Goal: Contribute content: Contribute content

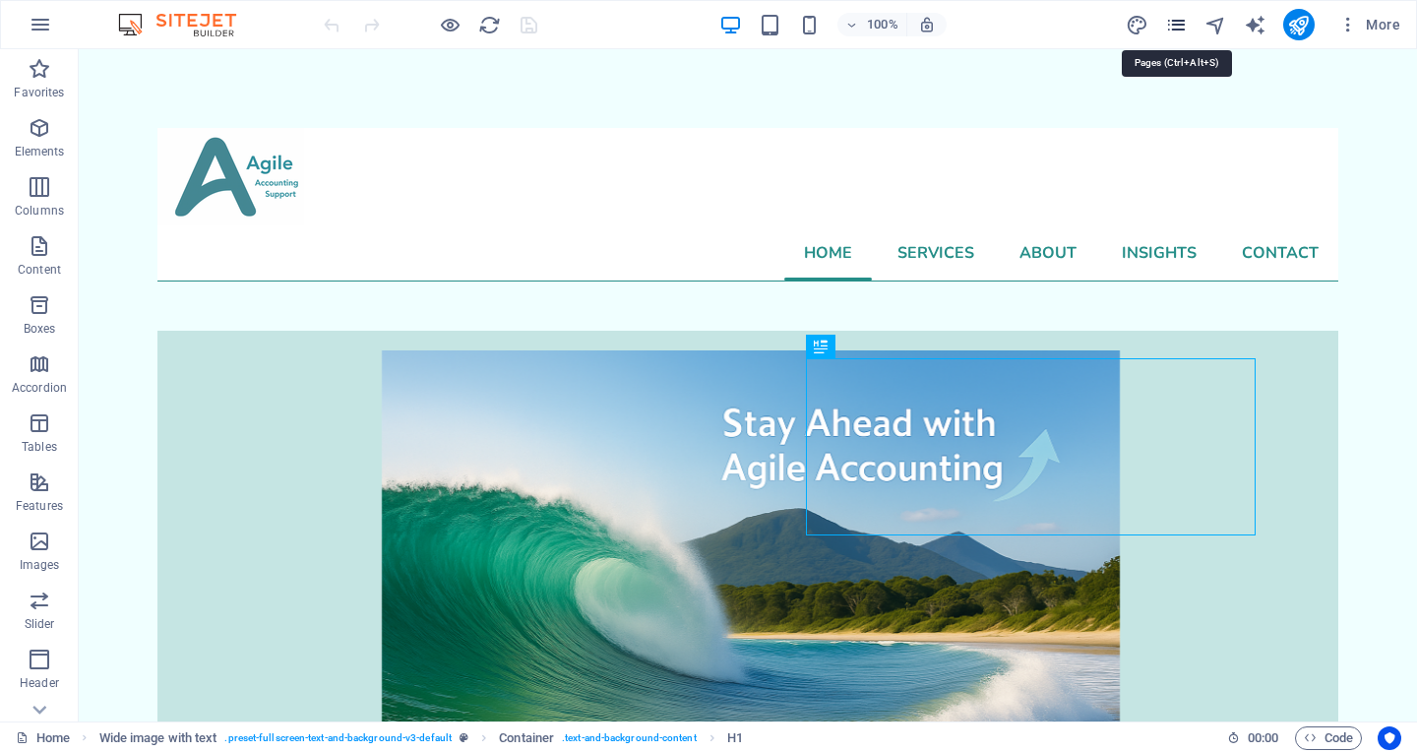
click at [1183, 18] on icon "pages" at bounding box center [1176, 25] width 23 height 23
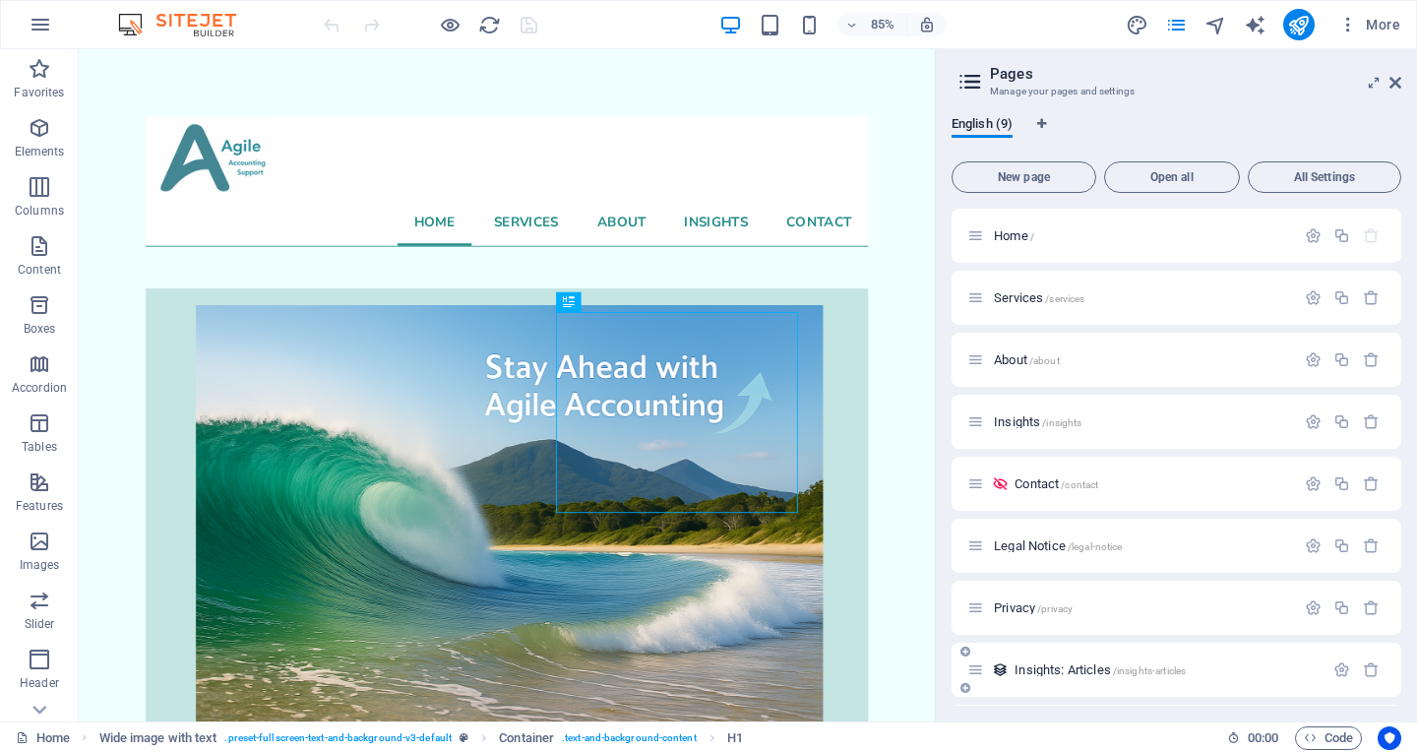
click at [1048, 671] on span "Insights: Articles /insights-articles" at bounding box center [1100, 669] width 171 height 15
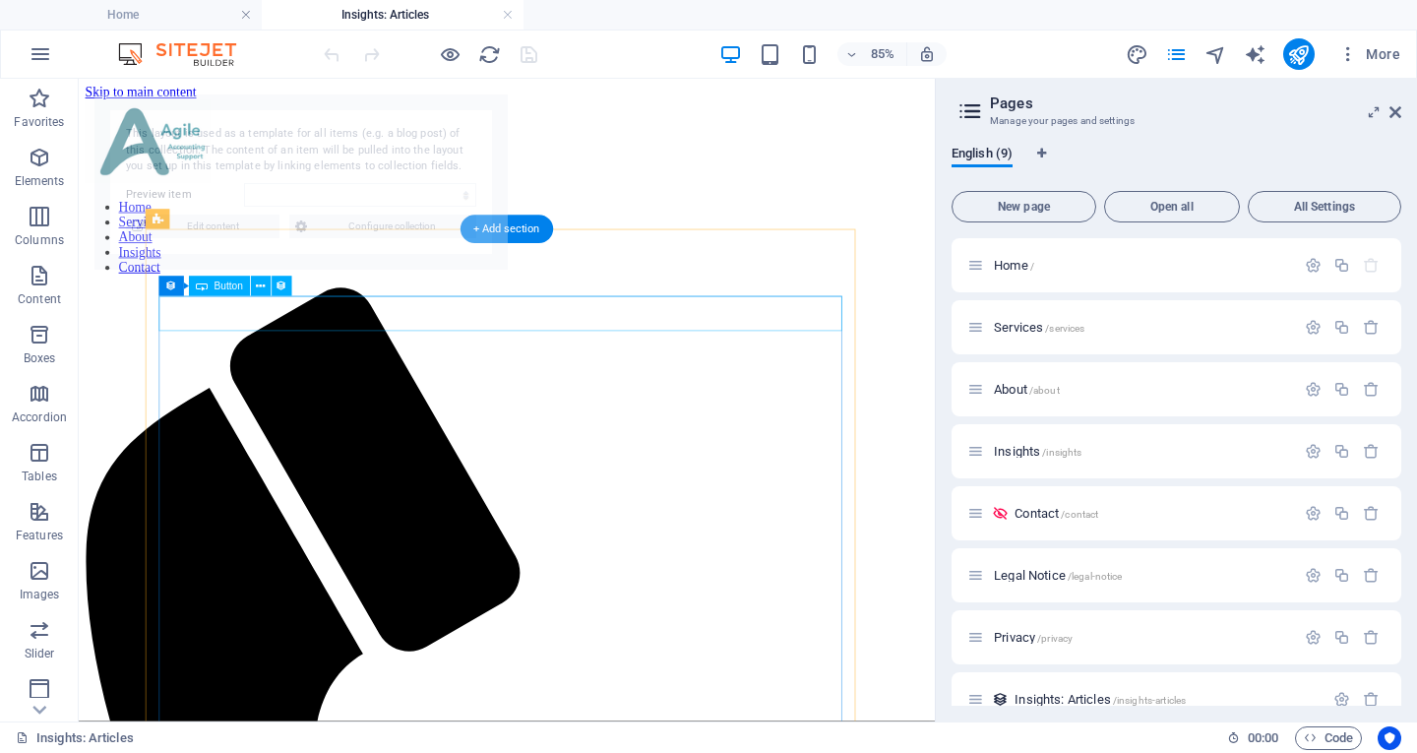
select select "68a6814a46bcc72d48028a3c"
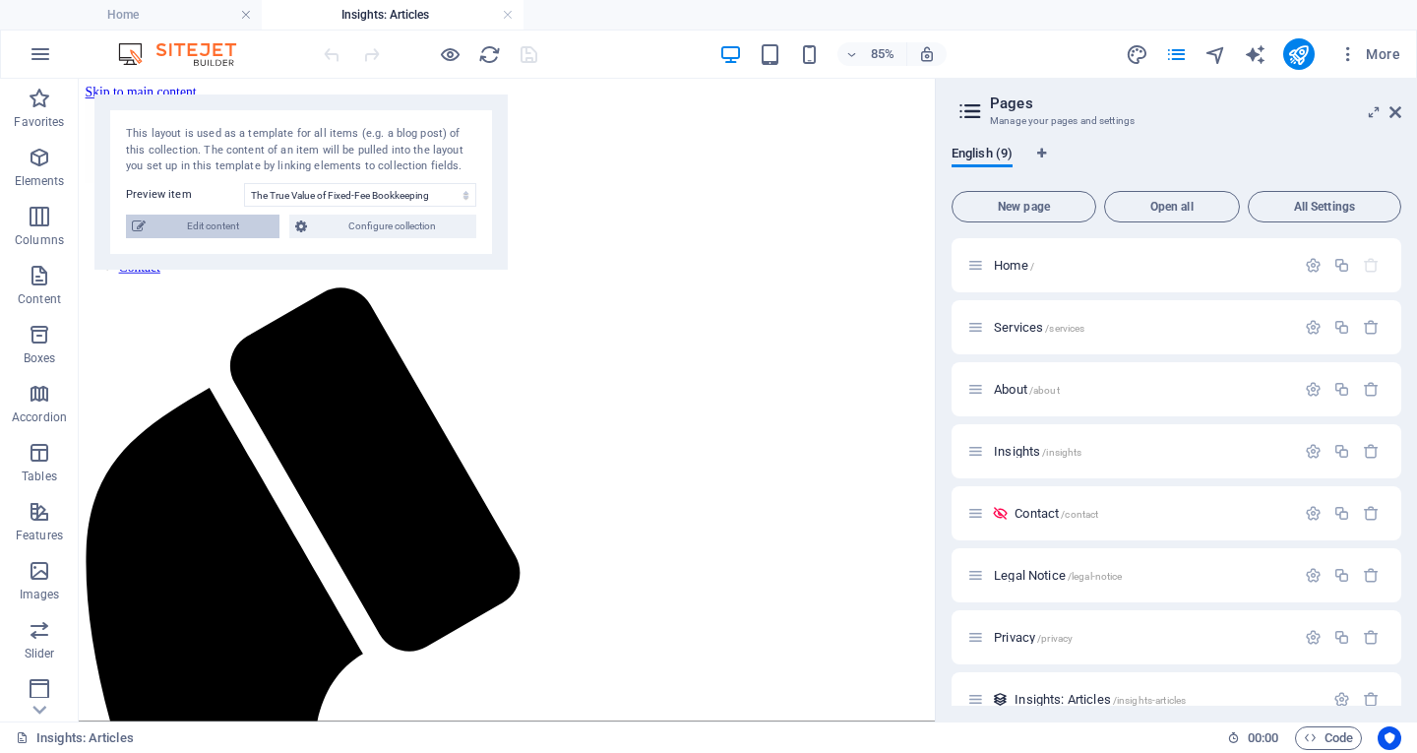
click at [226, 225] on span "Edit content" at bounding box center [213, 227] width 122 height 24
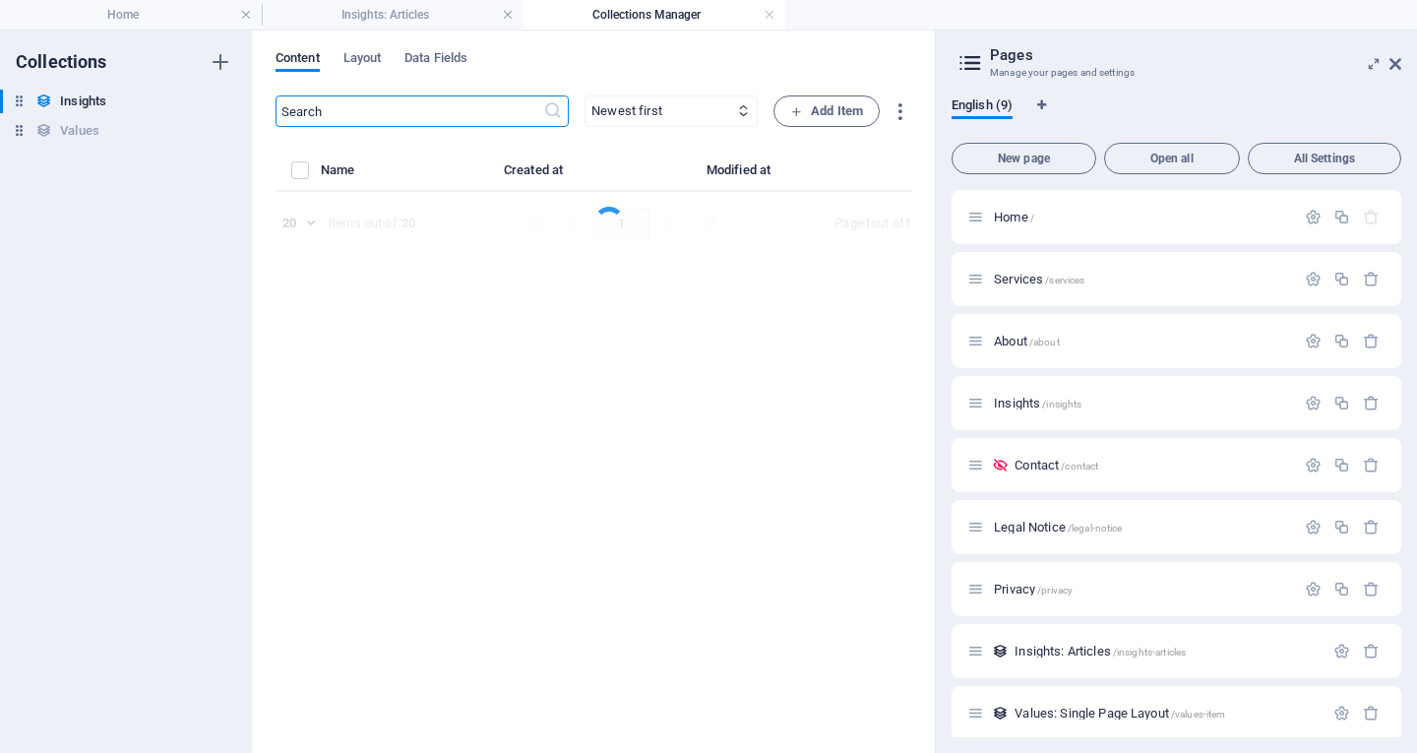
select select "Category 1"
select select "Draft"
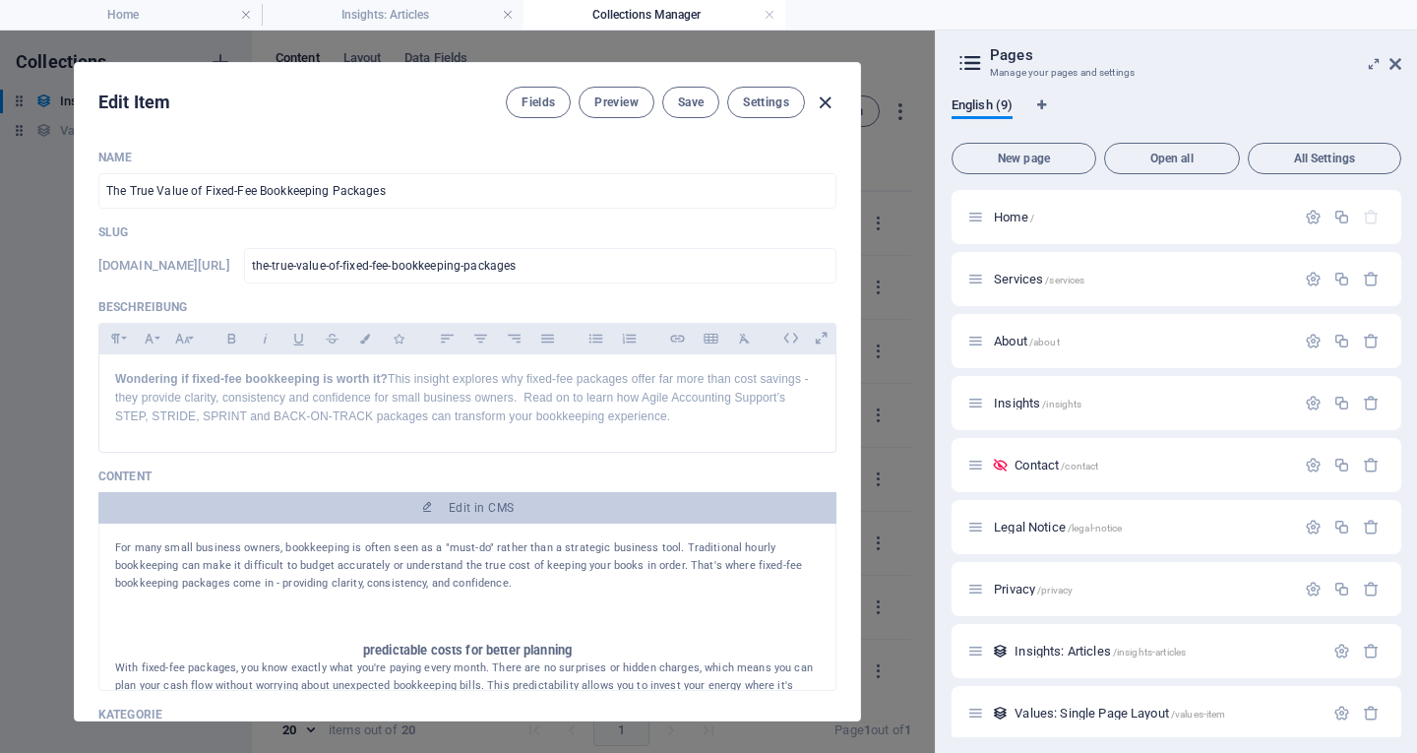
click at [822, 102] on icon "button" at bounding box center [825, 103] width 23 height 23
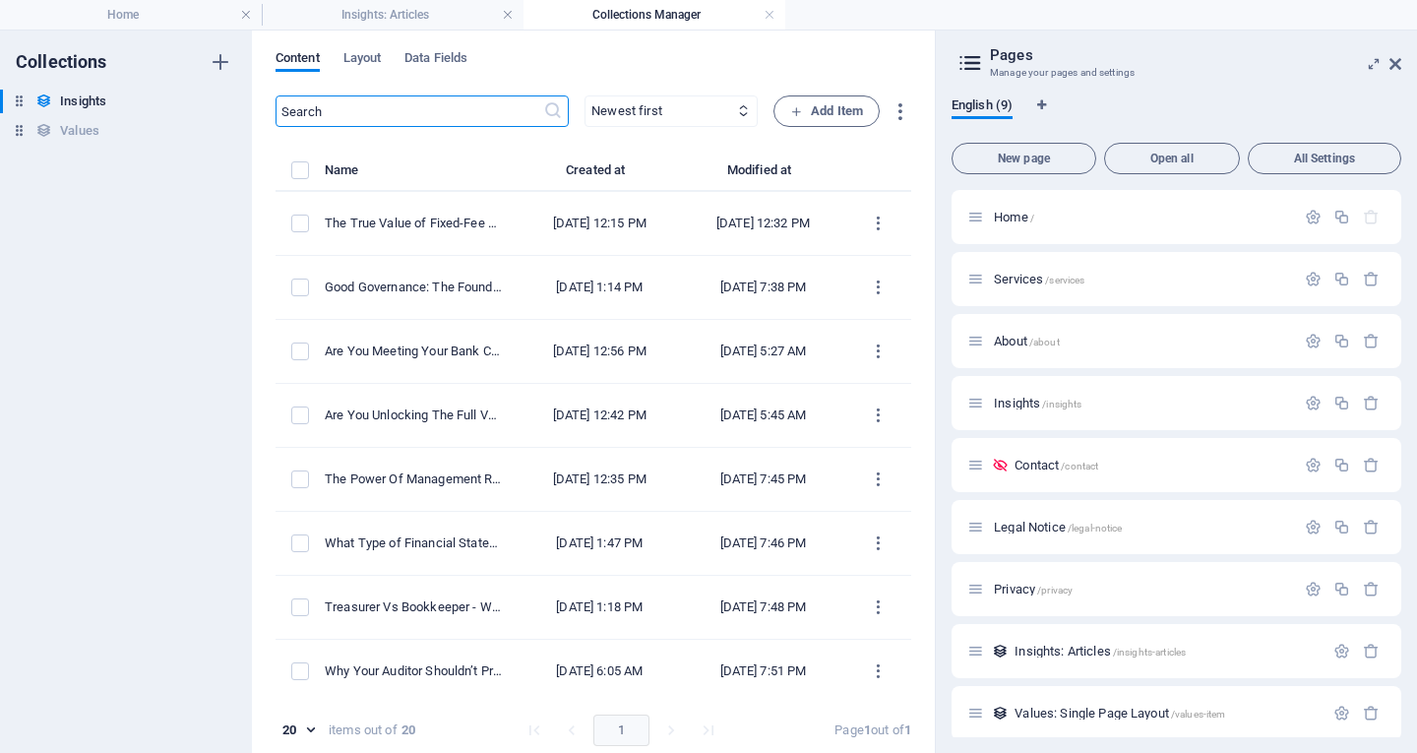
type input "the-true-value-of-fixed-fee-bookkeeping-packages"
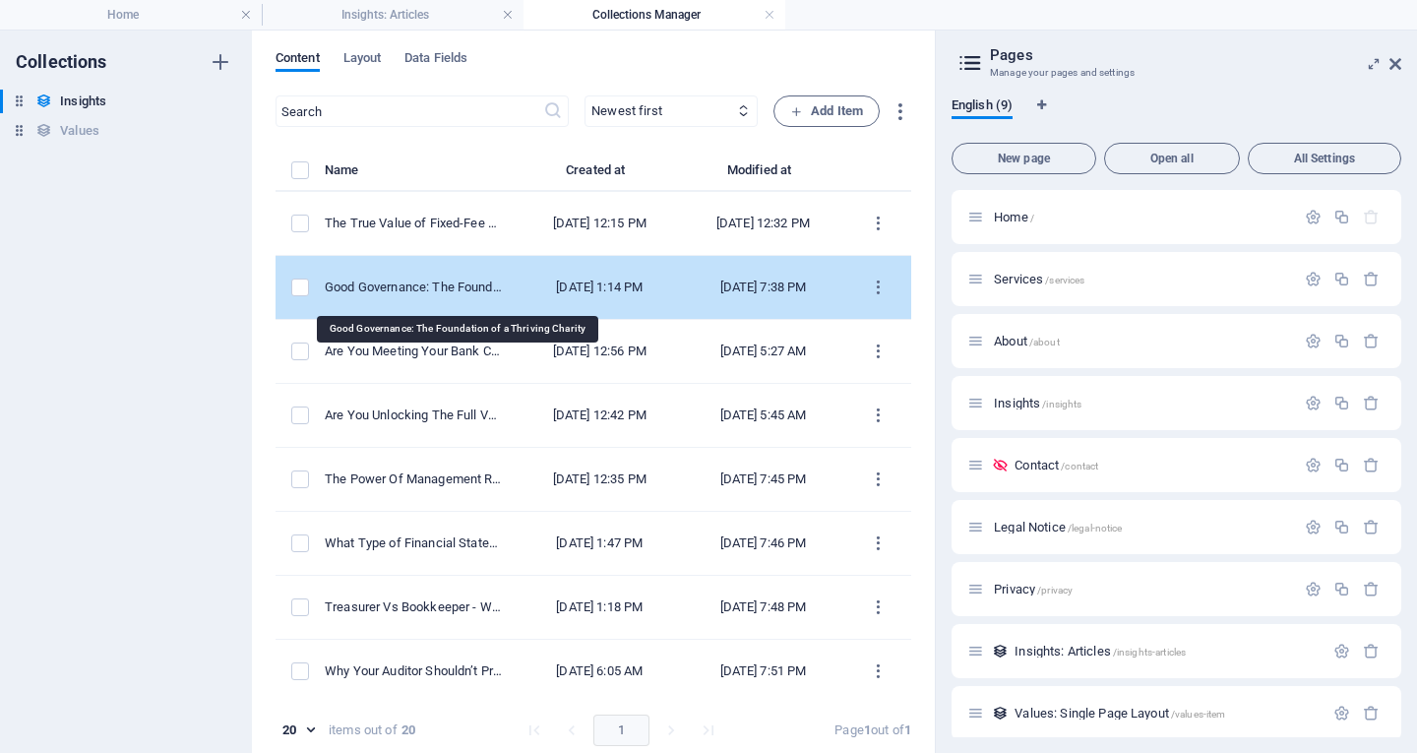
click at [453, 289] on div "Good Governance: The Foundation of a Thriving Charity" at bounding box center [413, 288] width 177 height 18
select select "Category 1"
select select "Draft"
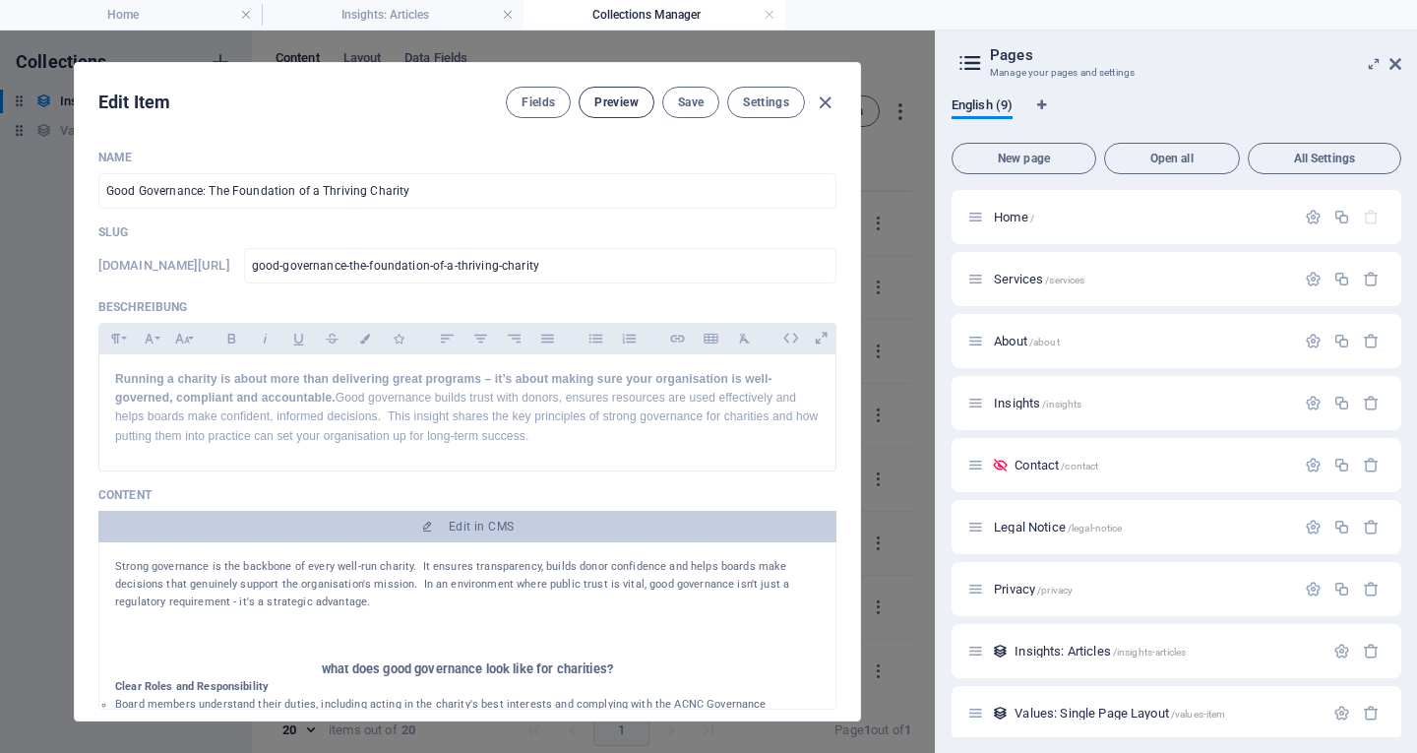
drag, startPoint x: 453, startPoint y: 289, endPoint x: 622, endPoint y: 94, distance: 258.1
click at [622, 94] on div "Edit Item Fields Preview Save Settings Name Good Governance: The Foundation of …" at bounding box center [467, 391] width 785 height 657
click at [622, 94] on span "Preview" at bounding box center [615, 102] width 43 height 16
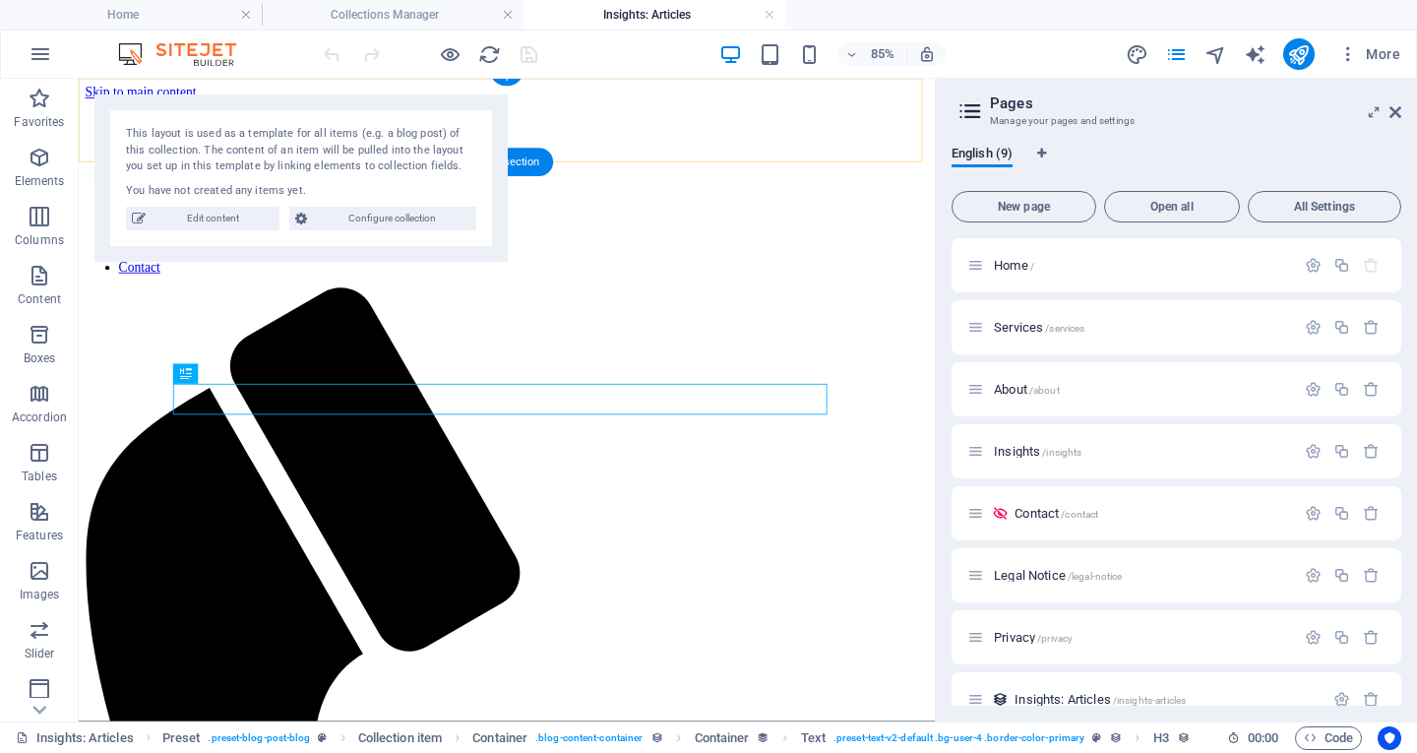
scroll to position [1730, 0]
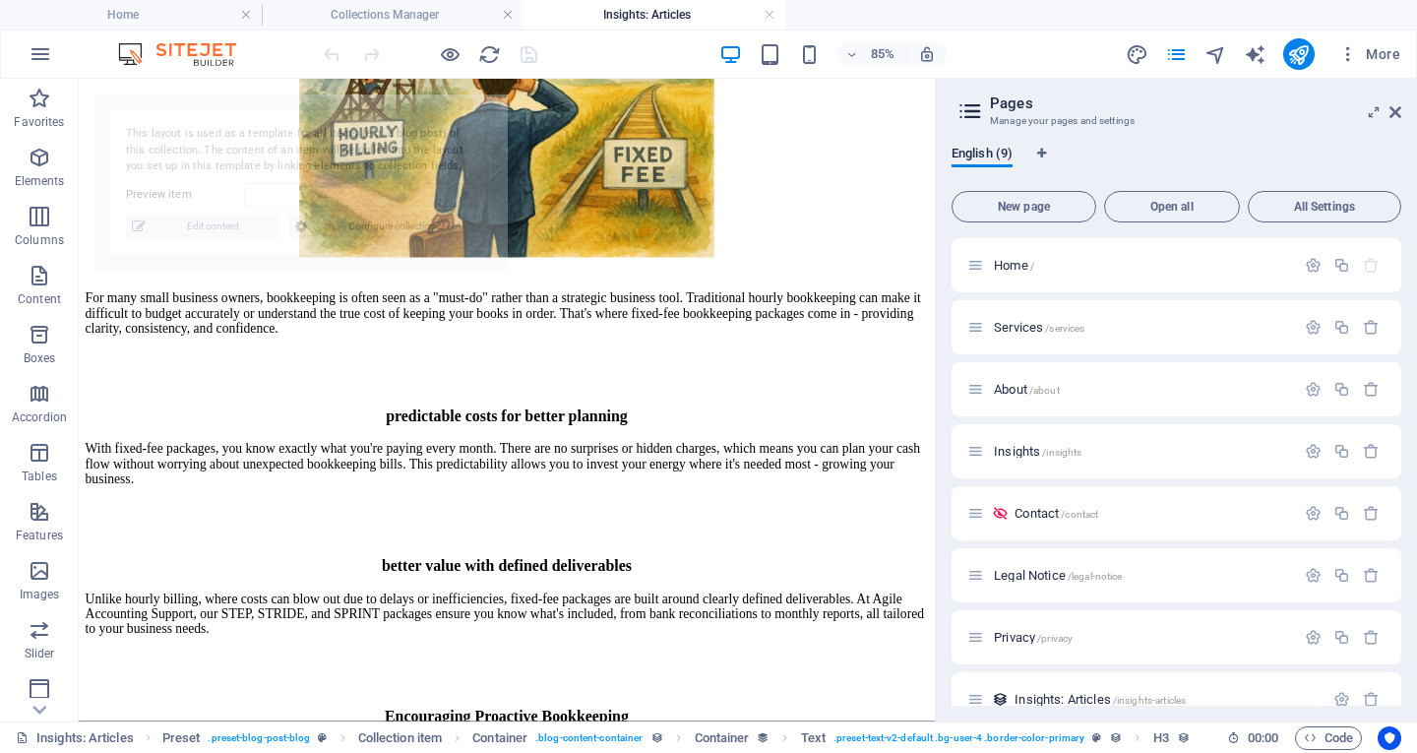
select select "68917733c21559598306a247"
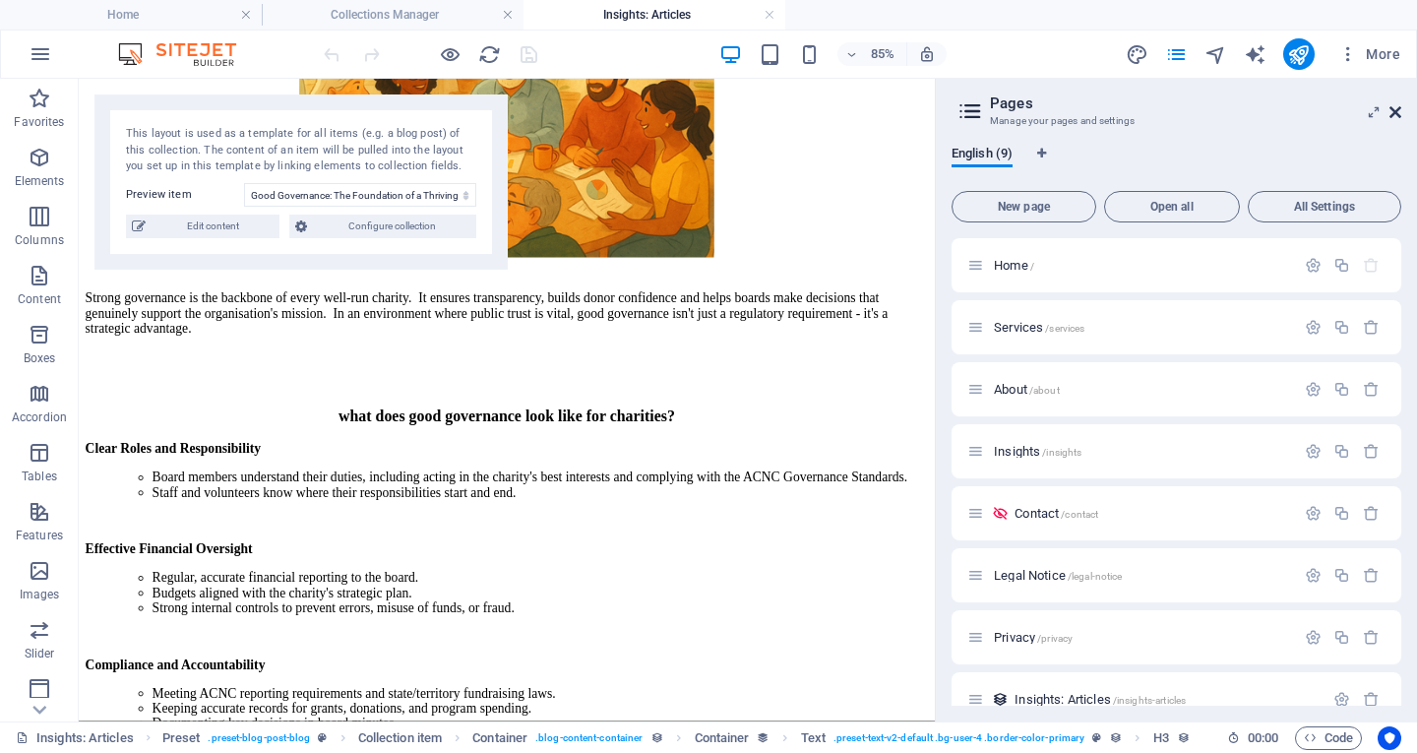
click at [1393, 108] on icon at bounding box center [1396, 112] width 12 height 16
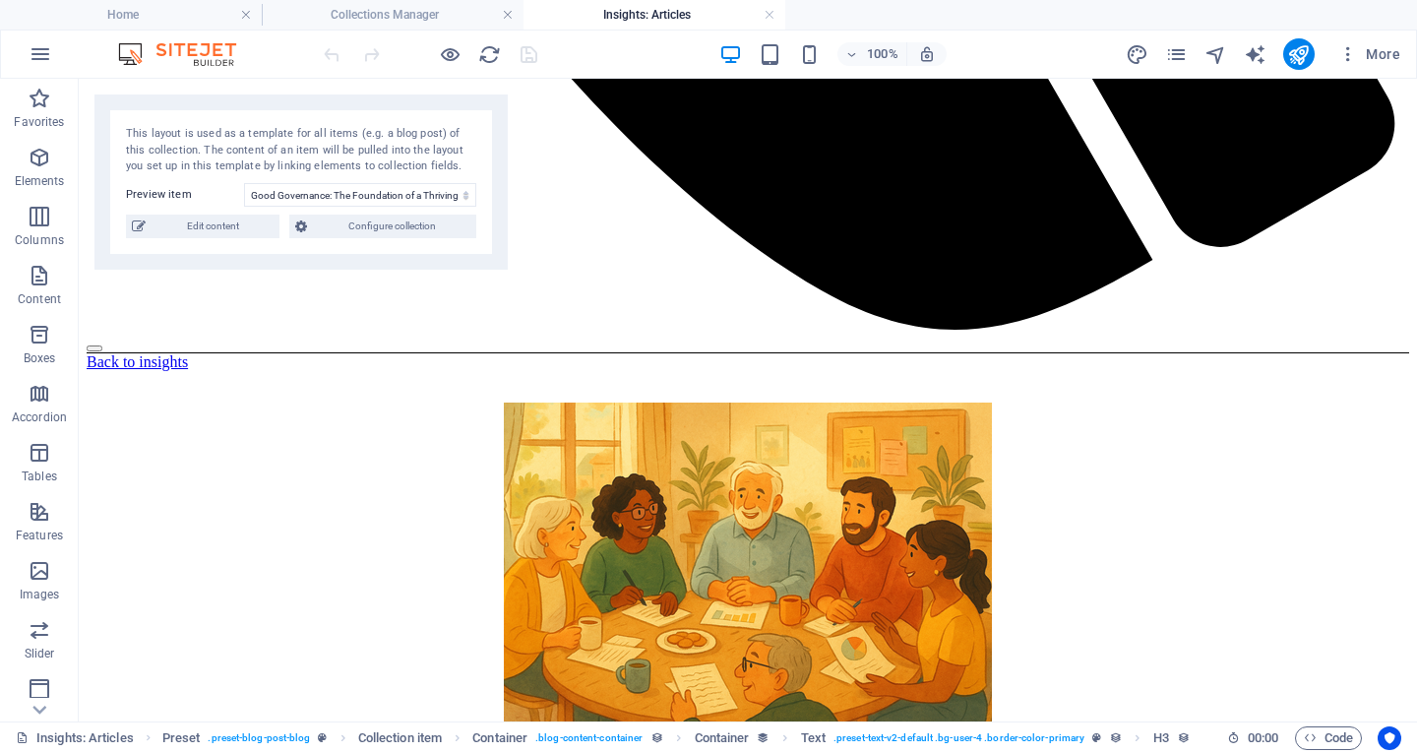
click at [1324, 361] on html "Skip to main content Home Services About Insights Contact Back to insights Stro…" at bounding box center [748, 585] width 1339 height 4474
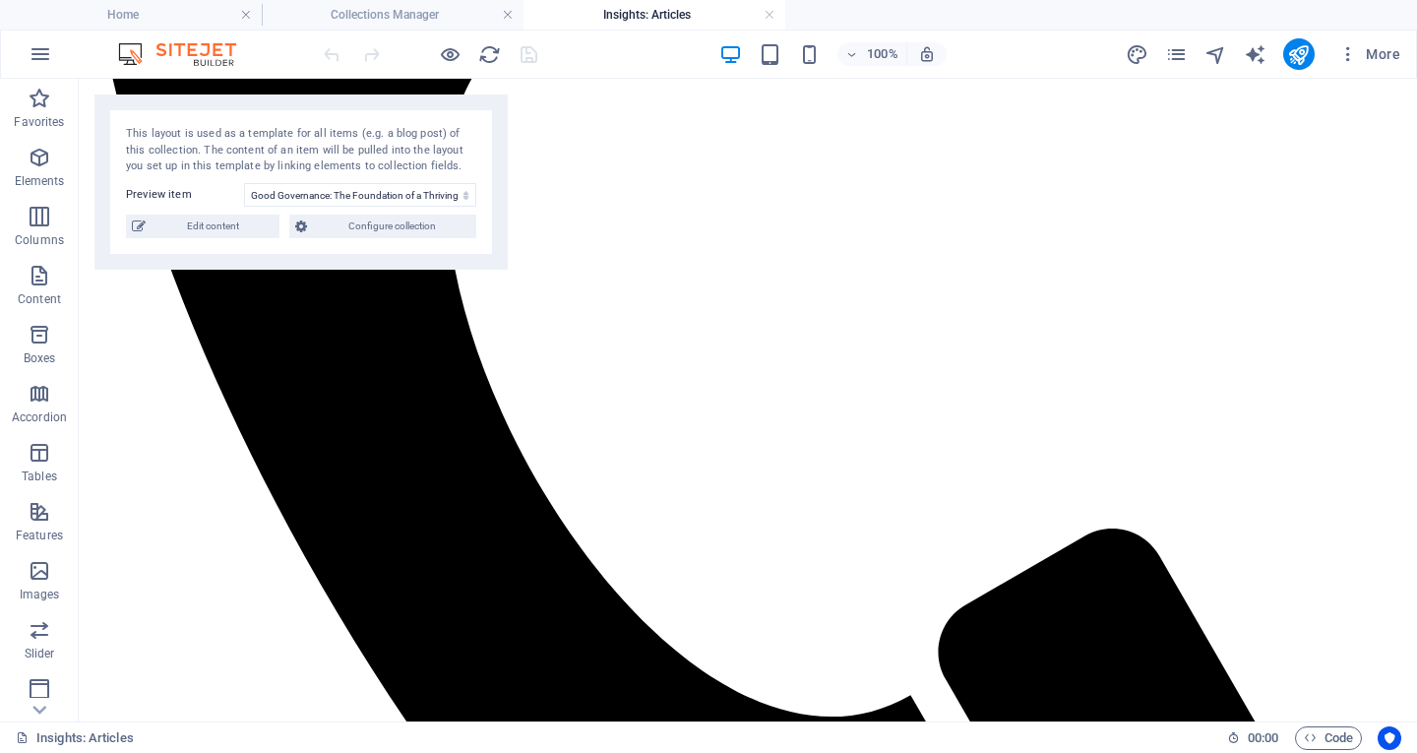
scroll to position [0, 0]
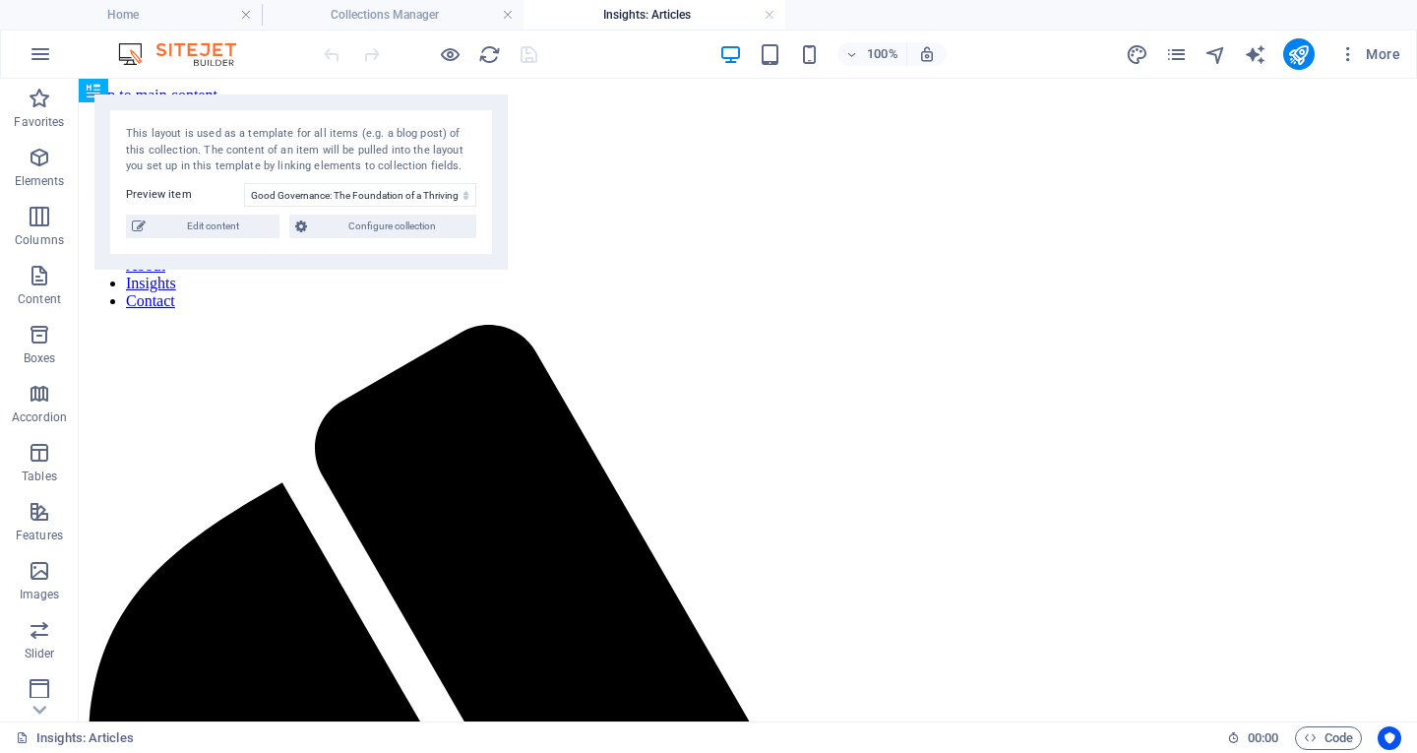
click at [775, 16] on link at bounding box center [770, 15] width 12 height 19
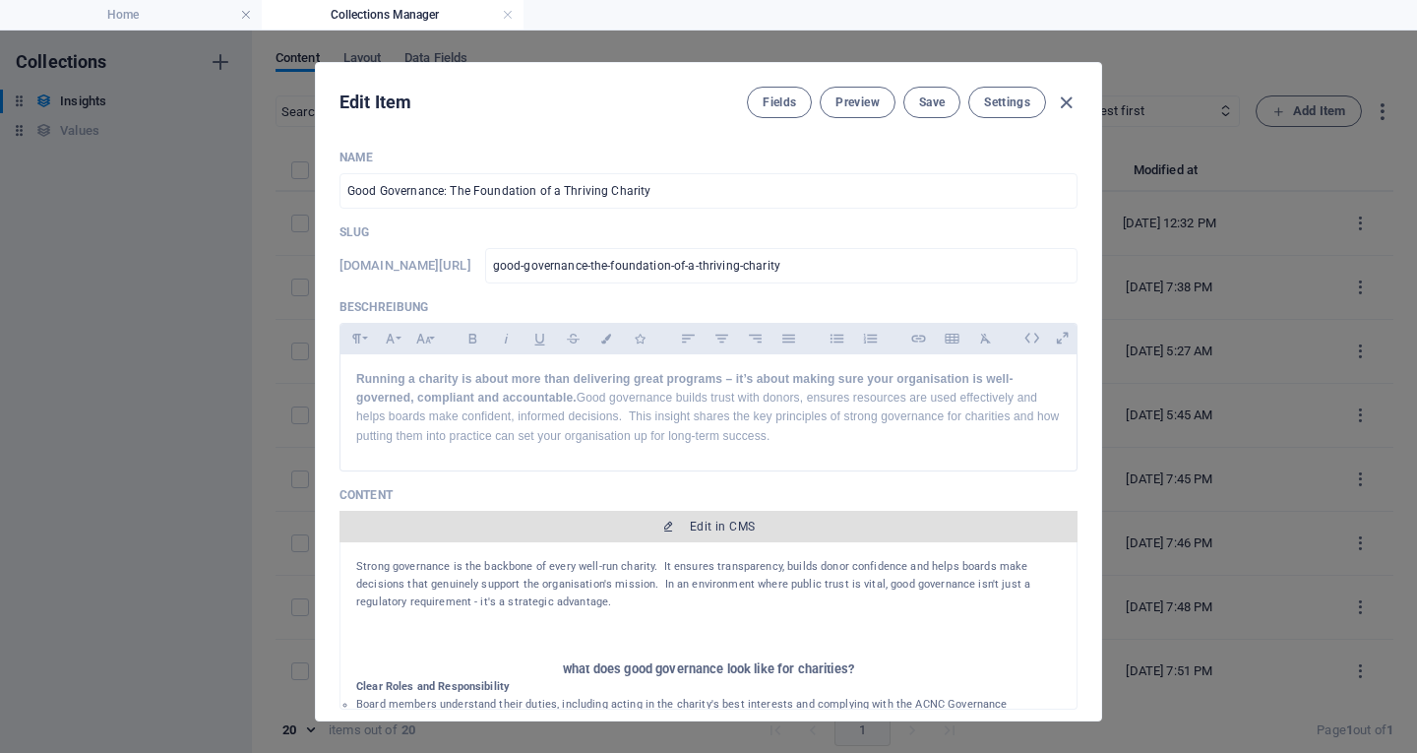
click at [731, 531] on span "Edit in CMS" at bounding box center [722, 527] width 65 height 16
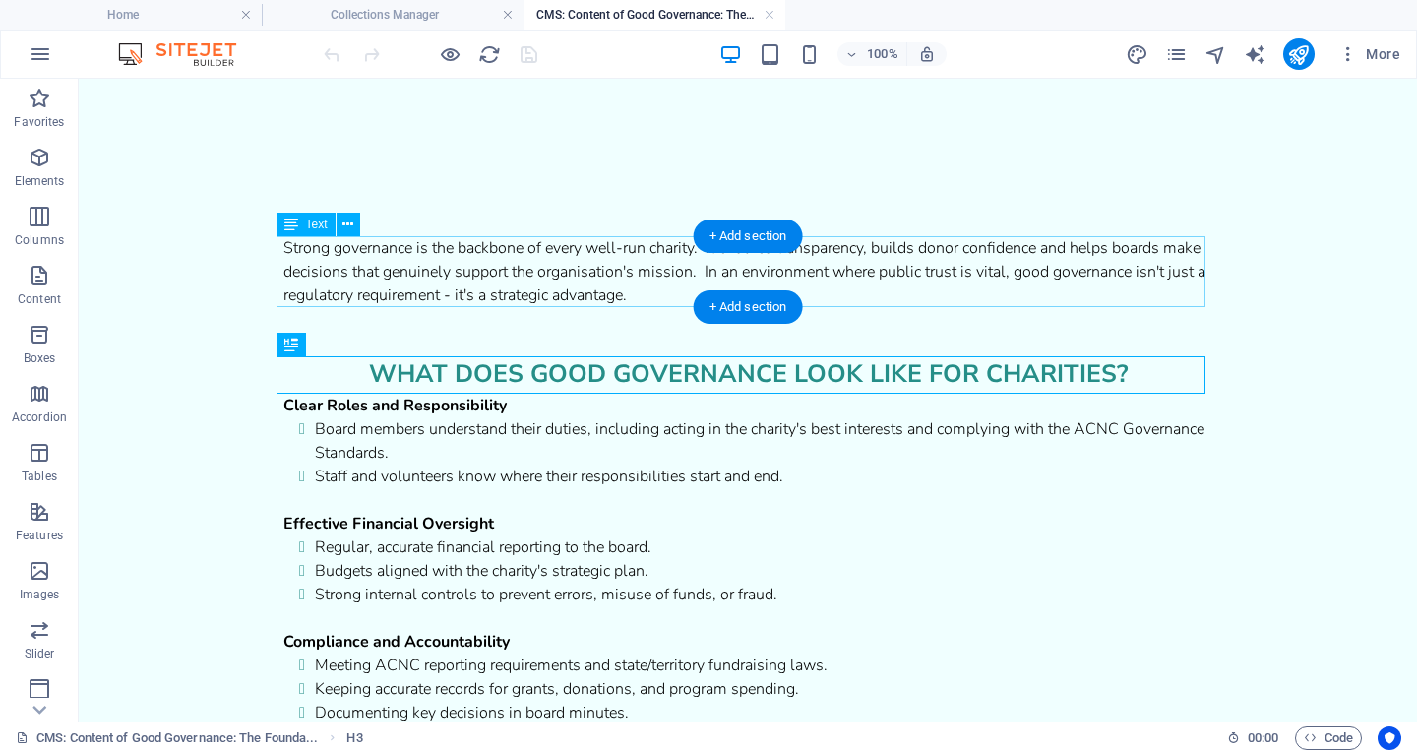
click at [328, 274] on div "Strong governance is the backbone of every well-run charity. It ensures transpa…" at bounding box center [747, 271] width 929 height 71
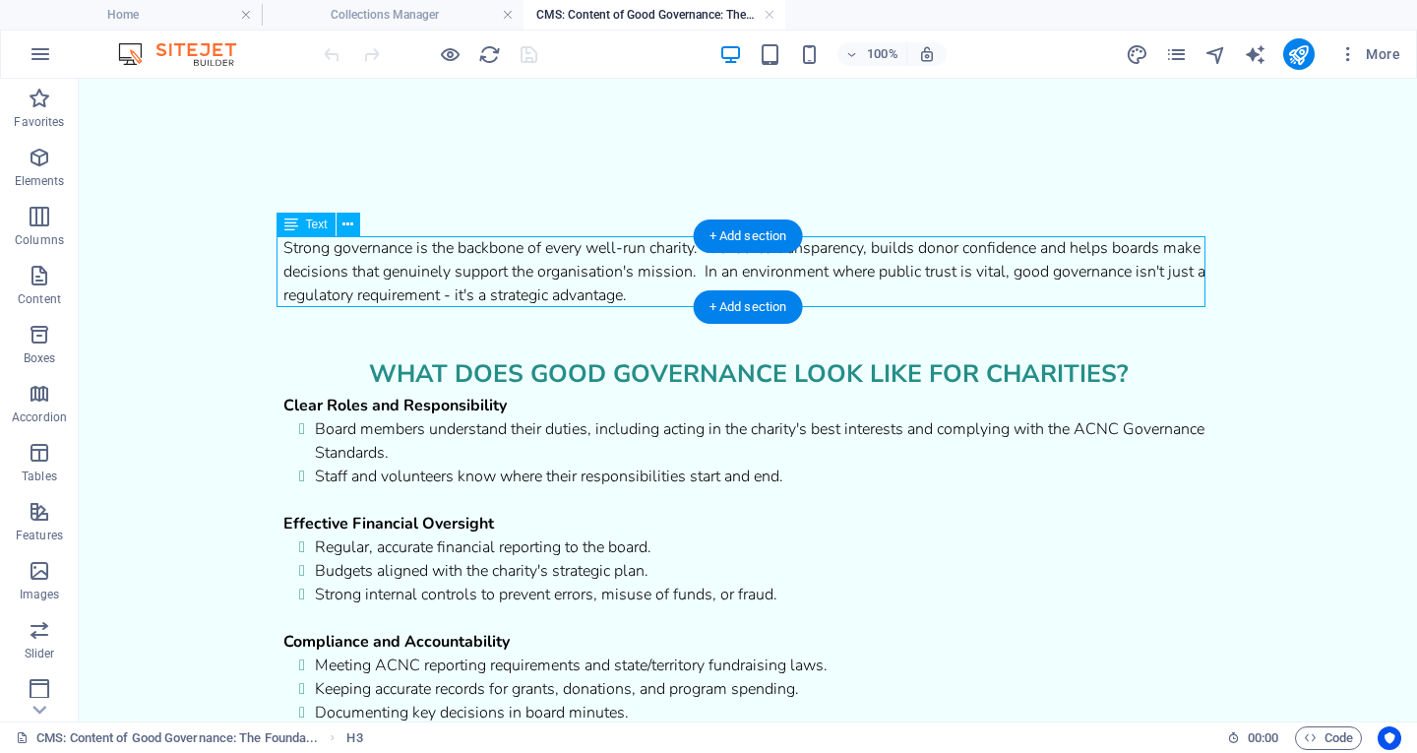
click at [328, 274] on div "Strong governance is the backbone of every well-run charity. It ensures transpa…" at bounding box center [747, 271] width 929 height 71
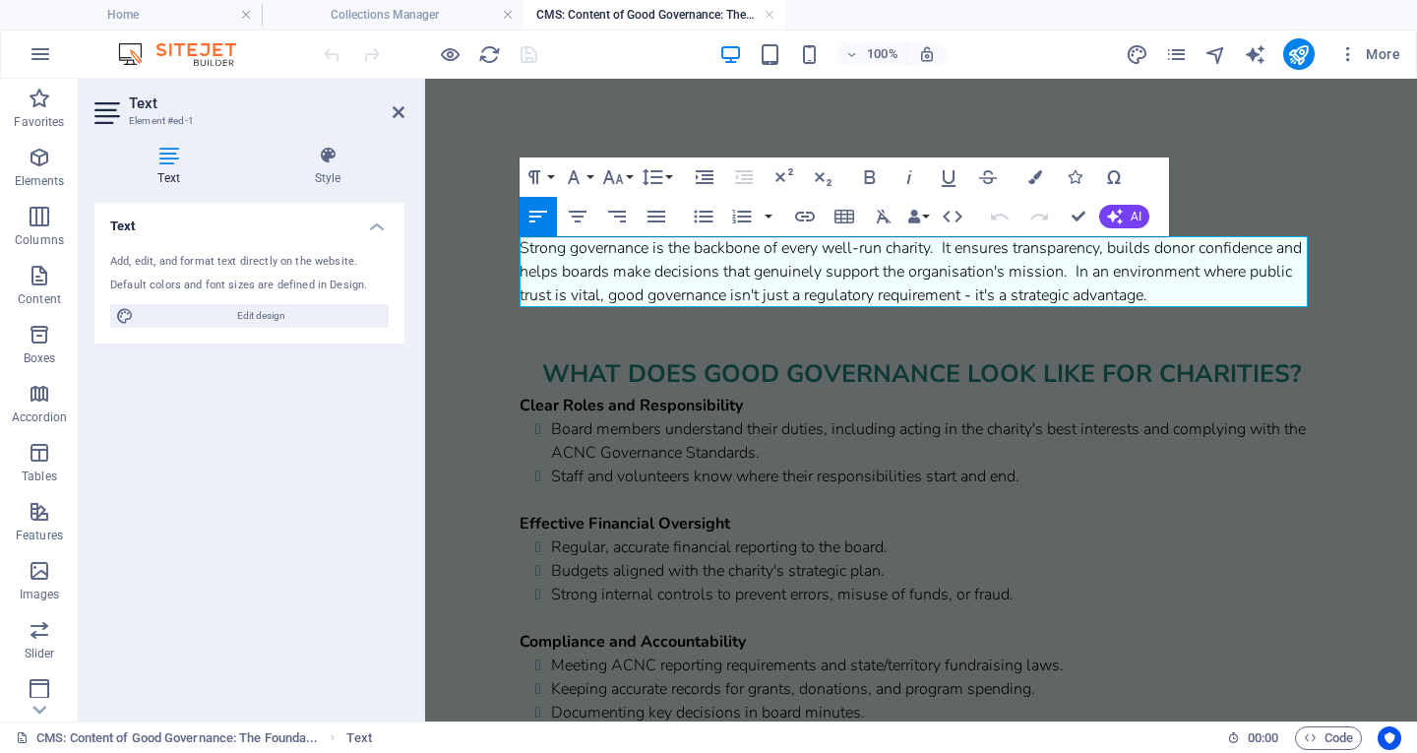
click at [595, 264] on span "Strong governance is the backbone of every well-run charity. It ensures transpa…" at bounding box center [911, 271] width 782 height 69
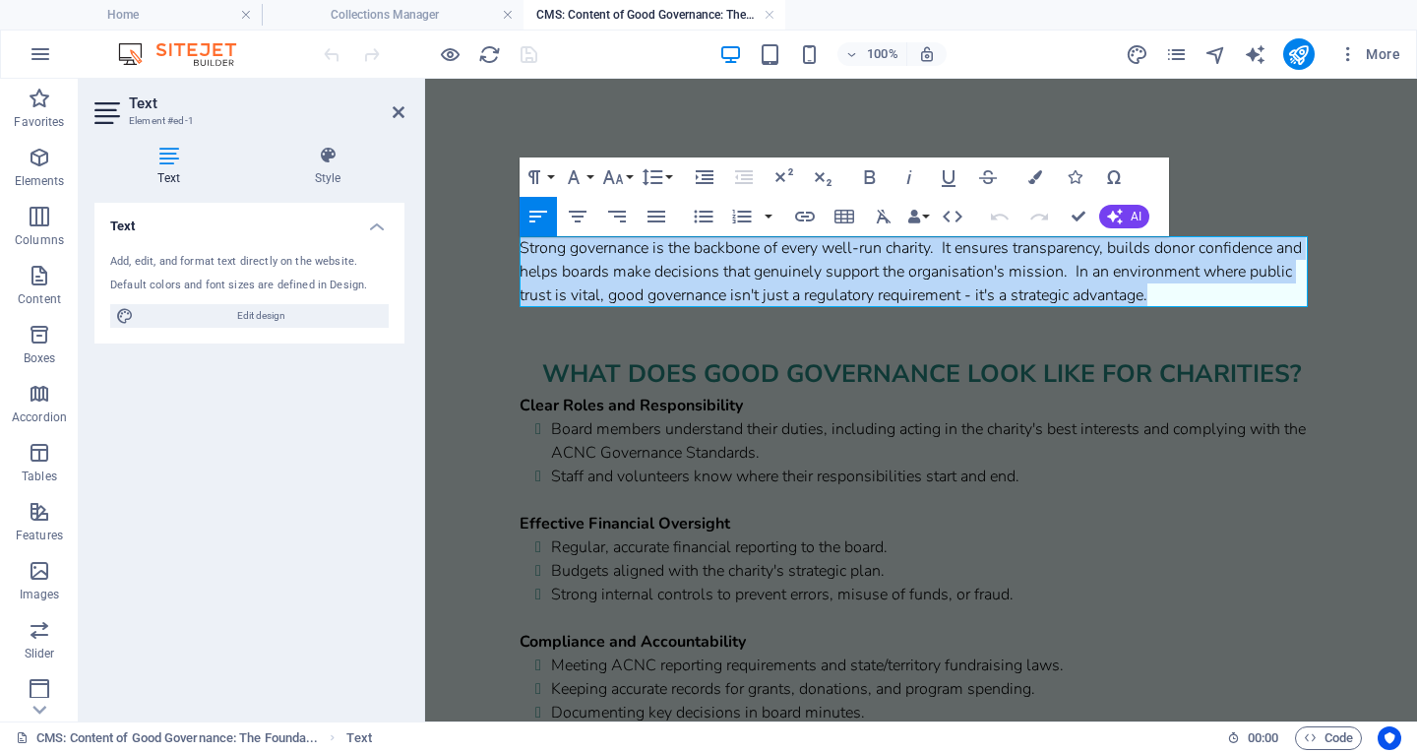
click at [595, 264] on span "Strong governance is the backbone of every well-run charity. It ensures transpa…" at bounding box center [911, 271] width 782 height 69
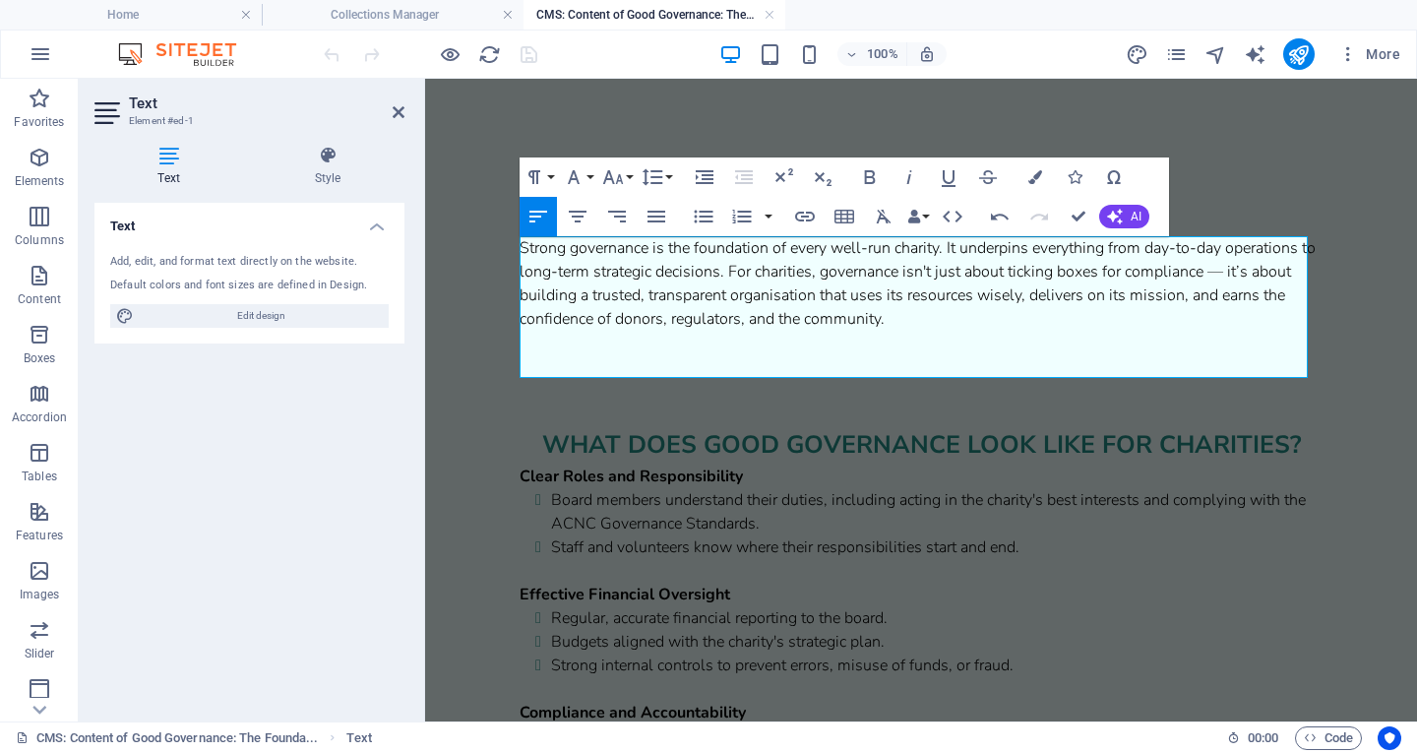
click at [699, 358] on p "Strong governance is the foundation of every well-run charity. It underpins eve…" at bounding box center [921, 307] width 803 height 142
click at [698, 370] on p "Strong governance is the foundation of every well-run charity. It underpins eve…" at bounding box center [921, 307] width 803 height 142
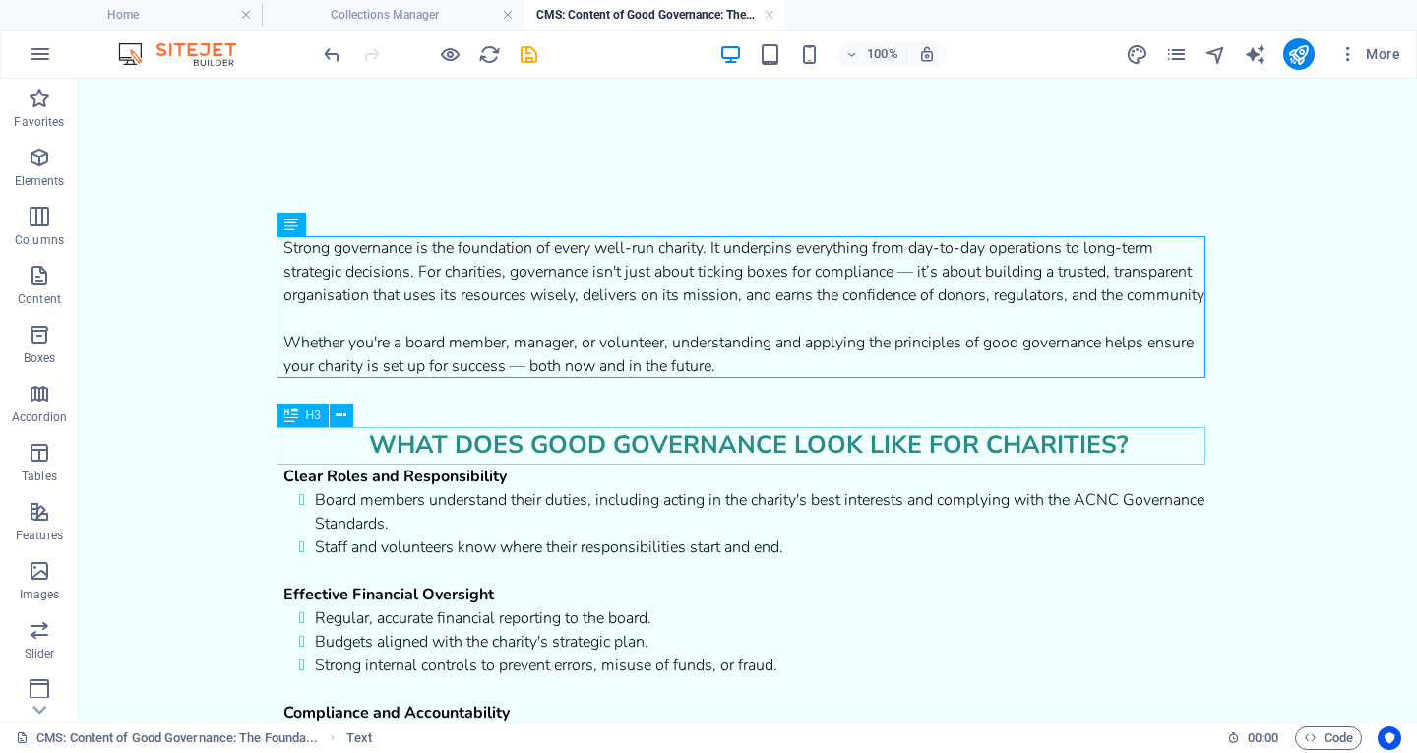
click at [427, 445] on div "what does good governance look like for charities?" at bounding box center [747, 445] width 929 height 37
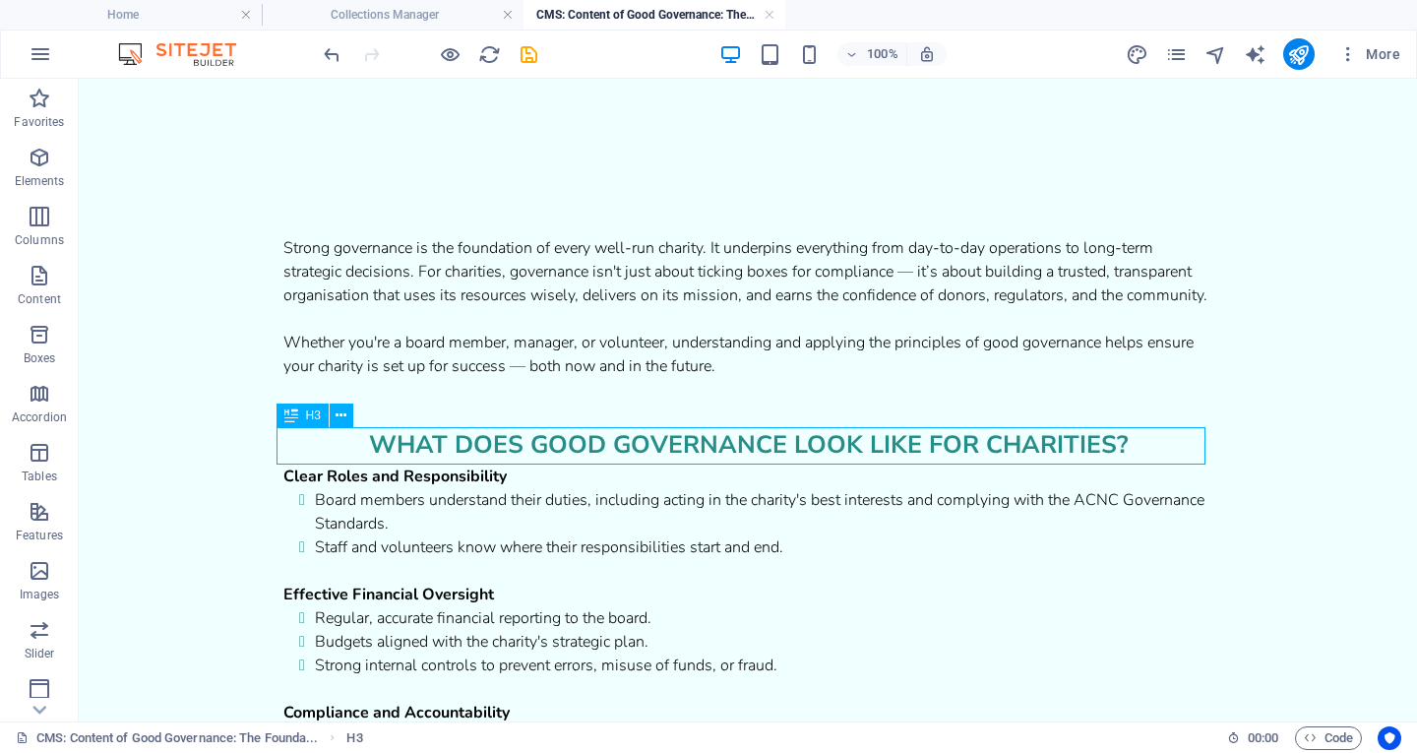
click at [427, 445] on div "what does good governance look like for charities?" at bounding box center [747, 445] width 929 height 37
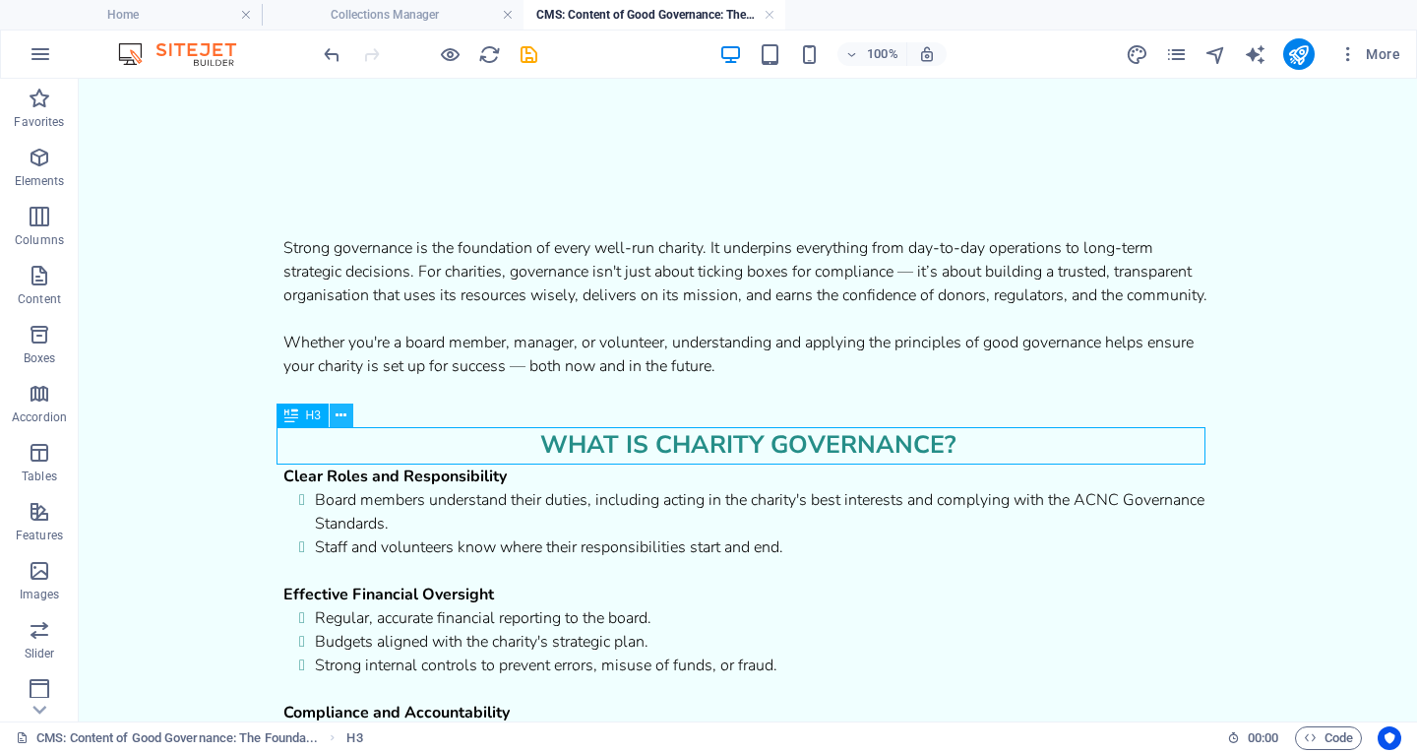
click at [342, 416] on icon at bounding box center [341, 416] width 11 height 21
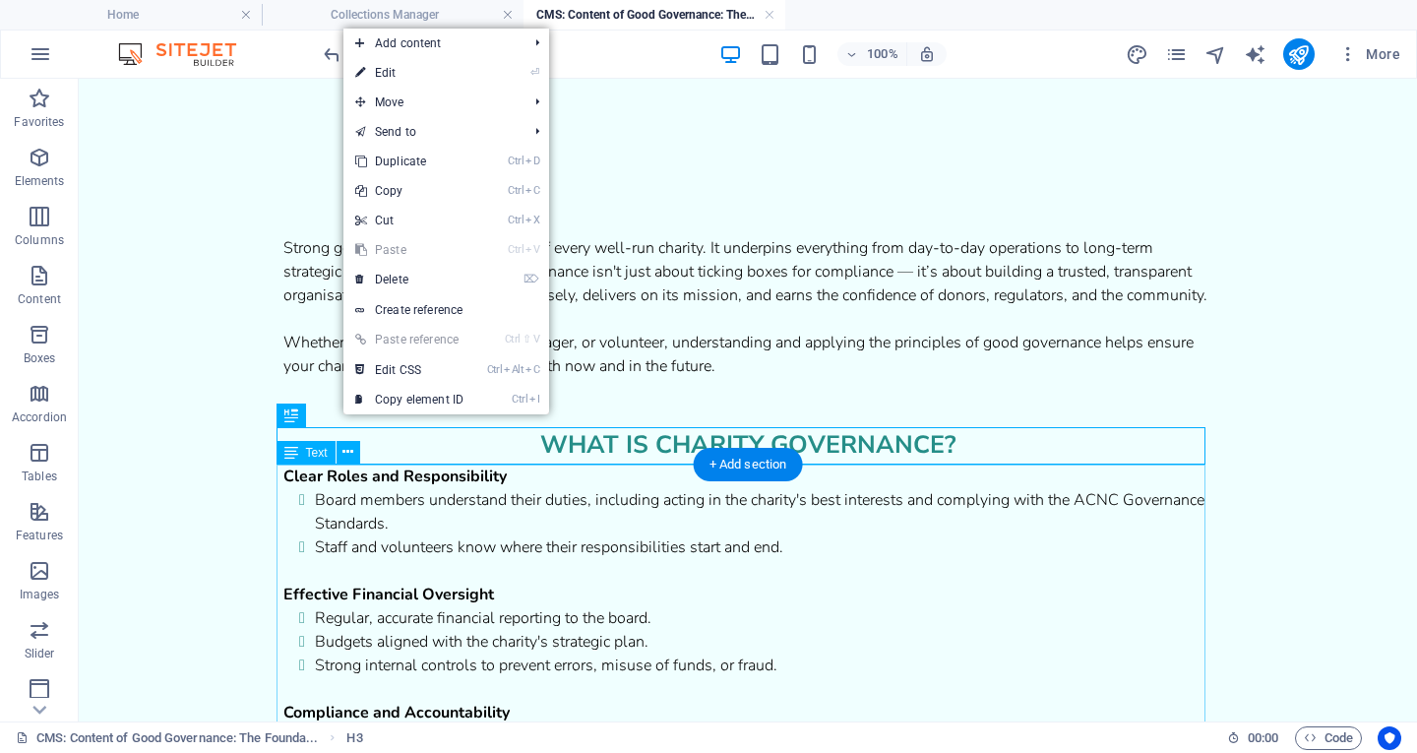
click at [340, 517] on div "Clear Roles and Responsibility Board members understand their duties, including…" at bounding box center [747, 725] width 929 height 520
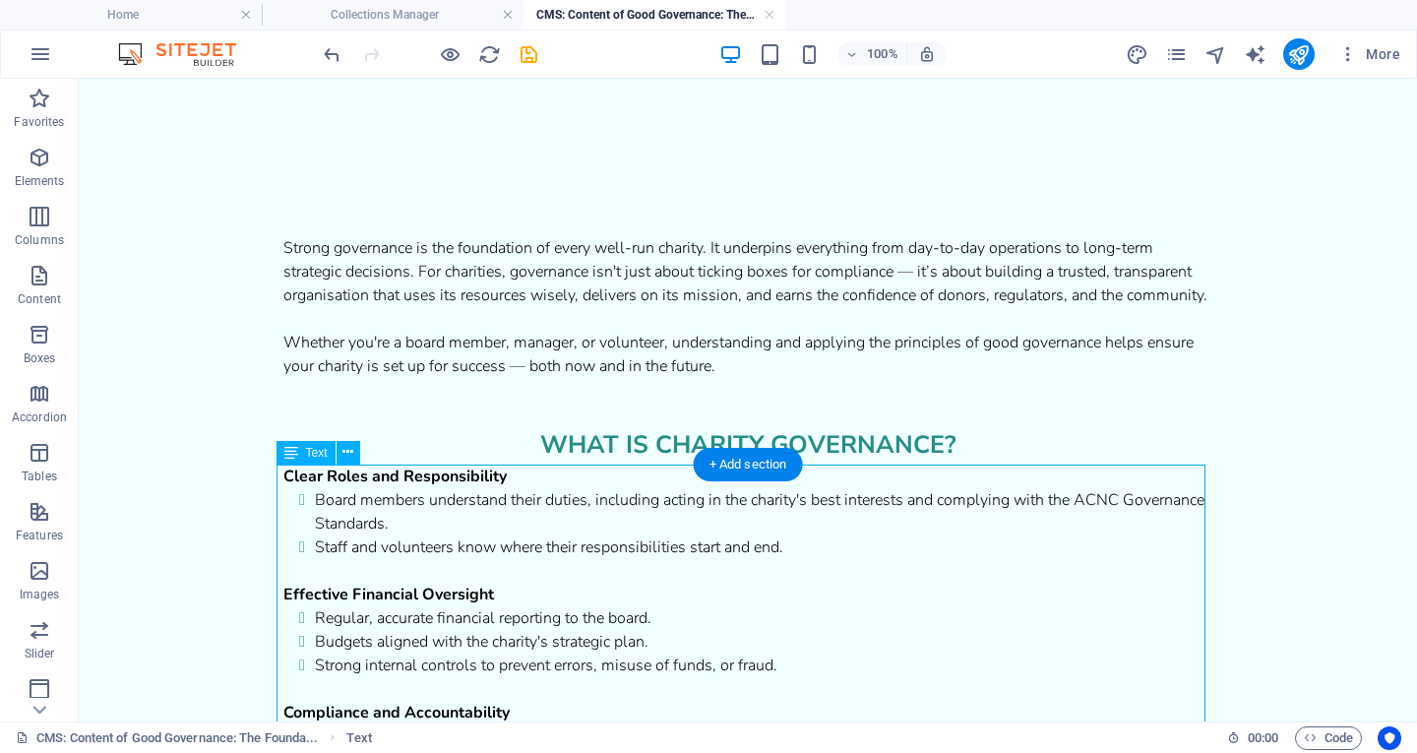
click at [344, 483] on div "Clear Roles and Responsibility Board members understand their duties, including…" at bounding box center [747, 725] width 929 height 520
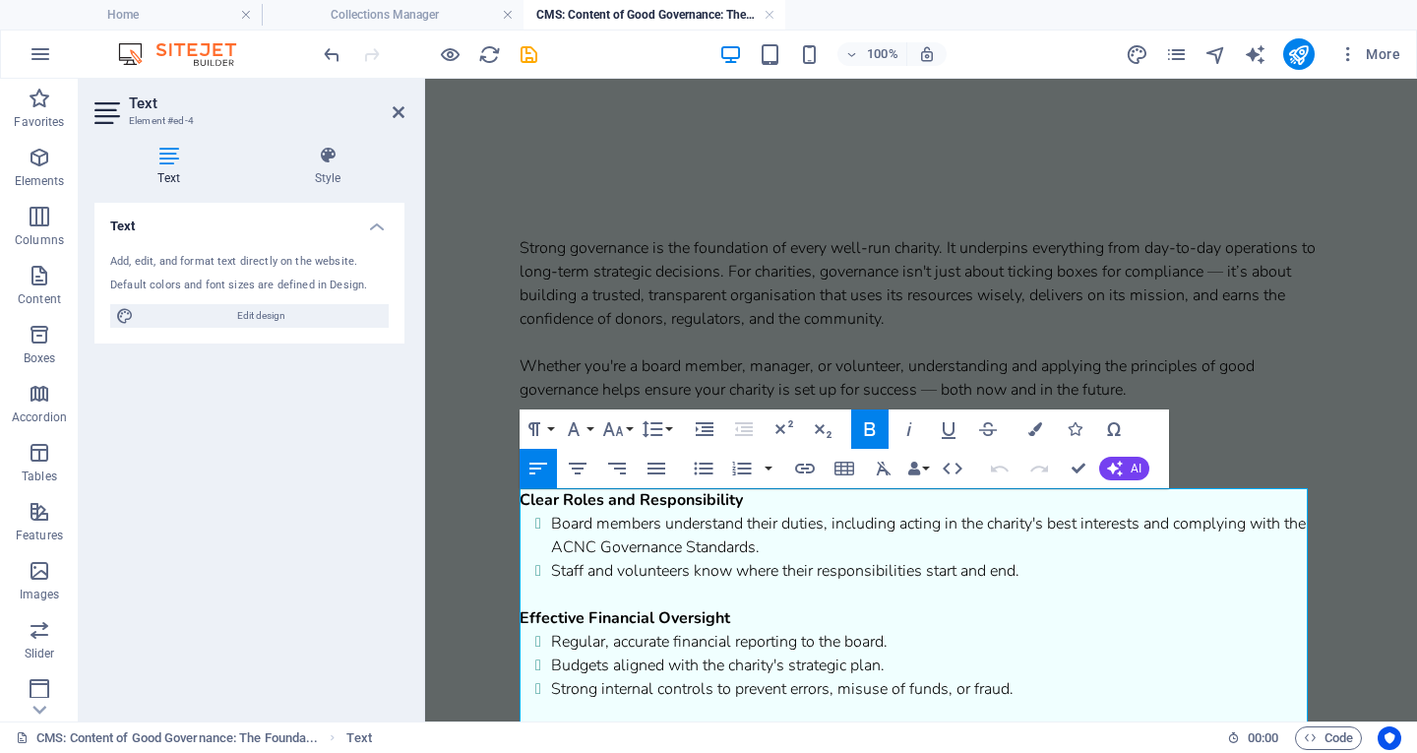
click at [524, 498] on strong "Clear Roles and Responsibility" at bounding box center [631, 500] width 223 height 22
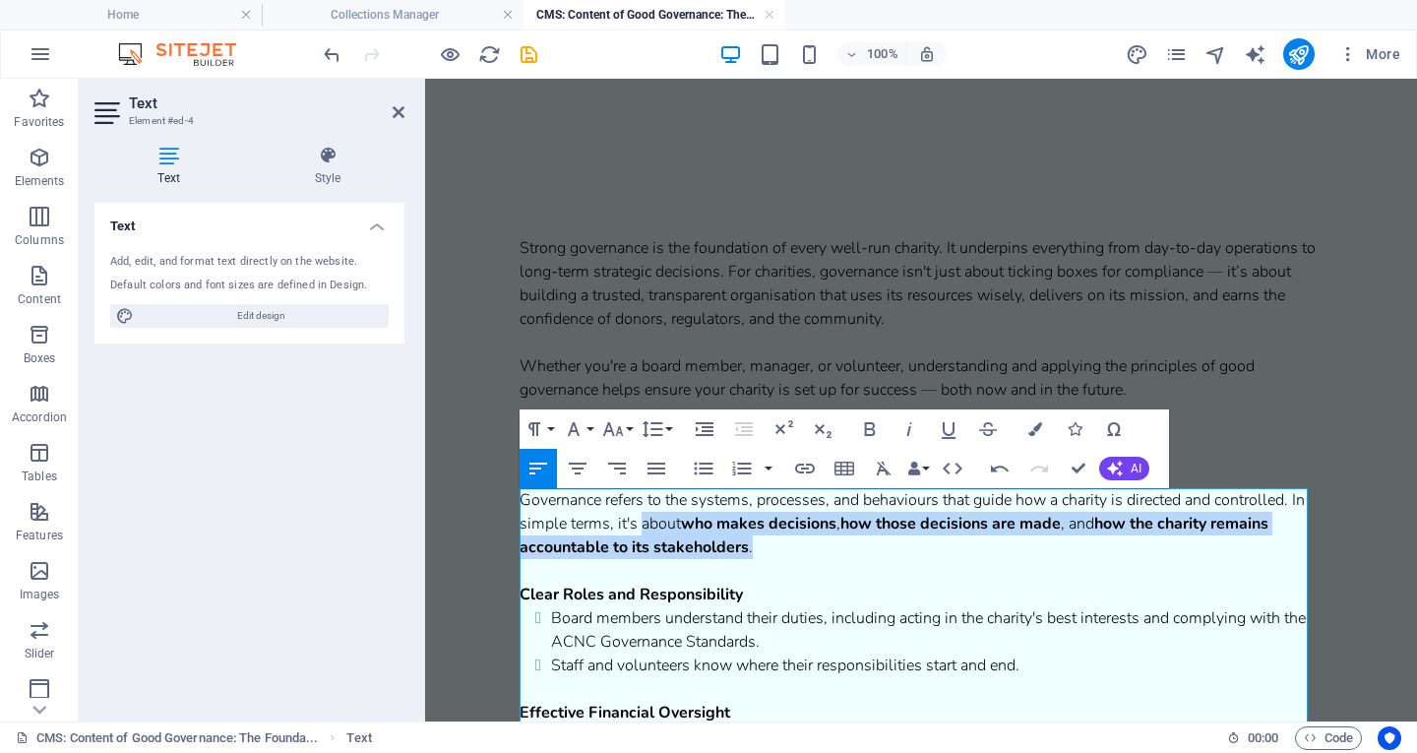
drag, startPoint x: 760, startPoint y: 552, endPoint x: 659, endPoint y: 525, distance: 104.1
click at [659, 525] on p "Governance refers to the systems, processes, and behaviours that guide how a ch…" at bounding box center [921, 523] width 803 height 71
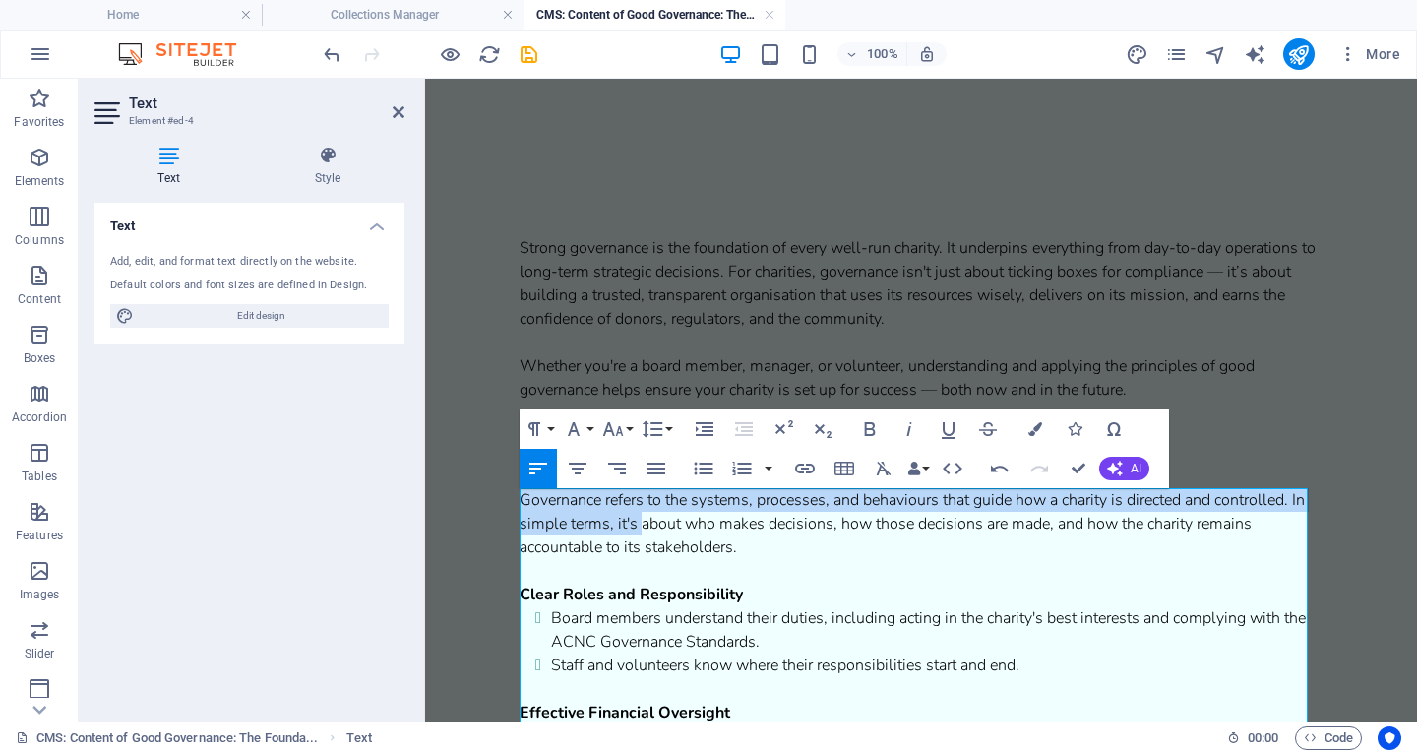
click at [793, 550] on p "Governance refers to the systems, processes, and behaviours that guide how a ch…" at bounding box center [921, 523] width 803 height 71
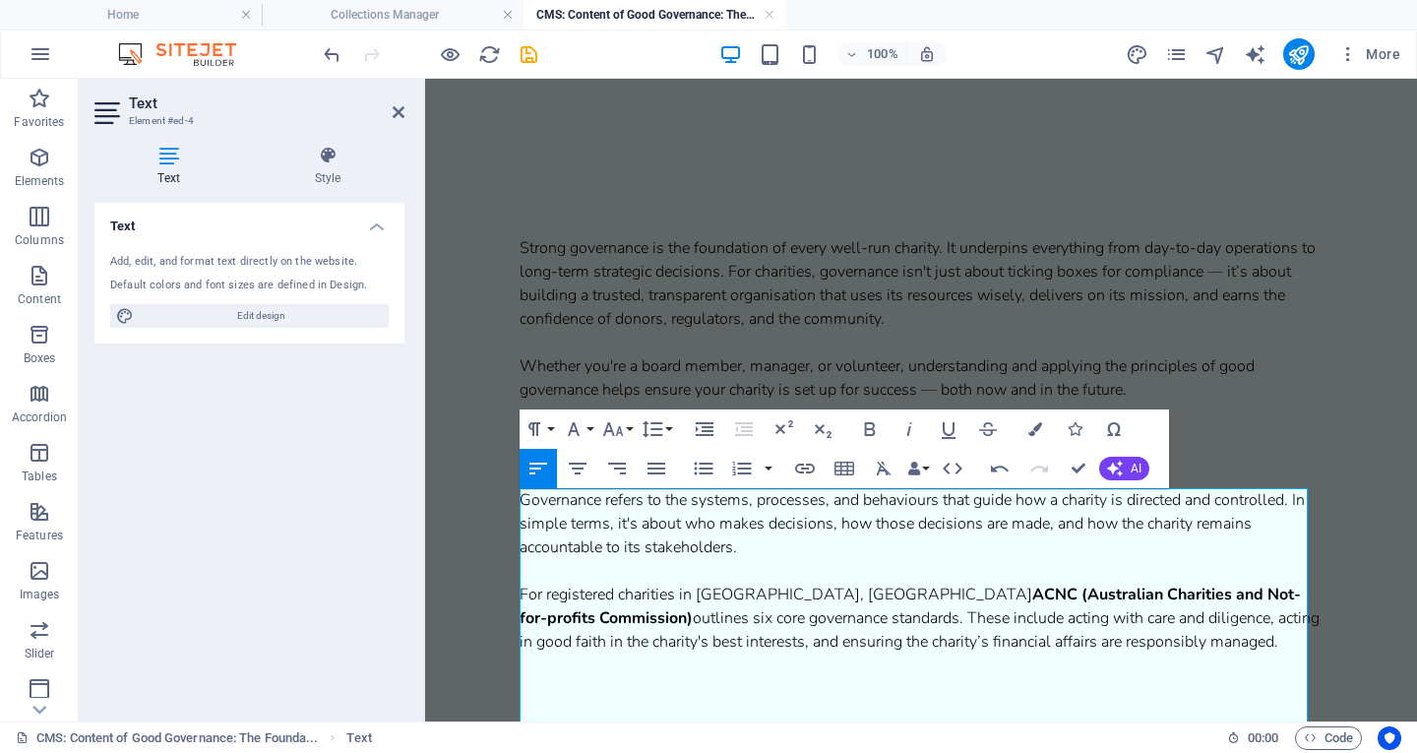
click at [548, 691] on p "Governance refers to the systems, processes, and behaviours that guide how a ch…" at bounding box center [921, 594] width 803 height 213
click at [546, 684] on p "Governance refers to the systems, processes, and behaviours that guide how a ch…" at bounding box center [921, 594] width 803 height 213
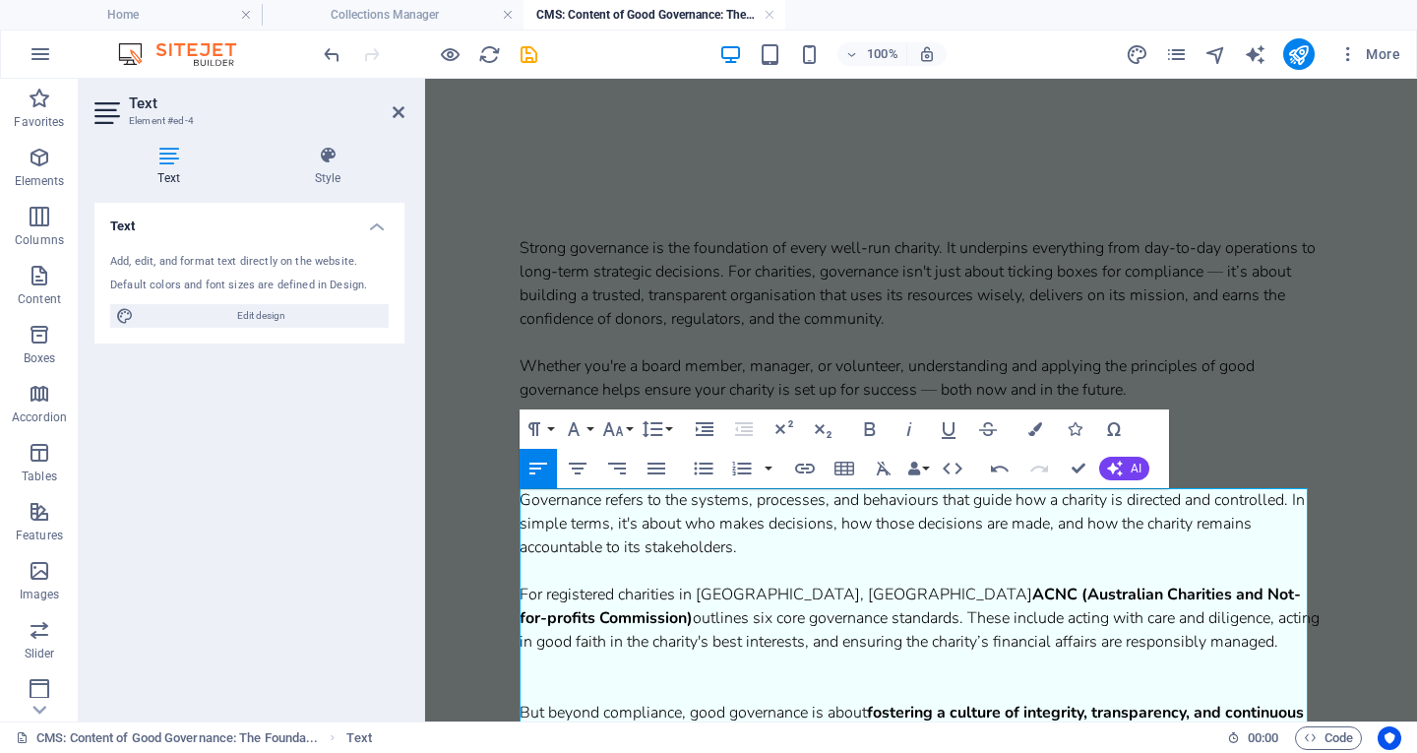
click at [546, 684] on p "Governance refers to the systems, processes, and behaviours that guide how a ch…" at bounding box center [921, 594] width 803 height 213
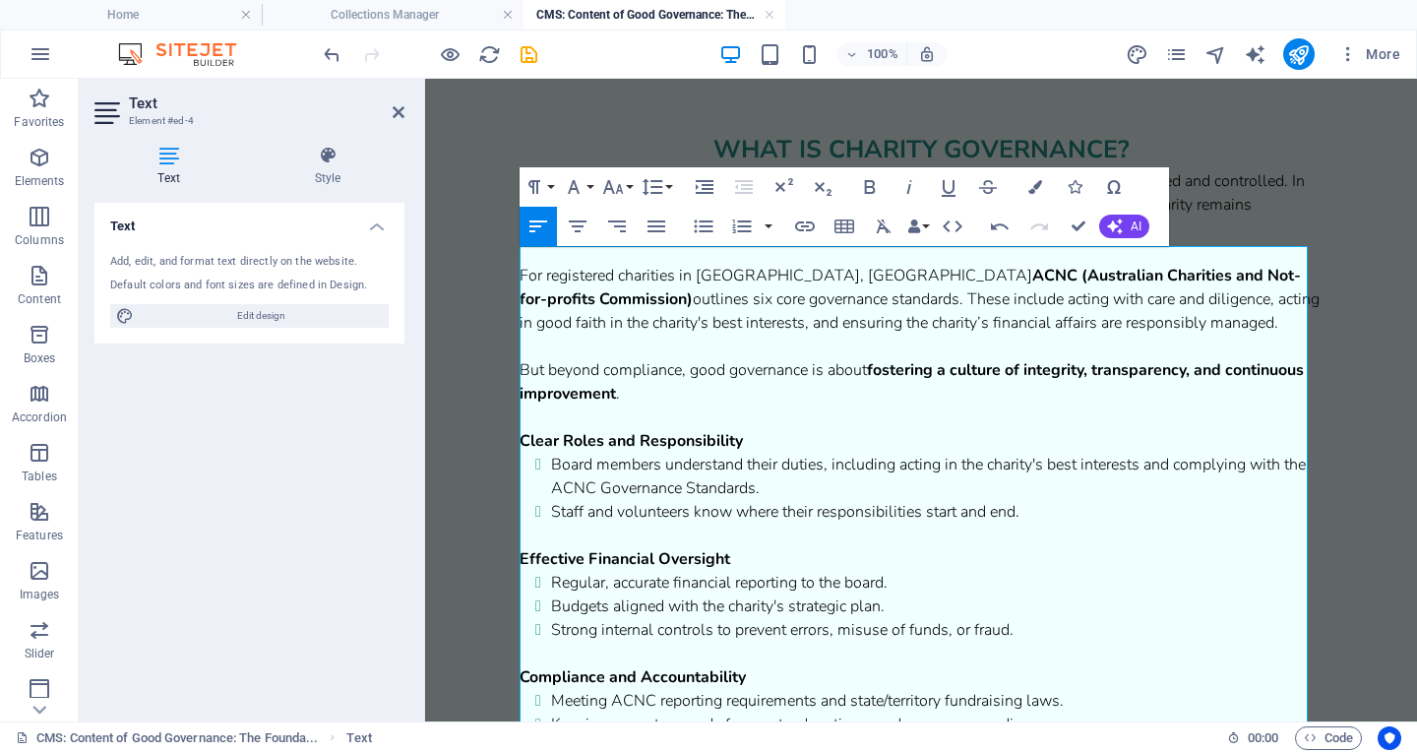
scroll to position [369, 0]
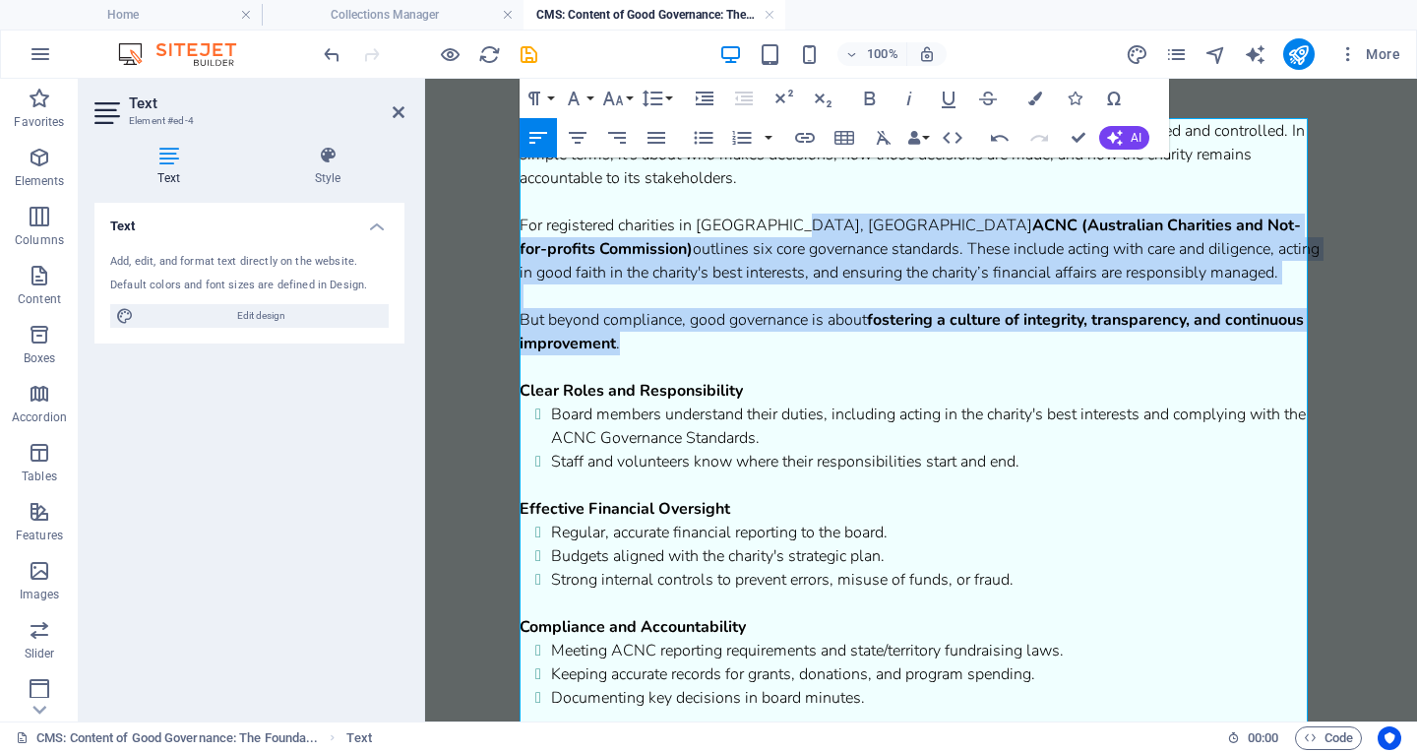
drag, startPoint x: 755, startPoint y: 344, endPoint x: 771, endPoint y: 235, distance: 109.4
click at [771, 235] on p "Governance refers to the systems, processes, and behaviours that guide how a ch…" at bounding box center [921, 237] width 803 height 236
click at [867, 100] on icon "button" at bounding box center [870, 99] width 24 height 24
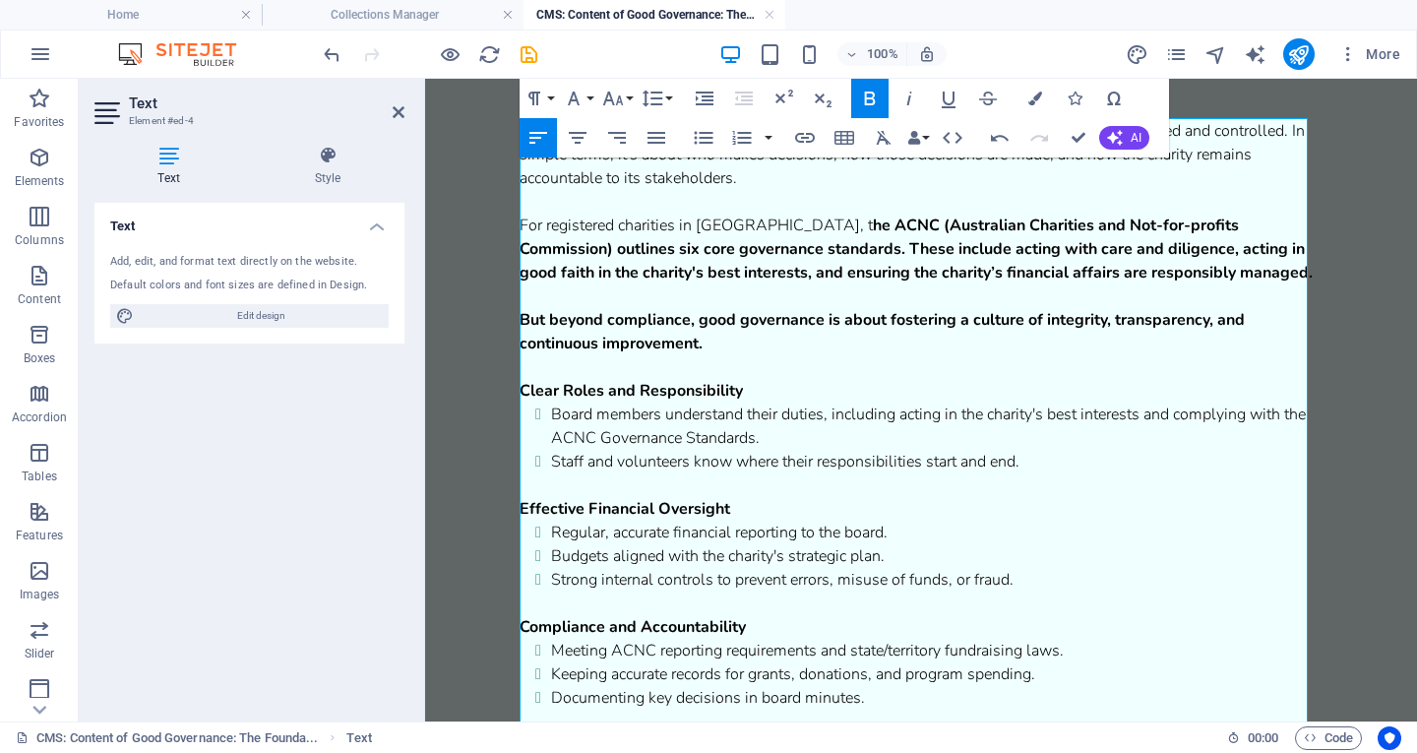
click at [867, 100] on icon "button" at bounding box center [870, 99] width 24 height 24
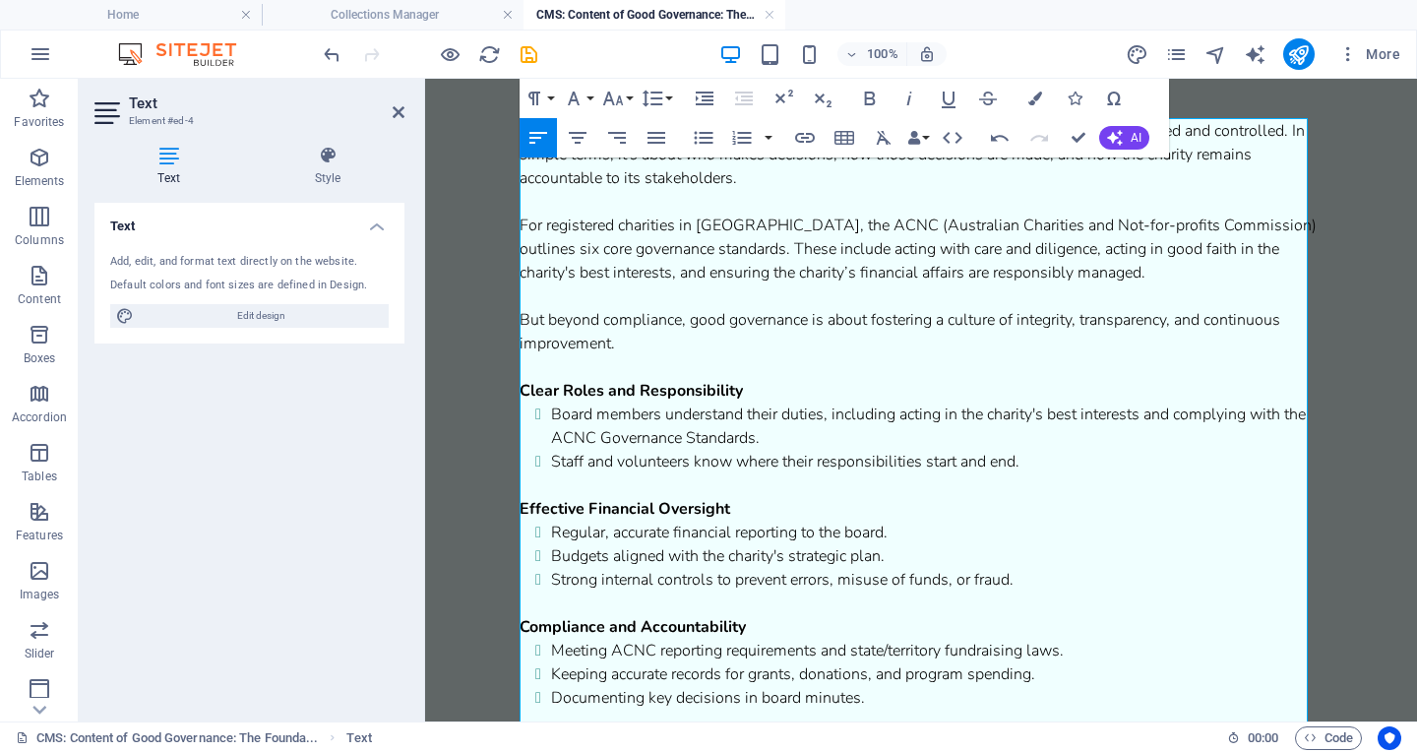
click at [626, 347] on p "Governance refers to the systems, processes, and behaviours that guide how a ch…" at bounding box center [921, 237] width 803 height 236
drag, startPoint x: 753, startPoint y: 394, endPoint x: 515, endPoint y: 394, distance: 238.2
click at [515, 394] on div "Strong governance is the foundation of every well-run charity. It underpins eve…" at bounding box center [921, 754] width 835 height 1932
click at [537, 394] on strong "Clear Roles and Responsibility" at bounding box center [631, 391] width 223 height 22
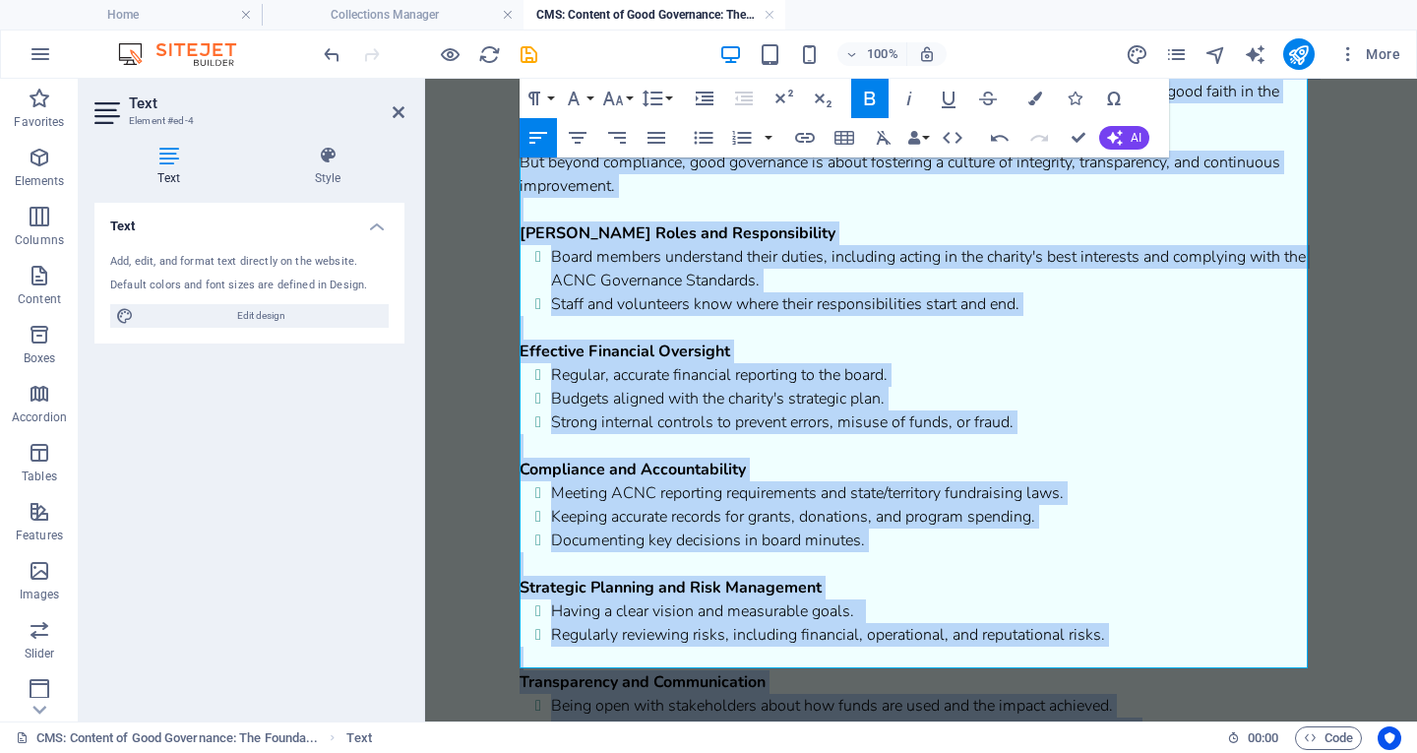
scroll to position [448, 0]
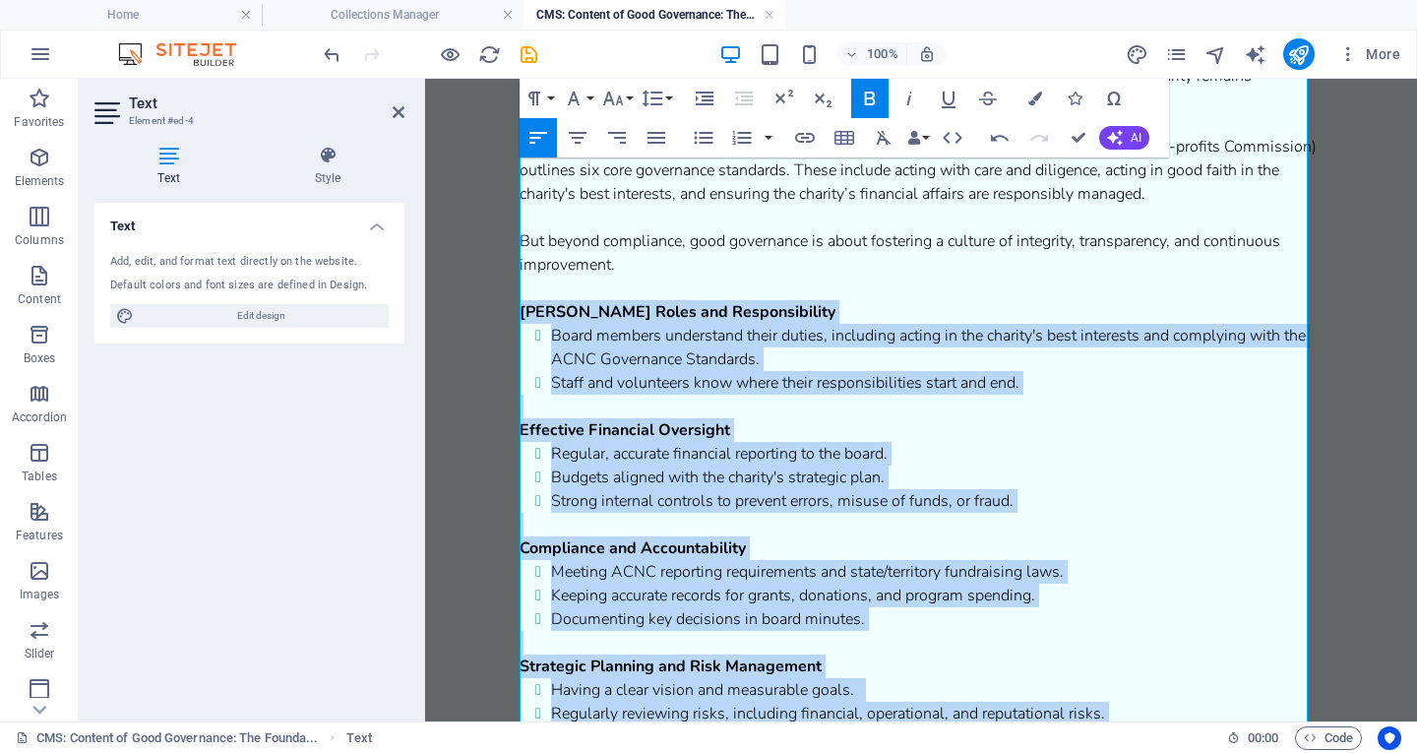
drag, startPoint x: 1160, startPoint y: 571, endPoint x: 522, endPoint y: 304, distance: 692.2
click at [522, 304] on div "Governance refers to the systems, processes, and behaviours that guide how a ch…" at bounding box center [921, 430] width 803 height 780
copy div "lore Ipsum dol Sitametconsect Adipi elitsed doeiusmodt incid utlabo, etdolorem …"
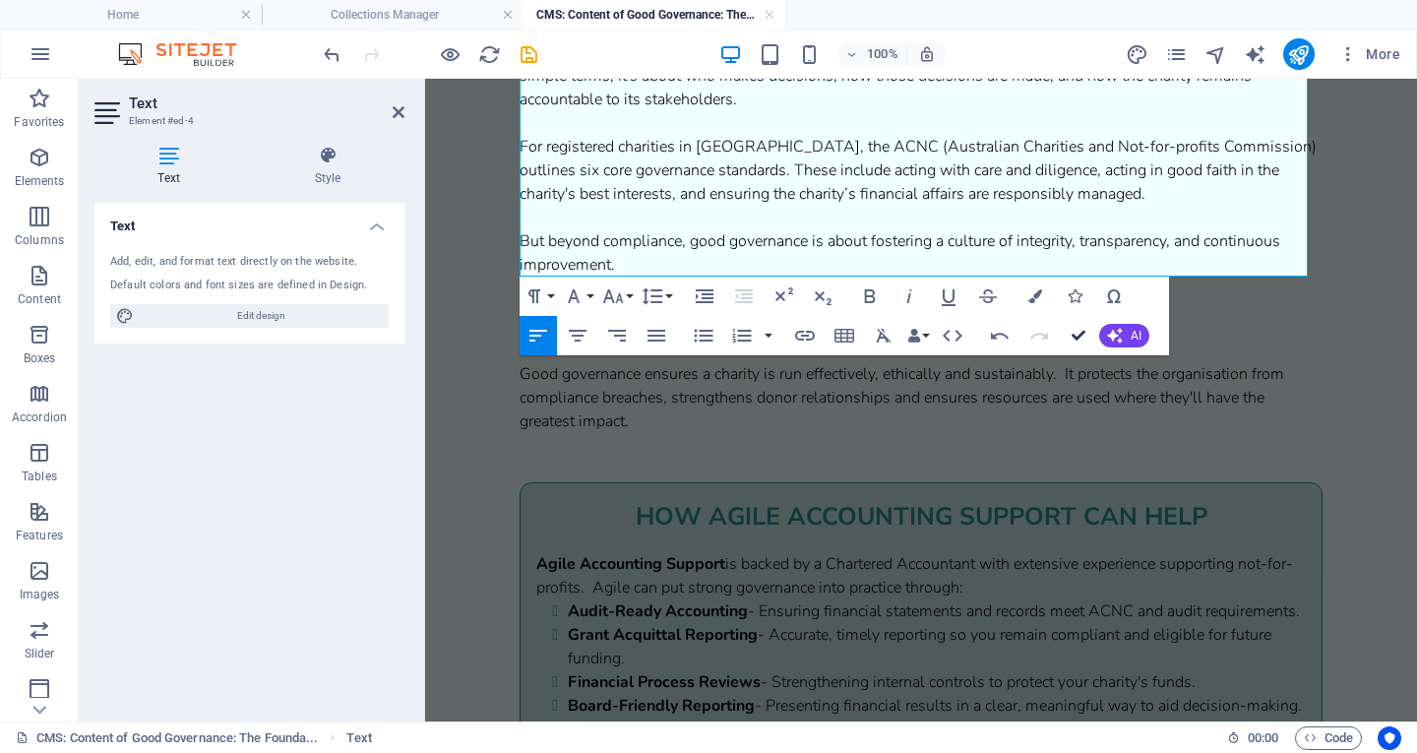
scroll to position [424, 0]
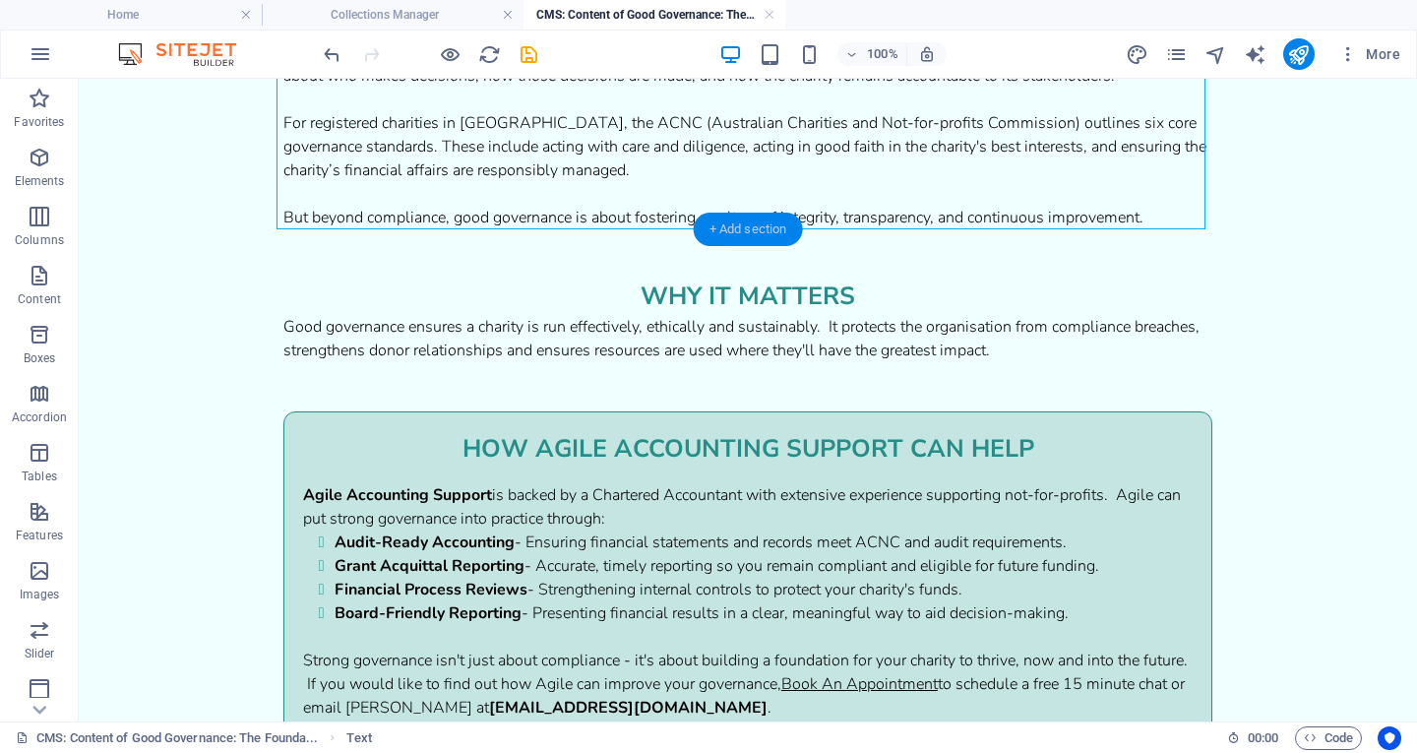
click at [725, 236] on div "+ Add section" at bounding box center [748, 229] width 109 height 33
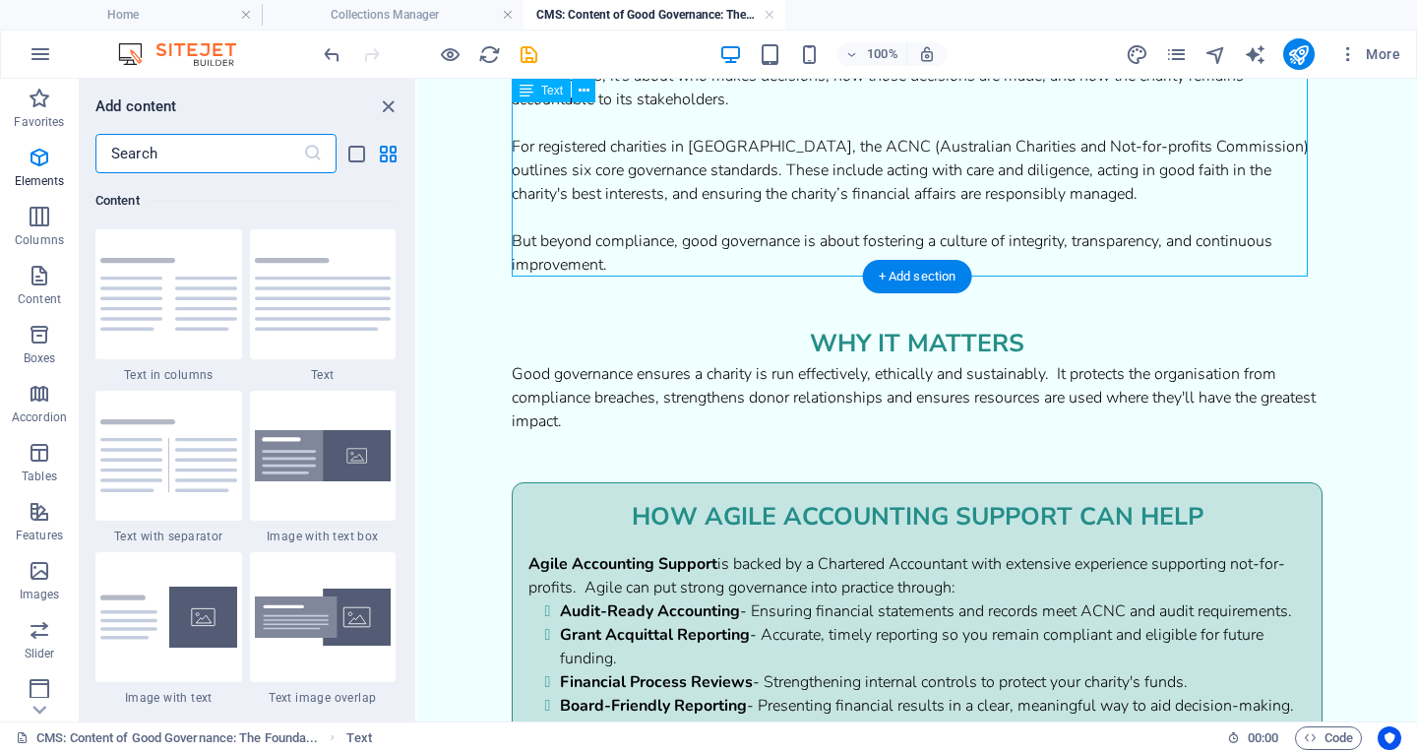
scroll to position [3444, 0]
click at [467, 108] on html "Skip to main content Strong governance is the foundation of every well-run char…" at bounding box center [917, 404] width 1000 height 1546
click at [395, 106] on icon "close panel" at bounding box center [388, 106] width 23 height 23
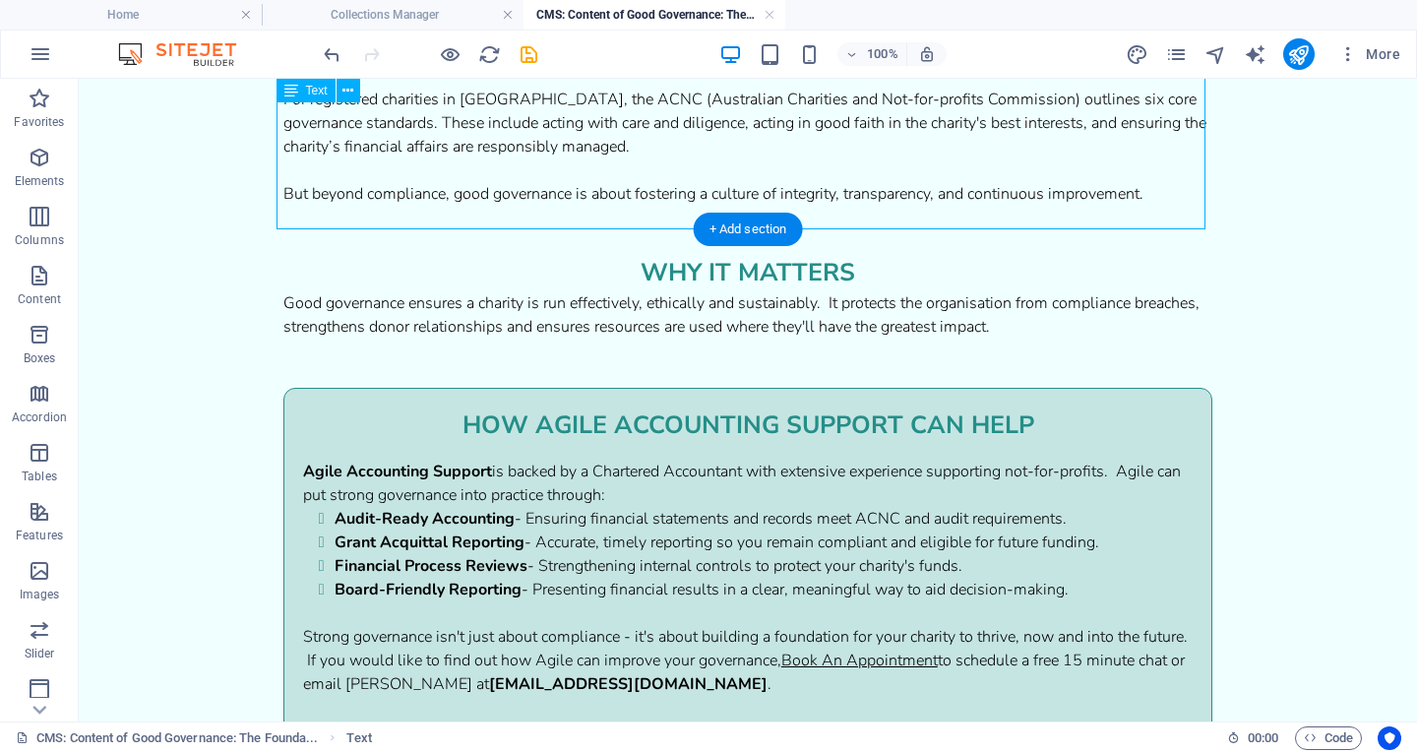
scroll to position [424, 0]
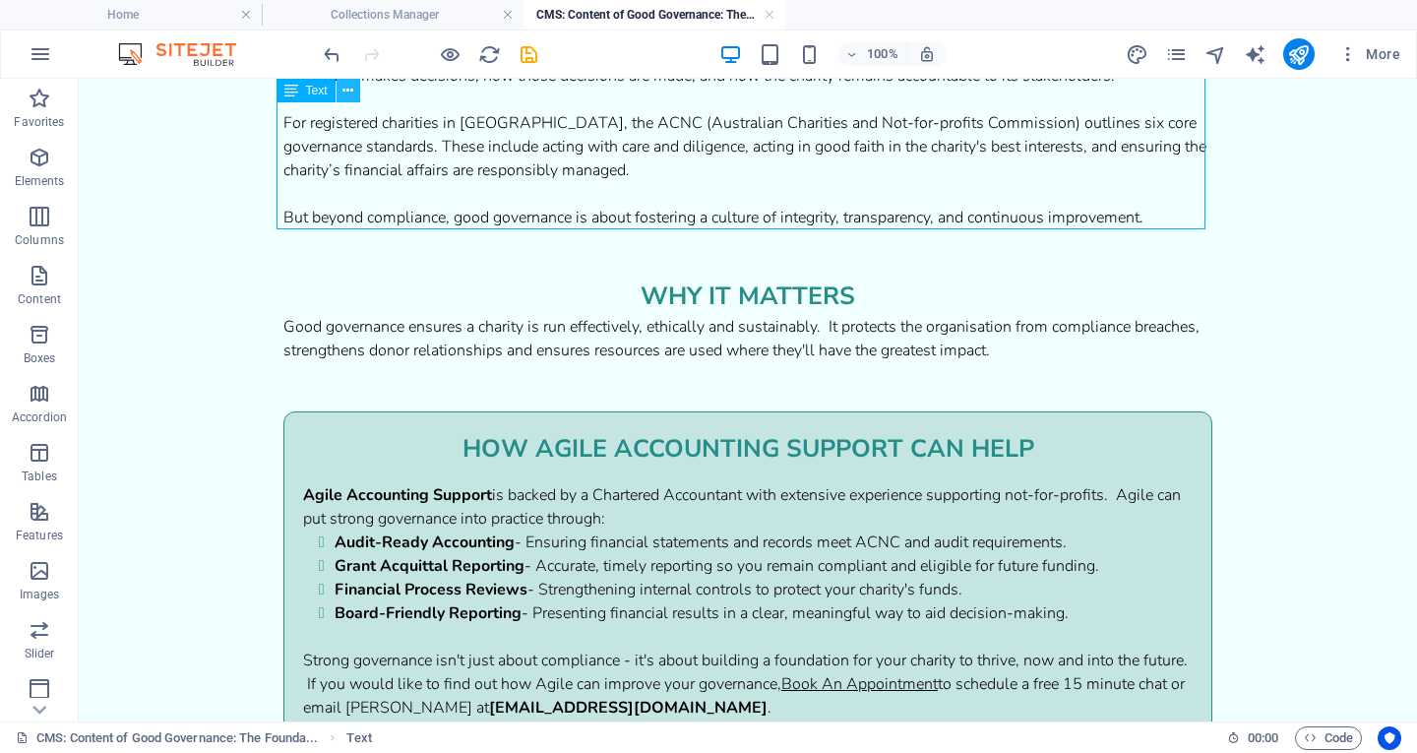
click at [345, 92] on icon at bounding box center [348, 91] width 11 height 21
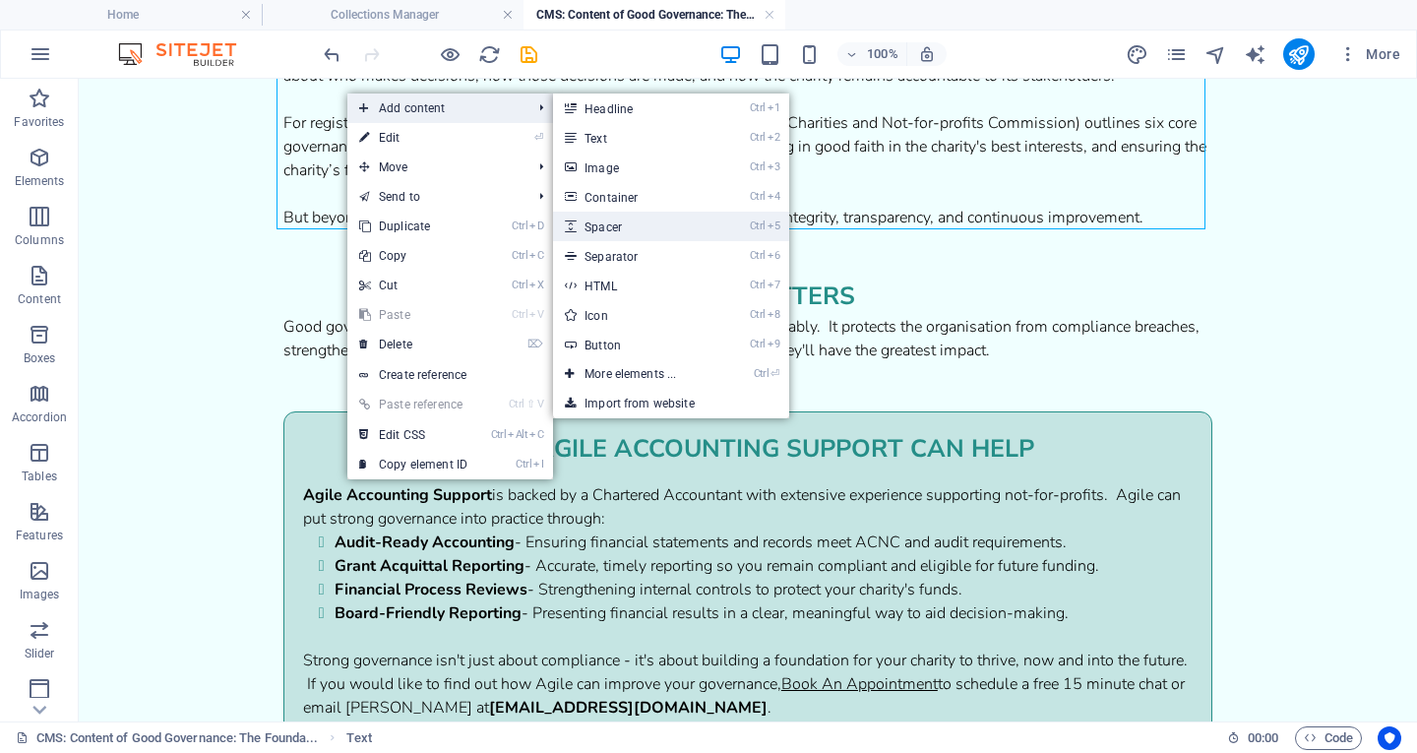
click at [651, 221] on link "Ctrl 5 Spacer" at bounding box center [634, 227] width 162 height 30
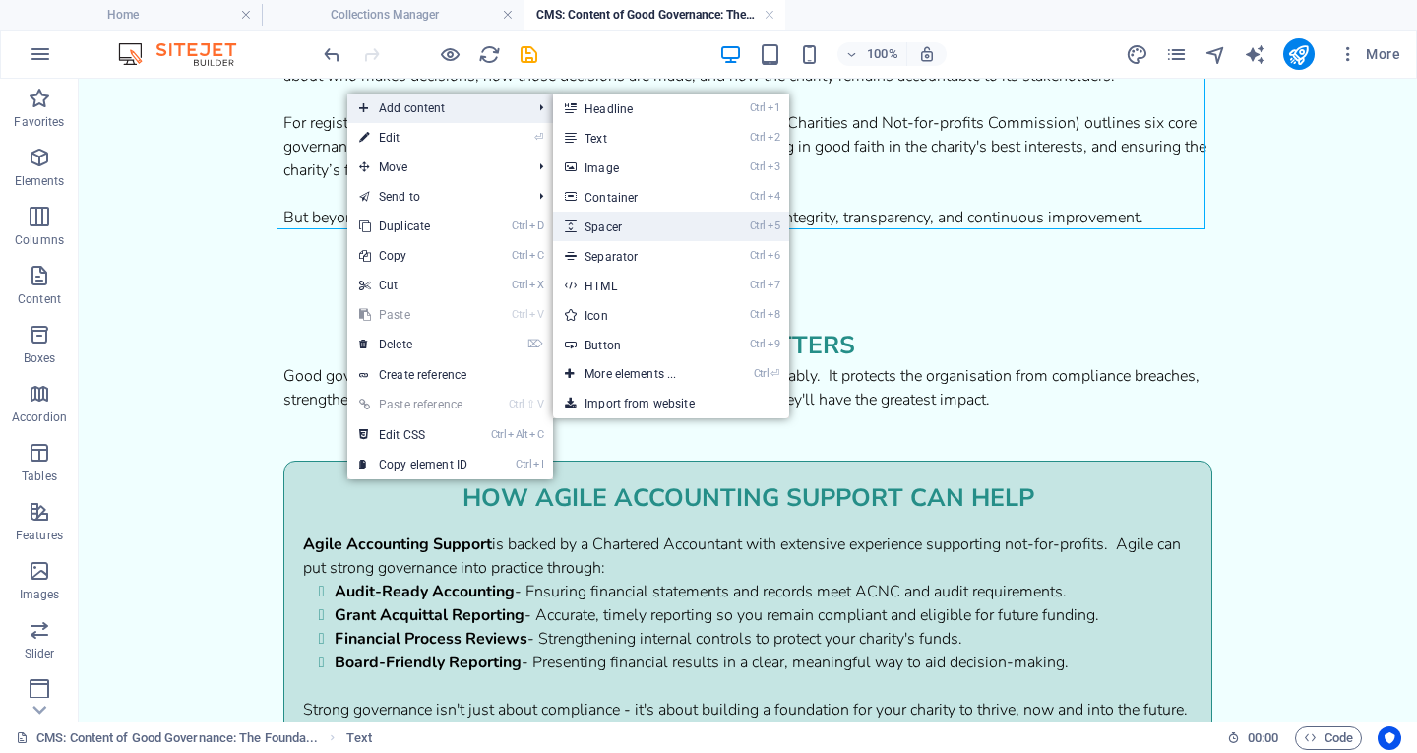
select select "px"
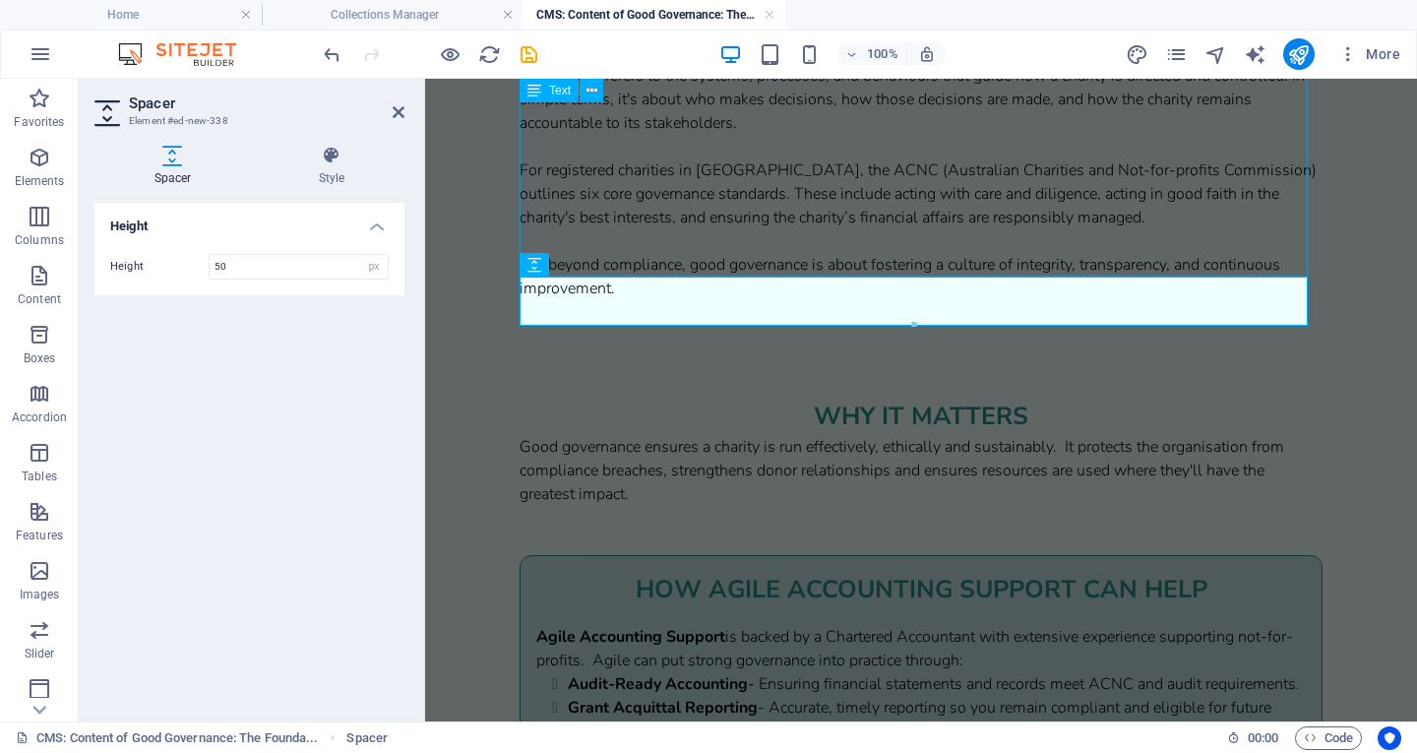
scroll to position [448, 0]
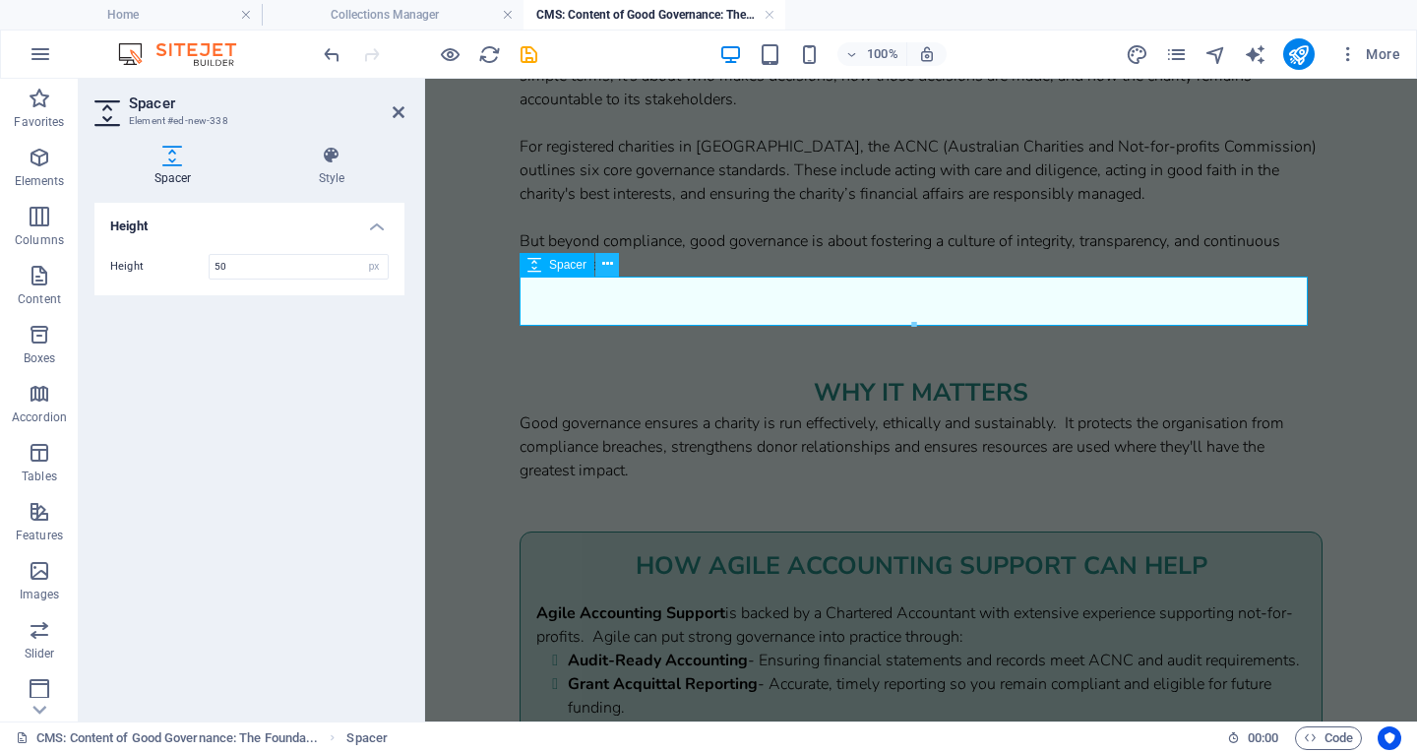
click at [608, 271] on icon at bounding box center [607, 264] width 11 height 21
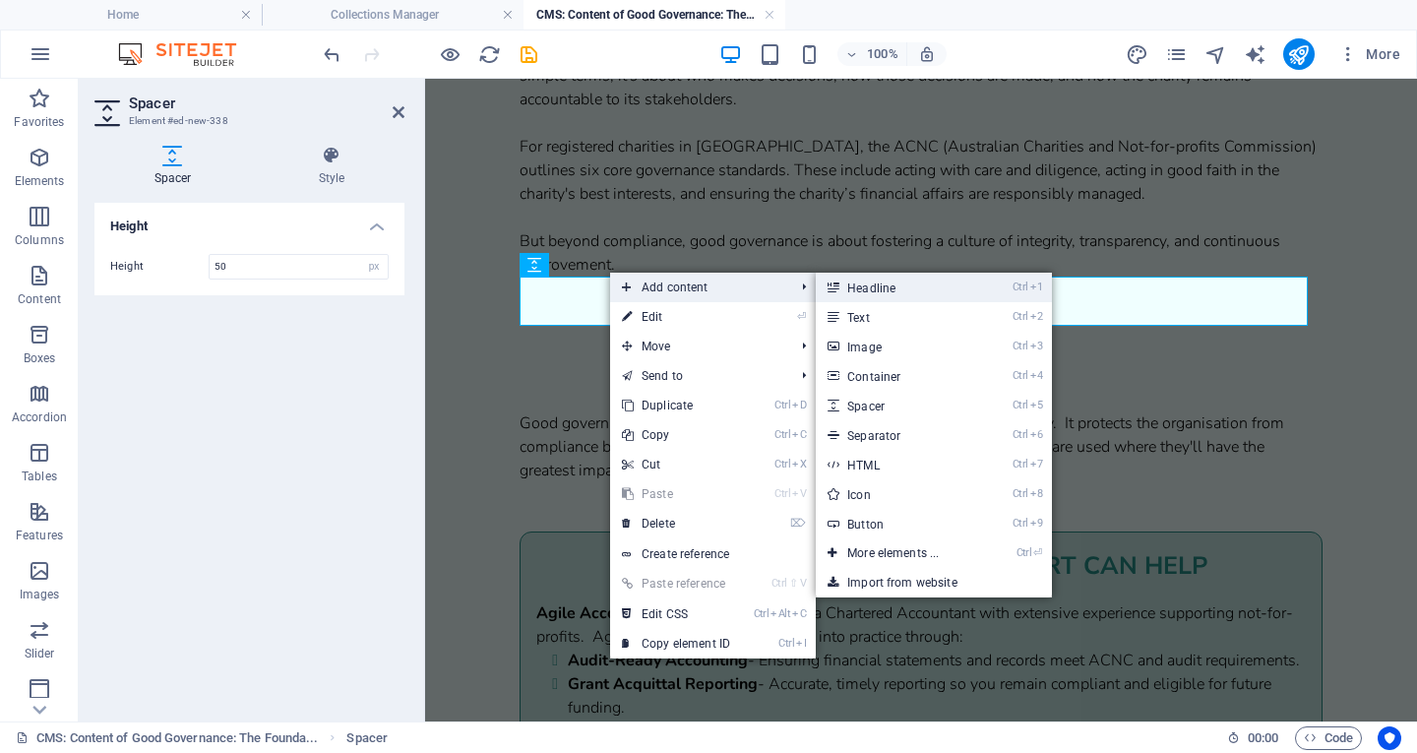
click at [871, 296] on link "Ctrl 1 Headline" at bounding box center [897, 288] width 162 height 30
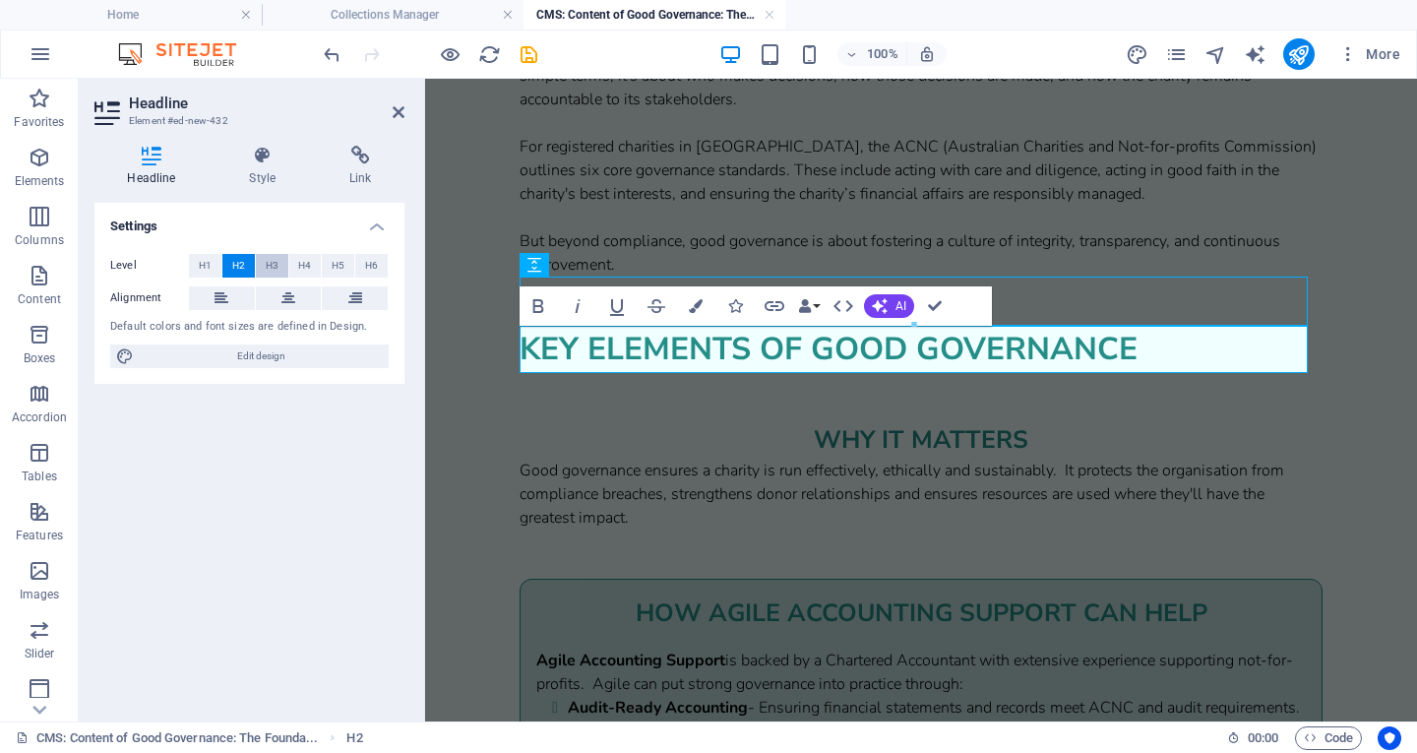
click at [266, 265] on span "H3" at bounding box center [272, 266] width 13 height 24
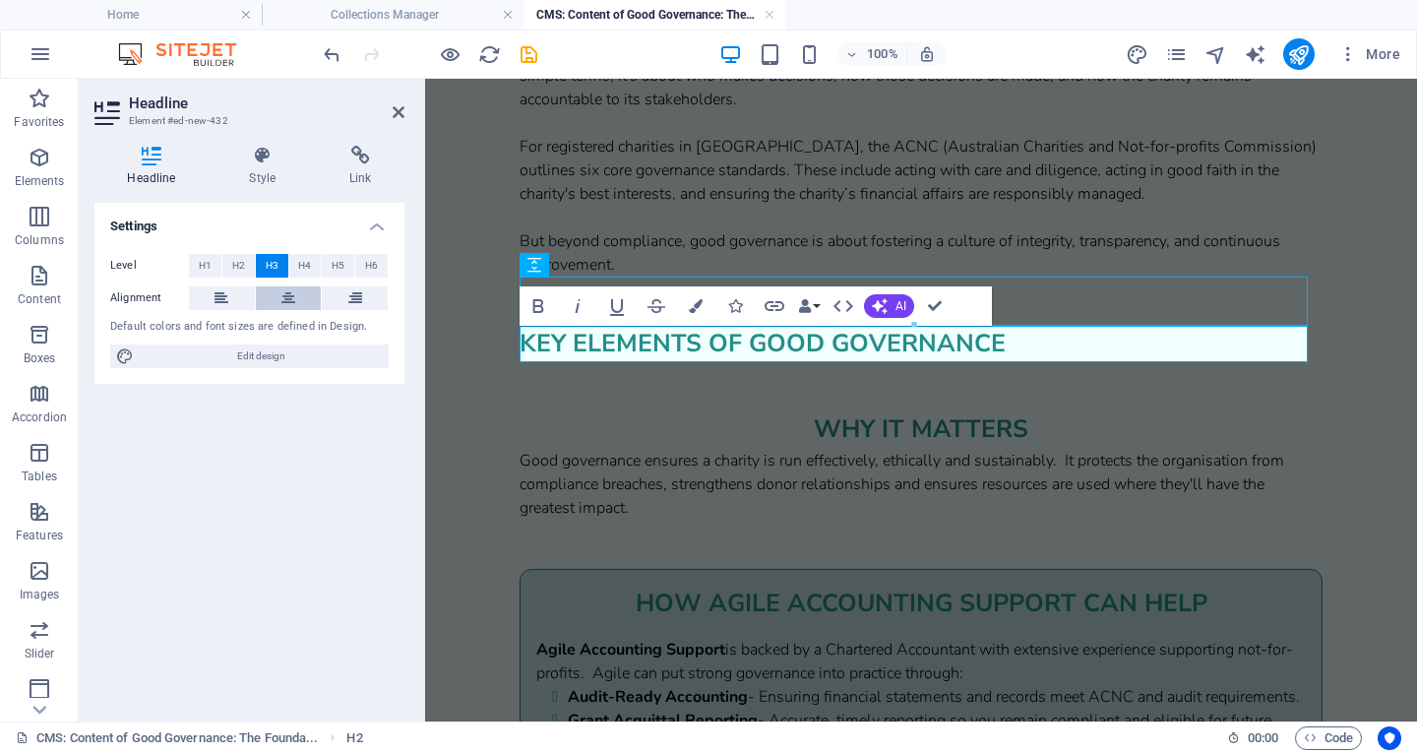
drag, startPoint x: 276, startPoint y: 281, endPoint x: 281, endPoint y: 292, distance: 12.8
click at [281, 292] on div "Level H1 H2 H3 H4 H5 H6 Alignment Default colors and font sizes are defined in …" at bounding box center [249, 311] width 310 height 147
click at [282, 292] on icon at bounding box center [289, 298] width 14 height 24
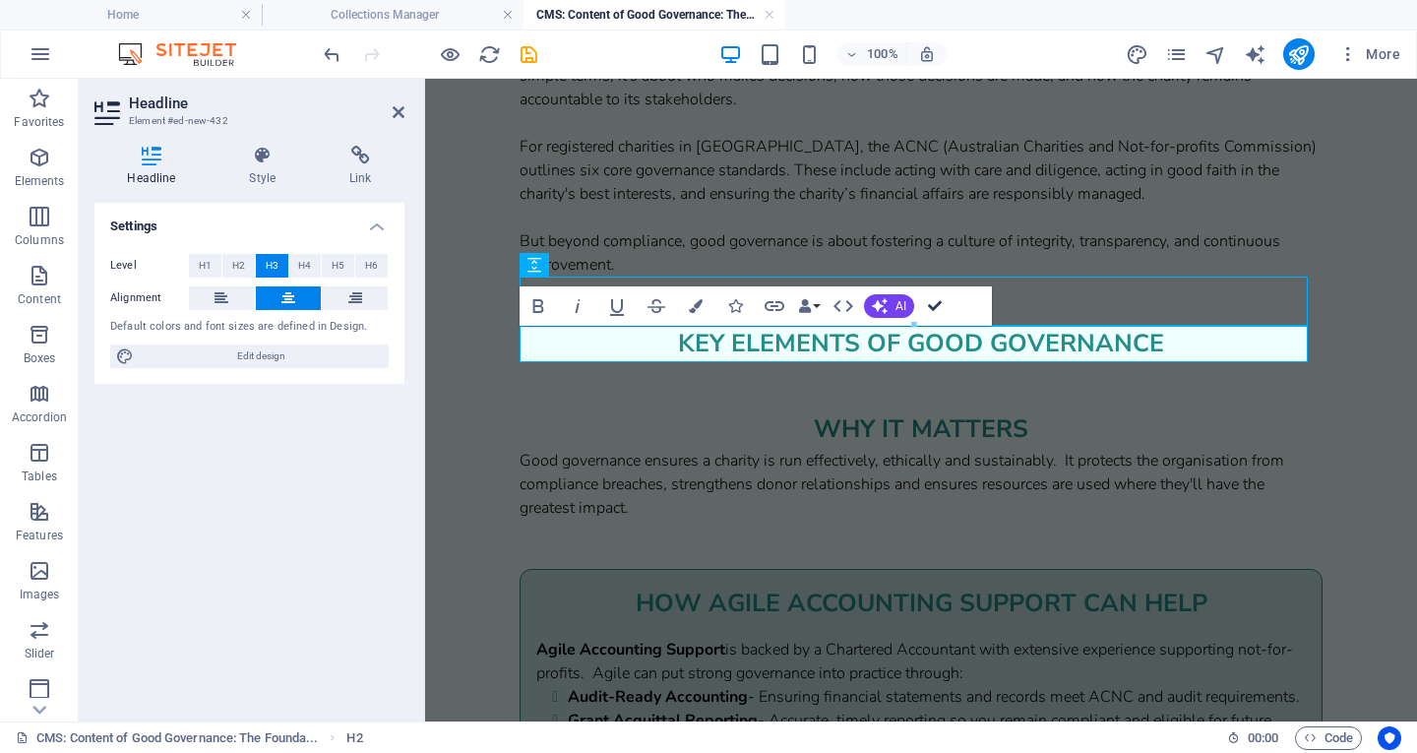
scroll to position [424, 0]
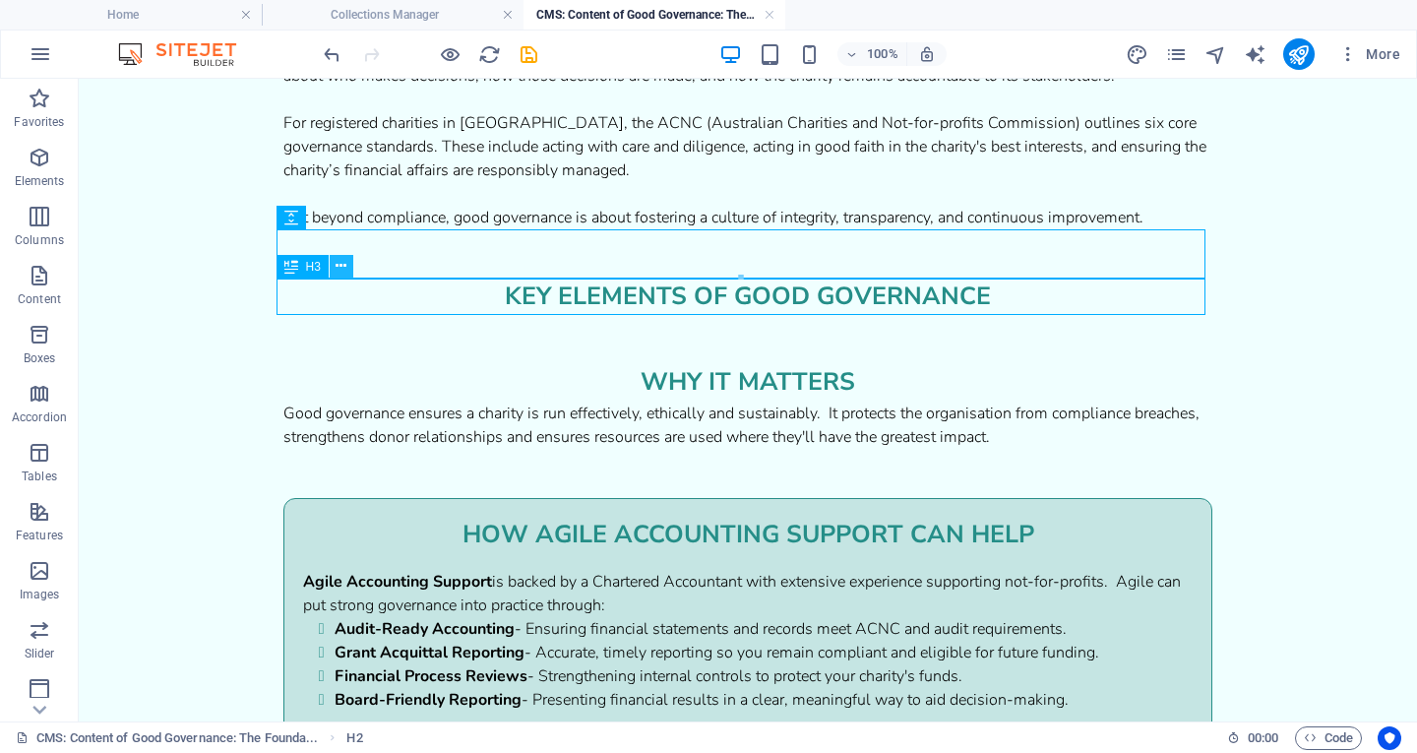
click at [334, 271] on button at bounding box center [342, 267] width 24 height 24
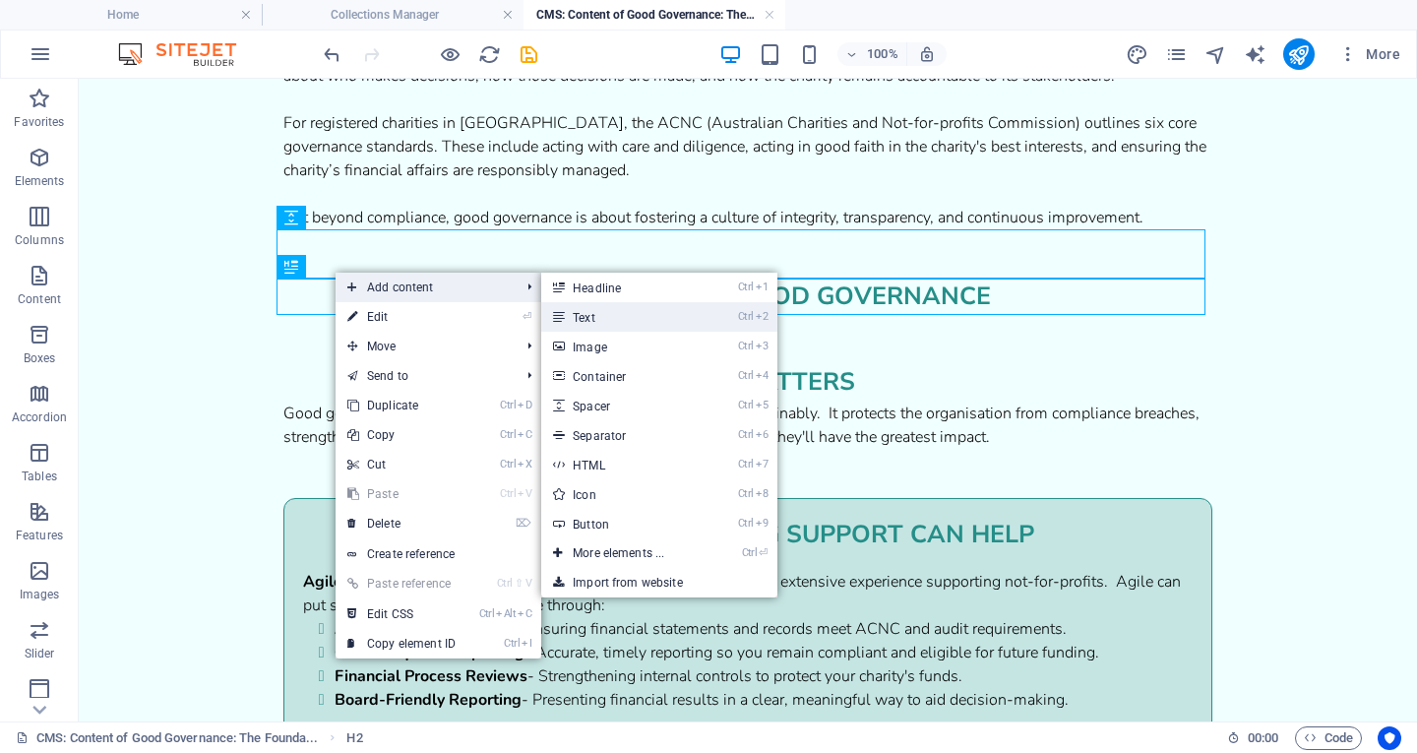
click at [573, 319] on link "Ctrl 2 Text" at bounding box center [622, 317] width 162 height 30
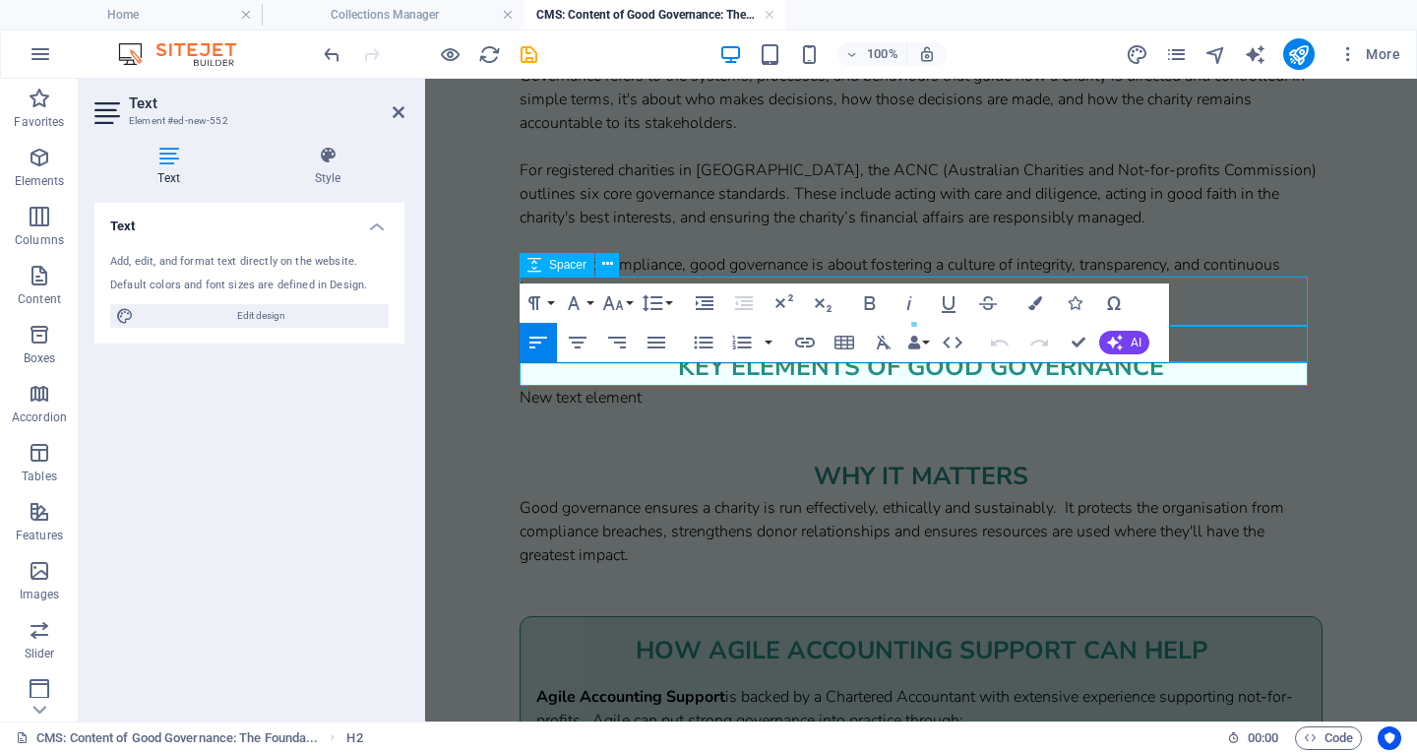
scroll to position [448, 0]
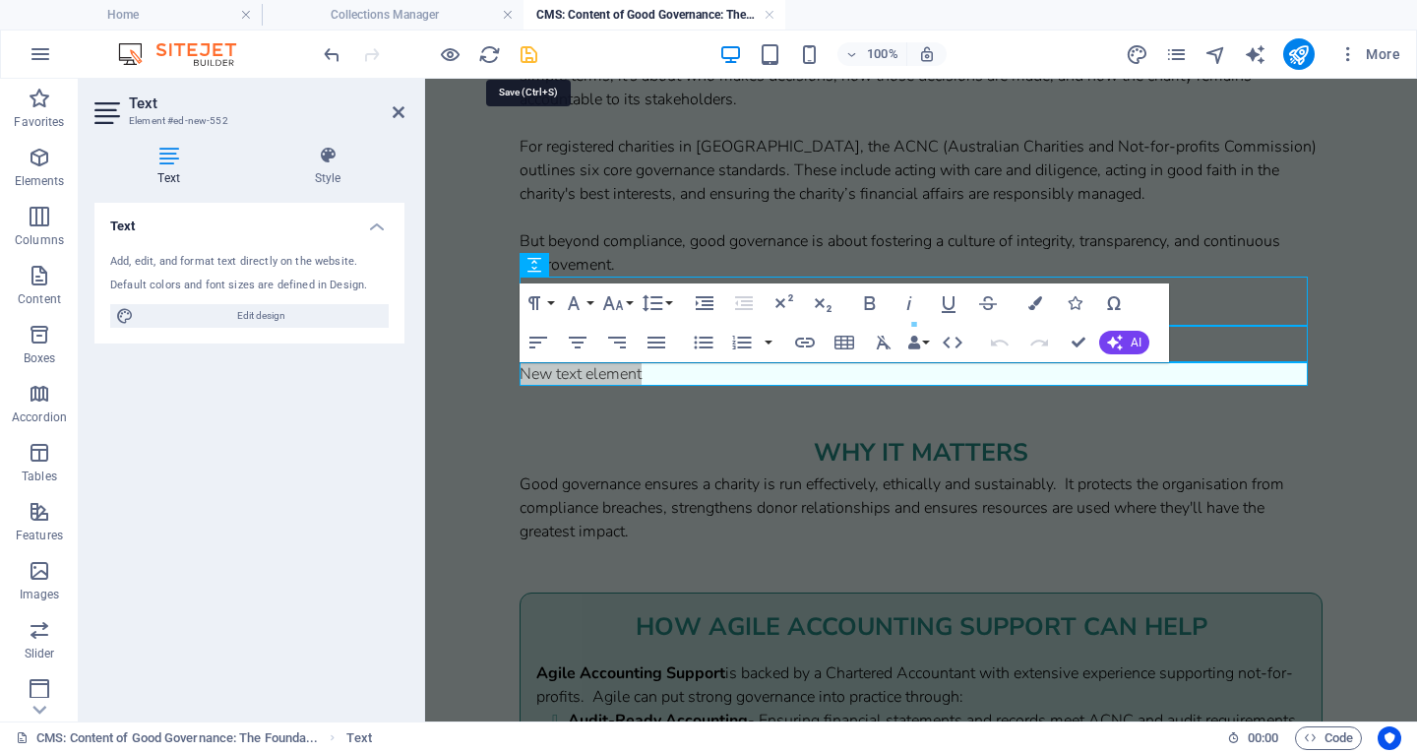
click at [525, 51] on icon "save" at bounding box center [529, 54] width 23 height 23
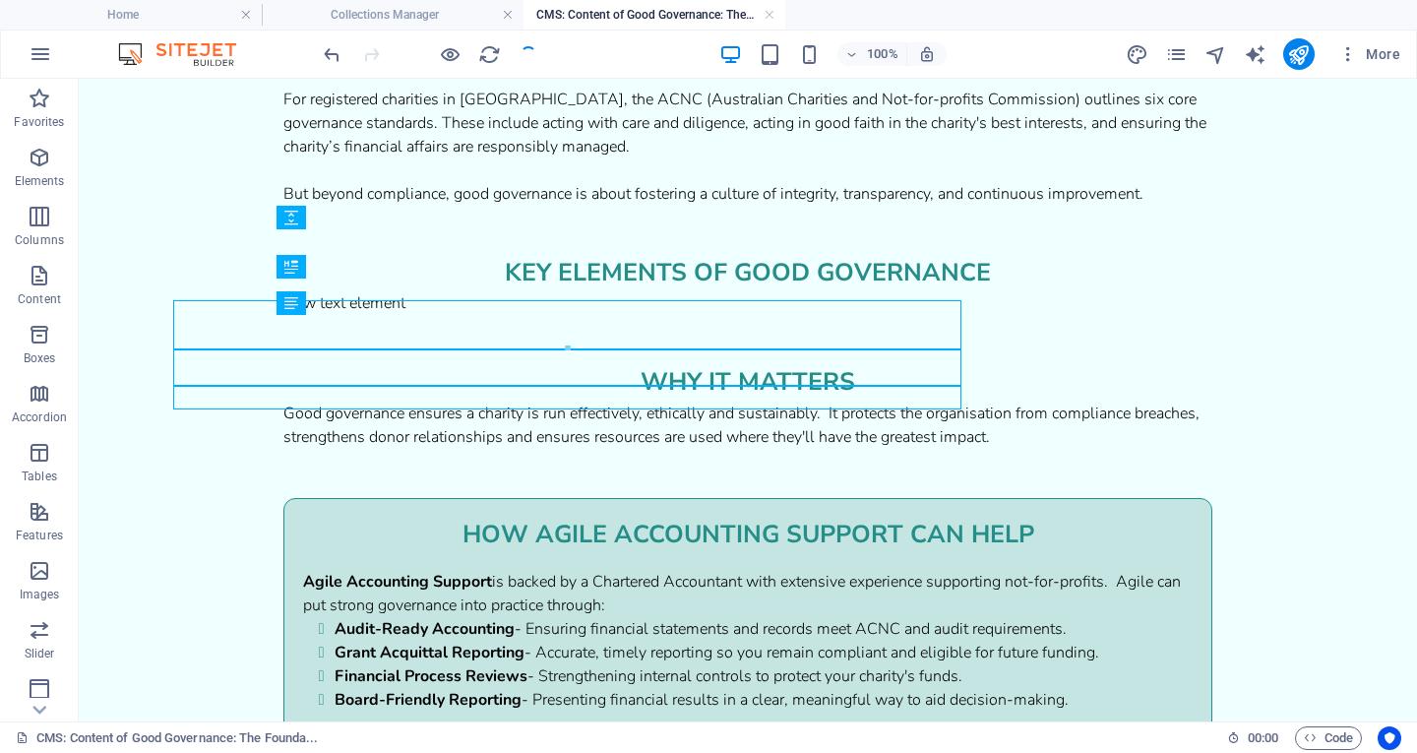
scroll to position [424, 0]
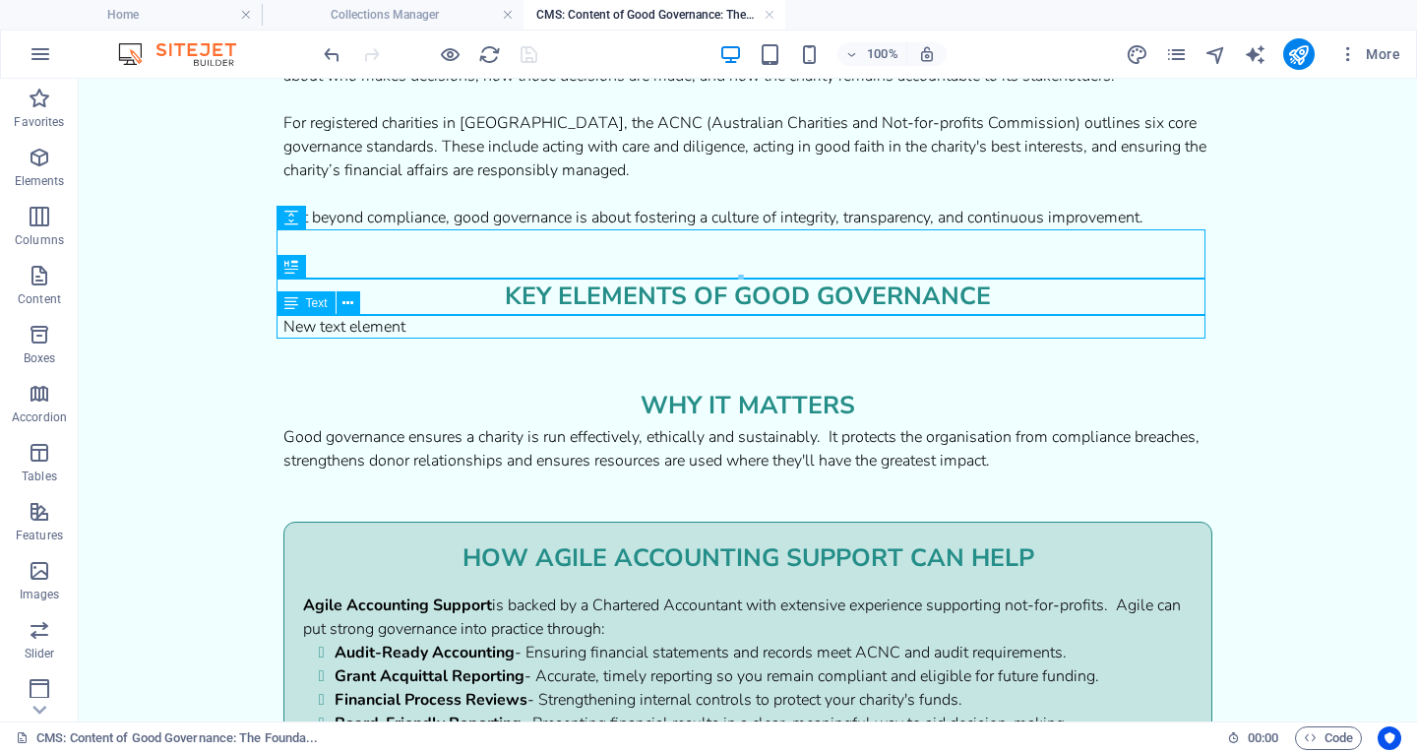
click at [461, 321] on div "New text element" at bounding box center [747, 327] width 929 height 24
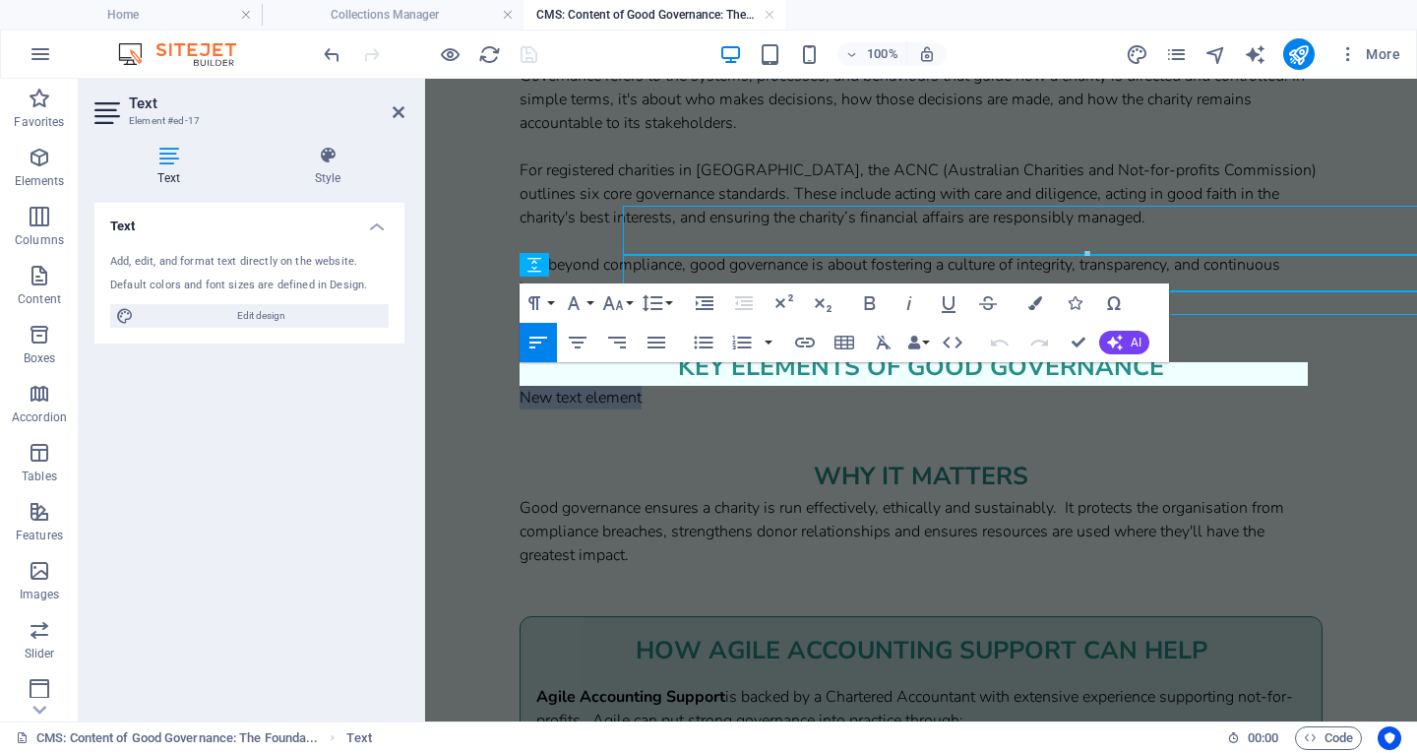
scroll to position [448, 0]
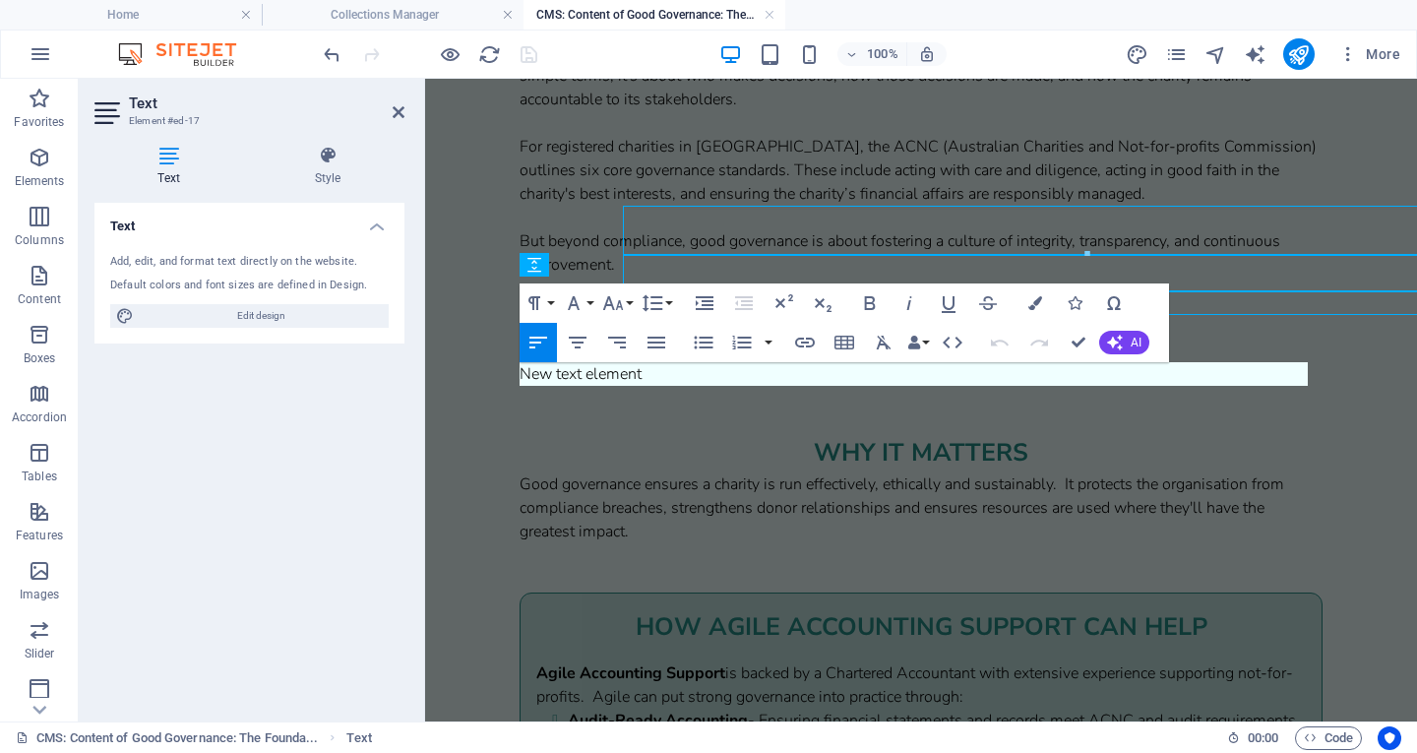
click at [461, 321] on html "Skip to main content Strong governance is the foundation of every well-run char…" at bounding box center [921, 459] width 992 height 1657
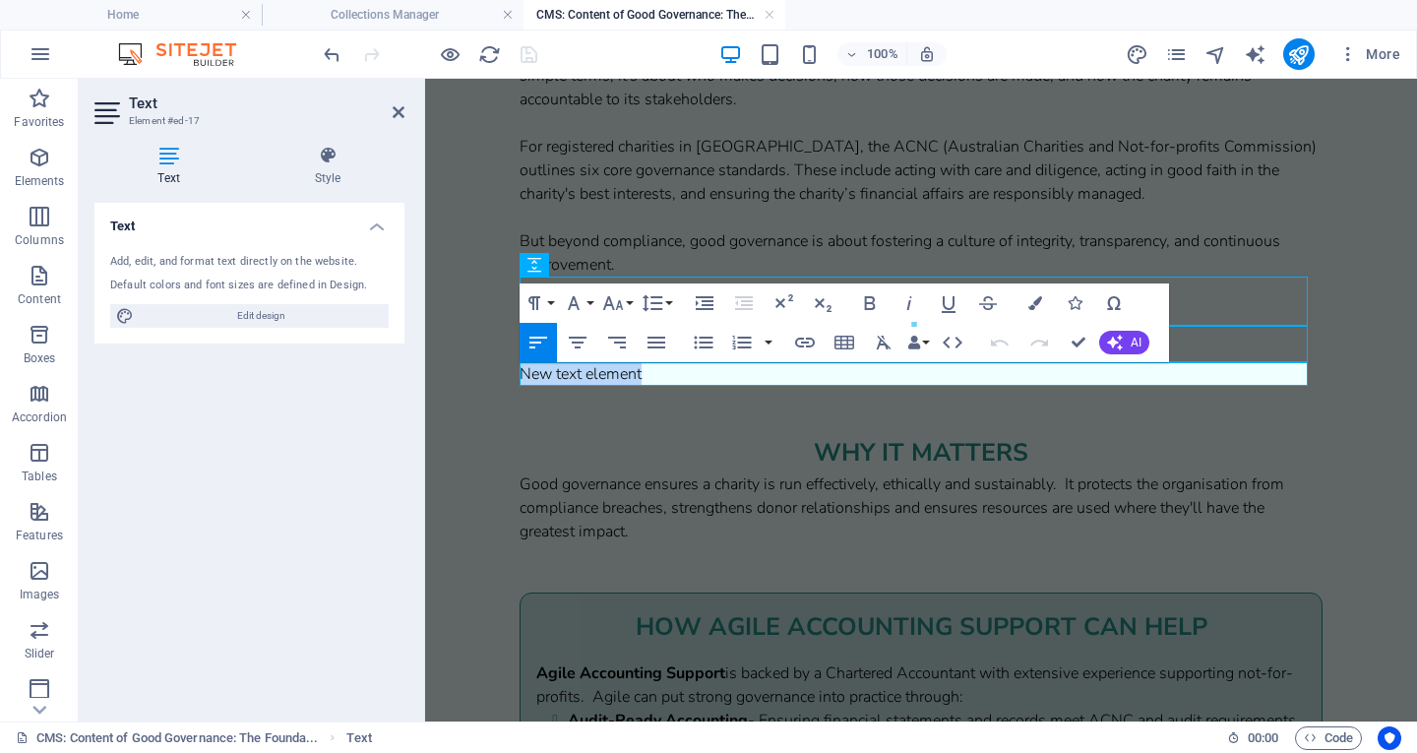
drag, startPoint x: 980, startPoint y: 428, endPoint x: 783, endPoint y: 451, distance: 198.2
click at [425, 372] on html "Skip to main content Strong governance is the foundation of every well-run char…" at bounding box center [921, 459] width 992 height 1657
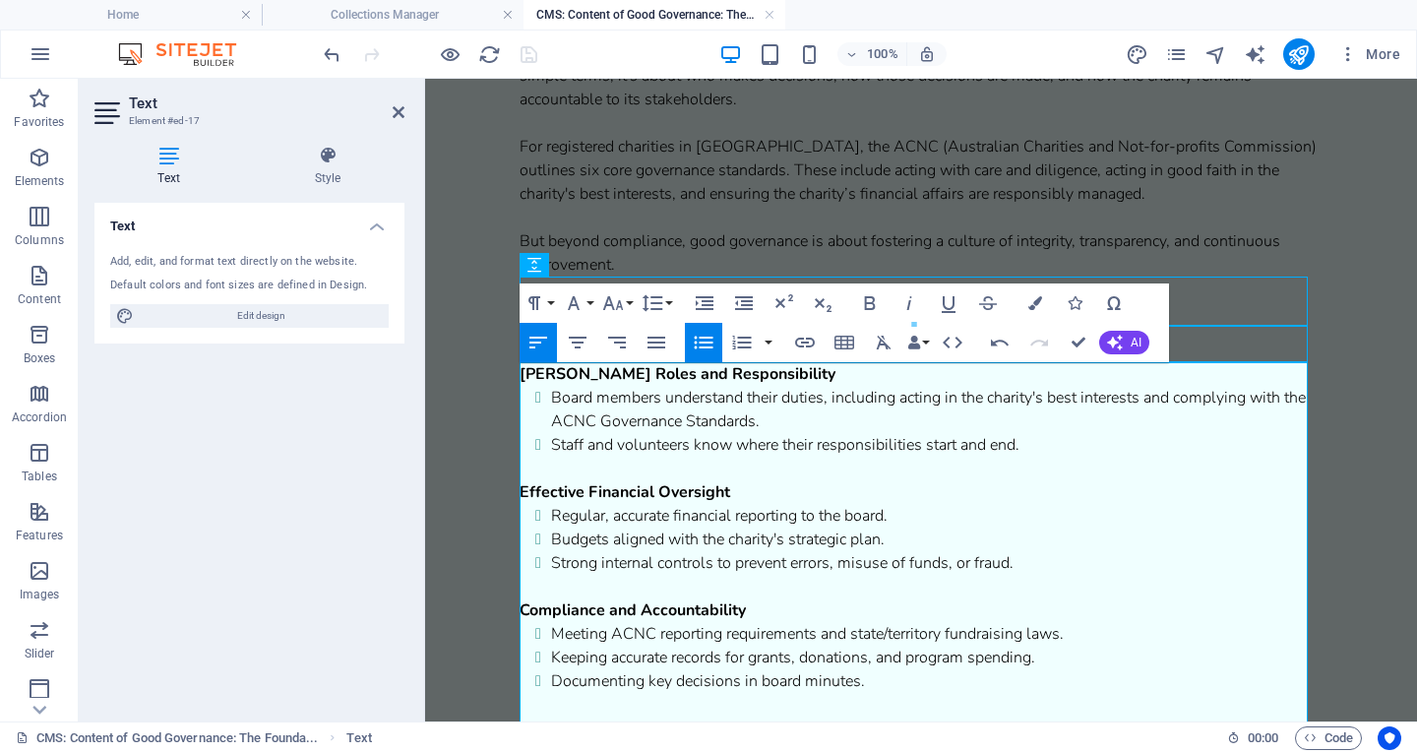
click at [526, 369] on strong "[PERSON_NAME] Roles and Responsibility" at bounding box center [678, 374] width 316 height 22
click at [529, 377] on strong "l1. Defined Roles and Responsibility" at bounding box center [652, 374] width 265 height 22
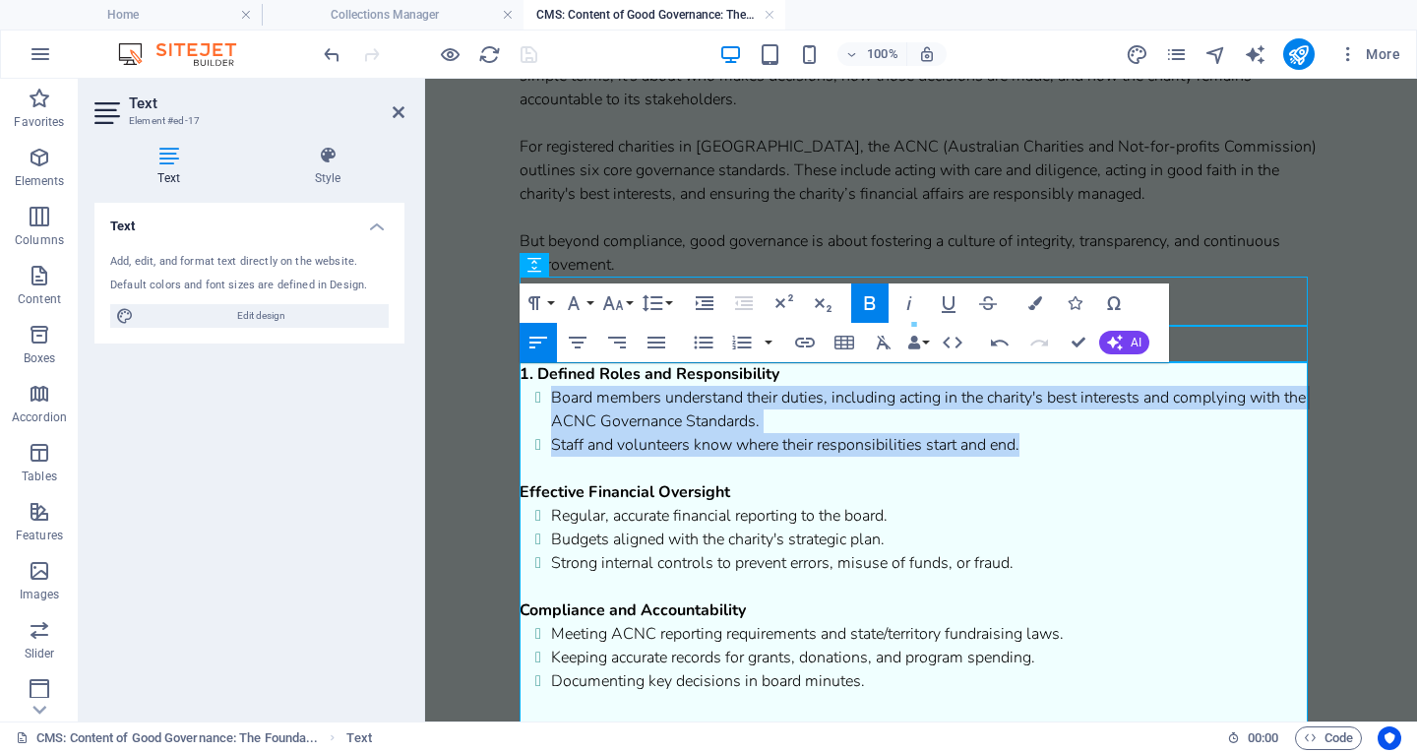
drag, startPoint x: 1049, startPoint y: 457, endPoint x: 525, endPoint y: 389, distance: 529.0
click at [525, 389] on ul "Board members understand their duties, including acting in the charity's best i…" at bounding box center [921, 421] width 803 height 71
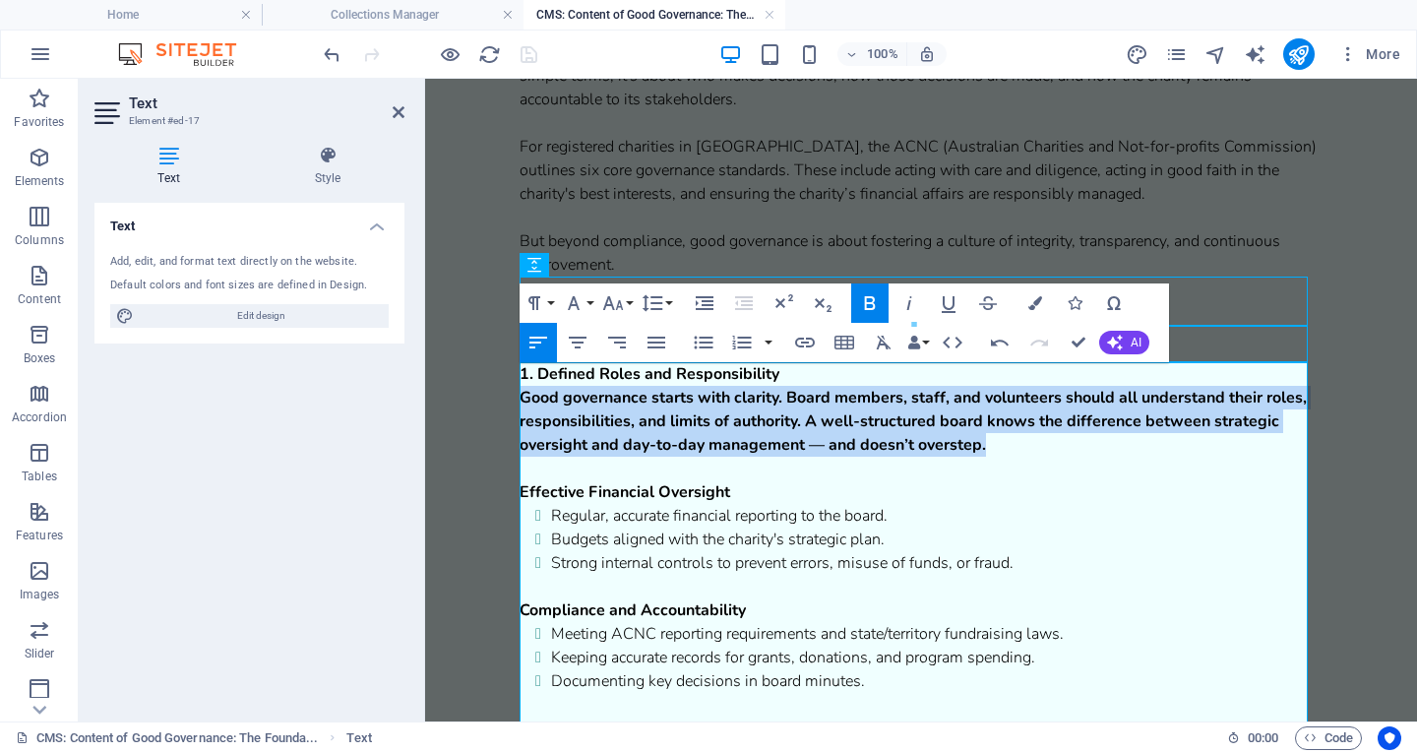
drag, startPoint x: 1070, startPoint y: 456, endPoint x: 523, endPoint y: 393, distance: 550.9
click at [523, 393] on p "Good governance starts with clarity. Board members, staff, and volunteers shoul…" at bounding box center [921, 421] width 803 height 71
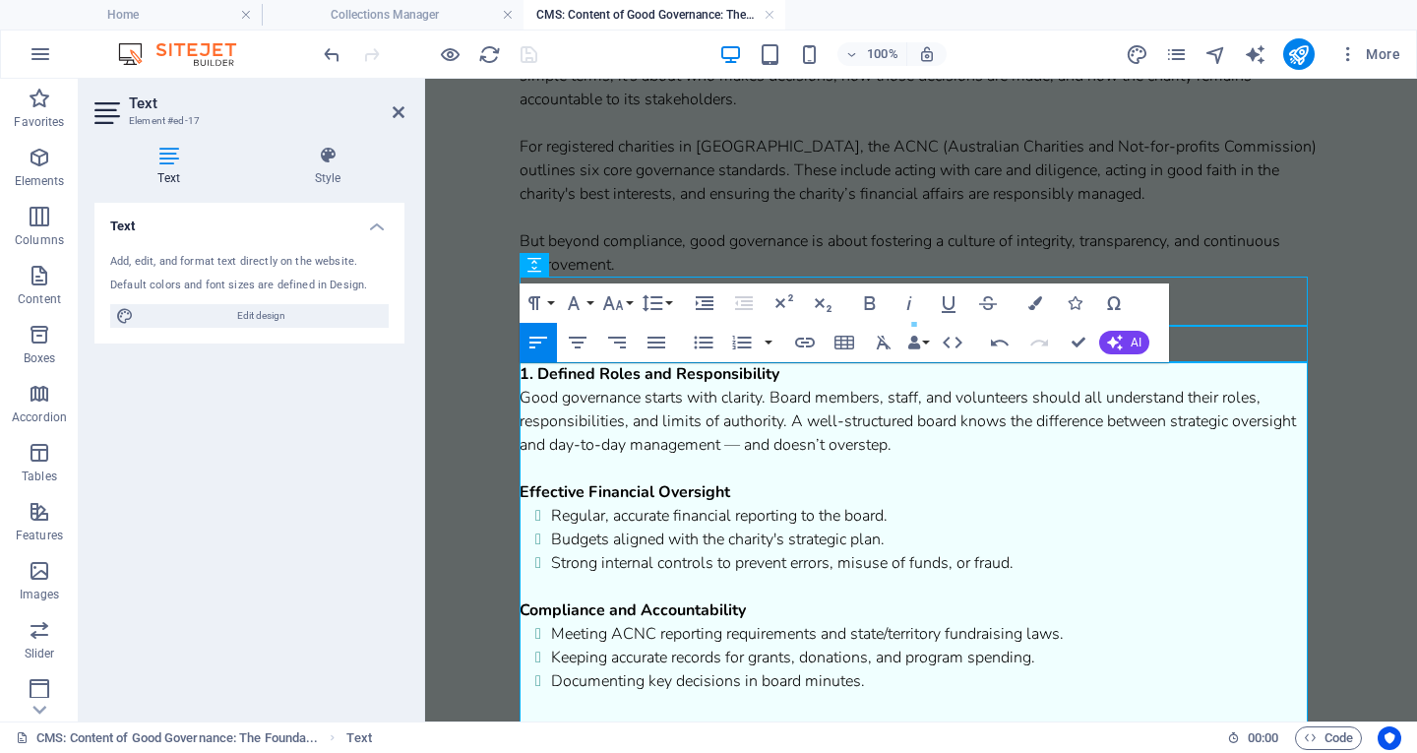
click at [922, 458] on p at bounding box center [921, 469] width 803 height 24
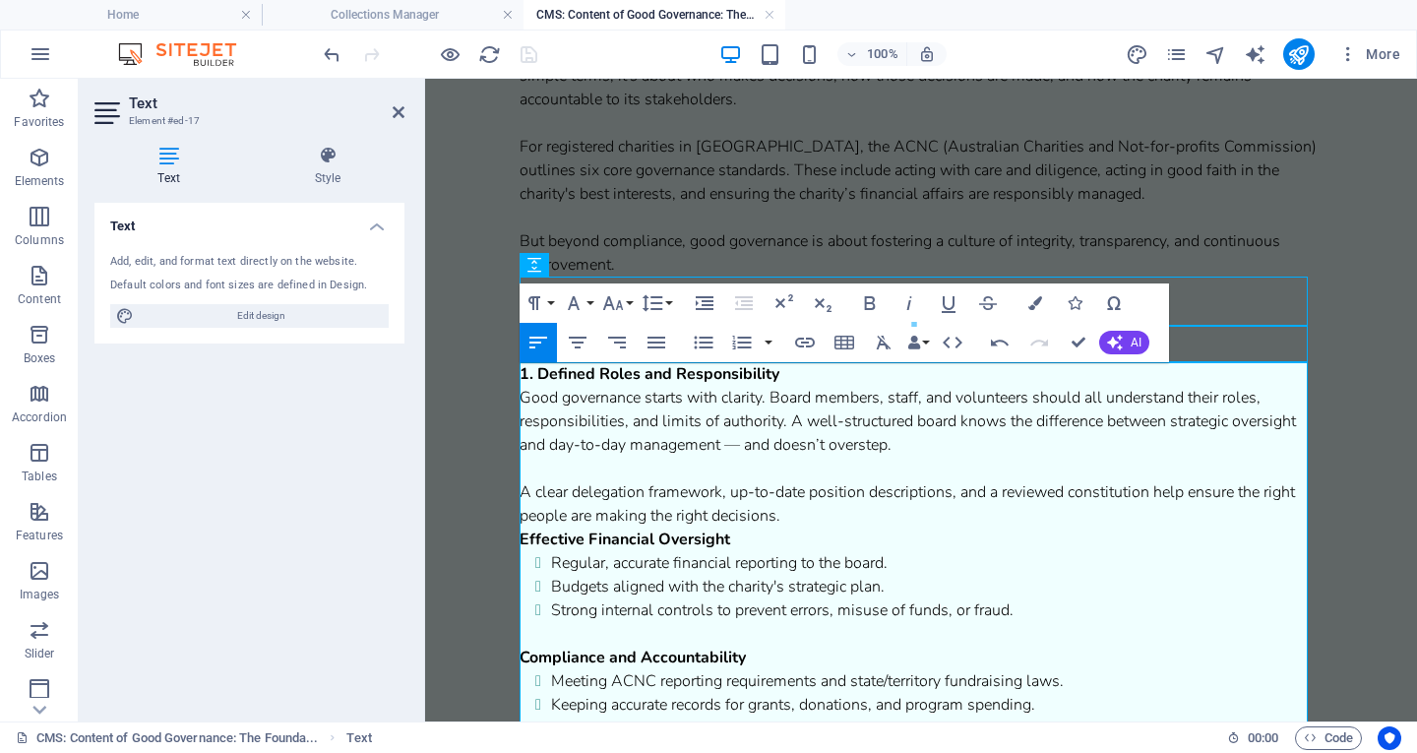
click at [789, 514] on p "A clear delegation framework, up-to-date position descriptions, and a reviewed …" at bounding box center [921, 503] width 803 height 47
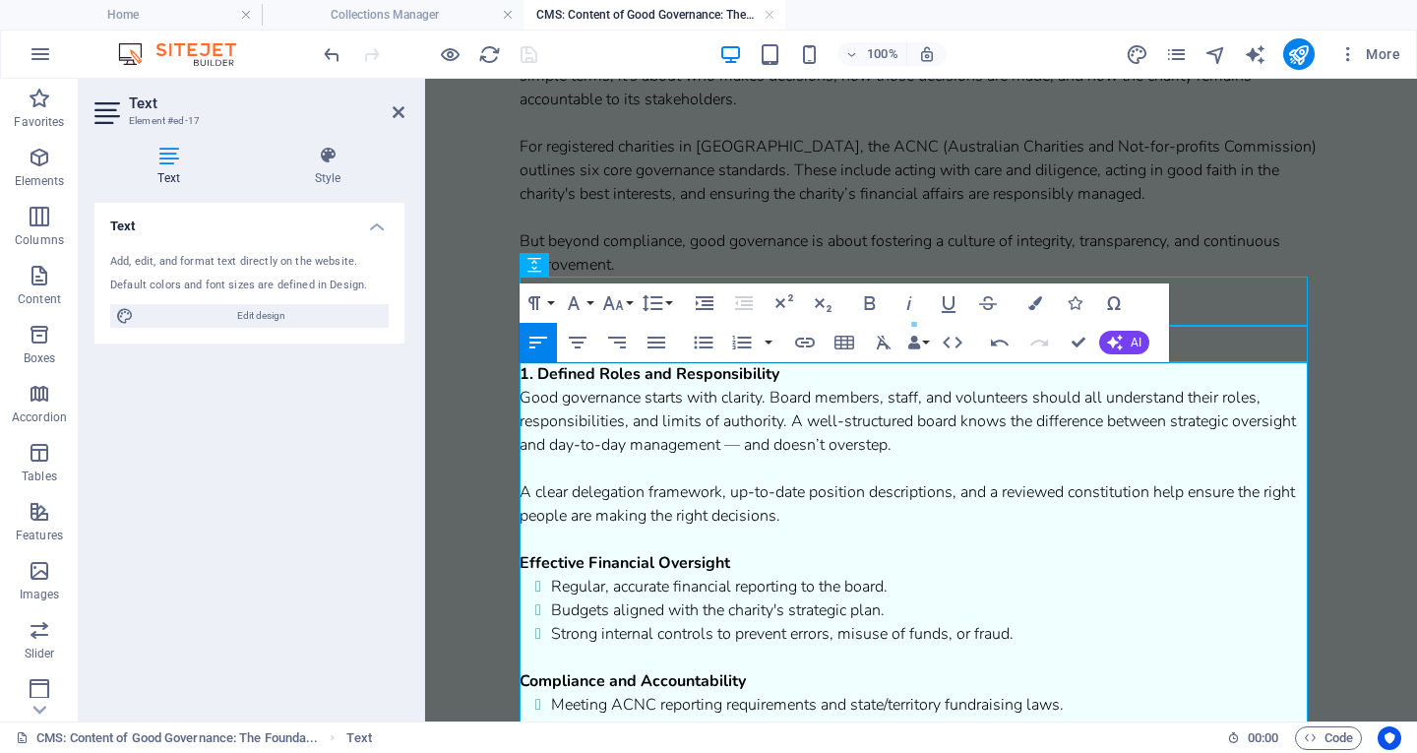
click at [524, 552] on strong "Effective Financial Oversight" at bounding box center [625, 563] width 211 height 22
click at [530, 564] on strong "Effective Financial Oversight" at bounding box center [625, 563] width 211 height 22
click at [530, 559] on strong "E2. E ffective Financial Oversight" at bounding box center [639, 563] width 238 height 22
click at [775, 570] on p "2. Effective Financial Oversight" at bounding box center [921, 563] width 803 height 24
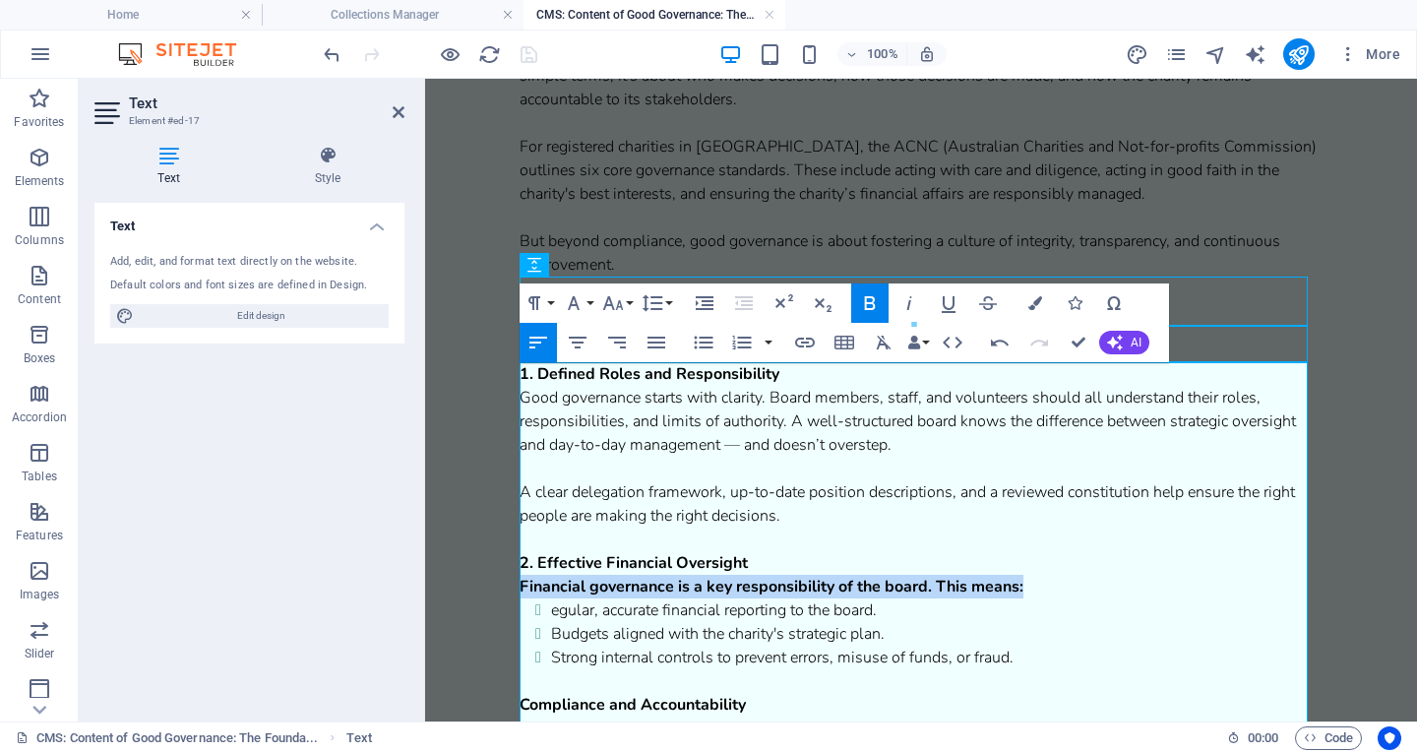
drag, startPoint x: 1039, startPoint y: 587, endPoint x: 516, endPoint y: 594, distance: 523.7
click at [516, 594] on div "Strong governance is the foundation of every well-run charity. It underpins eve…" at bounding box center [921, 755] width 835 height 2090
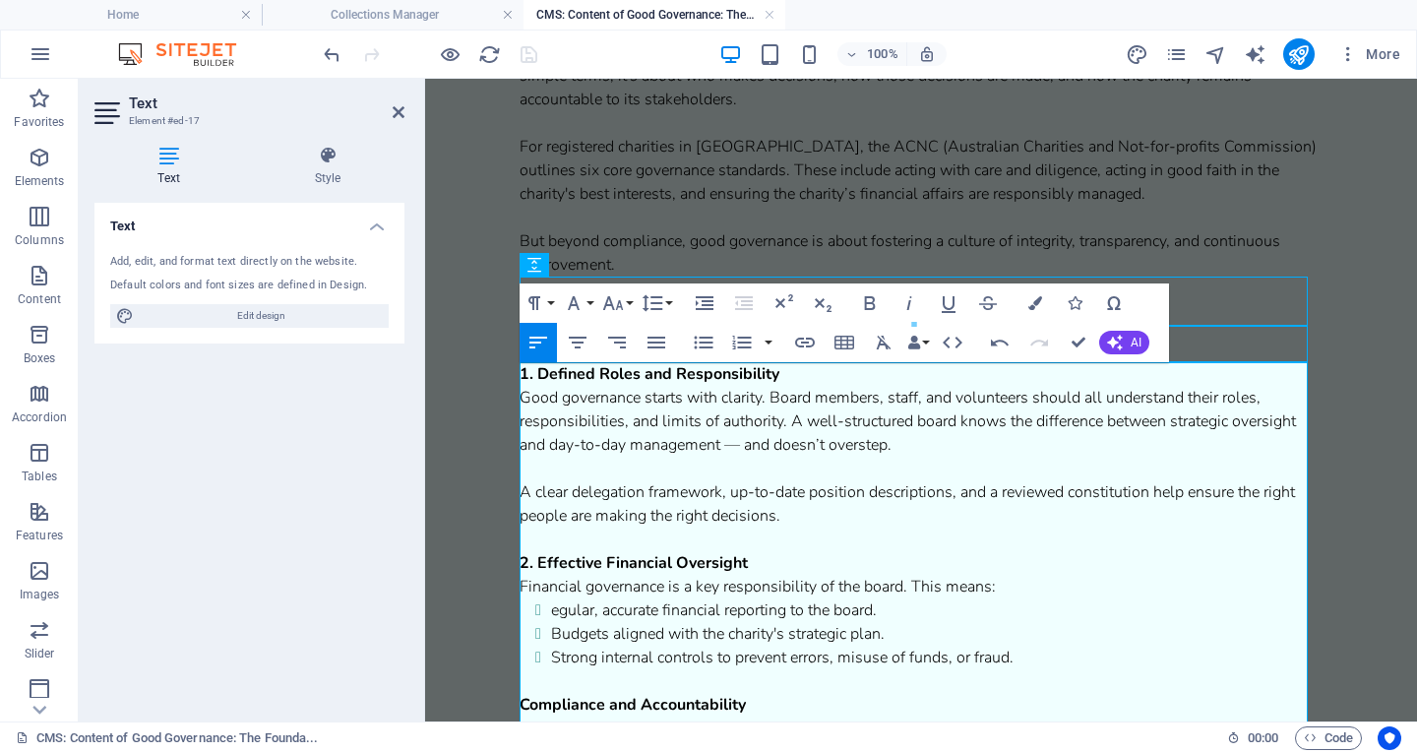
click at [552, 611] on span "egular, accurate financial reporting to the board." at bounding box center [714, 610] width 326 height 22
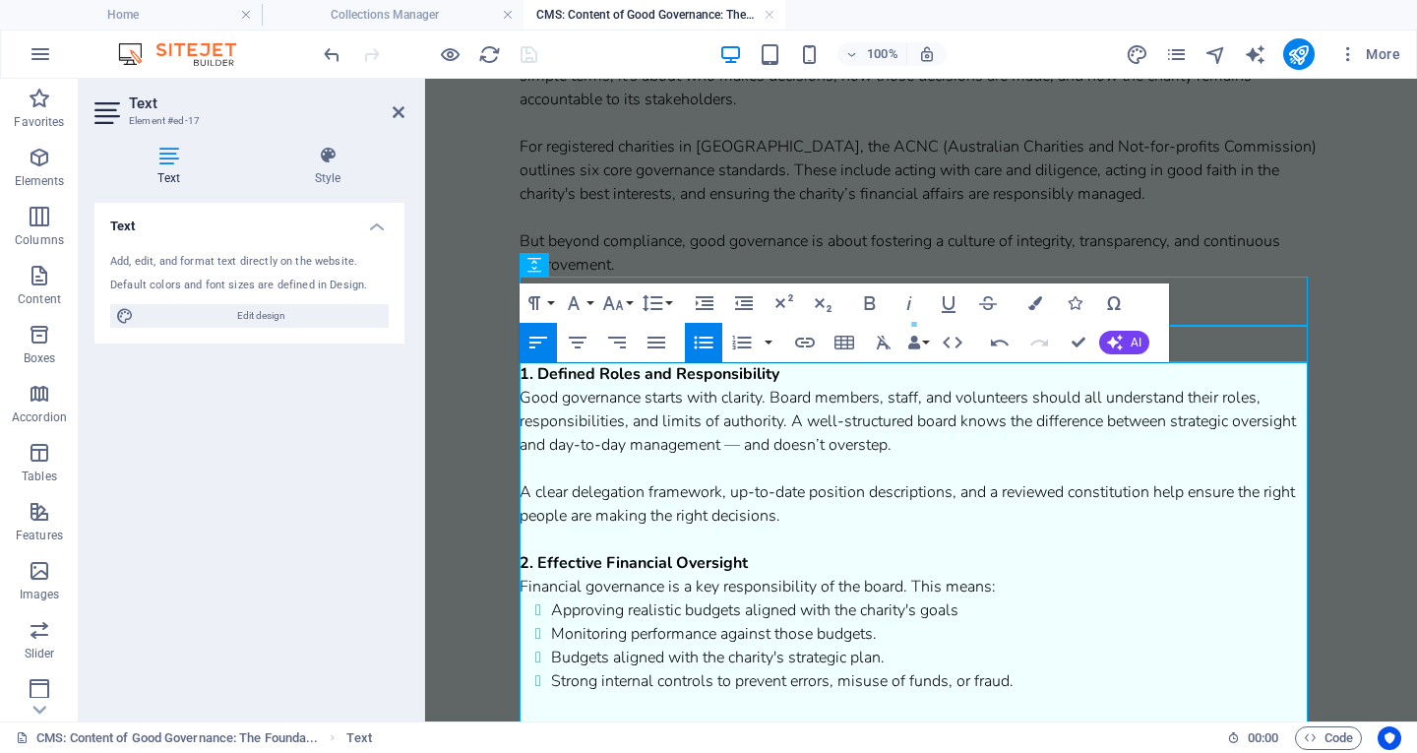
click at [983, 607] on li "Approving realistic budgets aligned with the charity's goals" at bounding box center [937, 610] width 772 height 24
drag, startPoint x: 921, startPoint y: 657, endPoint x: 563, endPoint y: 657, distance: 358.3
click at [563, 657] on li "Budgets aligned with the charity's strategic plan." at bounding box center [937, 658] width 772 height 24
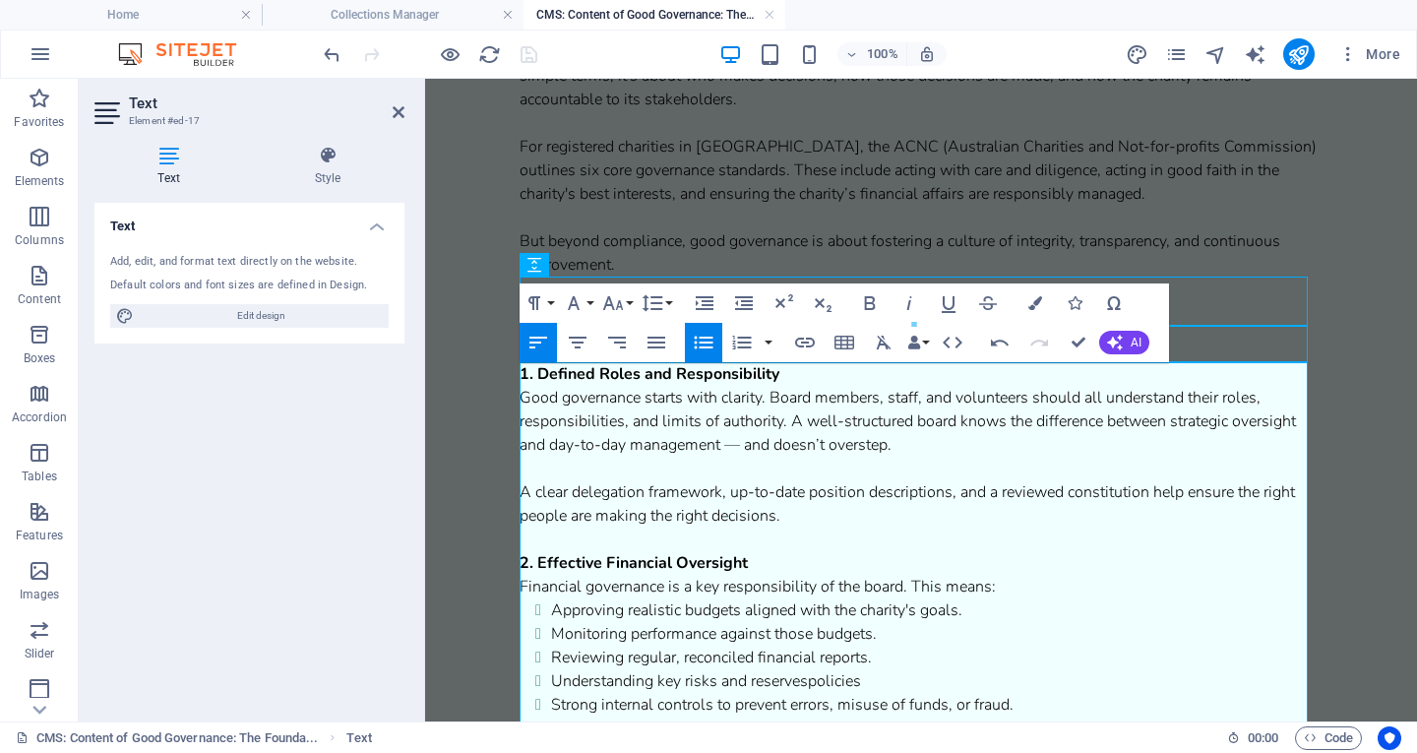
click at [813, 684] on span "Understanding key risks and reservespolicies" at bounding box center [706, 681] width 310 height 22
click at [880, 677] on li "Understanding key risks and reserves policies" at bounding box center [937, 681] width 772 height 24
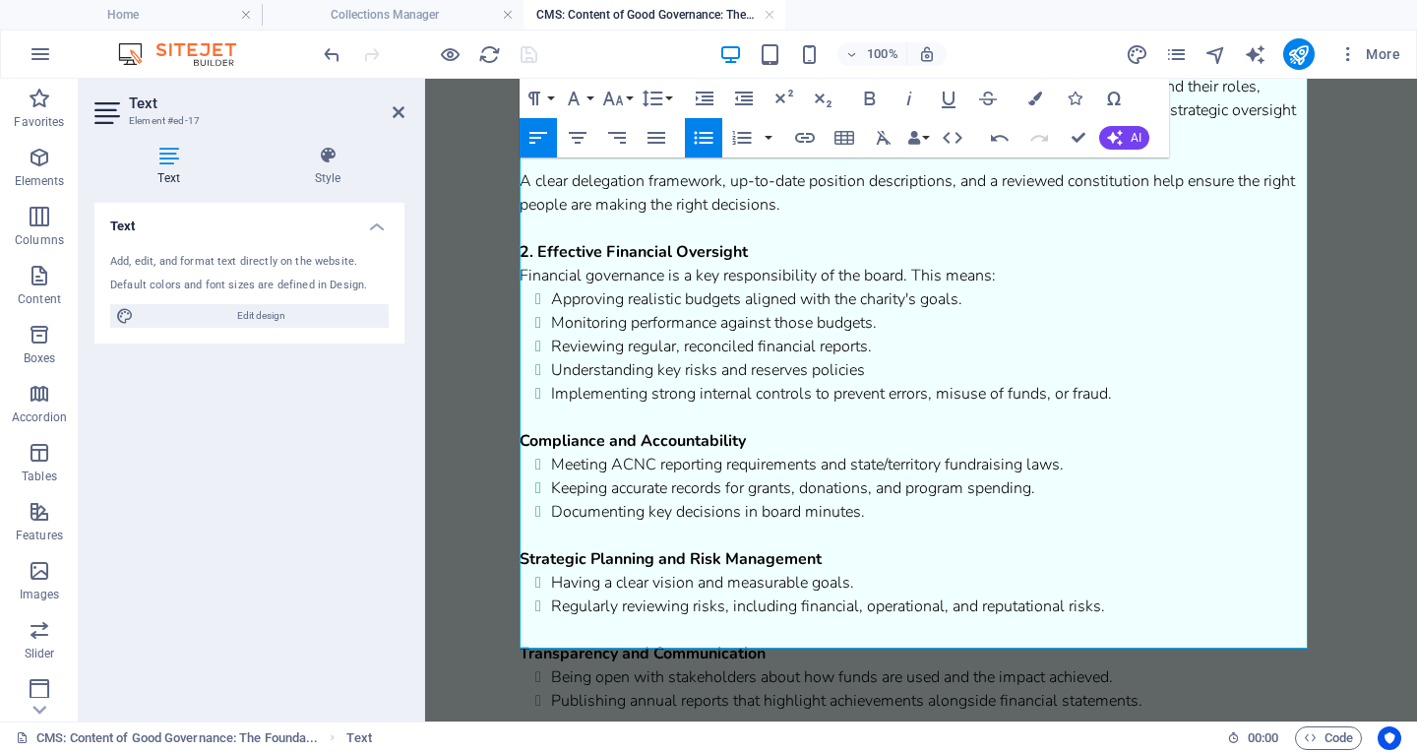
scroll to position [897, 0]
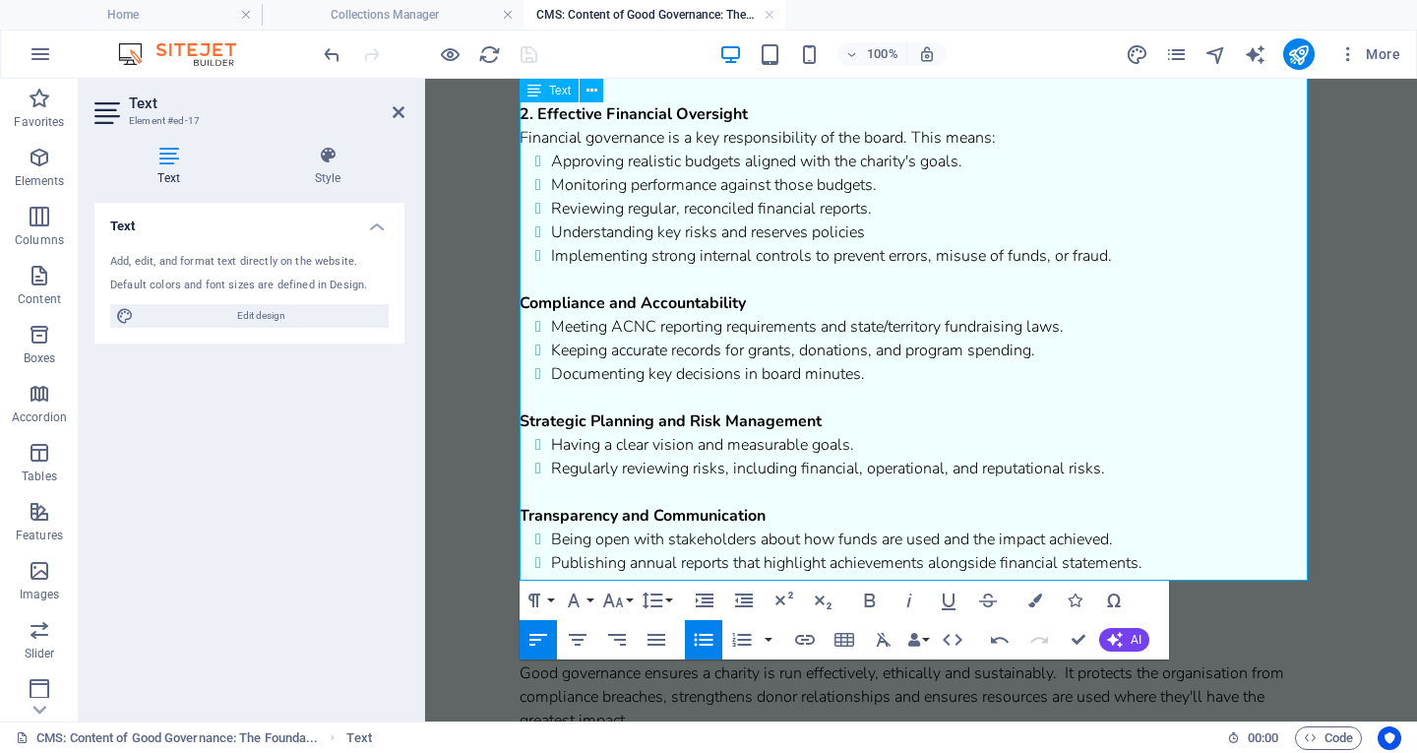
drag, startPoint x: 1124, startPoint y: 261, endPoint x: 562, endPoint y: 255, distance: 562.0
drag, startPoint x: 562, startPoint y: 255, endPoint x: 1118, endPoint y: 248, distance: 556.2
click at [1118, 248] on li "Implementing s trong internal controls to prevent errors, misuse of funds, or f…" at bounding box center [937, 256] width 772 height 24
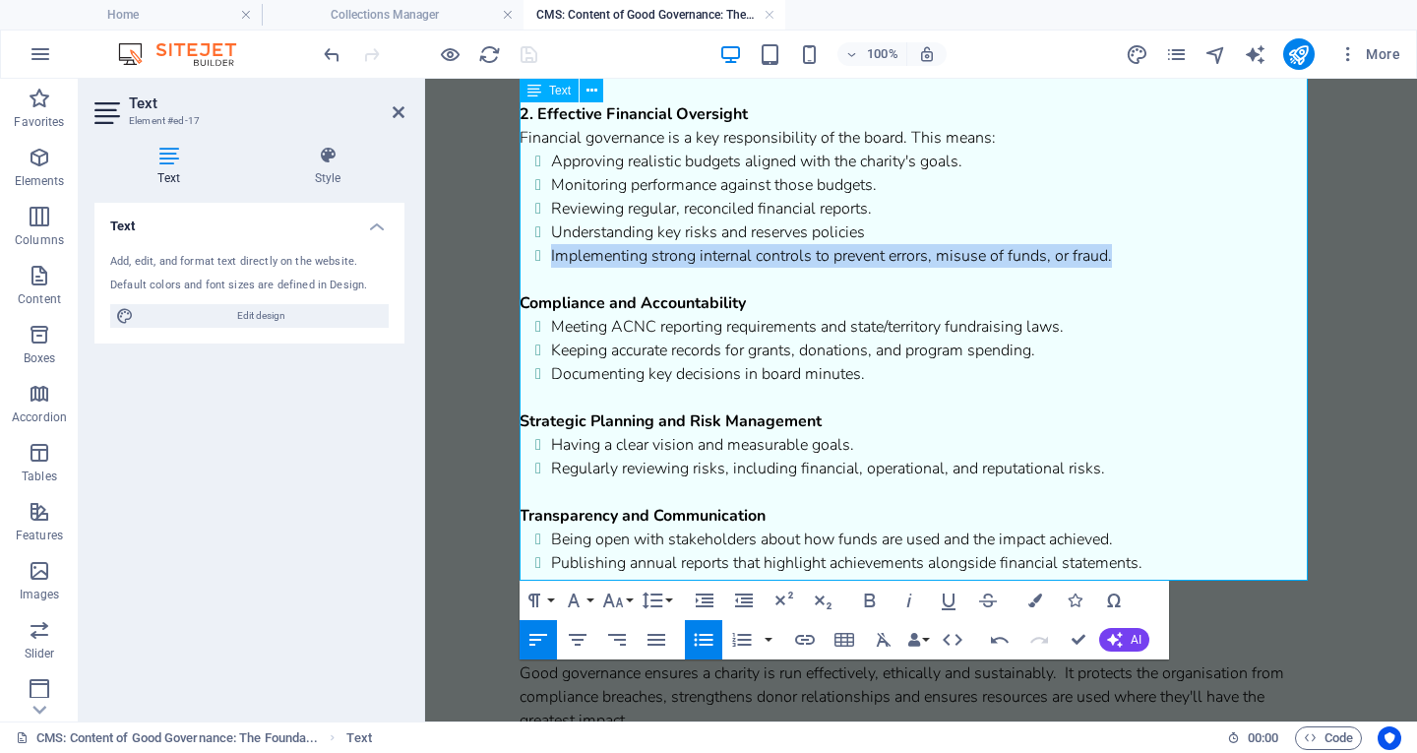
drag, startPoint x: 1123, startPoint y: 256, endPoint x: 539, endPoint y: 252, distance: 583.7
click at [551, 252] on li "Implementing s trong internal controls to prevent errors, misuse of funds, or f…" at bounding box center [937, 256] width 772 height 24
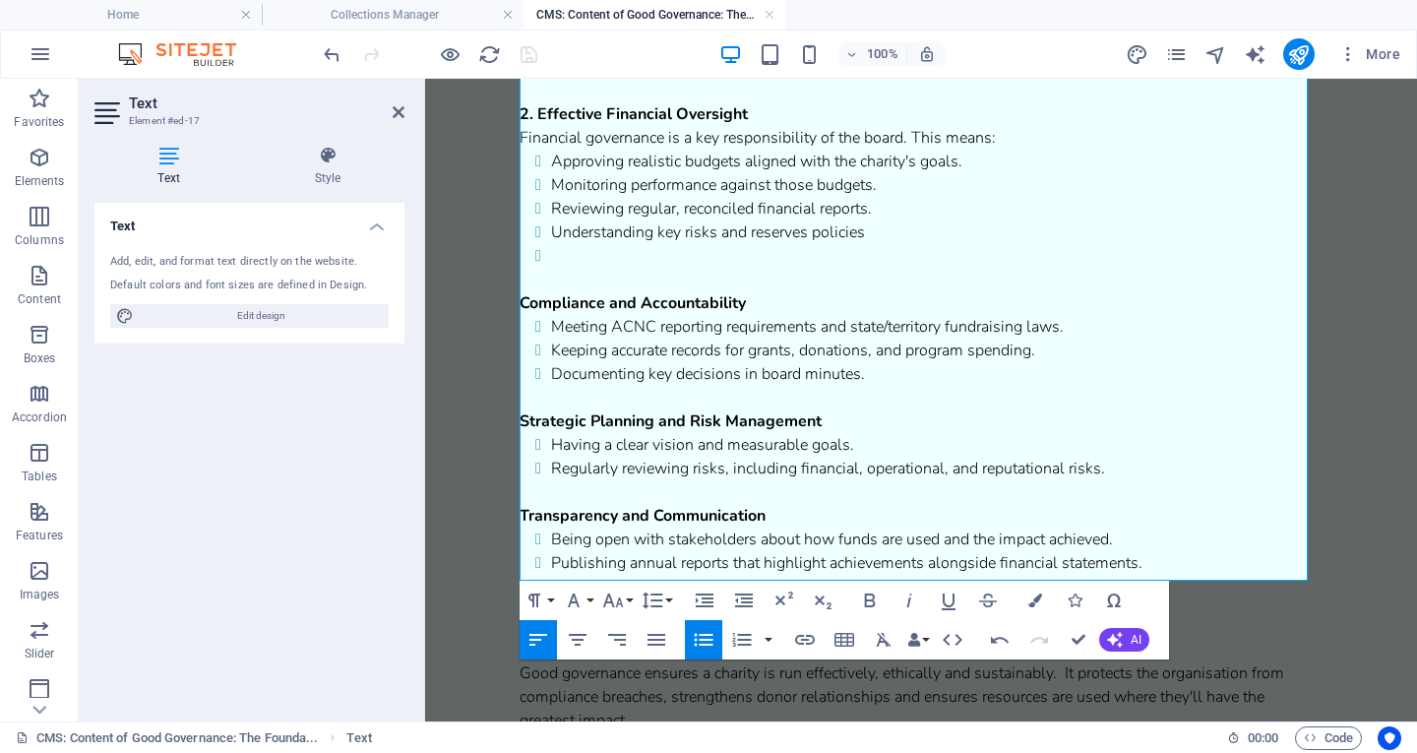
click at [711, 641] on icon "button" at bounding box center [704, 640] width 24 height 24
click at [559, 267] on p at bounding box center [921, 256] width 803 height 24
click at [540, 259] on p at bounding box center [921, 256] width 803 height 24
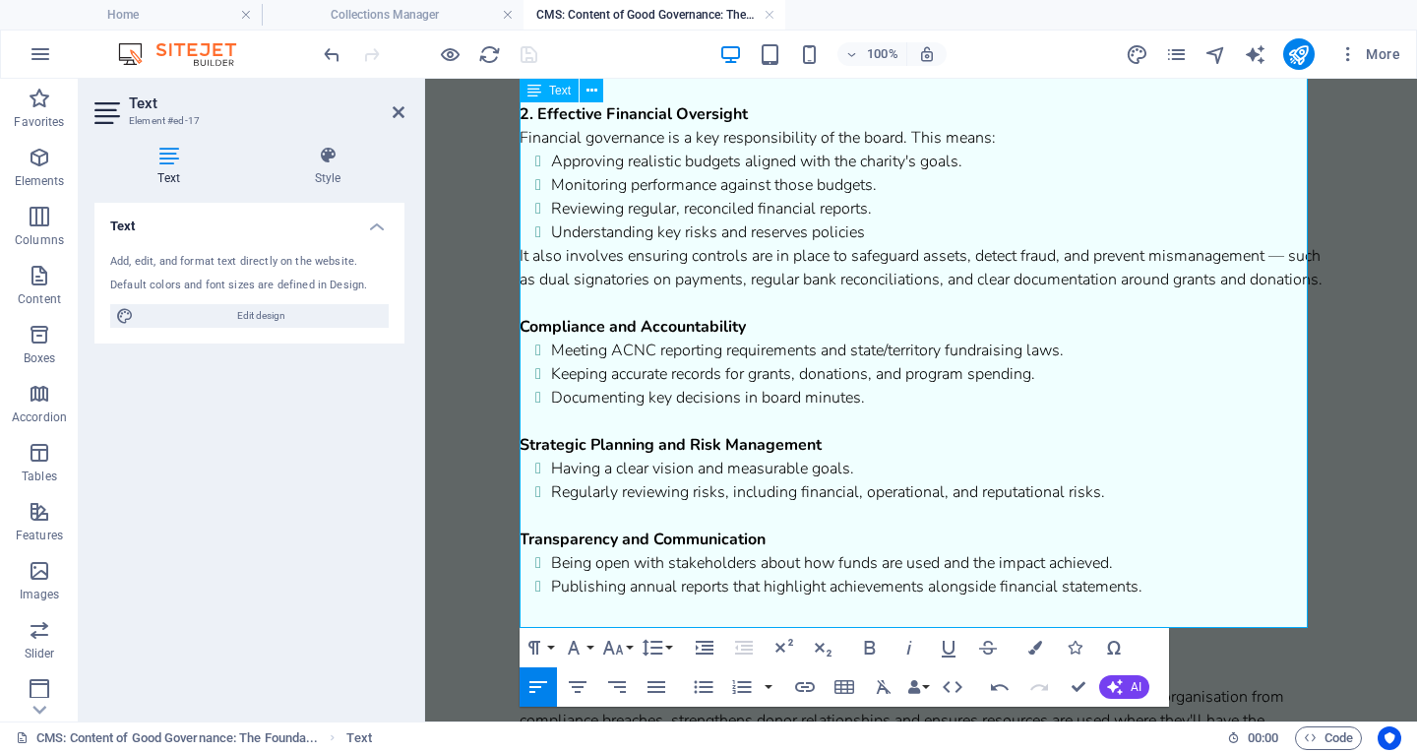
click at [533, 338] on strong "Compliance and Accountability" at bounding box center [633, 327] width 226 height 22
click at [533, 338] on strong "C3. Compliance and Accountability" at bounding box center [647, 327] width 255 height 22
click at [806, 339] on p "3. Compliance and Accountability" at bounding box center [921, 327] width 803 height 24
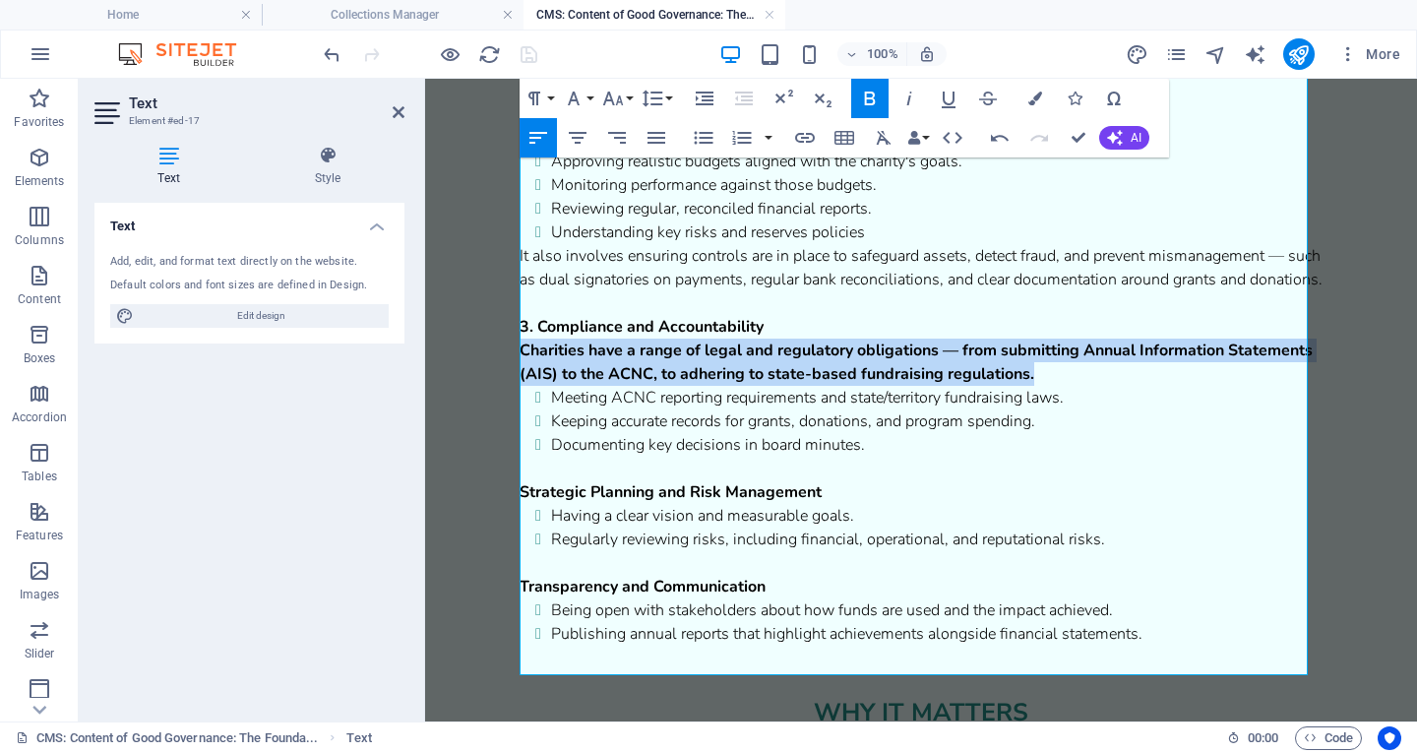
drag, startPoint x: 1134, startPoint y: 407, endPoint x: 473, endPoint y: 384, distance: 660.8
click at [473, 384] on html "Skip to main content Strong governance is the foundation of every well-run char…" at bounding box center [921, 364] width 992 height 2365
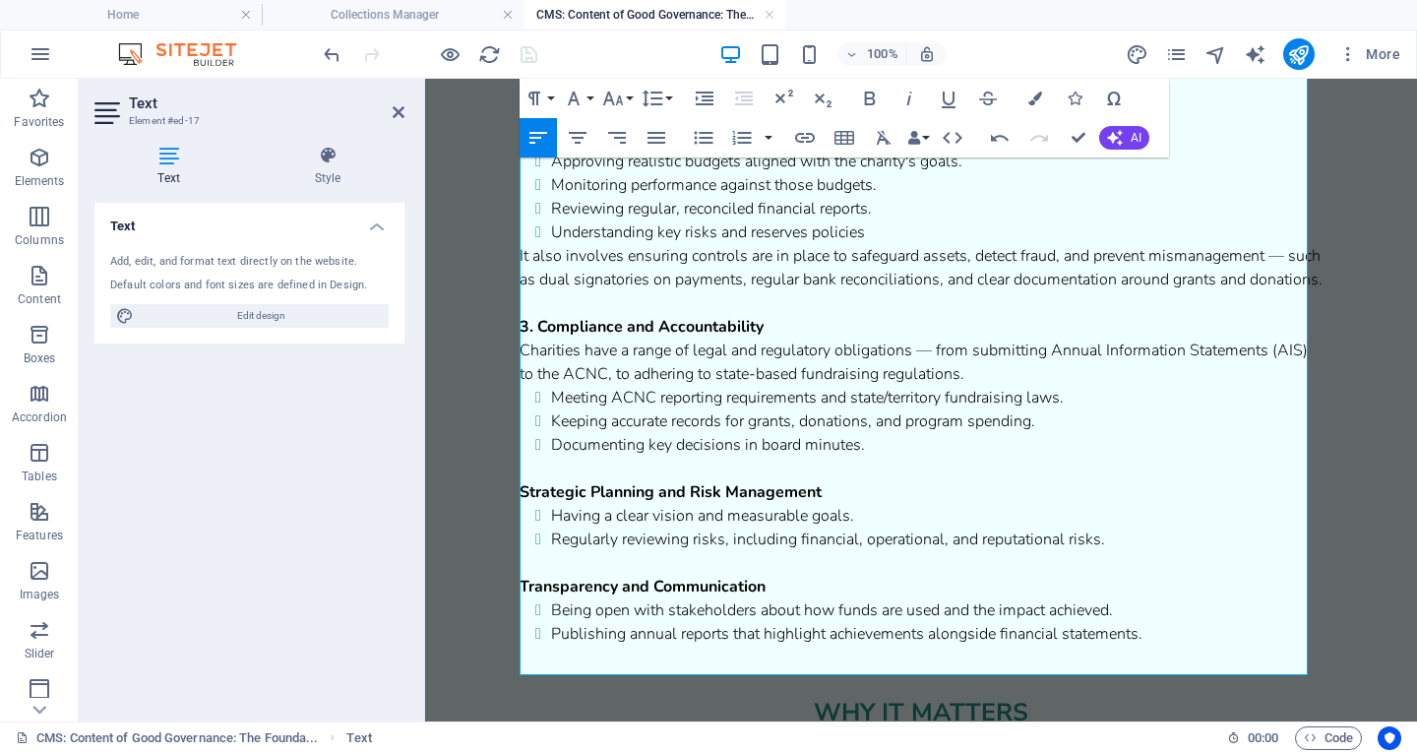
click at [1025, 386] on p "Charities have a range of legal and regulatory obligations — from submitting An…" at bounding box center [921, 362] width 803 height 47
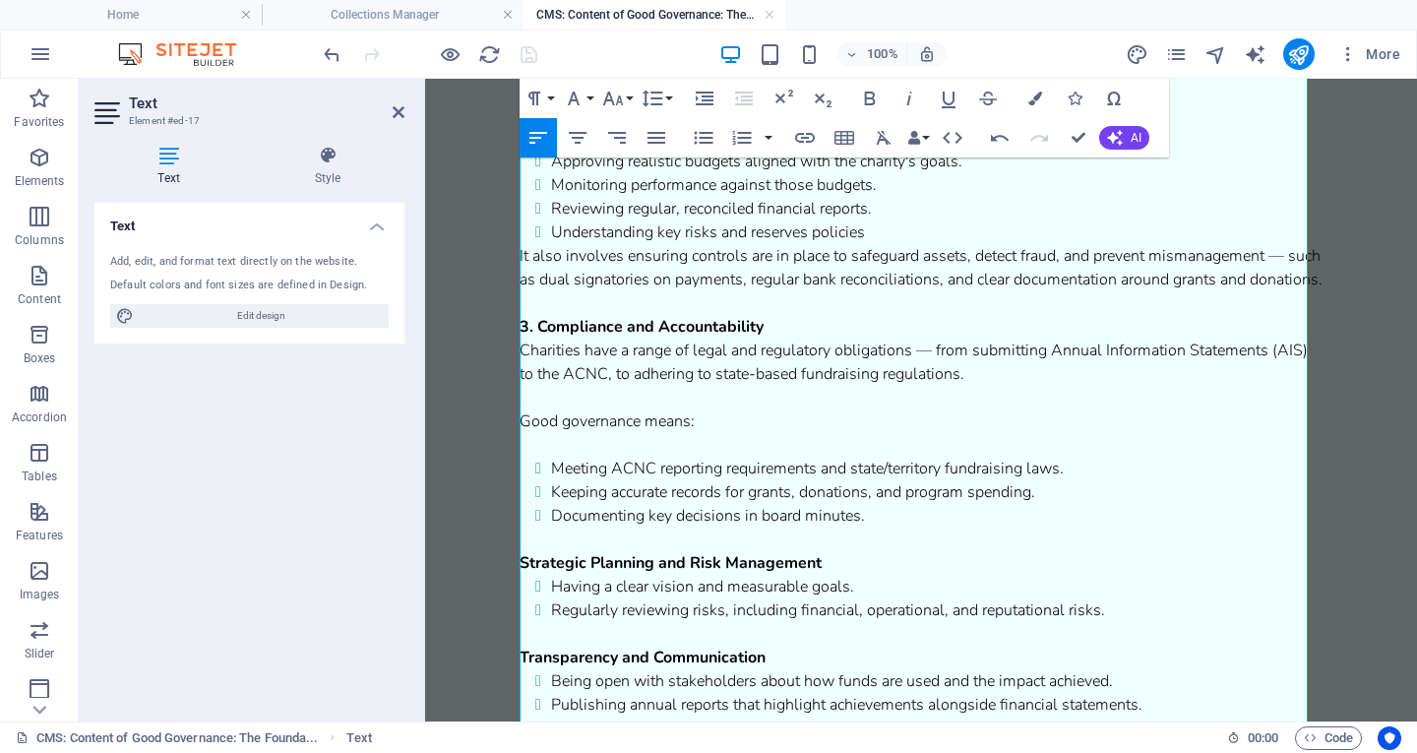
click at [557, 479] on span "Meeting ACNC reporting requirements and state/territory fundraising laws." at bounding box center [807, 469] width 513 height 22
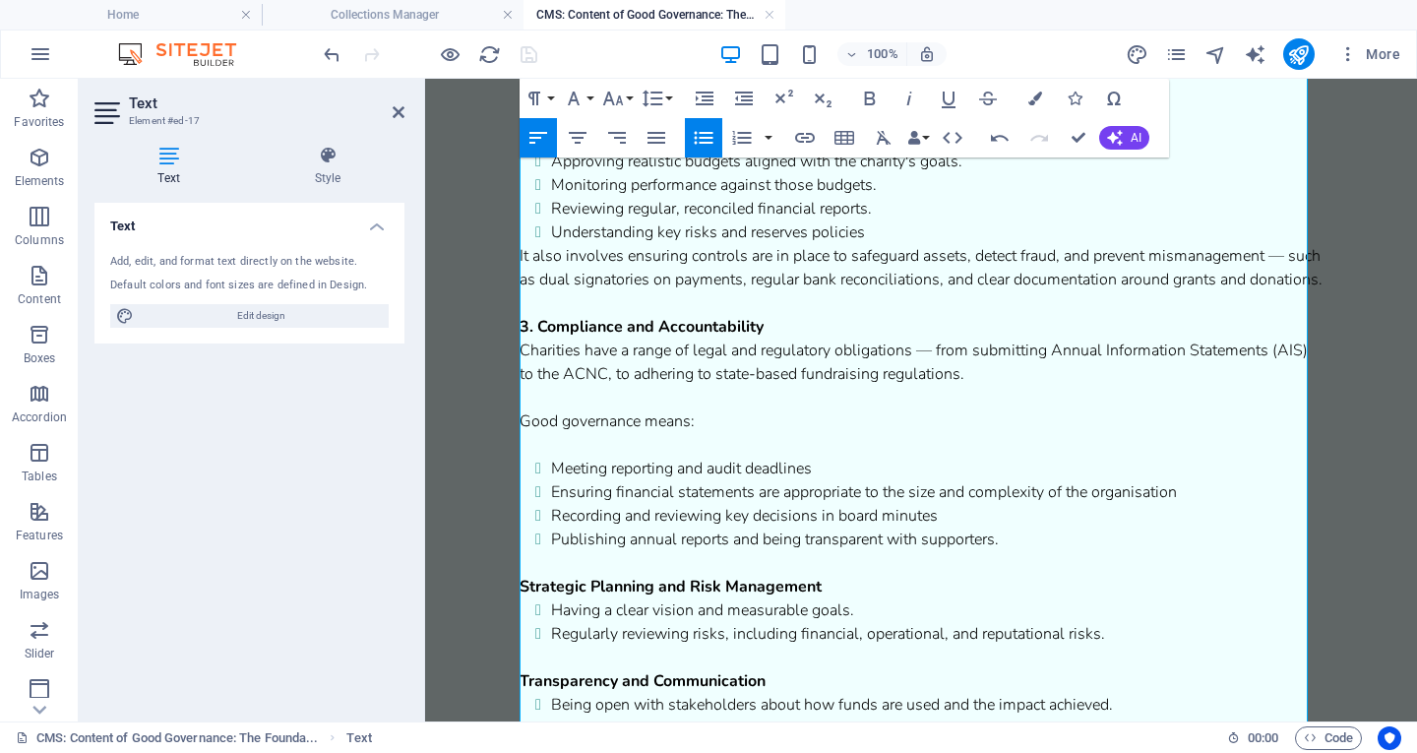
click at [830, 480] on li "Meeting reporting and audit deadlines" at bounding box center [937, 469] width 772 height 24
click at [1192, 504] on li "Ensuring financial statements are appropriate to the size and complexity of the…" at bounding box center [937, 492] width 772 height 24
click at [949, 528] on li "Recording and reviewing key decisions in board minutes" at bounding box center [937, 516] width 772 height 24
click at [532, 597] on strong "Strategic Planning and Risk Management" at bounding box center [671, 587] width 302 height 22
click at [532, 597] on strong "S4. Strategic Planning and Risk Management" at bounding box center [685, 587] width 330 height 22
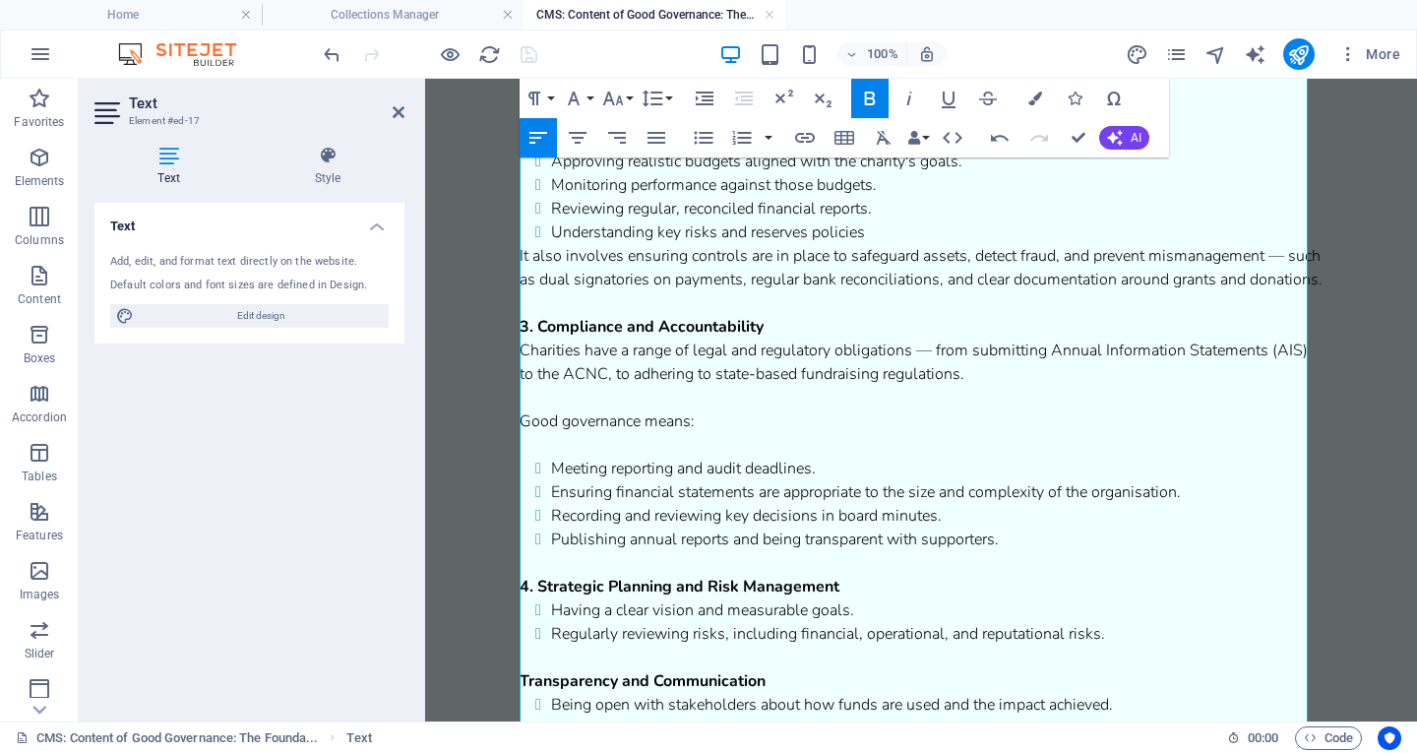
click at [613, 597] on strong "4. Strategic Planning and Risk Management" at bounding box center [680, 587] width 320 height 22
click at [723, 597] on strong "4. Strategic and Risk-Focussed Thinking" at bounding box center [667, 587] width 295 height 22
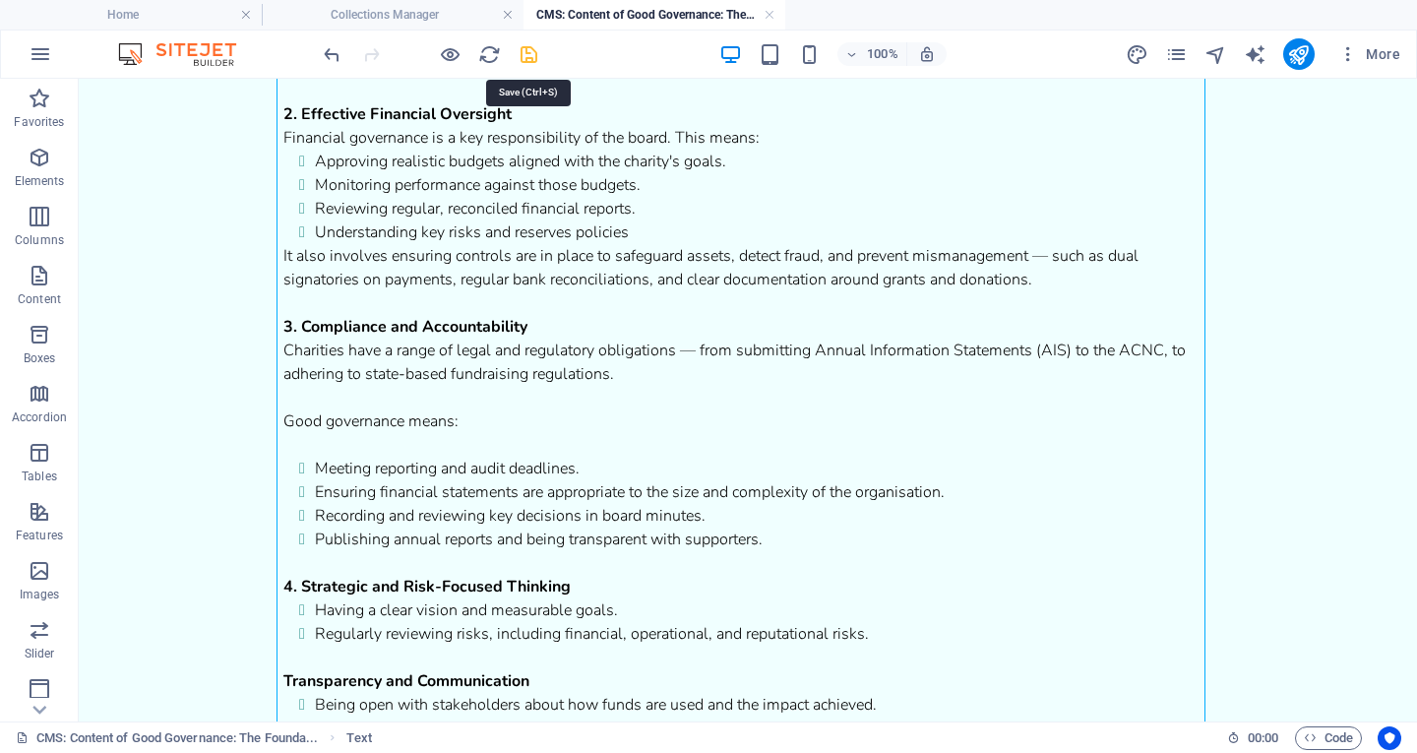
click at [527, 53] on icon "save" at bounding box center [529, 54] width 23 height 23
click at [510, 529] on div "1. Defined Roles and Responsibility Good governance starts with clarity. Board …" at bounding box center [747, 326] width 929 height 827
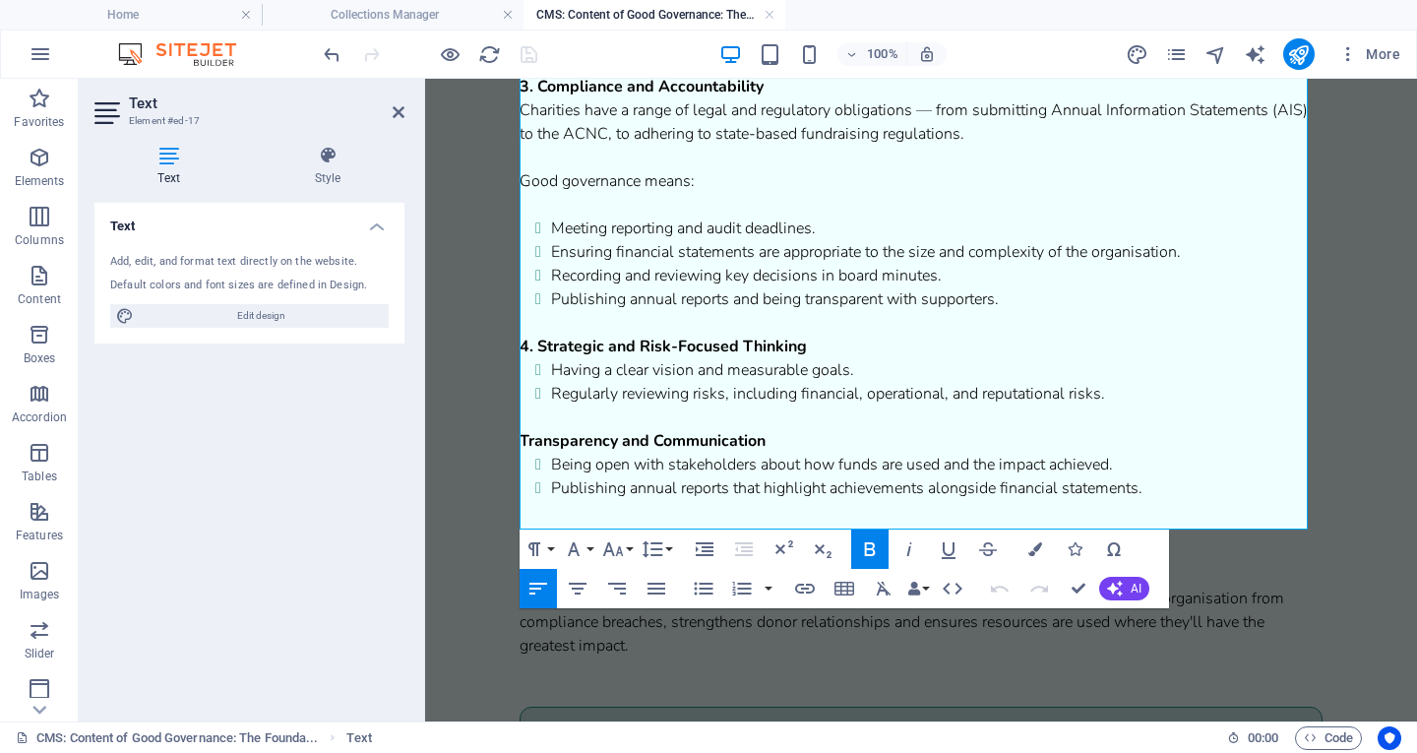
scroll to position [1159, 0]
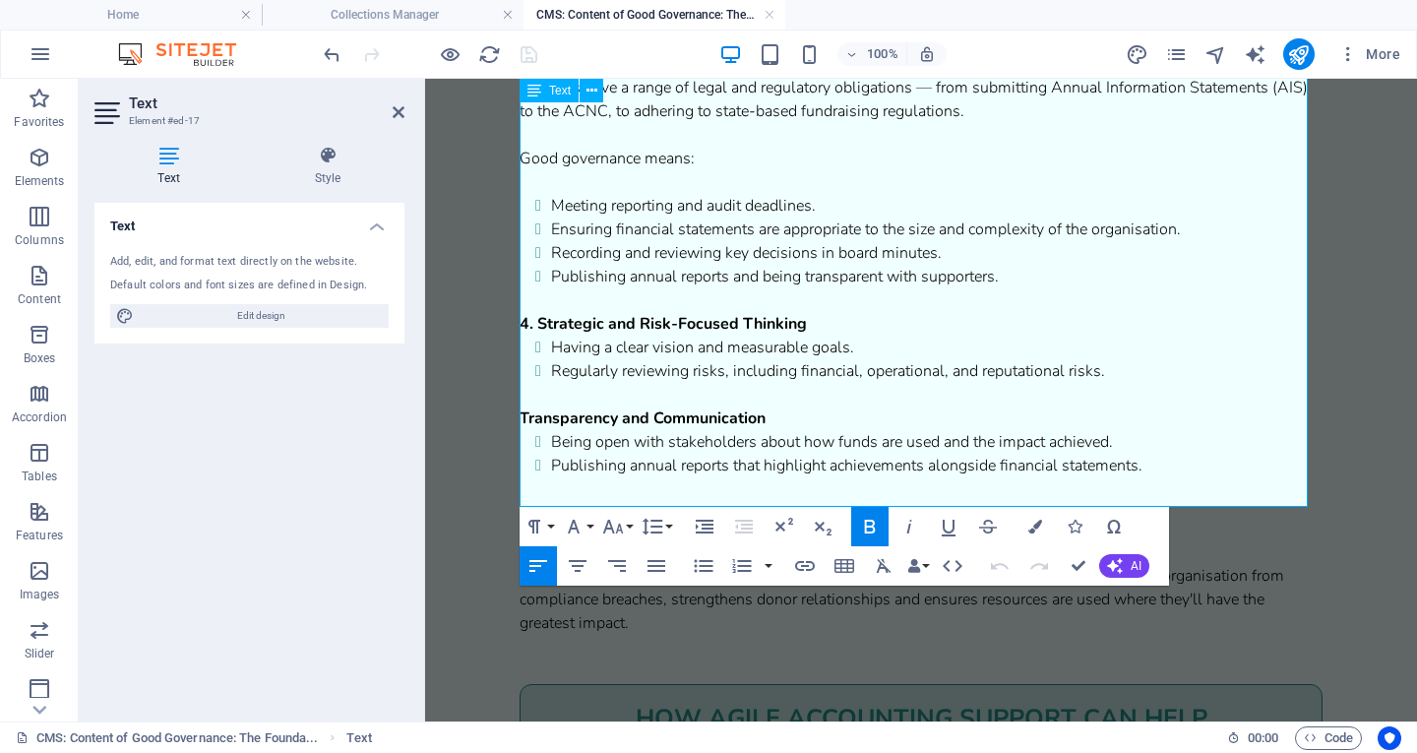
click at [818, 336] on p "4. Strategic and Risk-Focused Thinking" at bounding box center [921, 324] width 803 height 24
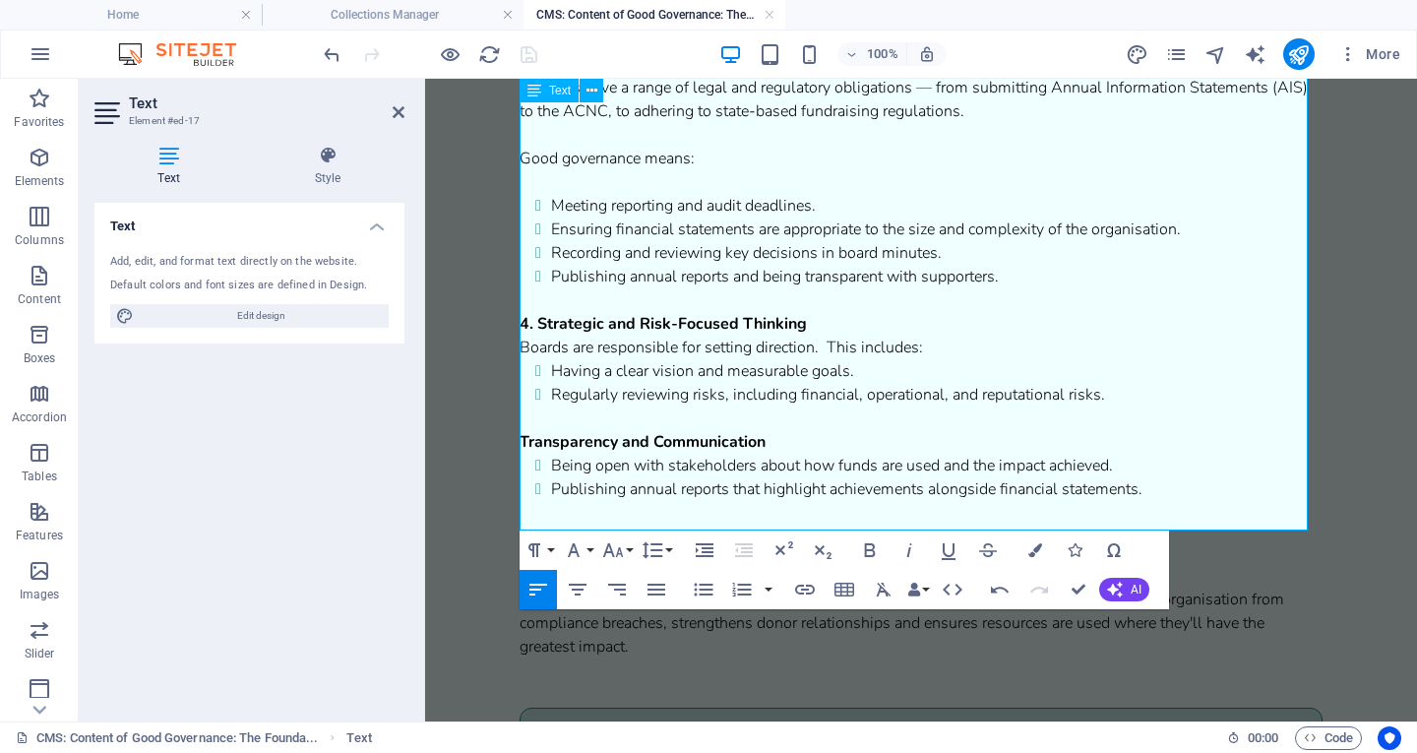
click at [553, 383] on li "Having a clear vision and measurable goals." at bounding box center [937, 371] width 772 height 24
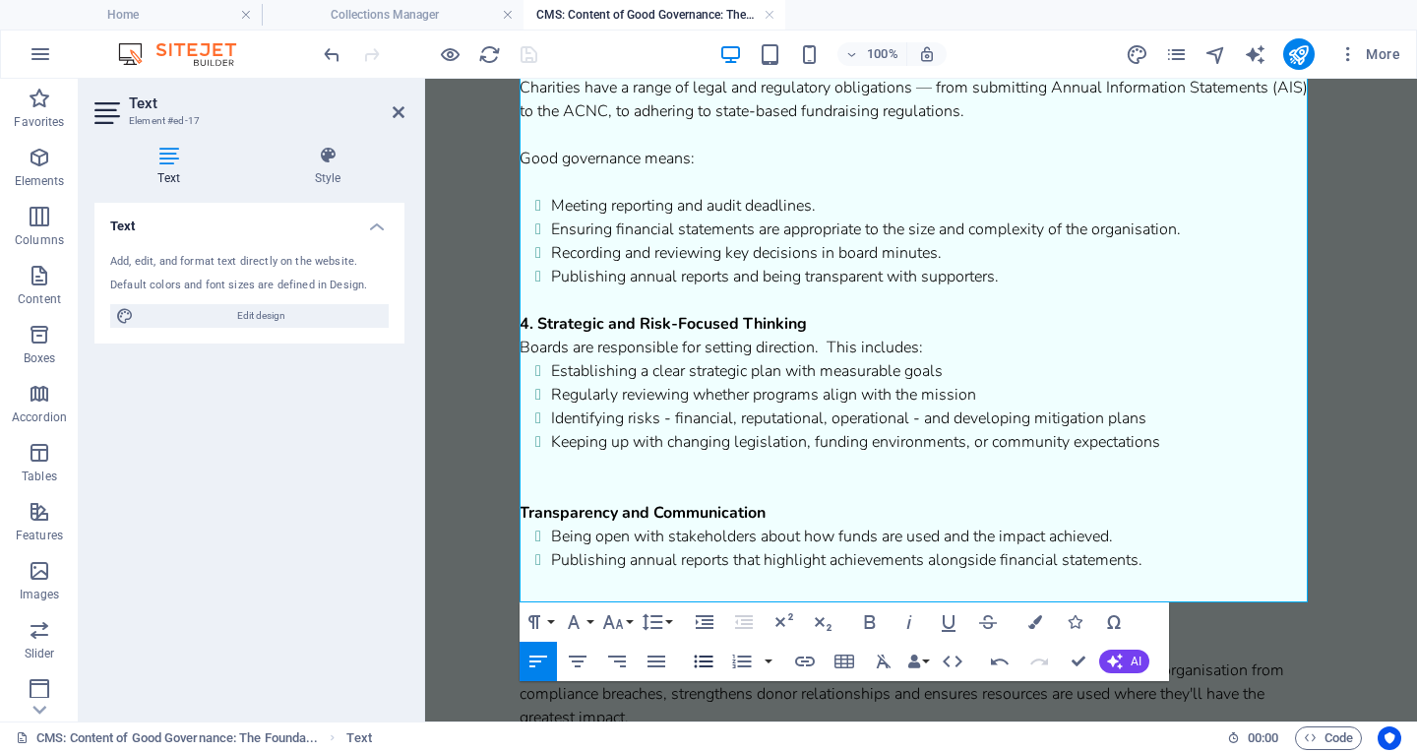
click at [702, 662] on icon "button" at bounding box center [704, 662] width 24 height 24
click at [702, 662] on icon "button" at bounding box center [704, 662] width 19 height 13
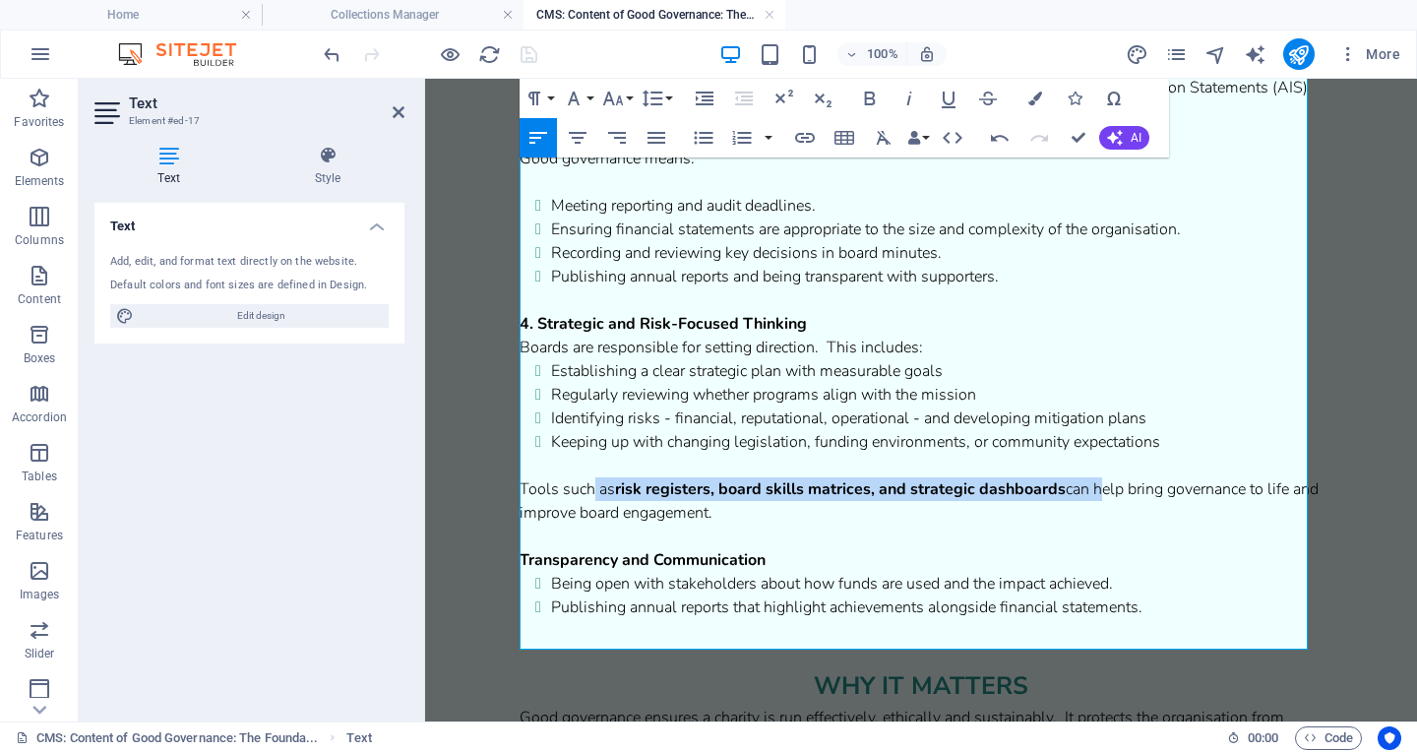
drag, startPoint x: 1097, startPoint y: 522, endPoint x: 594, endPoint y: 528, distance: 503.0
click at [594, 525] on p "Tools such as risk registers, board skills matrices, and strategic dashboards c…" at bounding box center [921, 500] width 803 height 47
click at [528, 571] on strong "Transparency and Communication" at bounding box center [643, 560] width 246 height 22
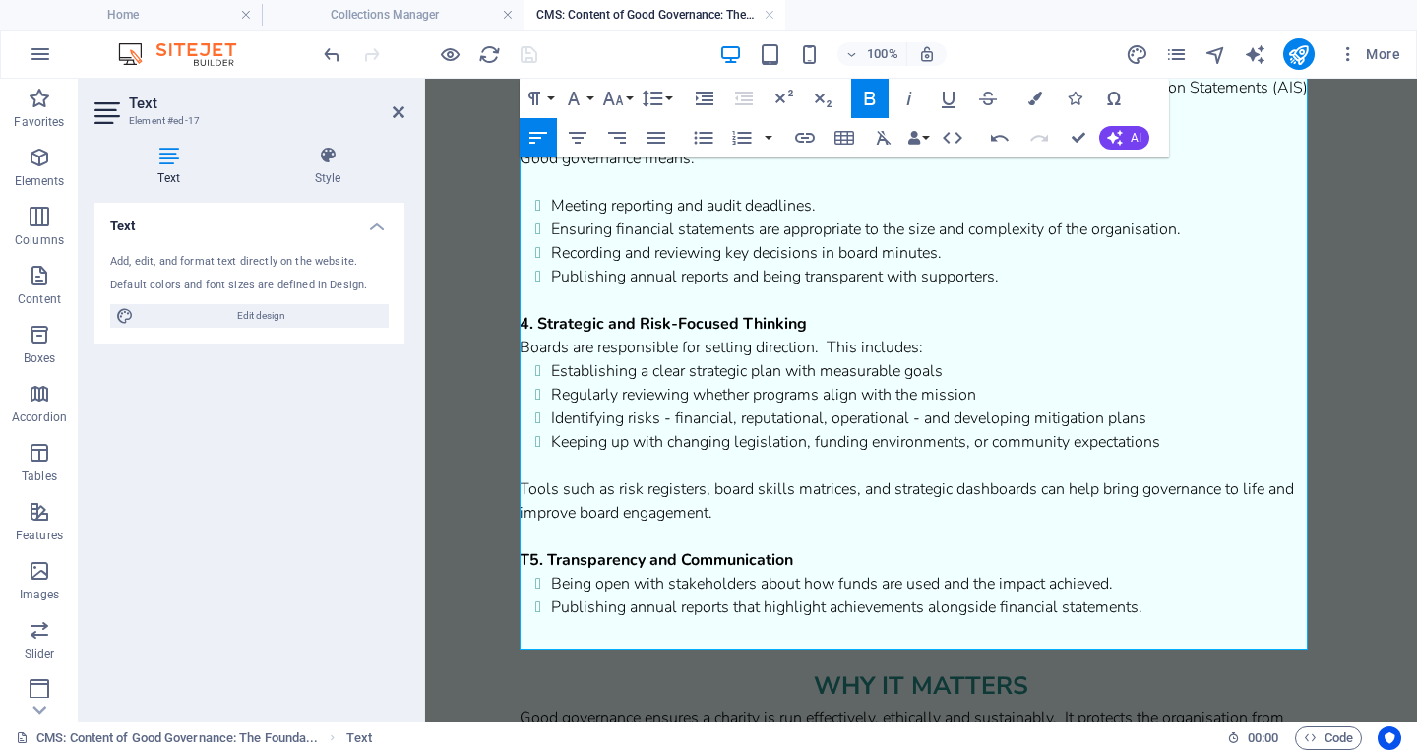
click at [528, 571] on strong "T5. T ransparency and Communication" at bounding box center [657, 560] width 274 height 22
click at [731, 571] on strong "5. Transparency and Communication" at bounding box center [652, 560] width 264 height 22
click at [659, 571] on strong "5. Transparency andStakeholder Engagement" at bounding box center [687, 560] width 335 height 22
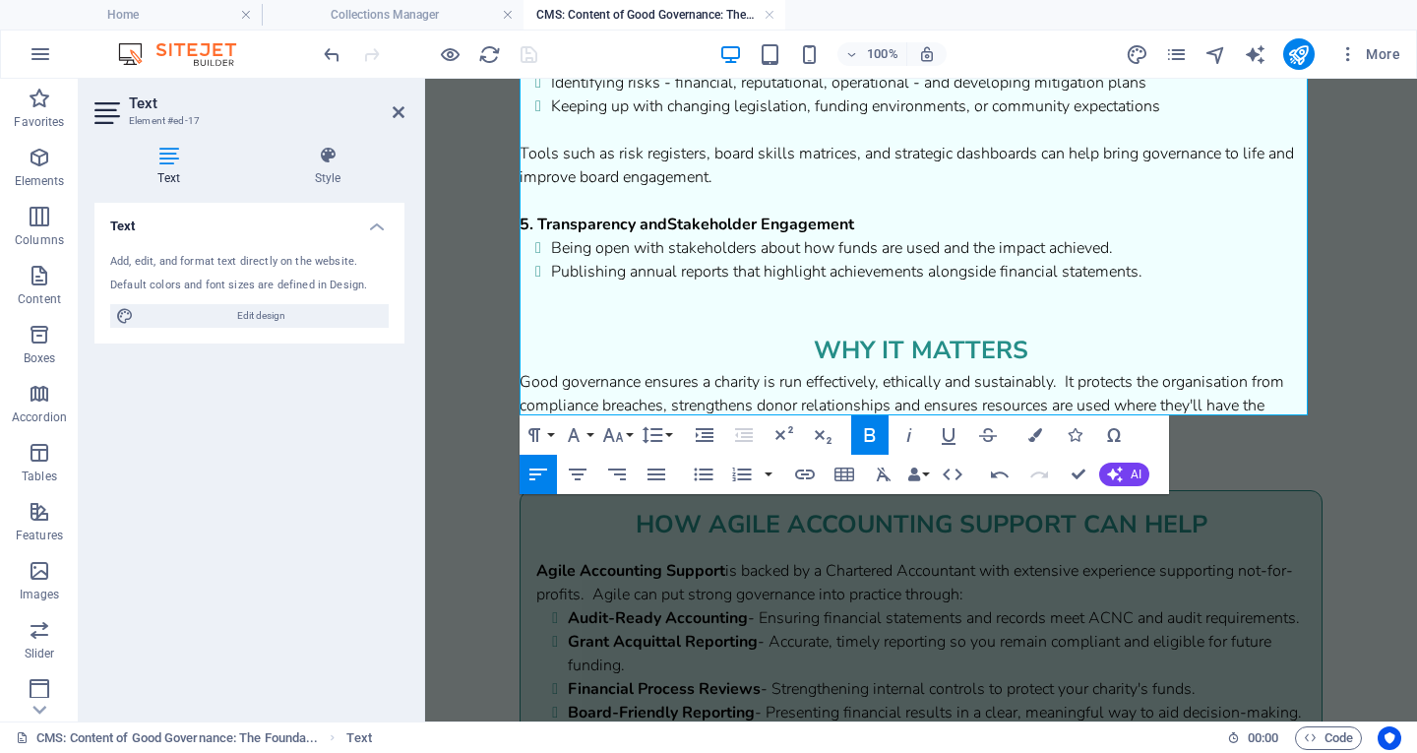
scroll to position [1501, 0]
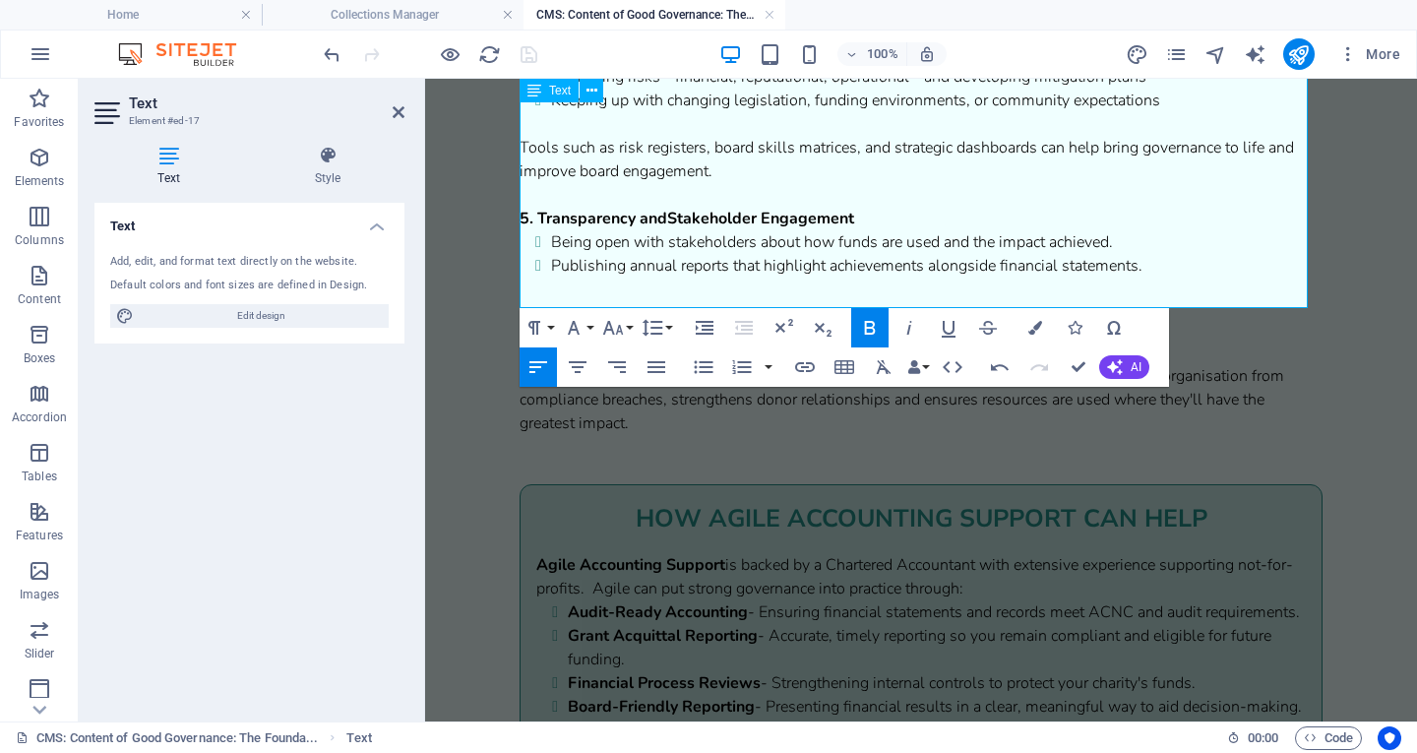
click at [888, 230] on p "5. Transparency and Stakeholder Engagement" at bounding box center [921, 219] width 803 height 24
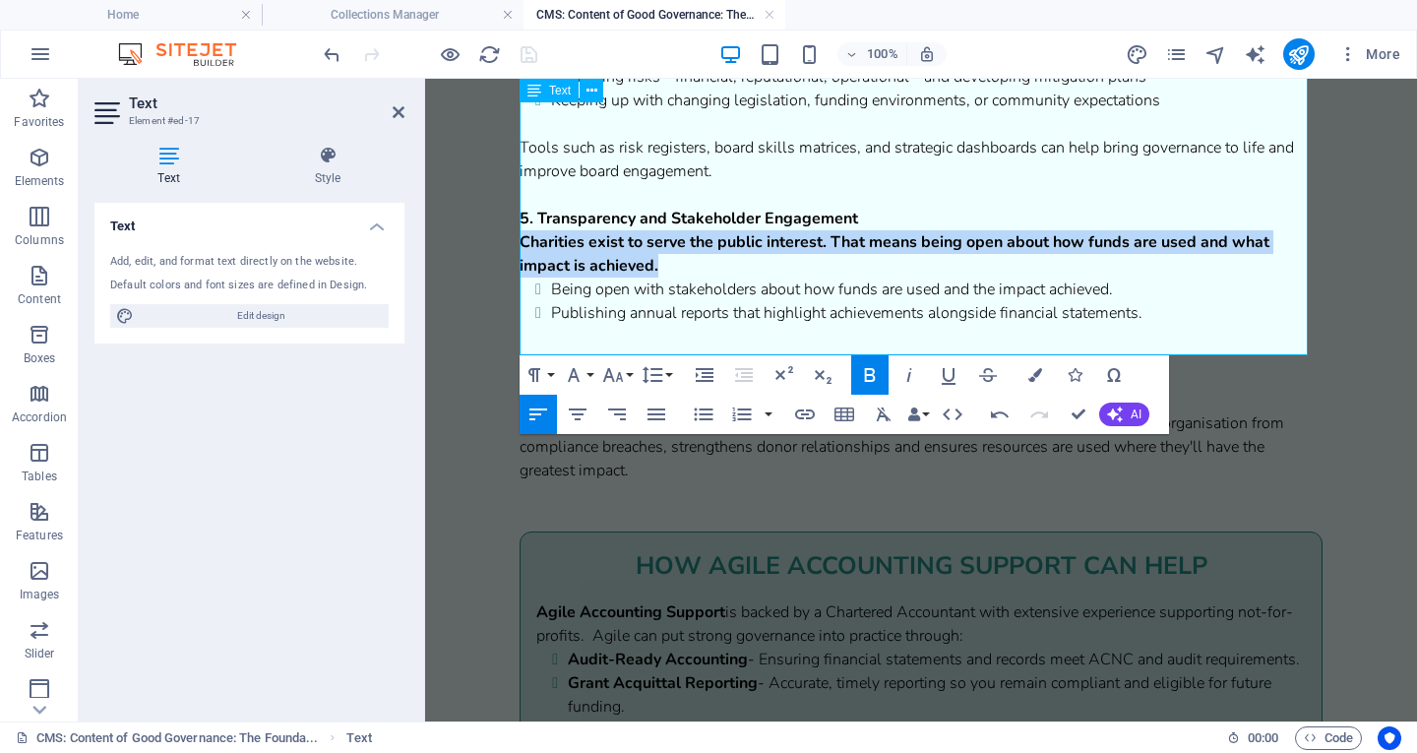
drag, startPoint x: 679, startPoint y: 289, endPoint x: 519, endPoint y: 268, distance: 161.9
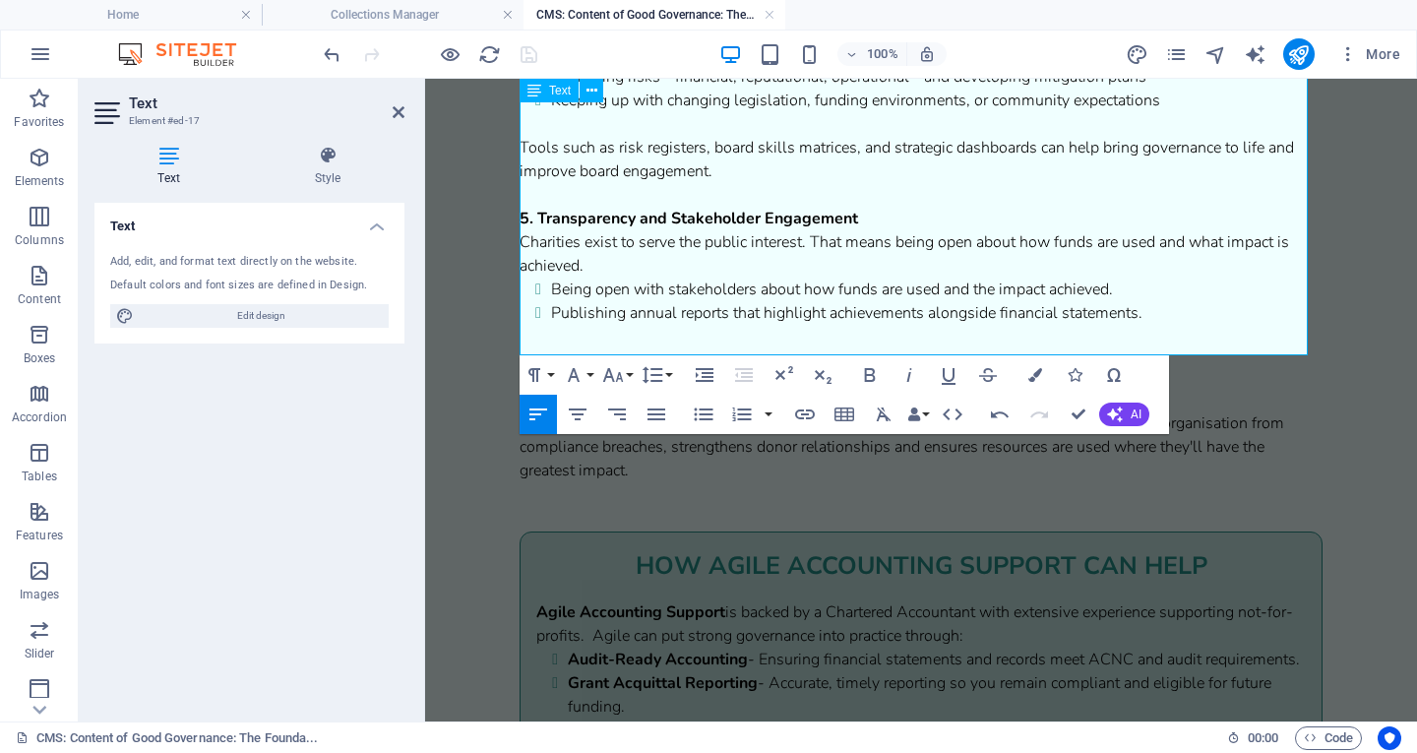
click at [620, 278] on p "Charities exist to serve the public interest. That means being open about how f…" at bounding box center [921, 253] width 803 height 47
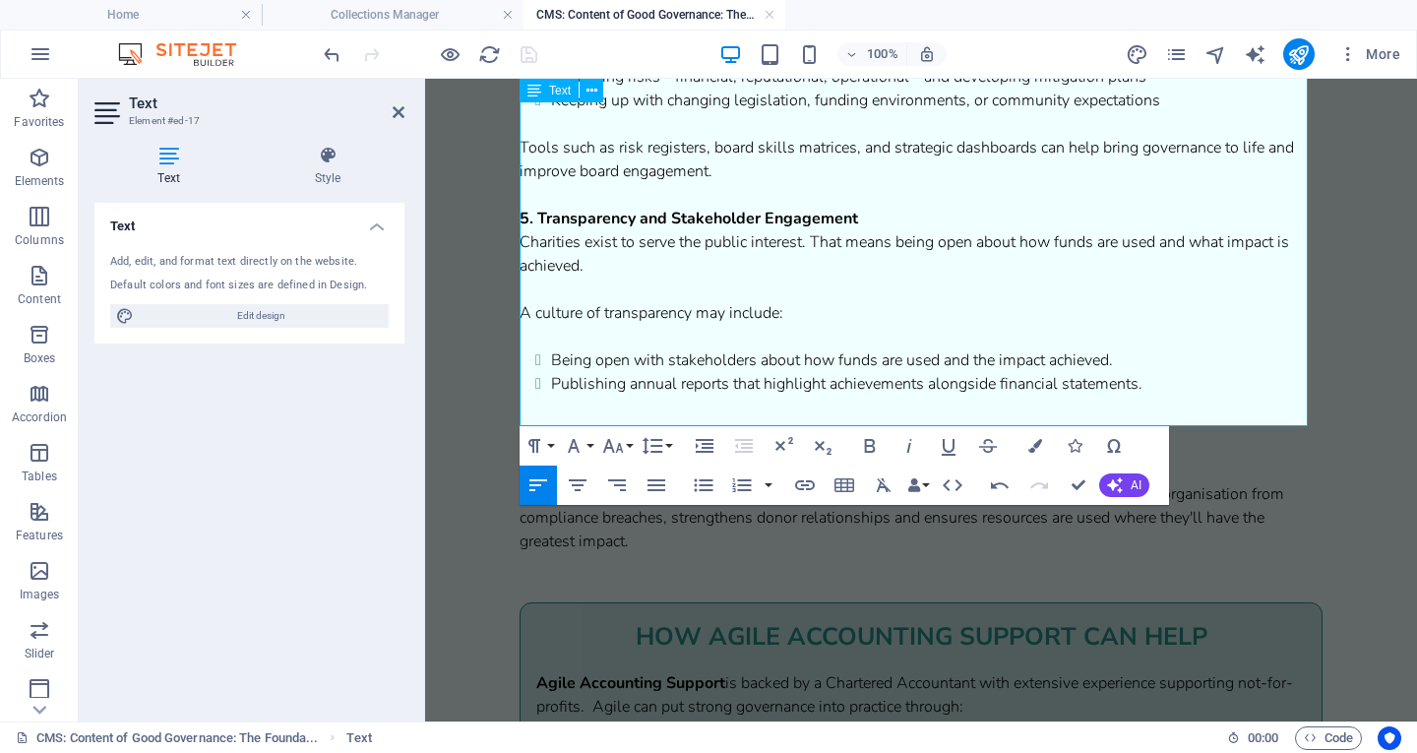
click at [557, 371] on span "Being open with stakeholders about how funds are used and the impact achieved." at bounding box center [832, 360] width 562 height 22
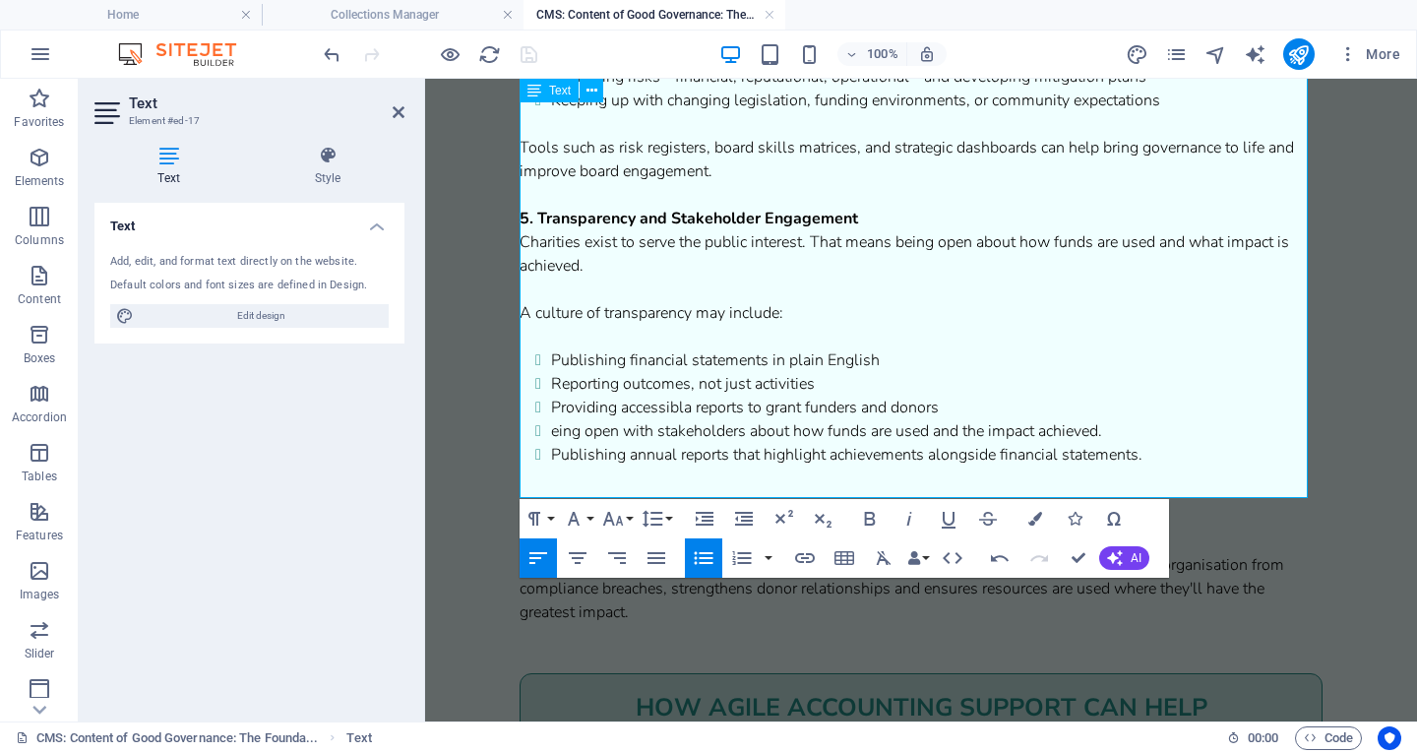
click at [686, 418] on span "Providing accessibla reports to grant funders and donors" at bounding box center [745, 408] width 388 height 22
click at [552, 442] on span "eing open with stakeholders about how funds are used and the impact achieved." at bounding box center [826, 431] width 551 height 22
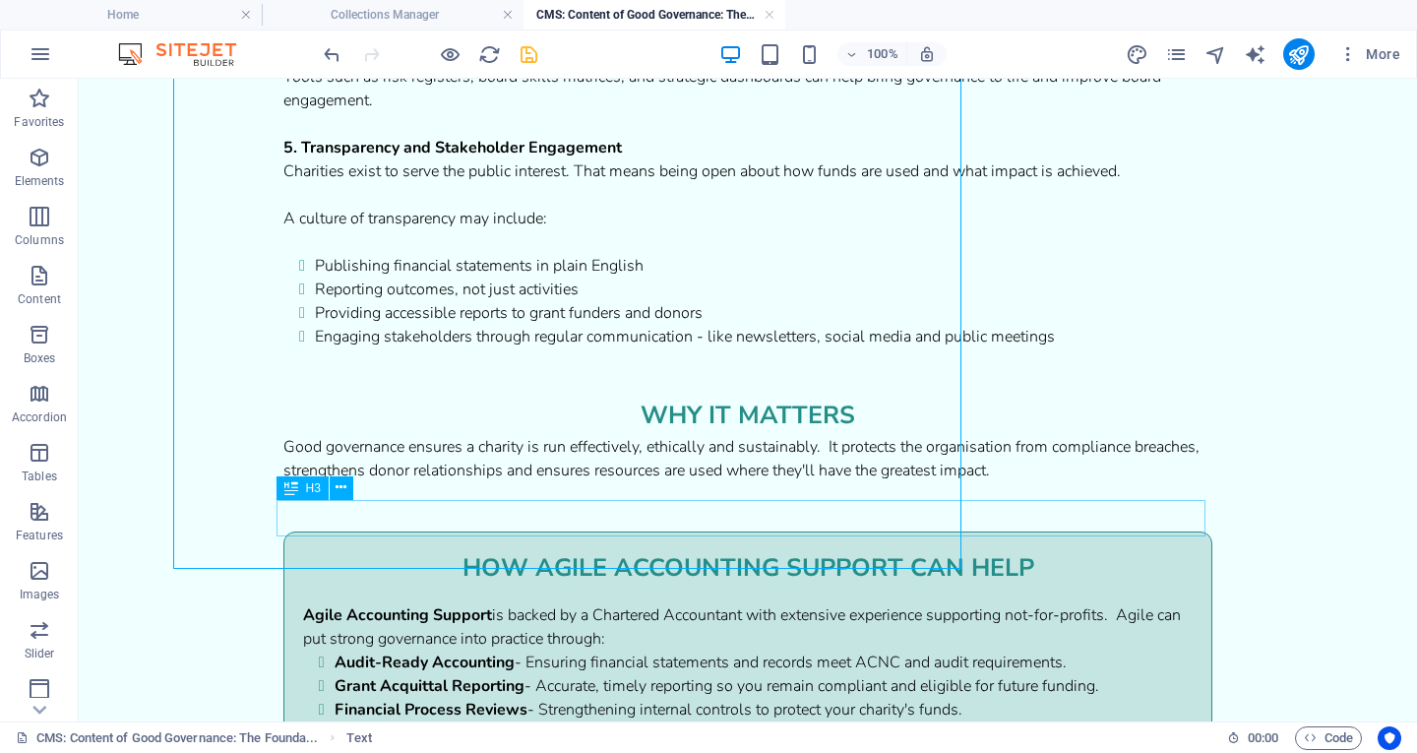
scroll to position [1407, 0]
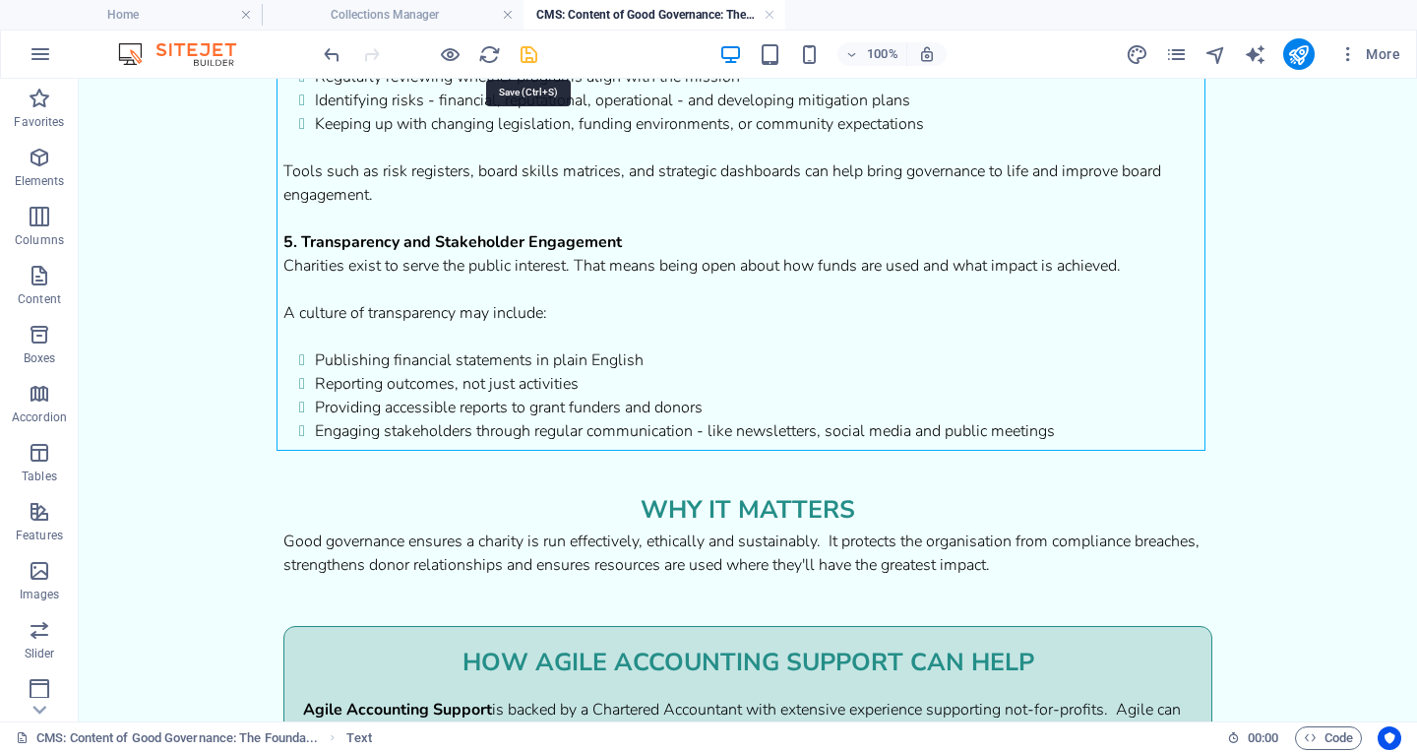
click at [532, 59] on icon "save" at bounding box center [529, 54] width 23 height 23
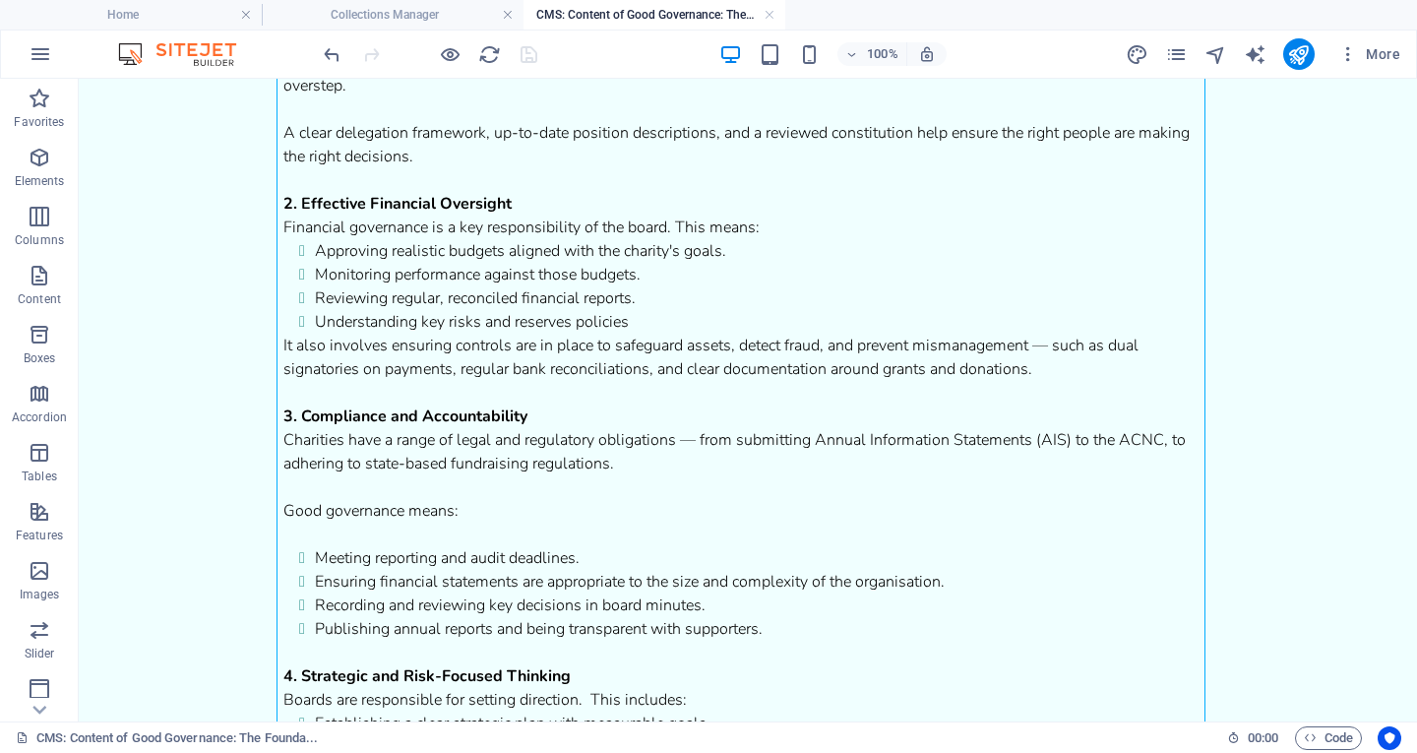
scroll to position [721, 0]
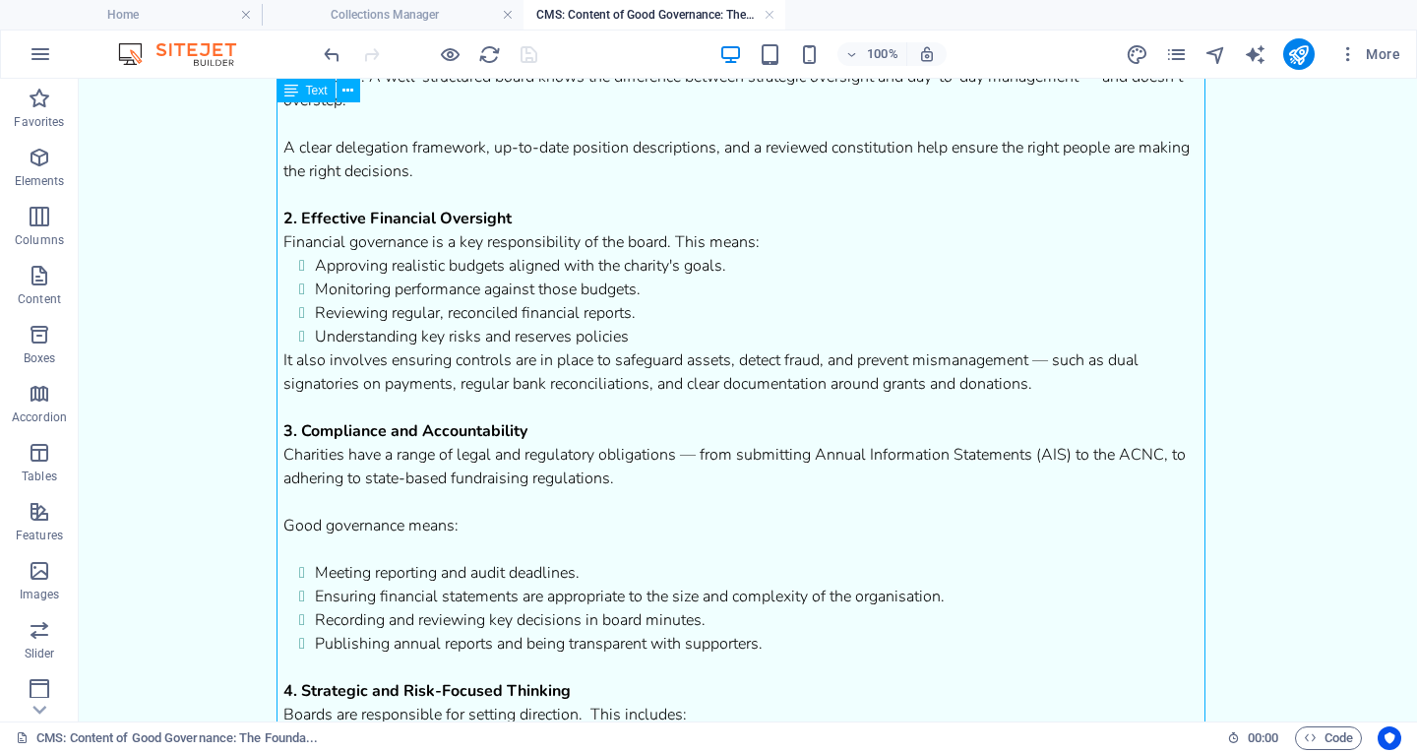
click at [646, 333] on div "1. Defined Roles and Responsibility Good governance starts with clarity. Board …" at bounding box center [747, 573] width 929 height 1110
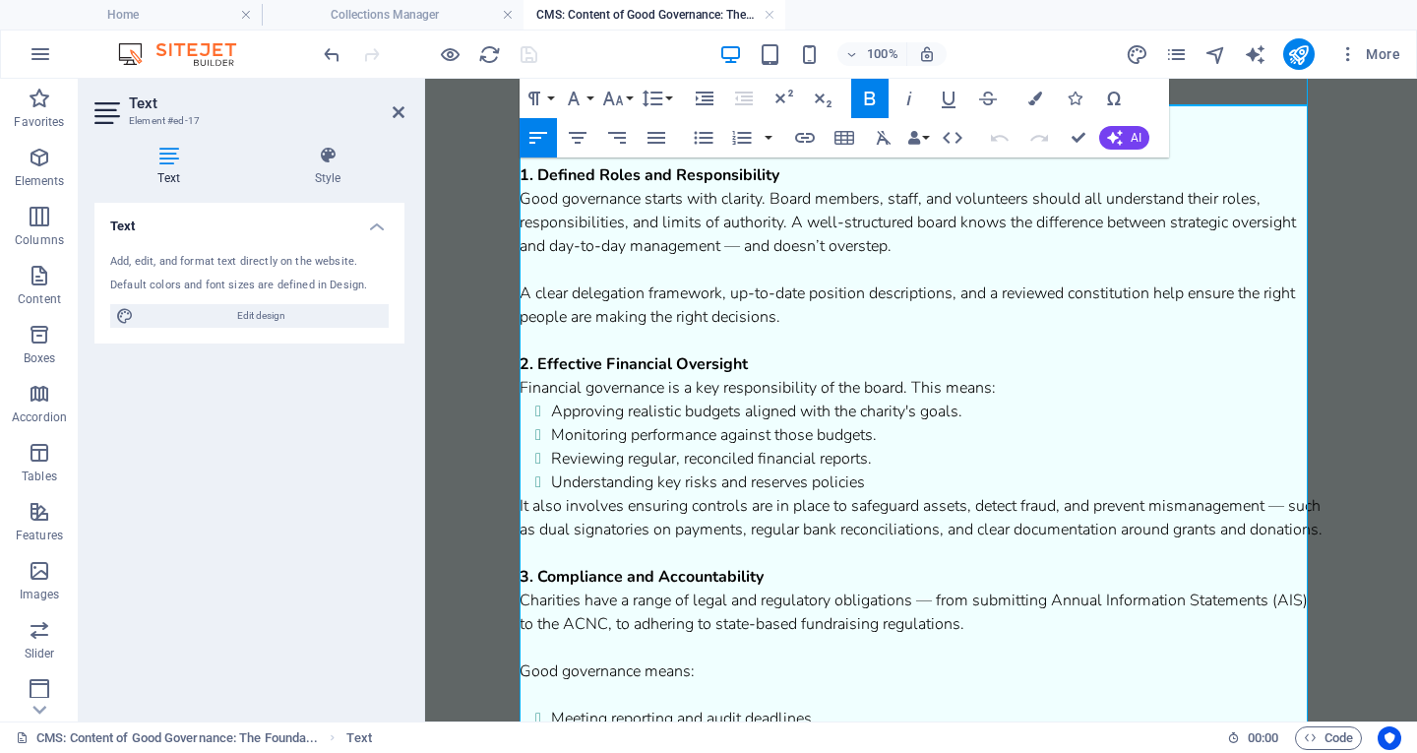
scroll to position [753, 0]
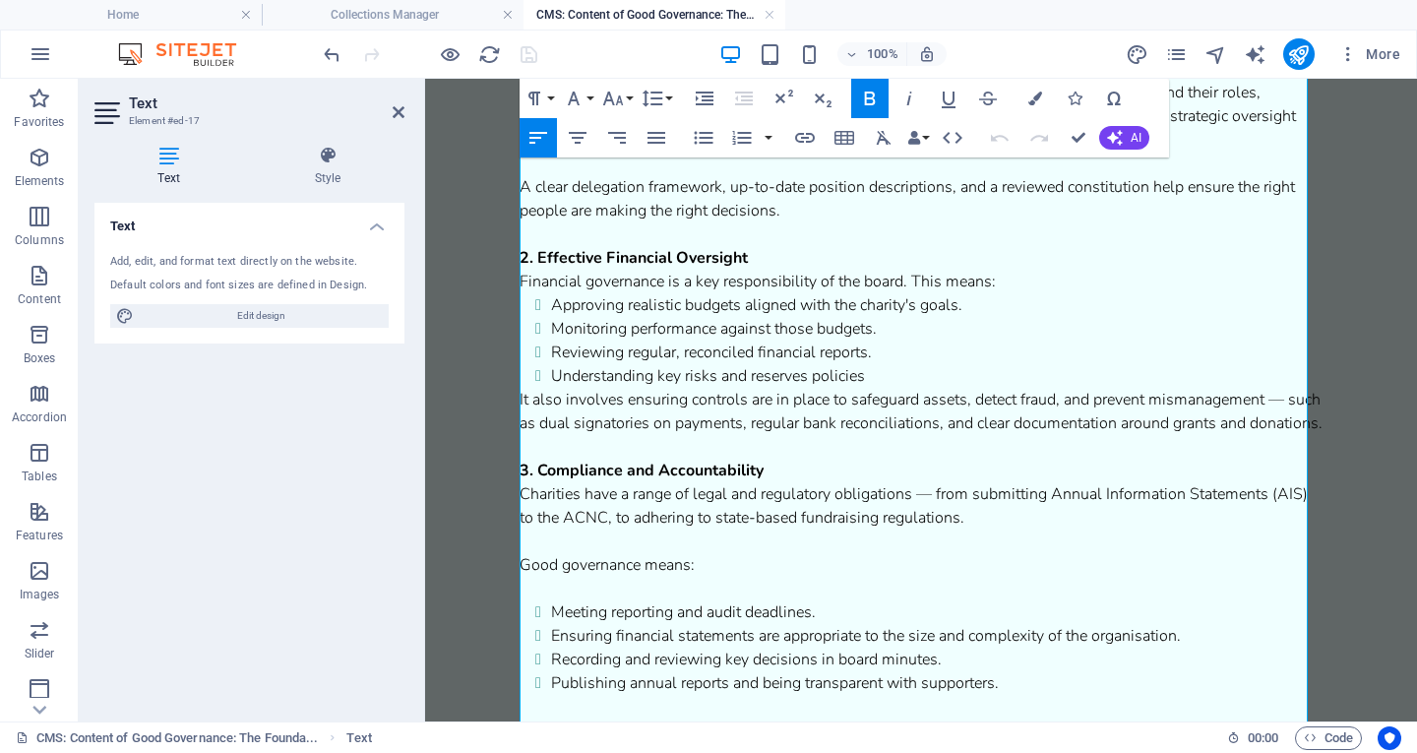
click at [913, 383] on li "Understanding key risks and reserves policies" at bounding box center [937, 376] width 772 height 24
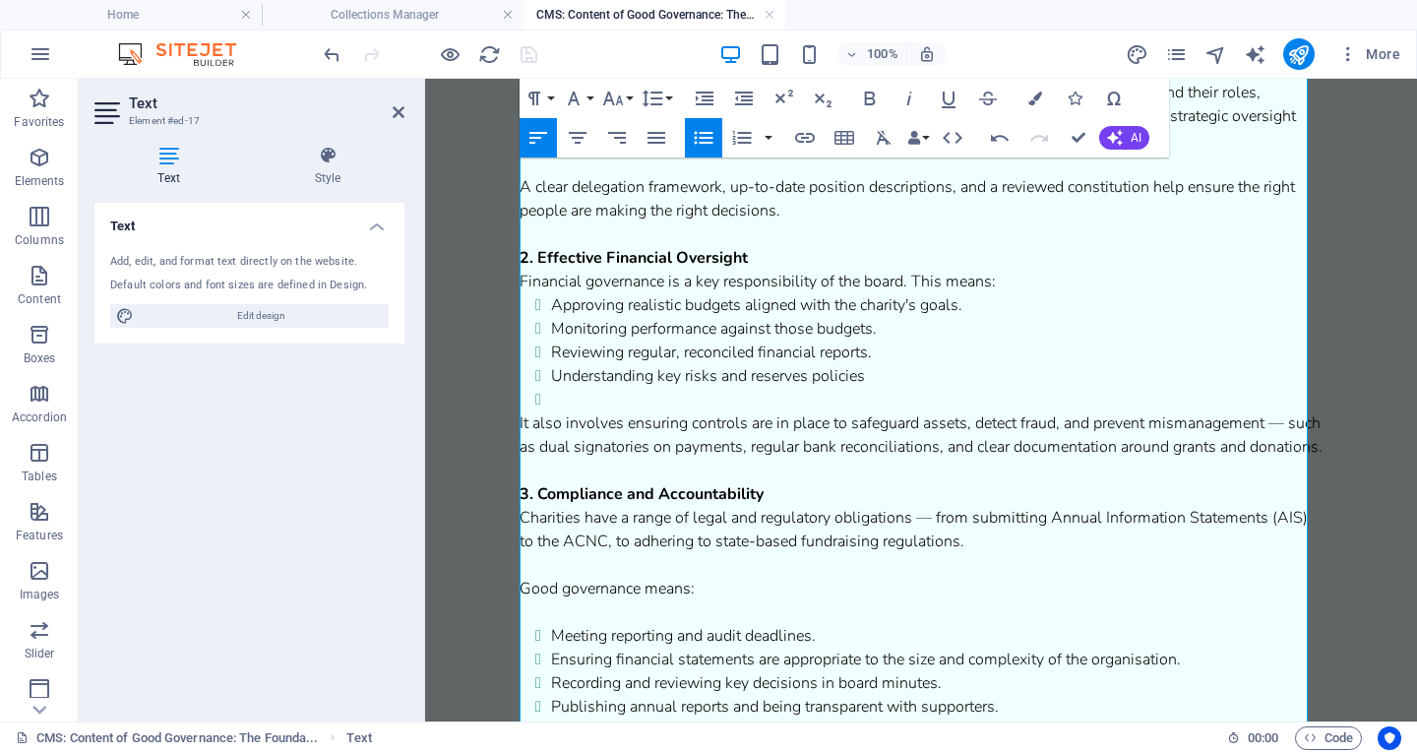
click at [711, 140] on icon "button" at bounding box center [704, 138] width 24 height 24
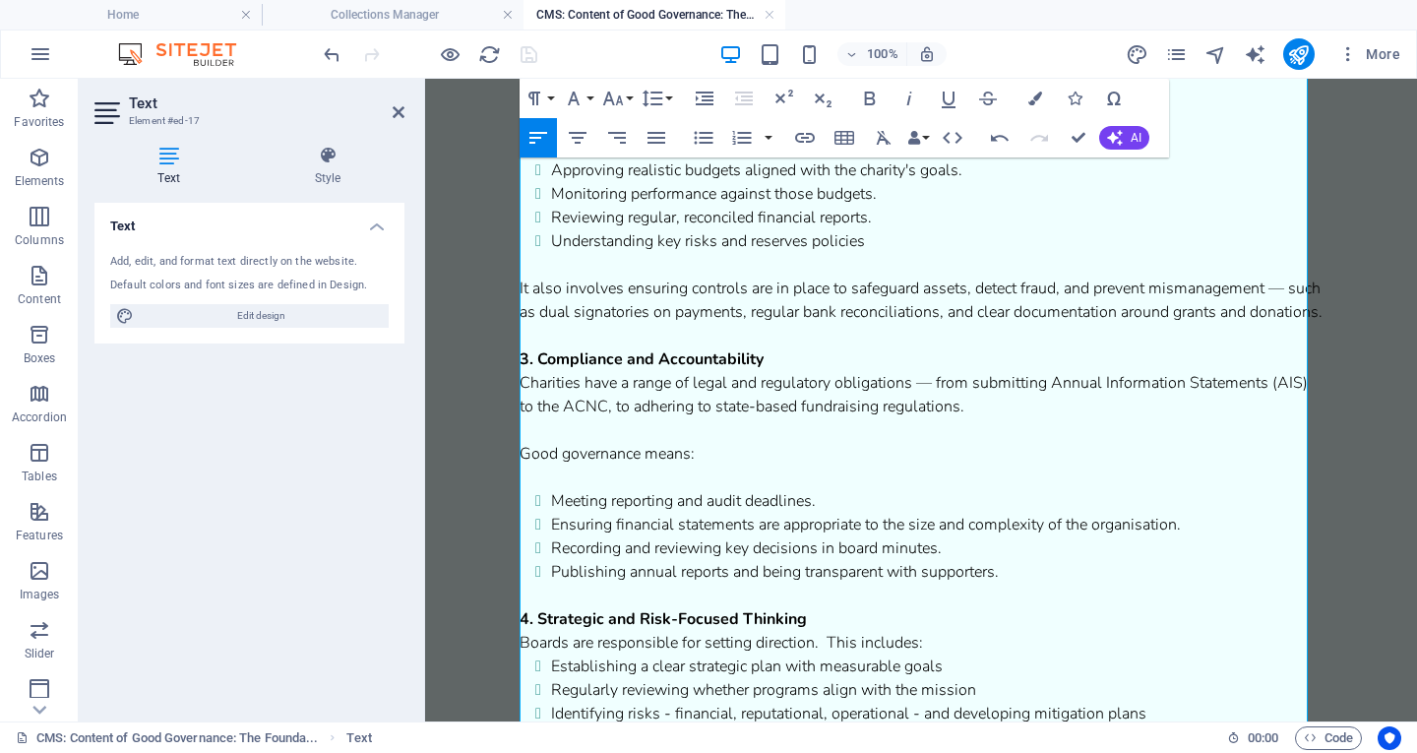
scroll to position [976, 0]
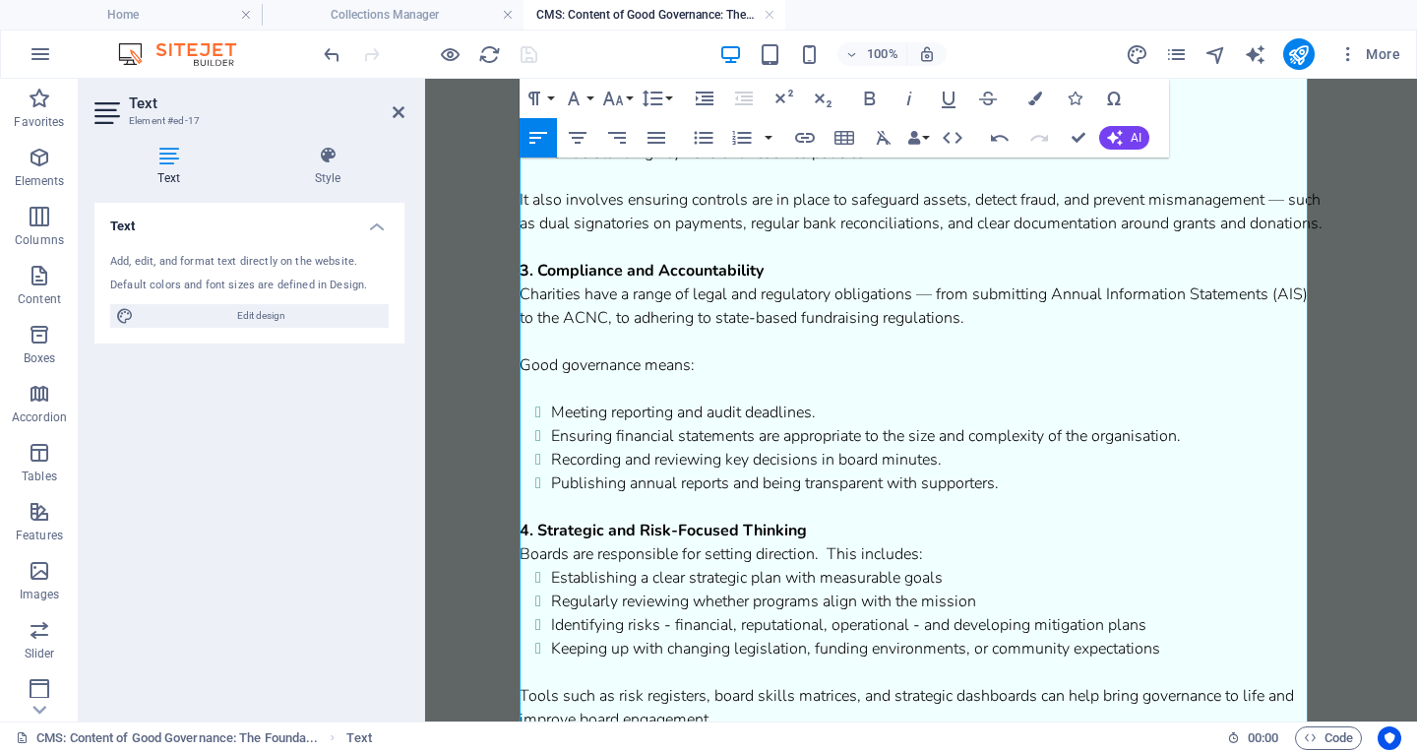
click at [752, 377] on p "Good governance means:" at bounding box center [921, 365] width 803 height 24
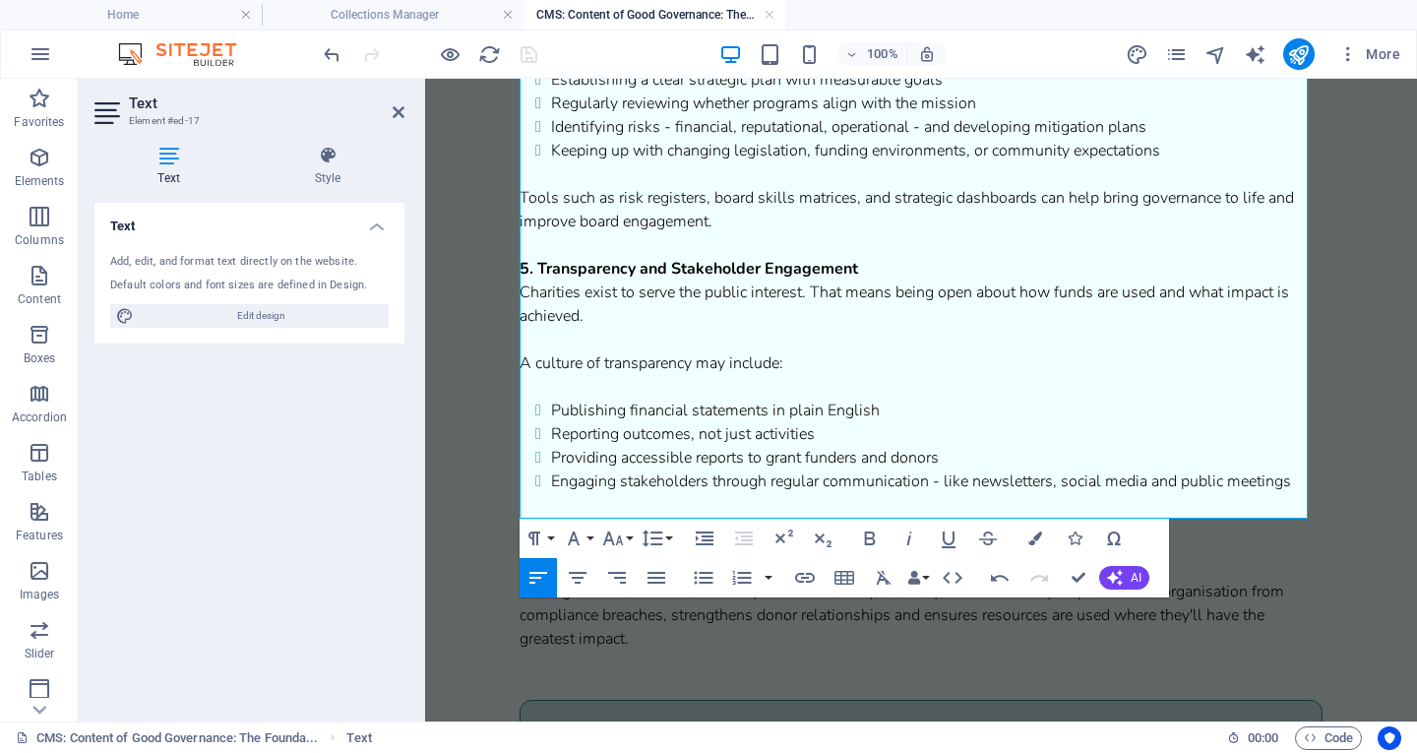
scroll to position [1457, 0]
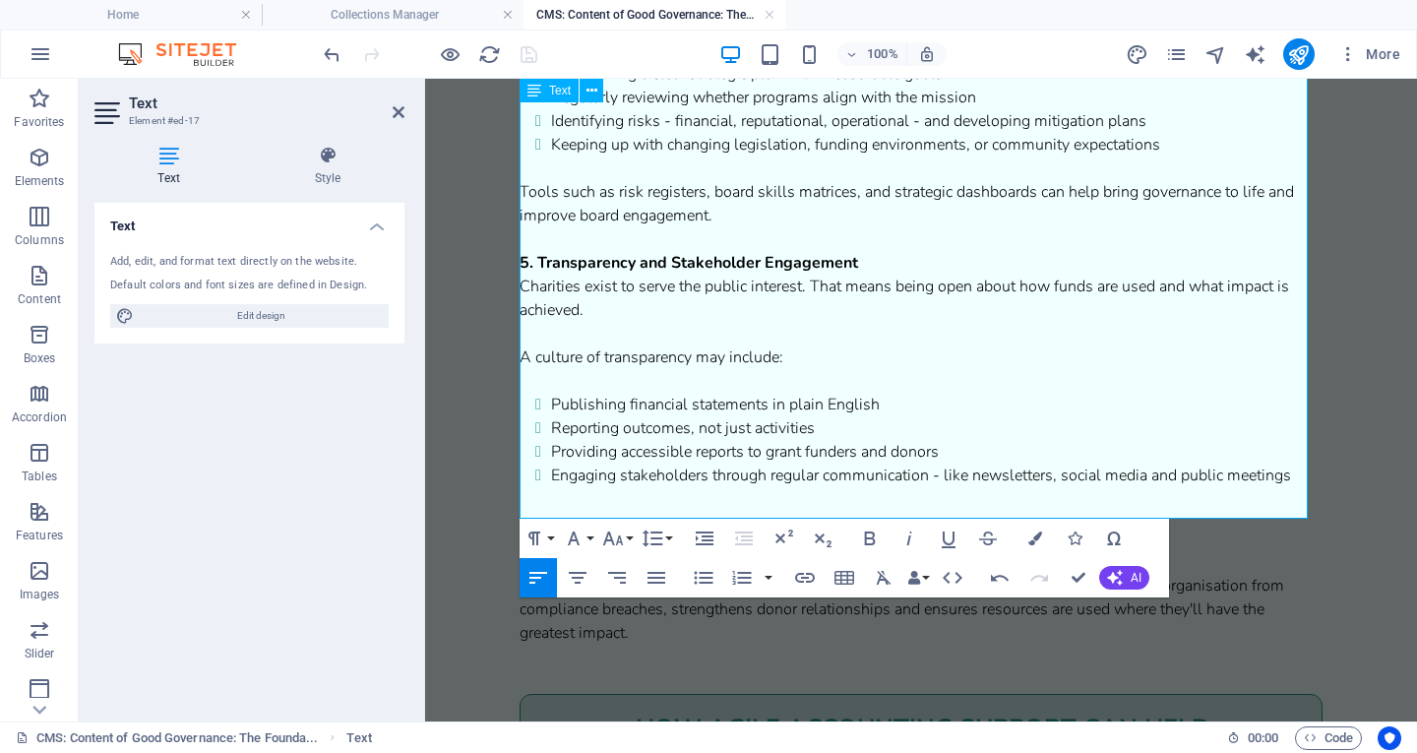
click at [802, 393] on p at bounding box center [921, 381] width 803 height 24
click at [795, 369] on p "A culture of transparency may include:" at bounding box center [921, 357] width 803 height 24
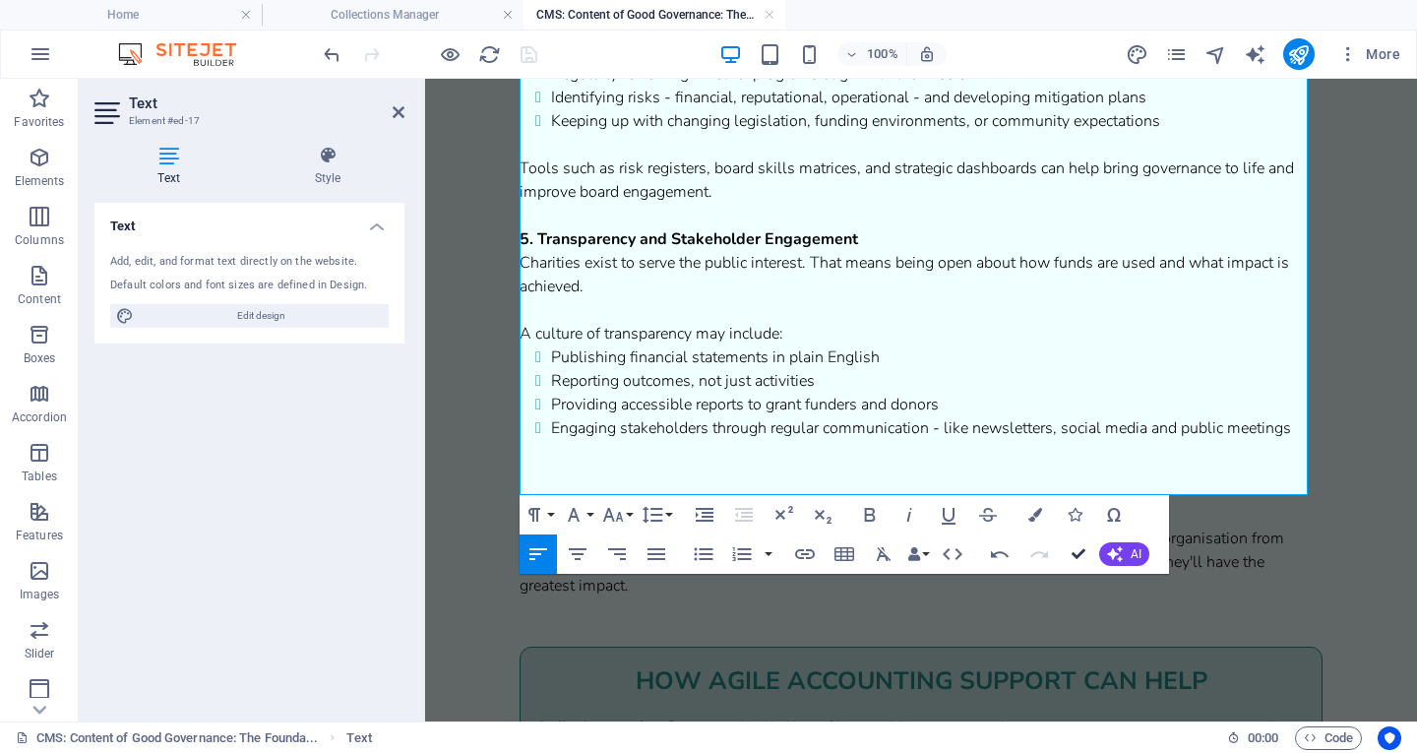
scroll to position [1362, 0]
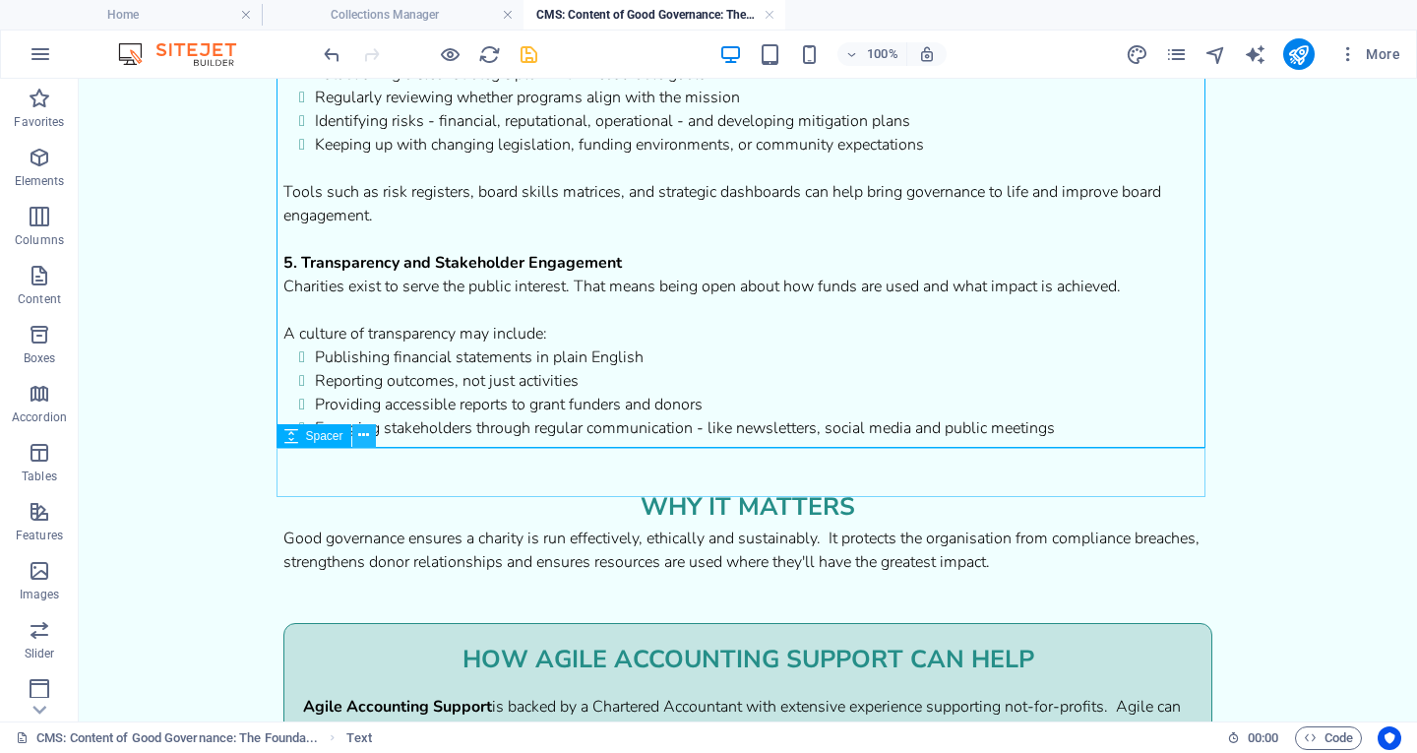
click at [363, 432] on icon at bounding box center [363, 435] width 11 height 21
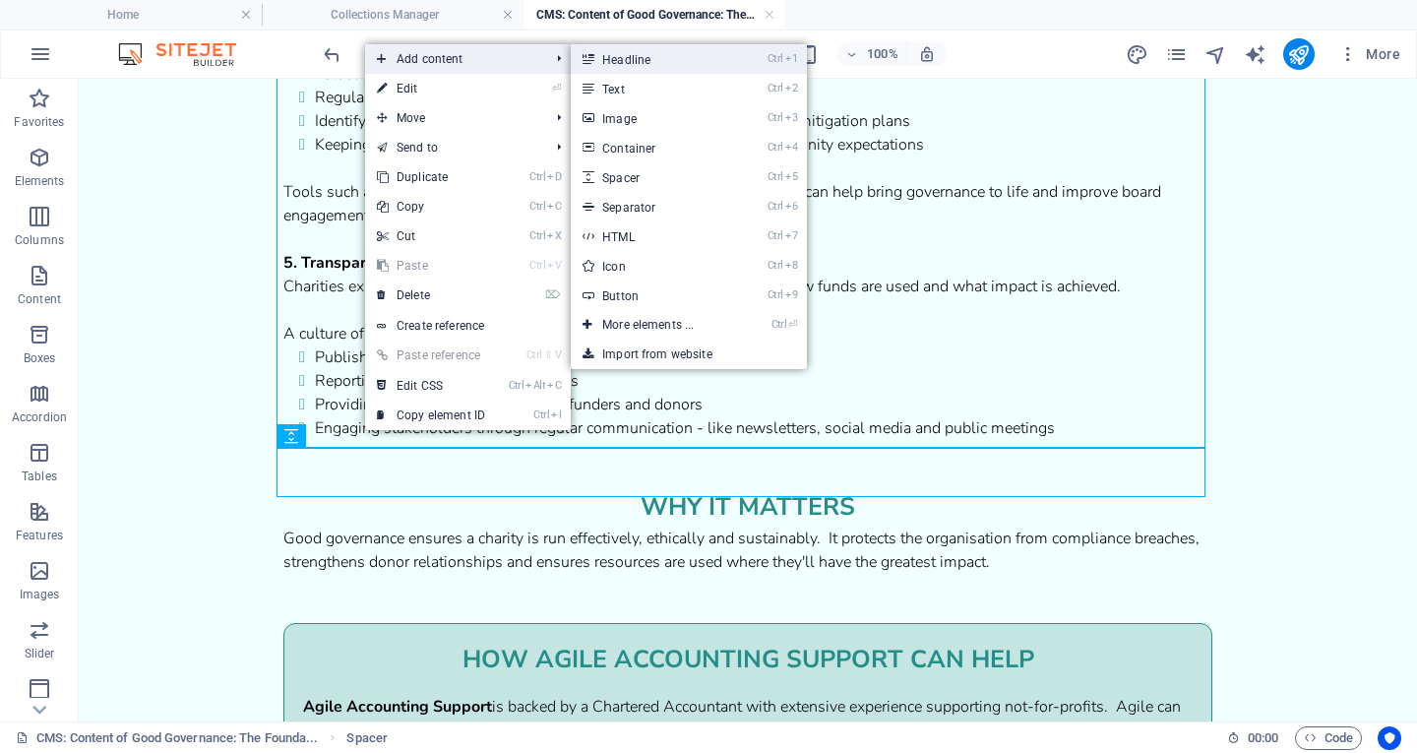
click at [614, 64] on link "Ctrl 1 Headline" at bounding box center [652, 59] width 162 height 30
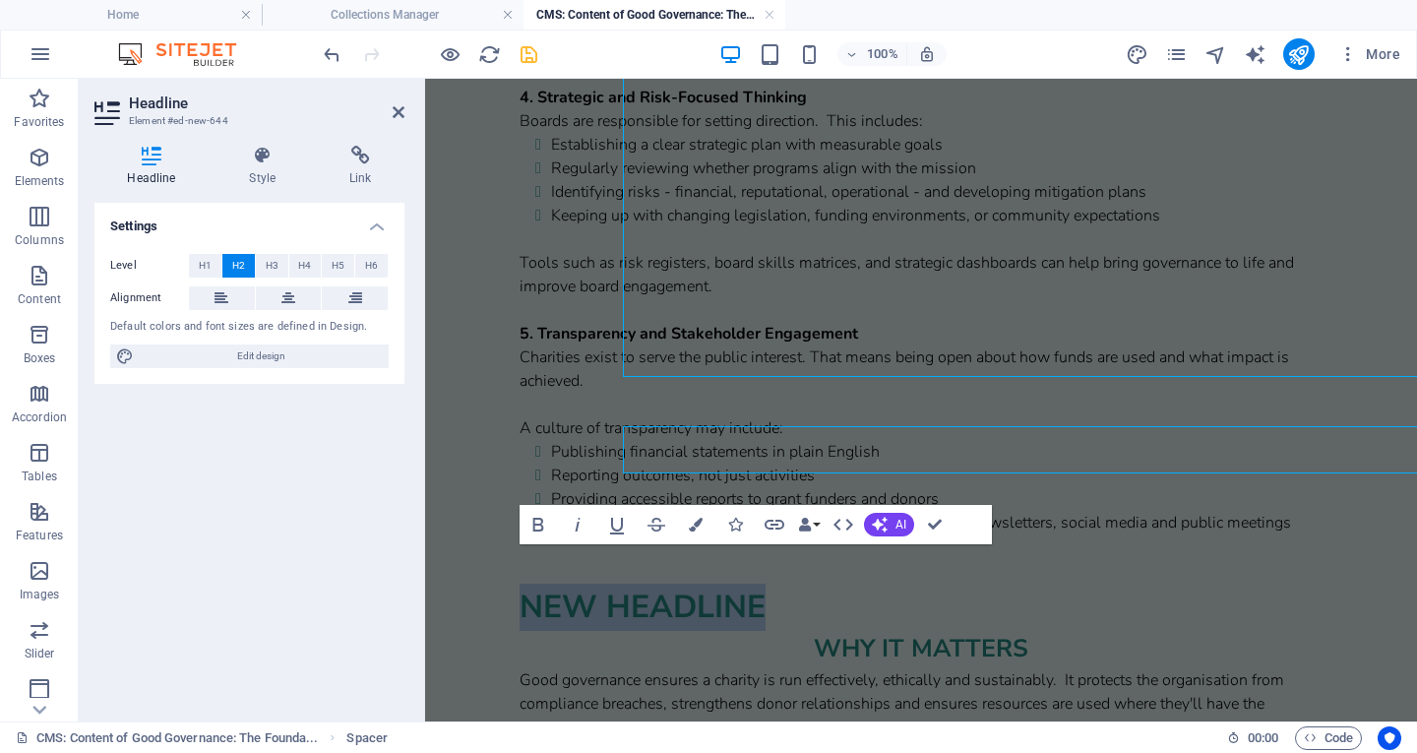
scroll to position [1433, 0]
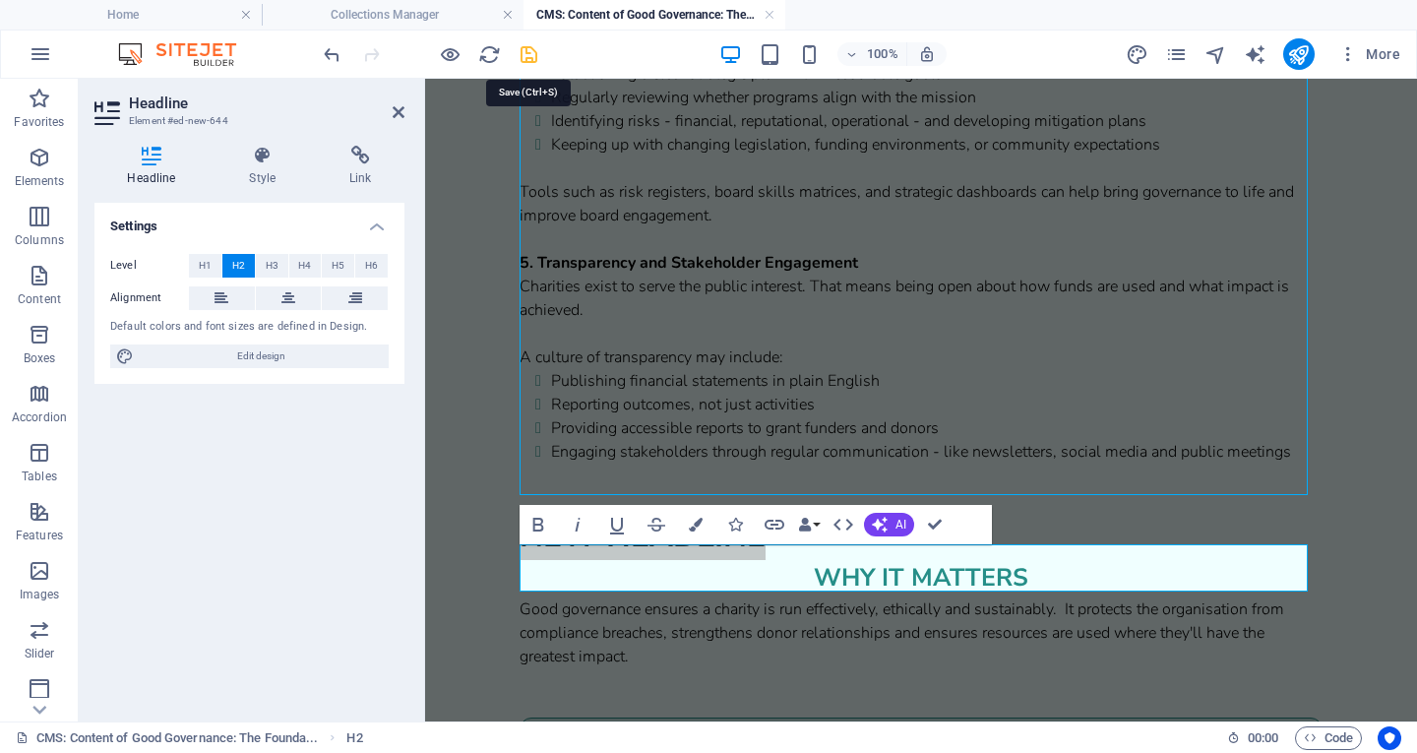
click at [529, 55] on icon "save" at bounding box center [529, 54] width 23 height 23
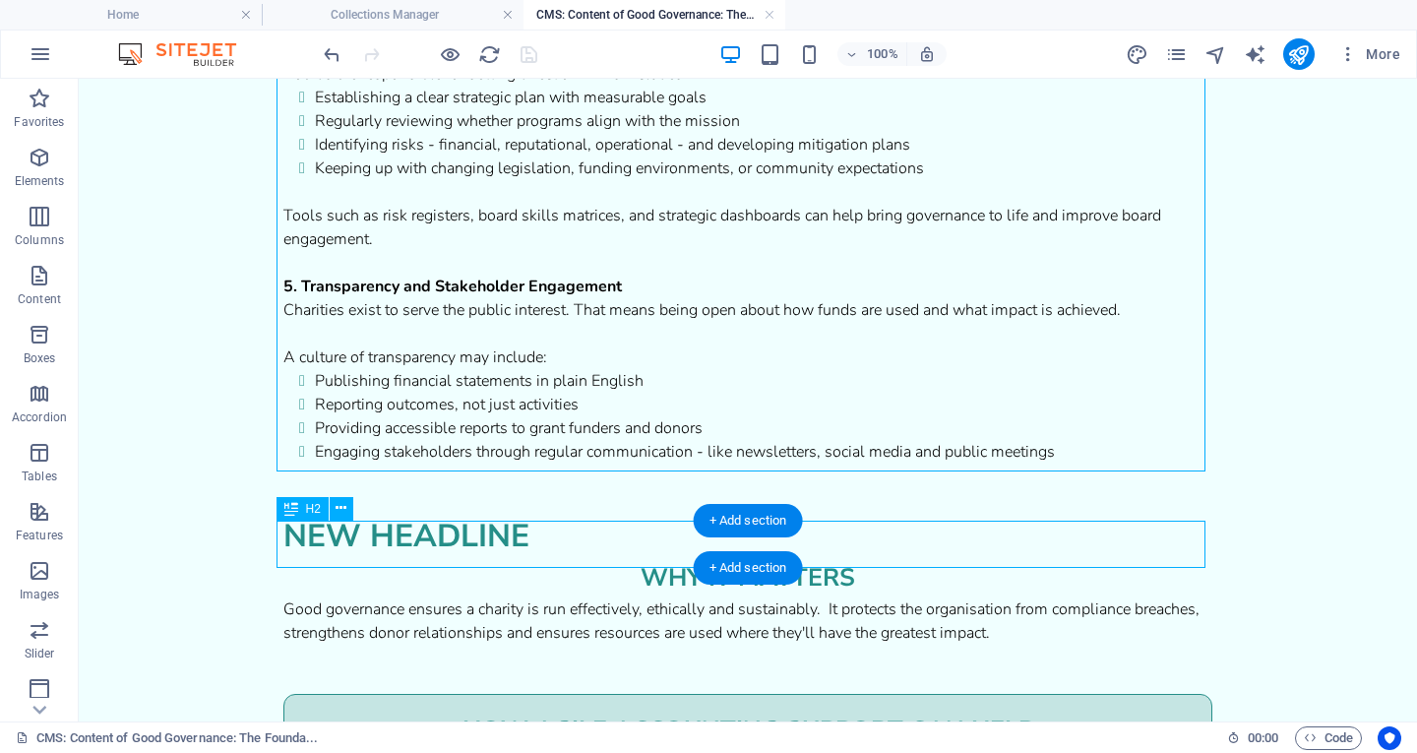
click at [411, 560] on div "New headline" at bounding box center [747, 536] width 929 height 47
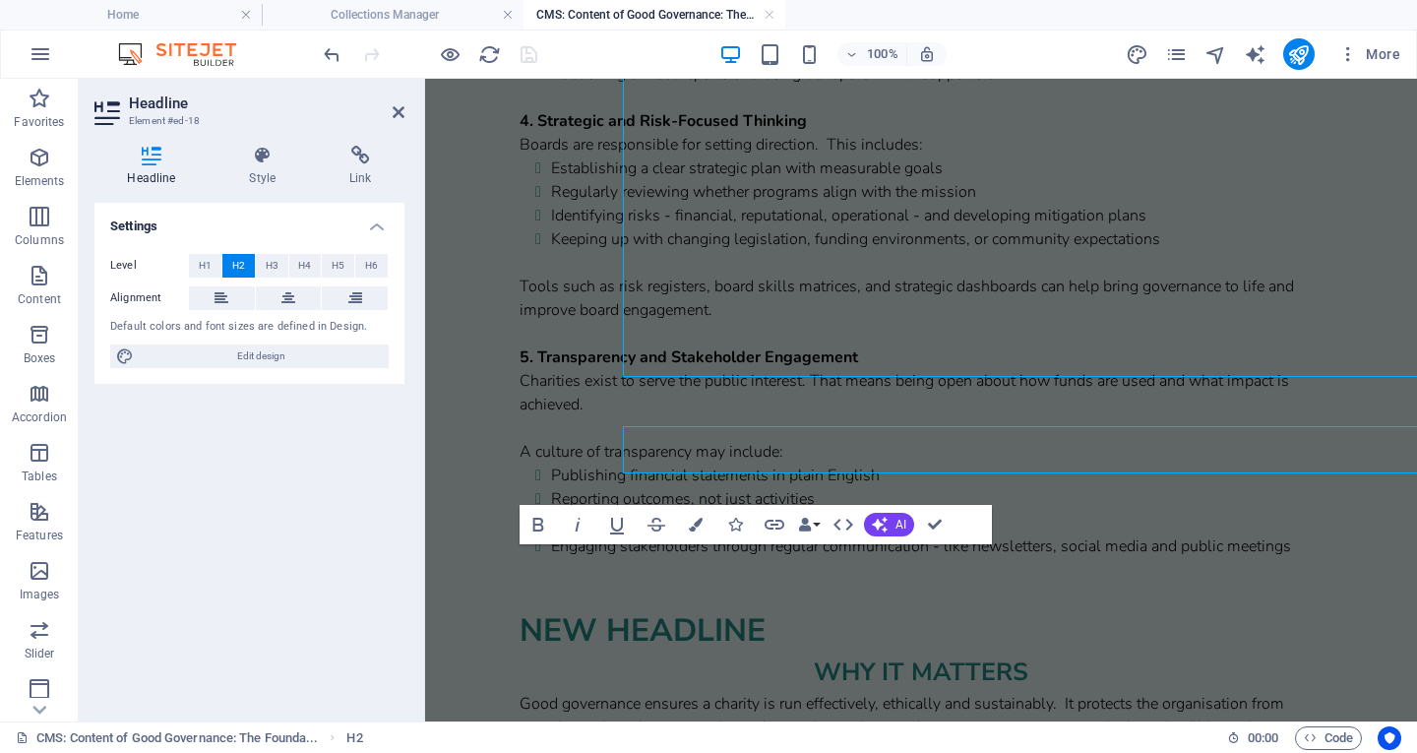
scroll to position [1433, 0]
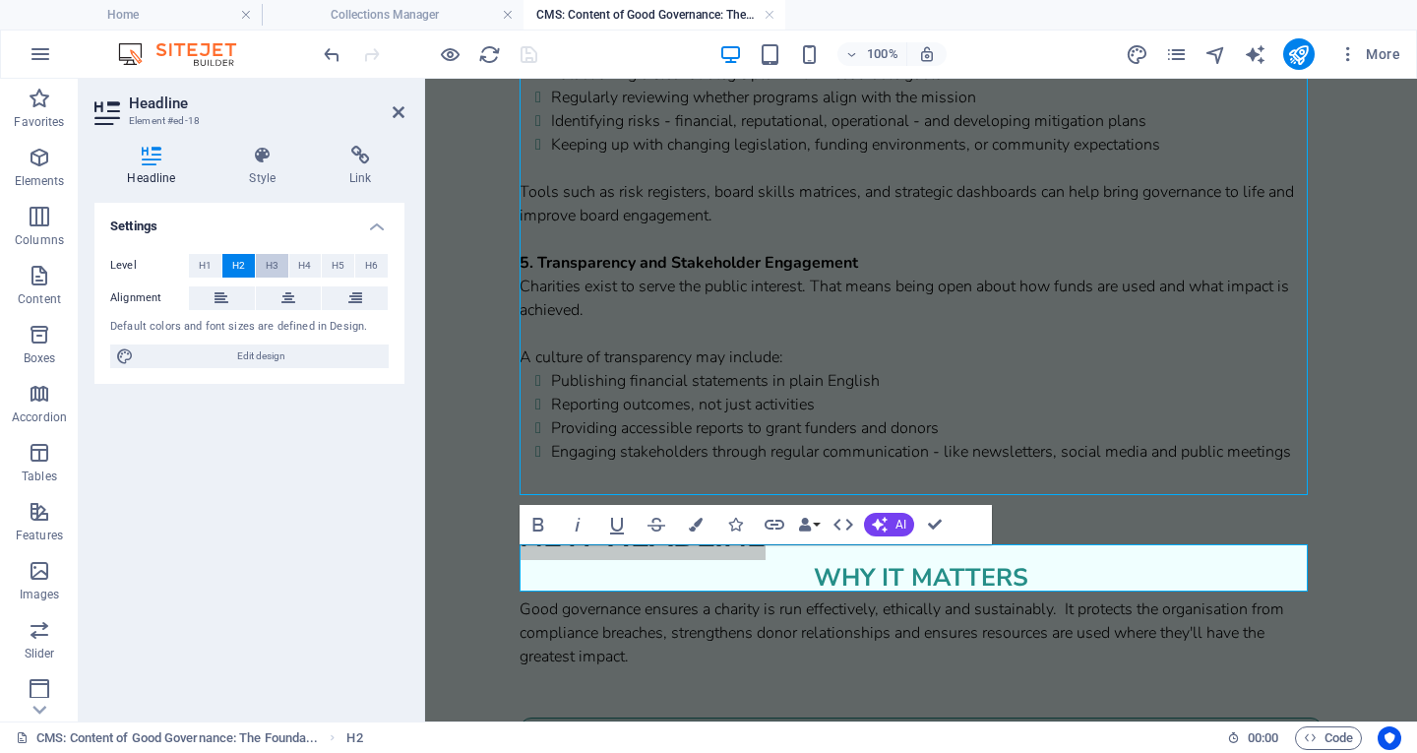
click at [266, 272] on span "H3" at bounding box center [272, 266] width 13 height 24
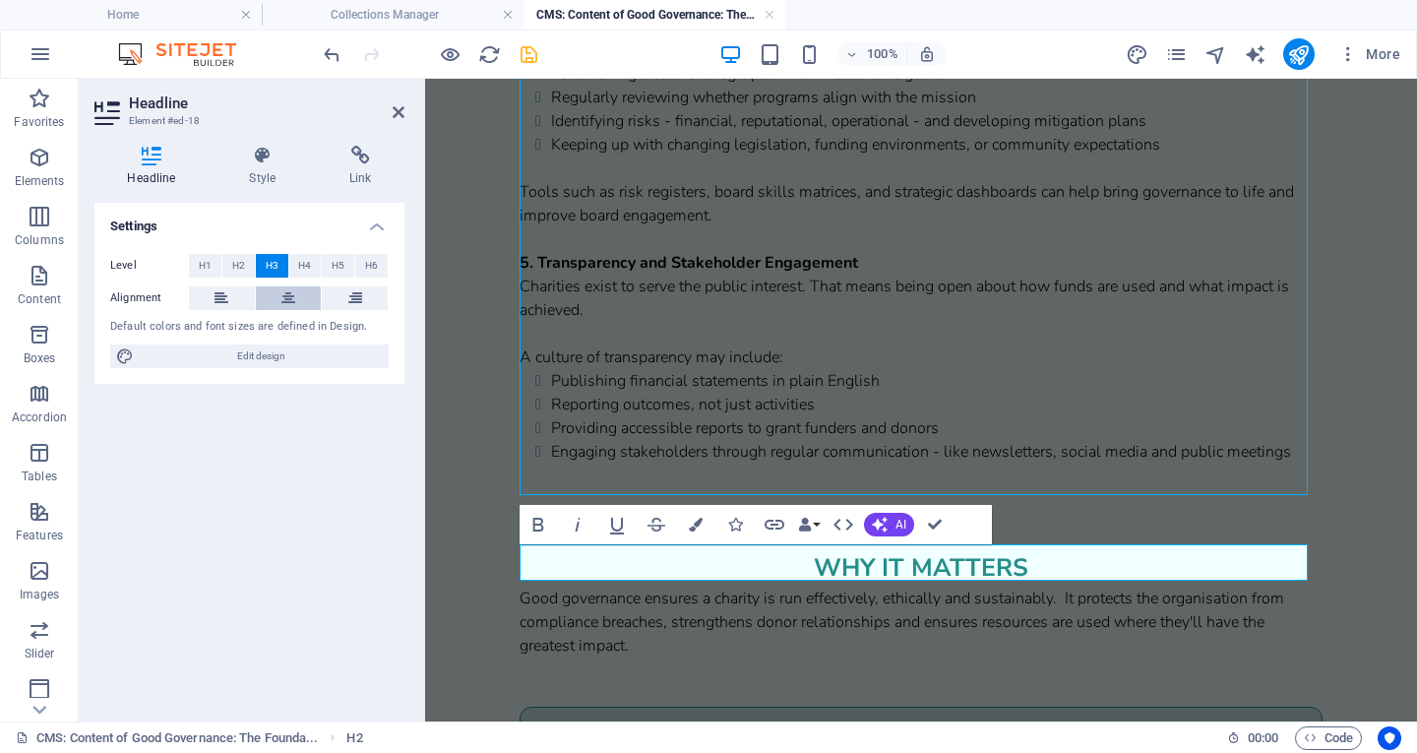
click at [282, 294] on icon at bounding box center [289, 298] width 14 height 24
drag, startPoint x: 806, startPoint y: 574, endPoint x: 1024, endPoint y: 587, distance: 217.9
click at [1024, 587] on div "Strong governance is the foundation of every well-run charity. It underpins eve…" at bounding box center [921, 23] width 803 height 2441
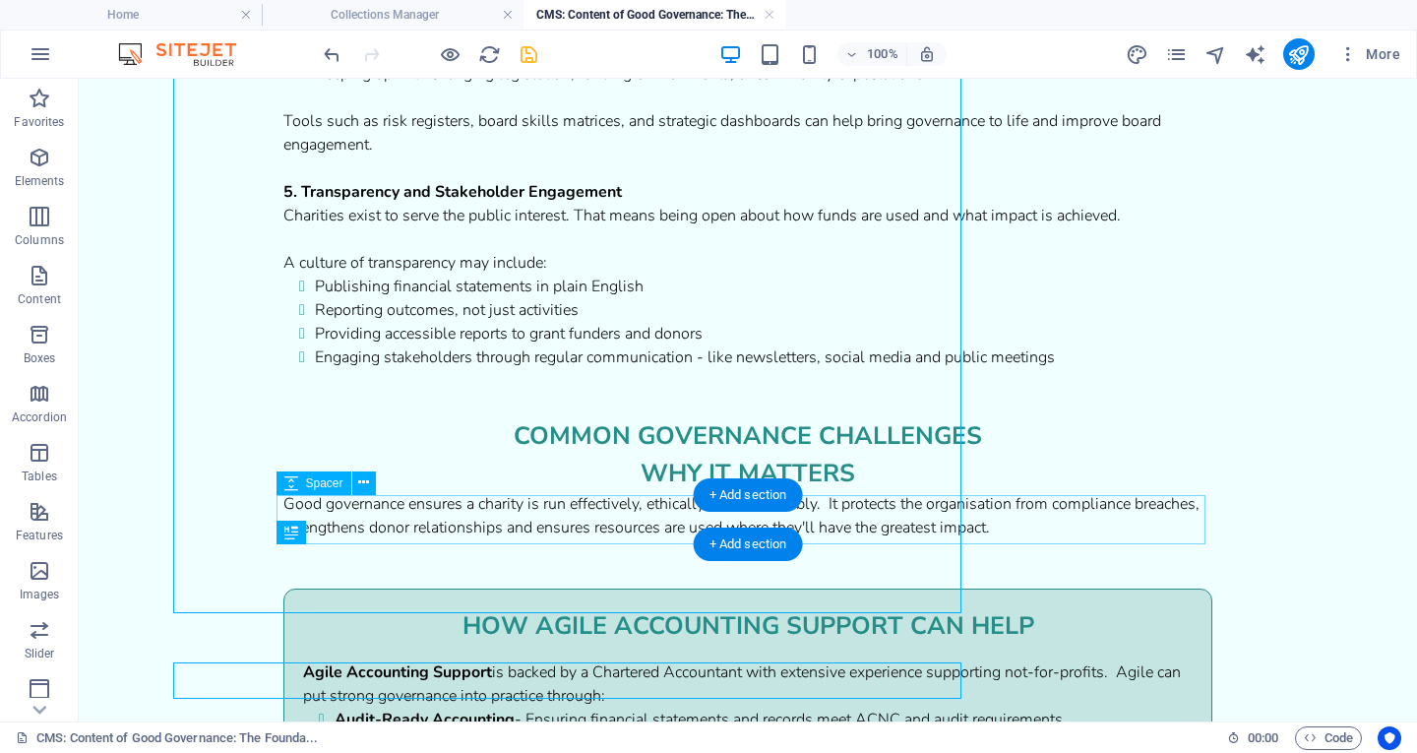
scroll to position [1315, 0]
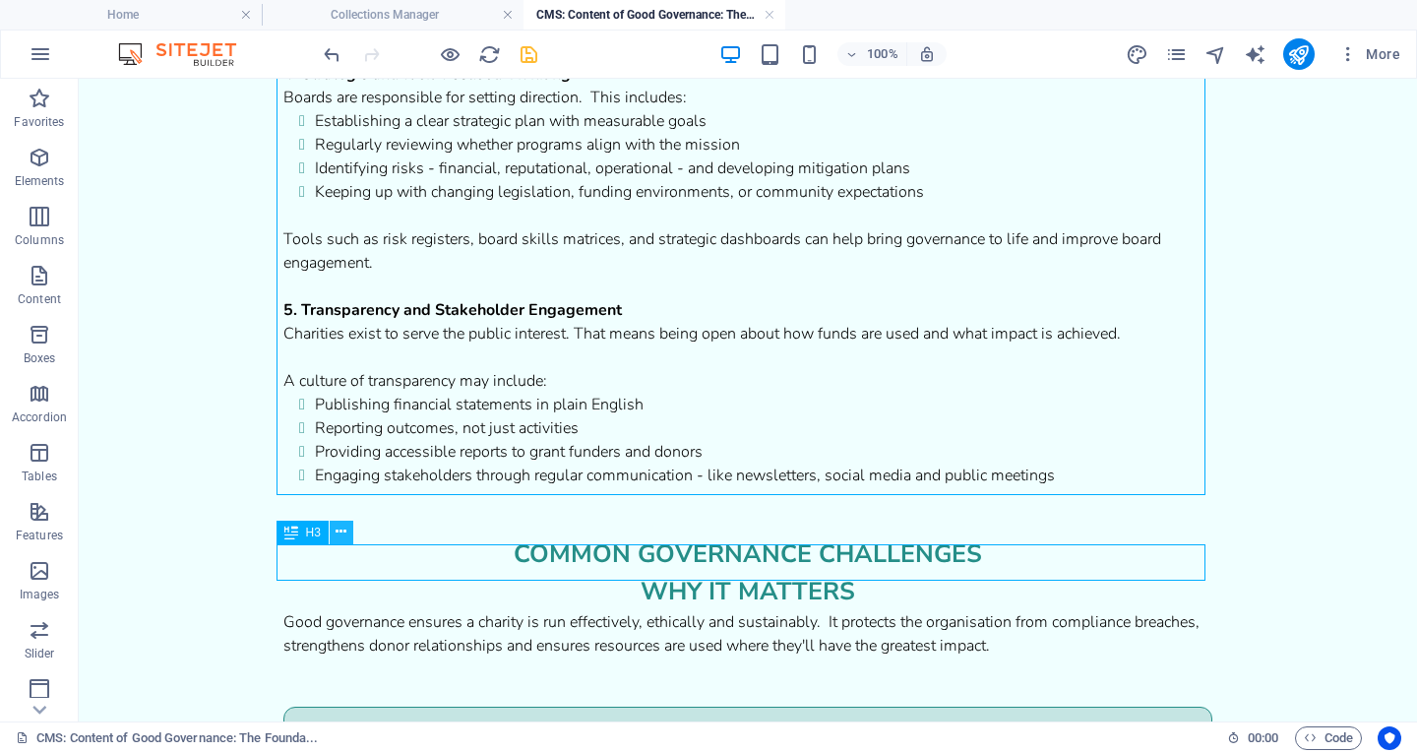
click at [337, 538] on icon at bounding box center [341, 532] width 11 height 21
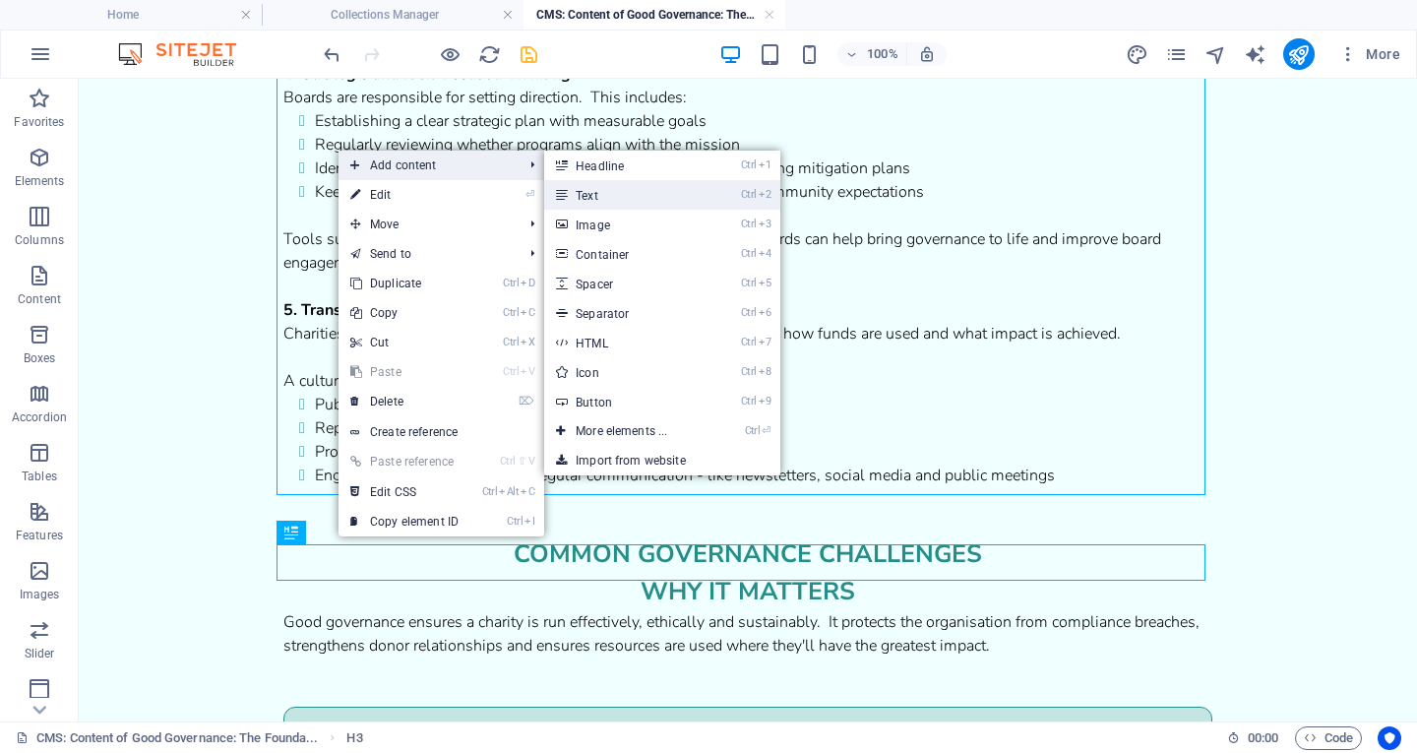
click at [587, 191] on link "Ctrl 2 Text" at bounding box center [625, 195] width 162 height 30
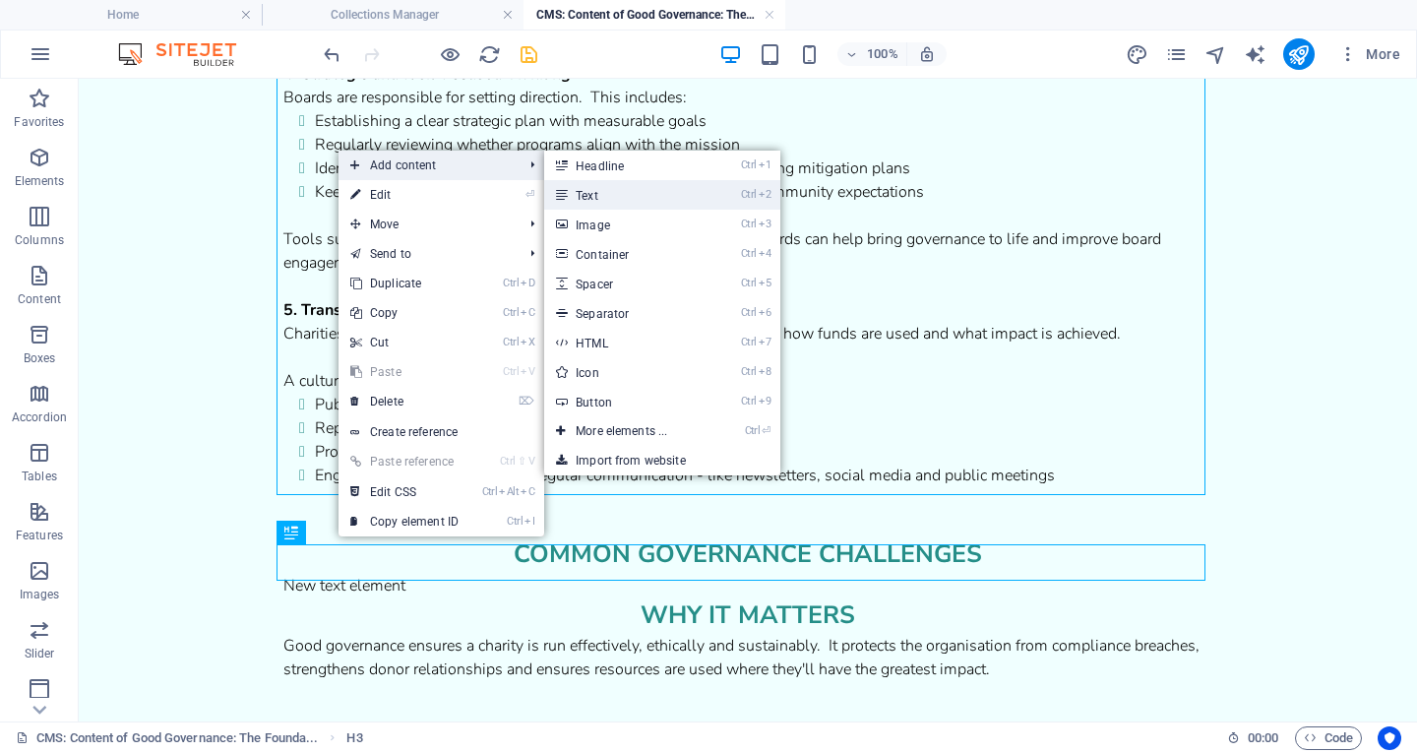
scroll to position [1409, 0]
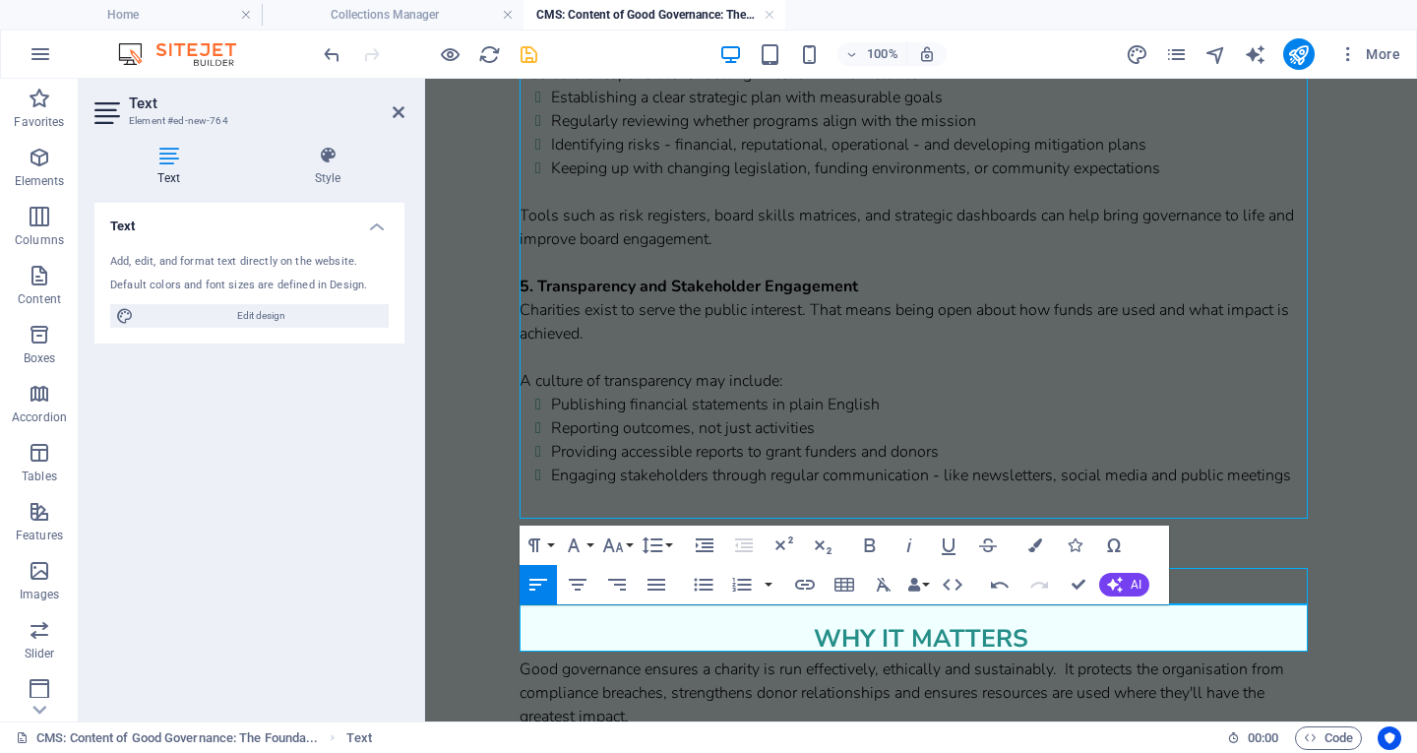
click at [558, 621] on p at bounding box center [921, 609] width 803 height 24
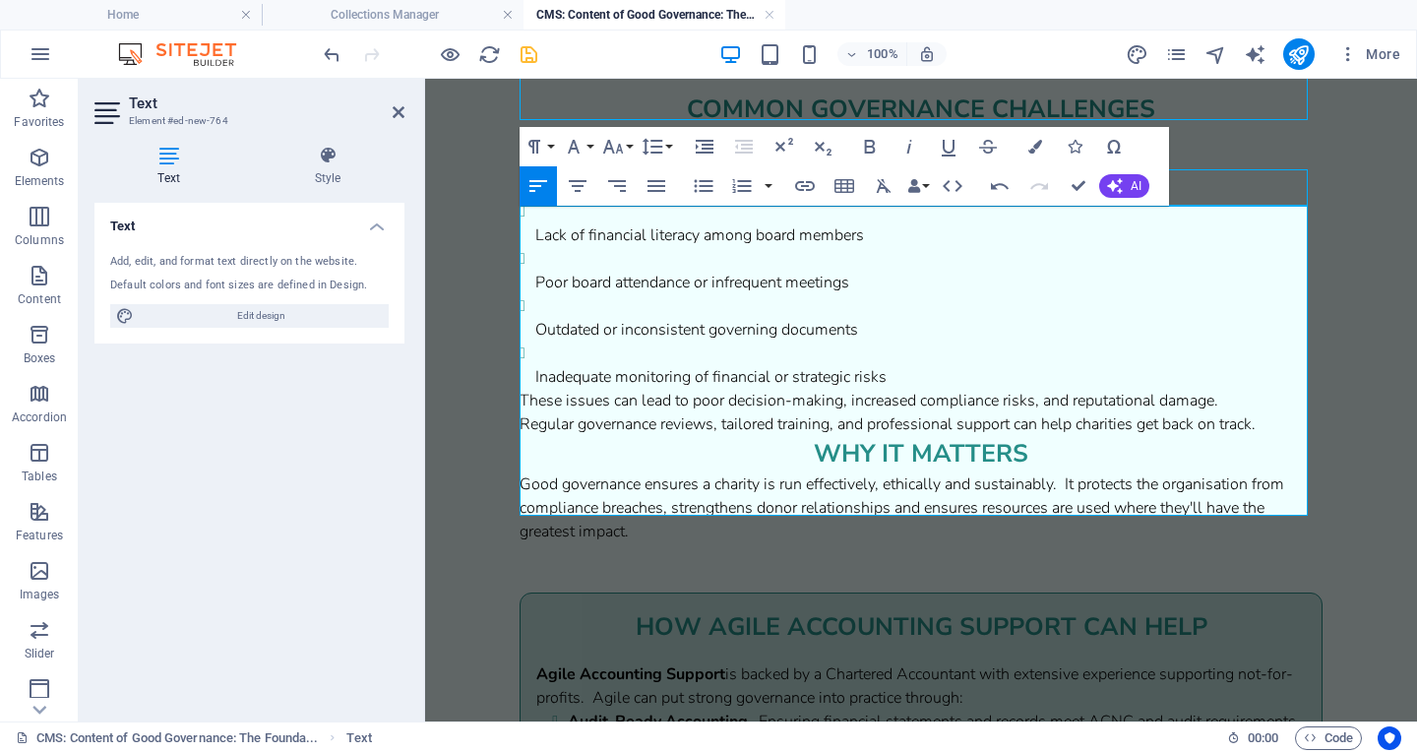
scroll to position [1808, 0]
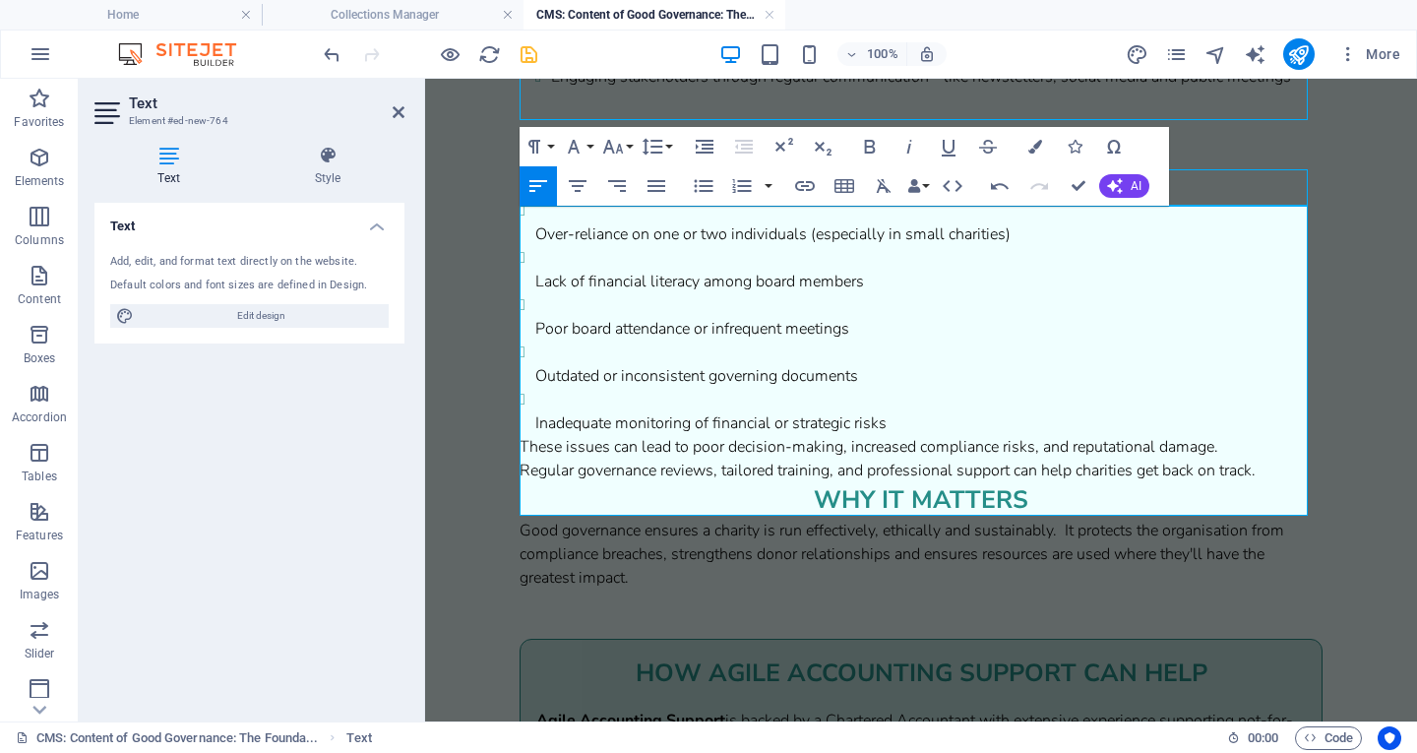
click at [560, 246] on li "Over-reliance on one or two individuals (especially in small charities)" at bounding box center [928, 222] width 787 height 47
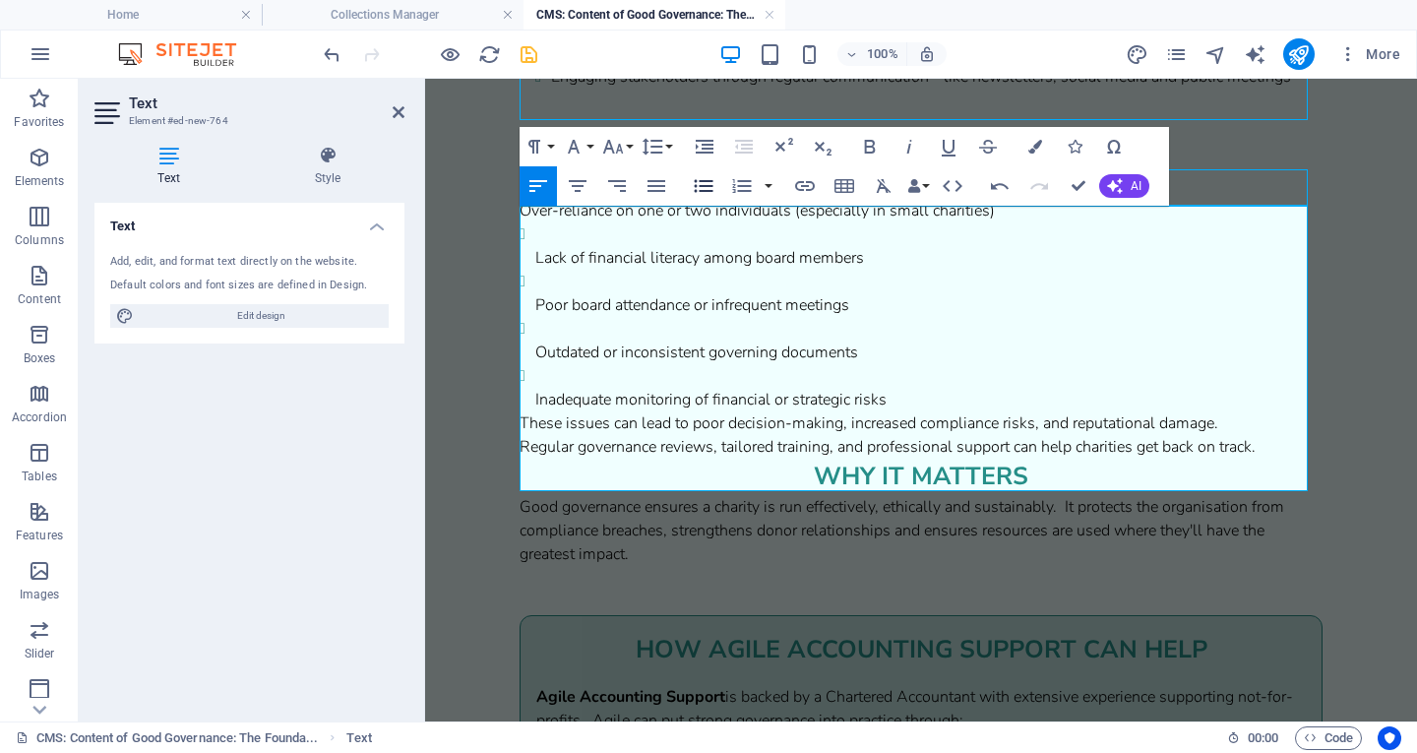
click at [704, 184] on icon "button" at bounding box center [704, 186] width 24 height 24
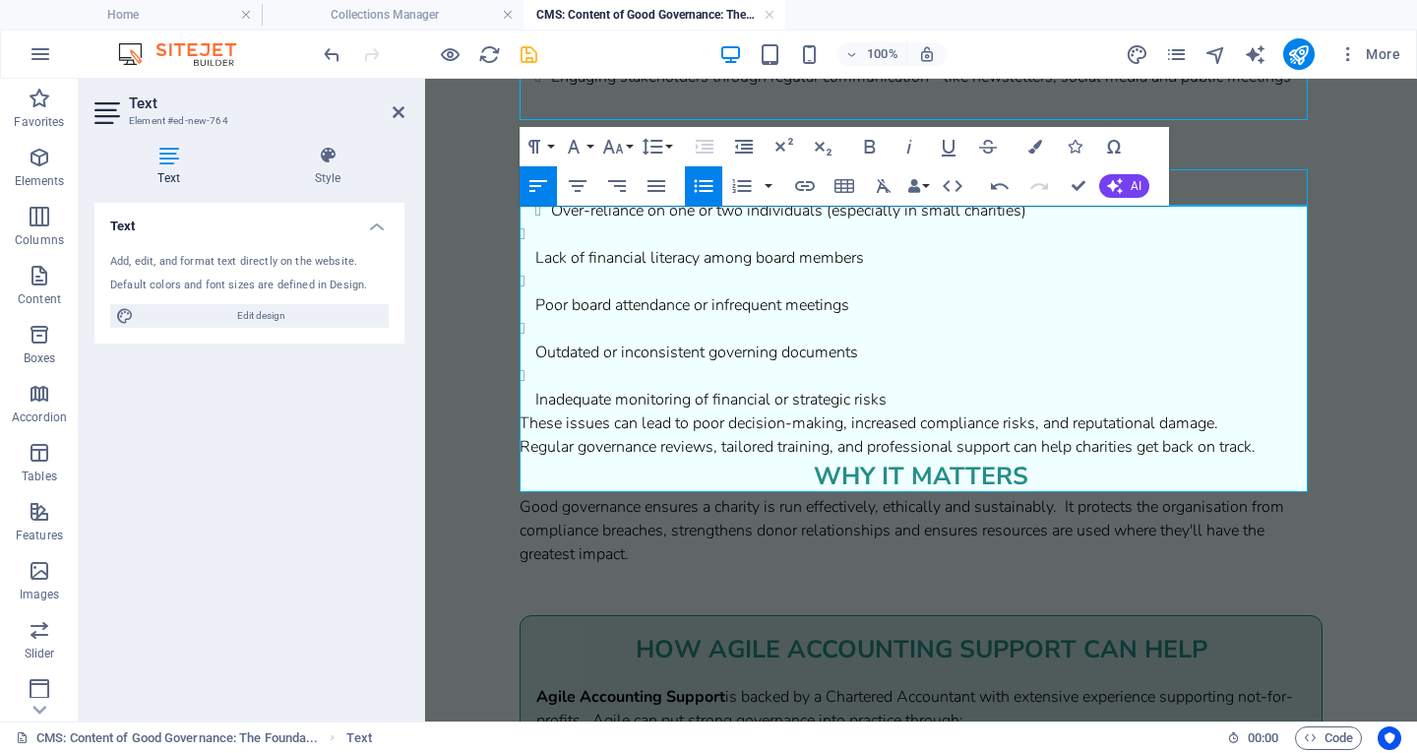
click at [584, 266] on li "Lack of financial literacy among board members" at bounding box center [928, 245] width 787 height 47
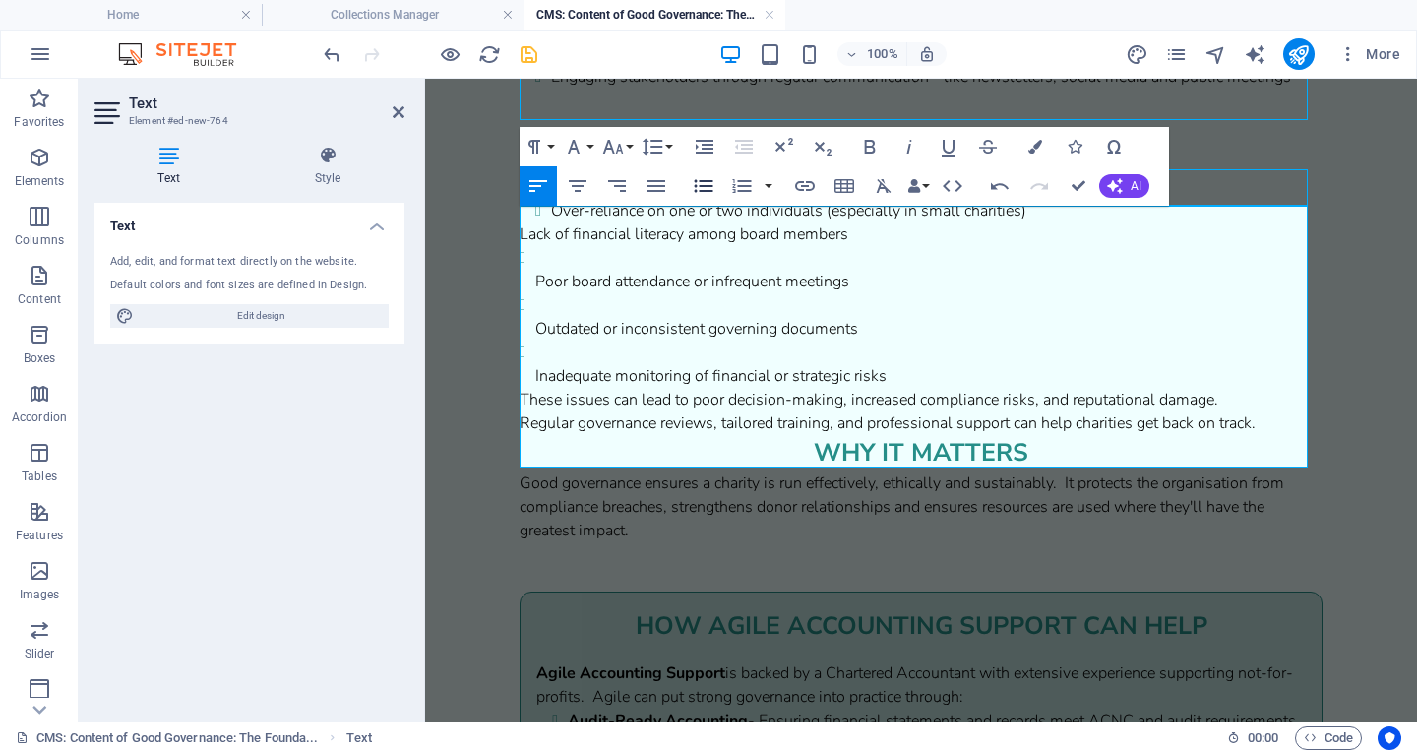
click at [693, 187] on icon "button" at bounding box center [704, 186] width 24 height 24
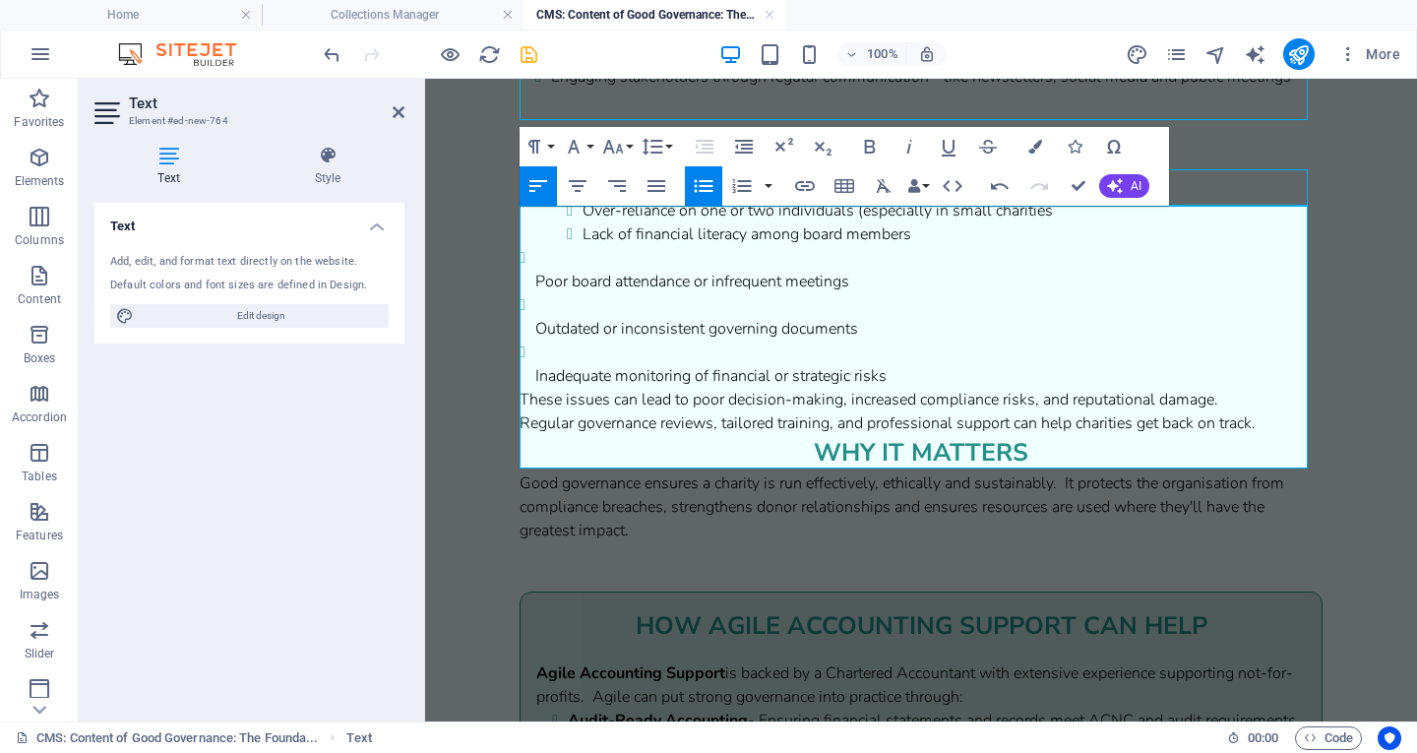
click at [692, 188] on icon "button" at bounding box center [704, 186] width 24 height 24
click at [600, 246] on li "Lack of financial literacy among board members" at bounding box center [960, 234] width 724 height 24
click at [710, 188] on icon "button" at bounding box center [704, 186] width 24 height 24
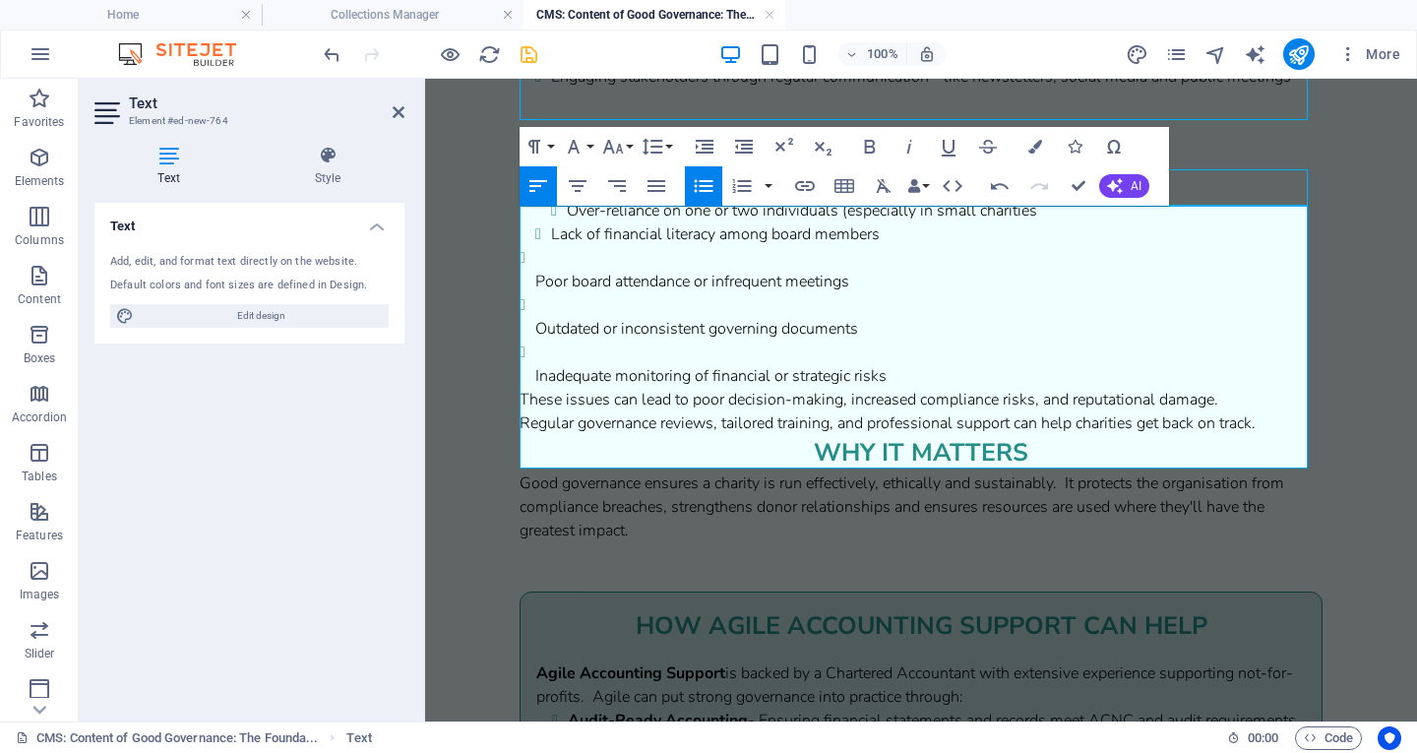
click at [570, 222] on li "Over-reliance on one or two individuals (especially in small charities" at bounding box center [945, 211] width 756 height 24
click at [698, 193] on icon "button" at bounding box center [704, 186] width 24 height 24
click at [889, 246] on li "Lack of financial literacy among board members" at bounding box center [937, 234] width 772 height 24
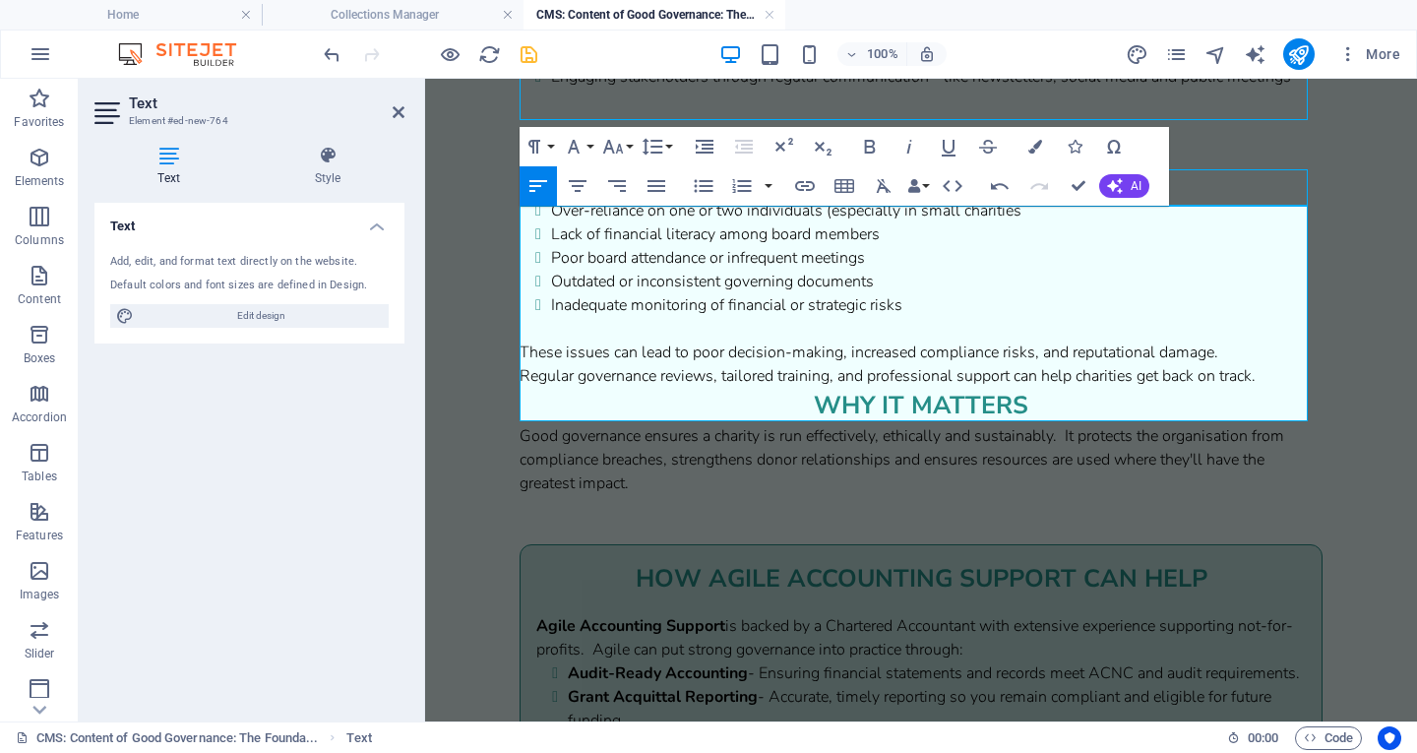
click at [1218, 364] on p "These issues can lead to poor decision-making, increased compliance risks, and …" at bounding box center [921, 353] width 803 height 24
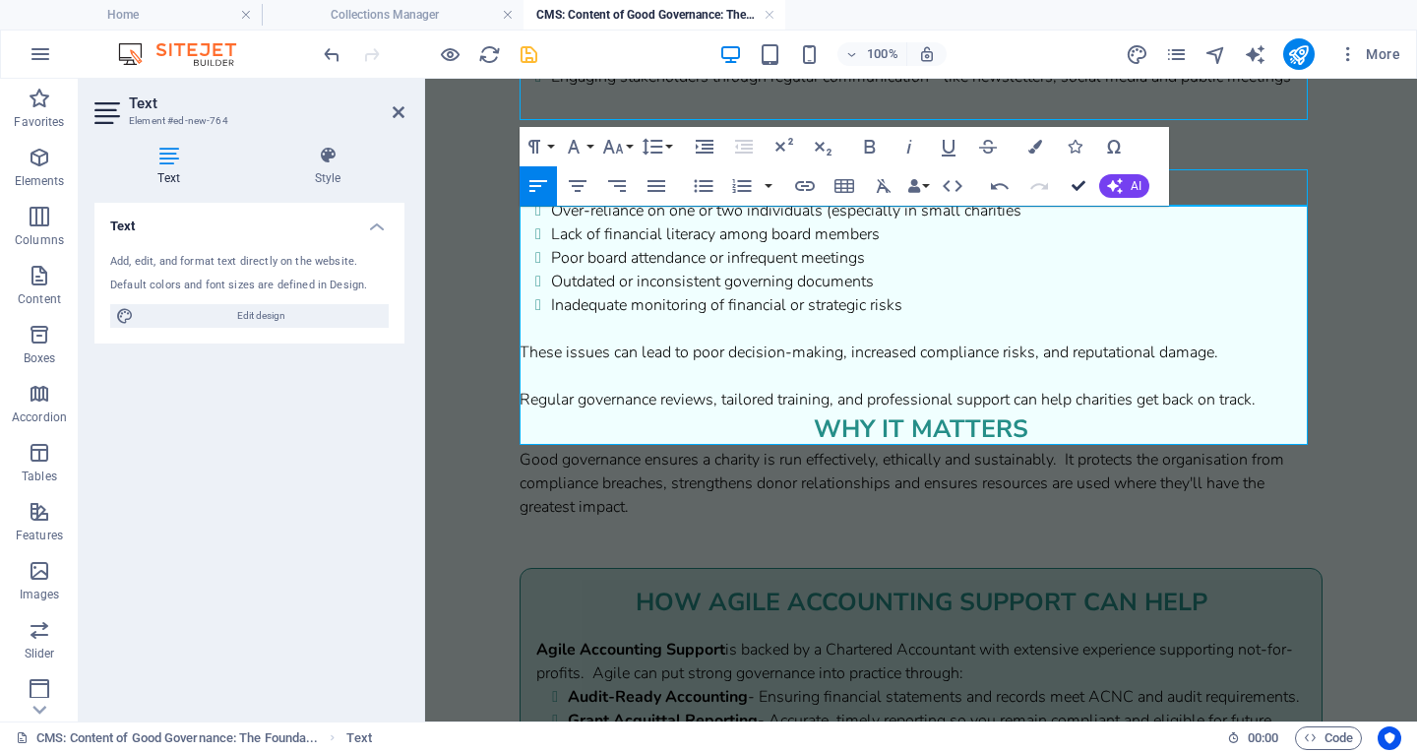
scroll to position [1690, 0]
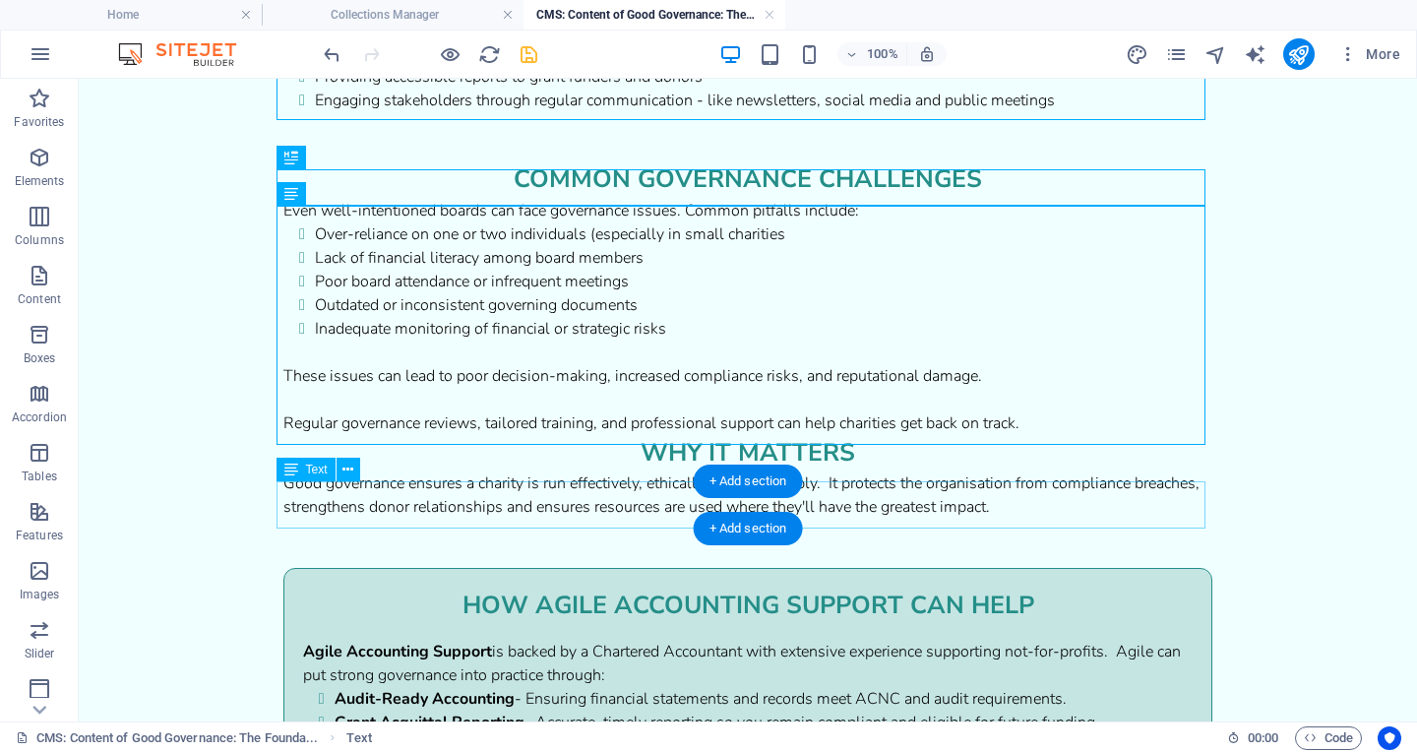
click at [510, 505] on div "Good governance ensures a charity is run effectively, ethically and sustainably…" at bounding box center [747, 494] width 929 height 47
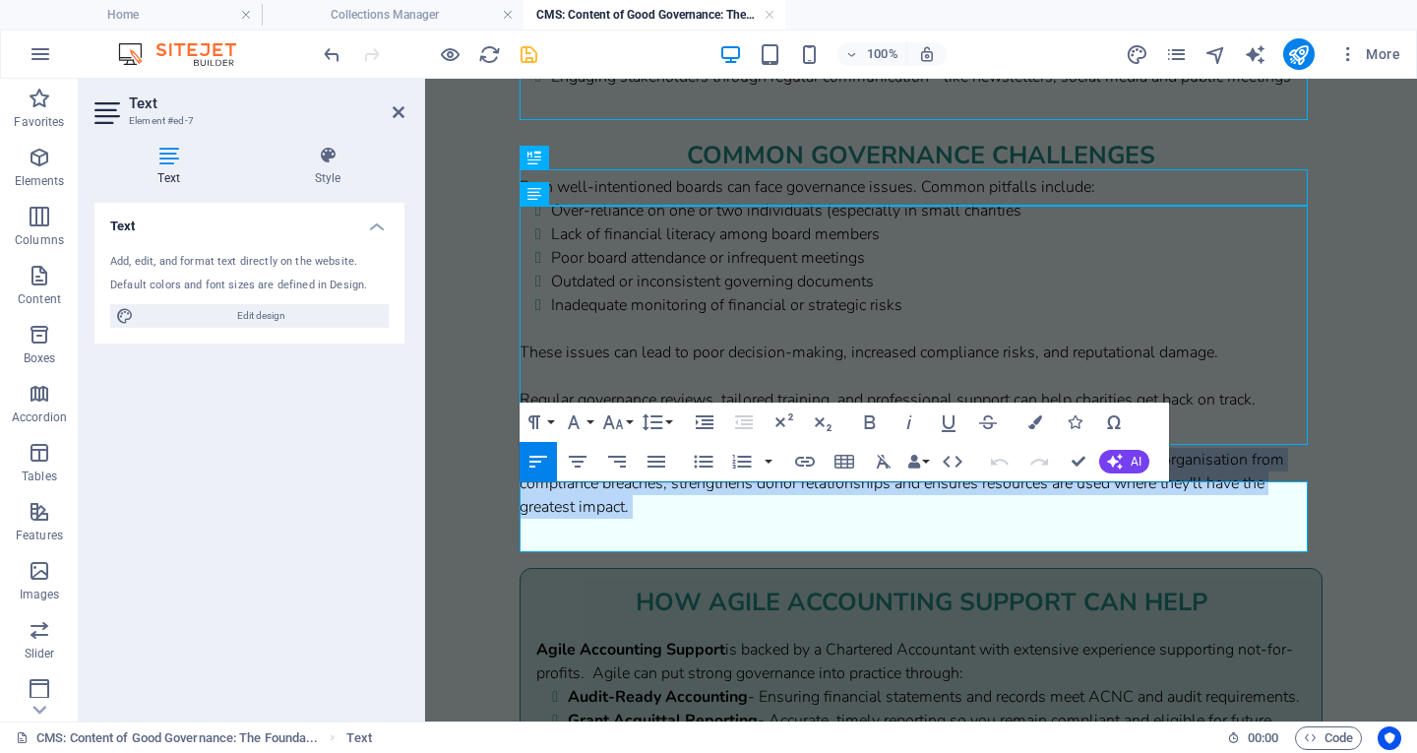
drag, startPoint x: 830, startPoint y: 543, endPoint x: 469, endPoint y: 460, distance: 369.8
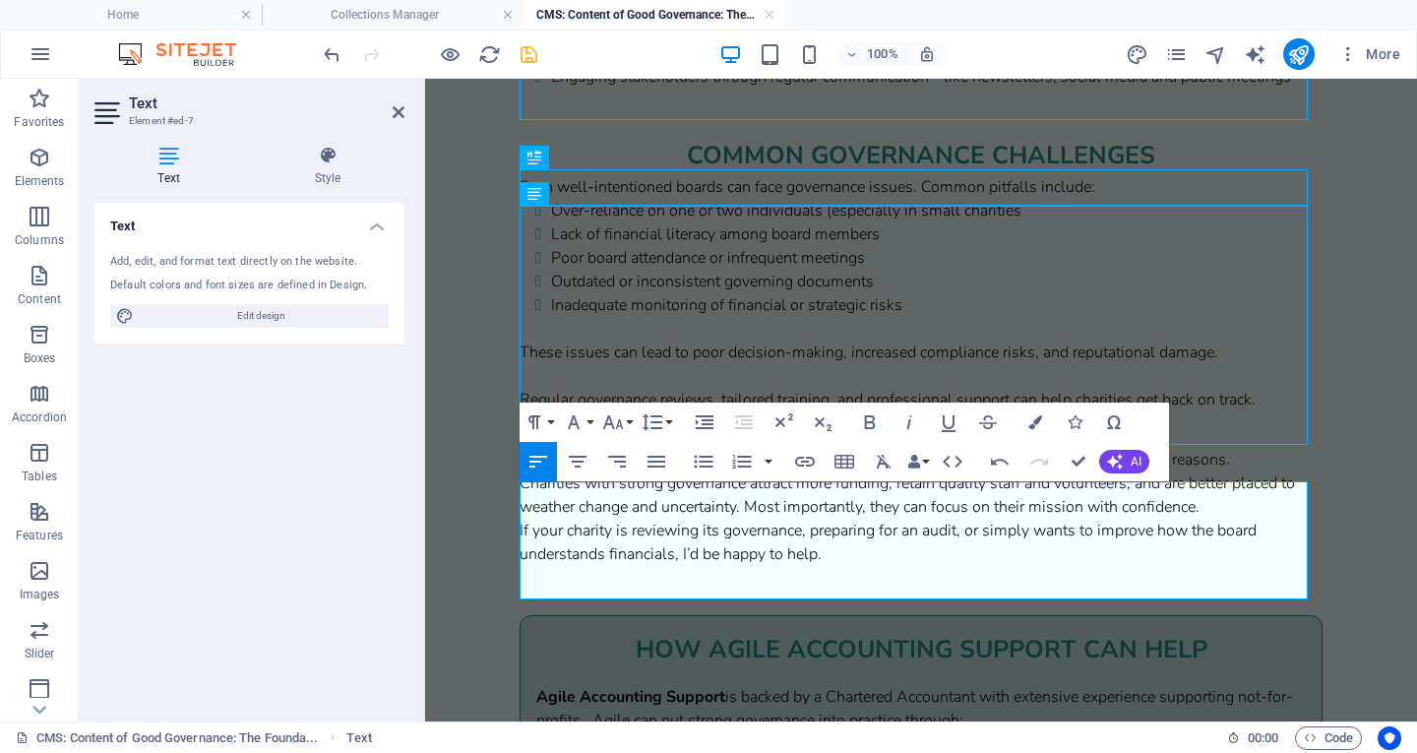
click at [1246, 471] on p "Good governance isn’t just a box to tick — it’s a commitment to doing things we…" at bounding box center [921, 460] width 803 height 24
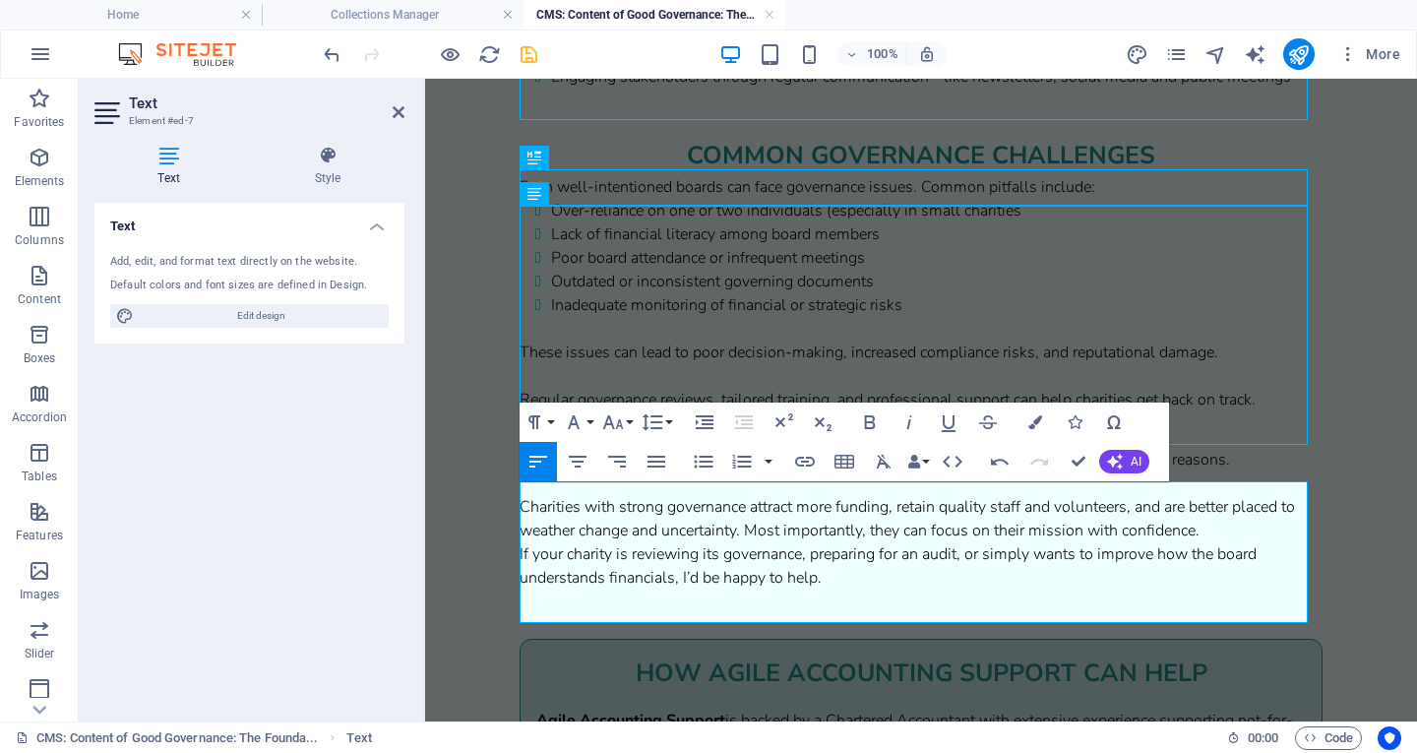
click at [1212, 542] on p "Charities with strong governance attract more funding, retain quality staff and…" at bounding box center [921, 518] width 803 height 47
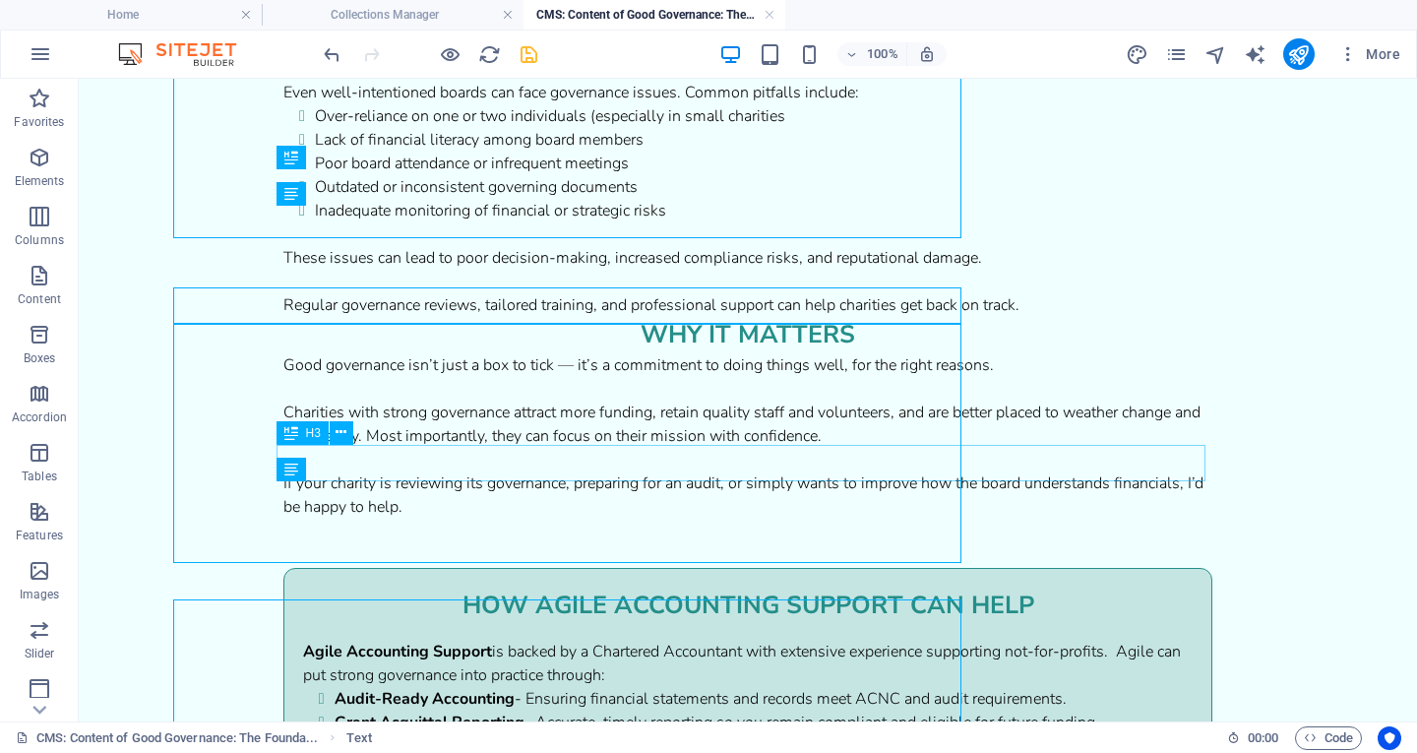
scroll to position [1690, 0]
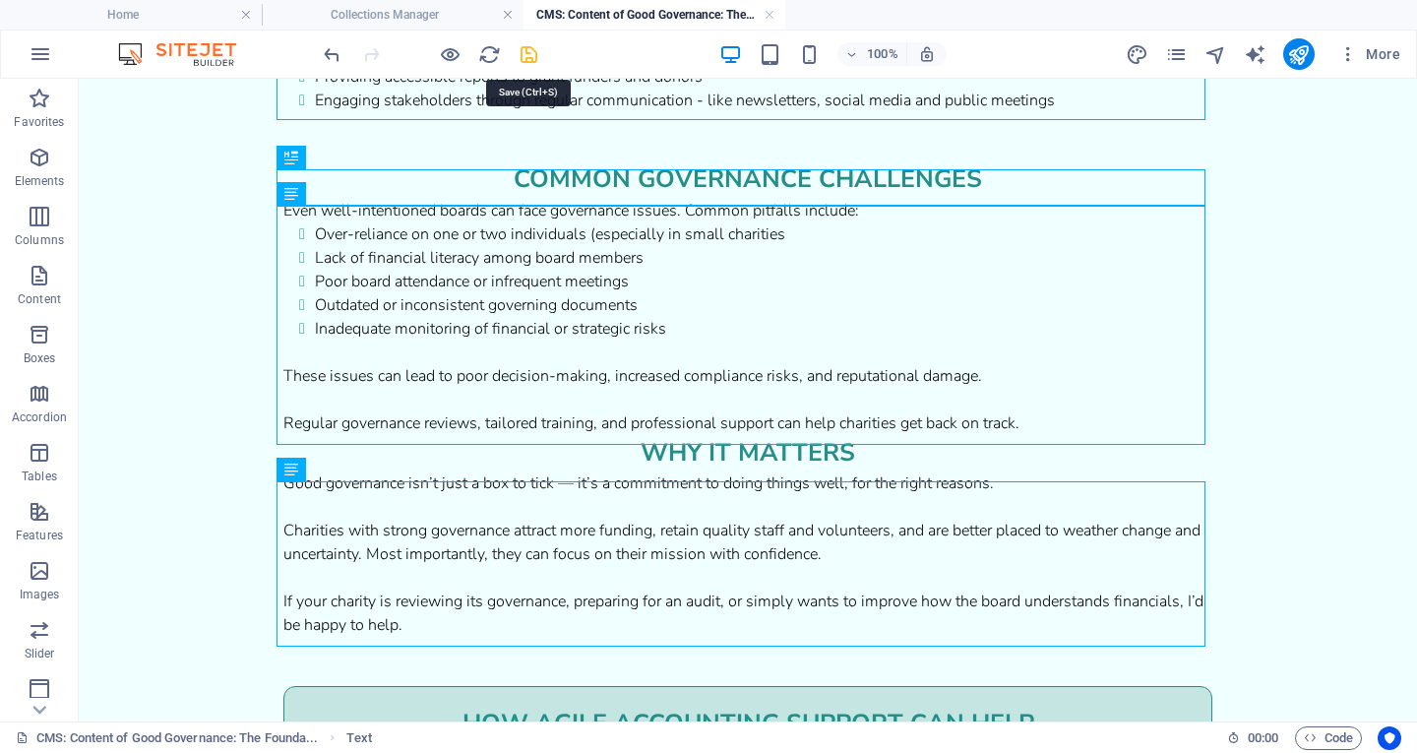
click at [531, 62] on icon "save" at bounding box center [529, 54] width 23 height 23
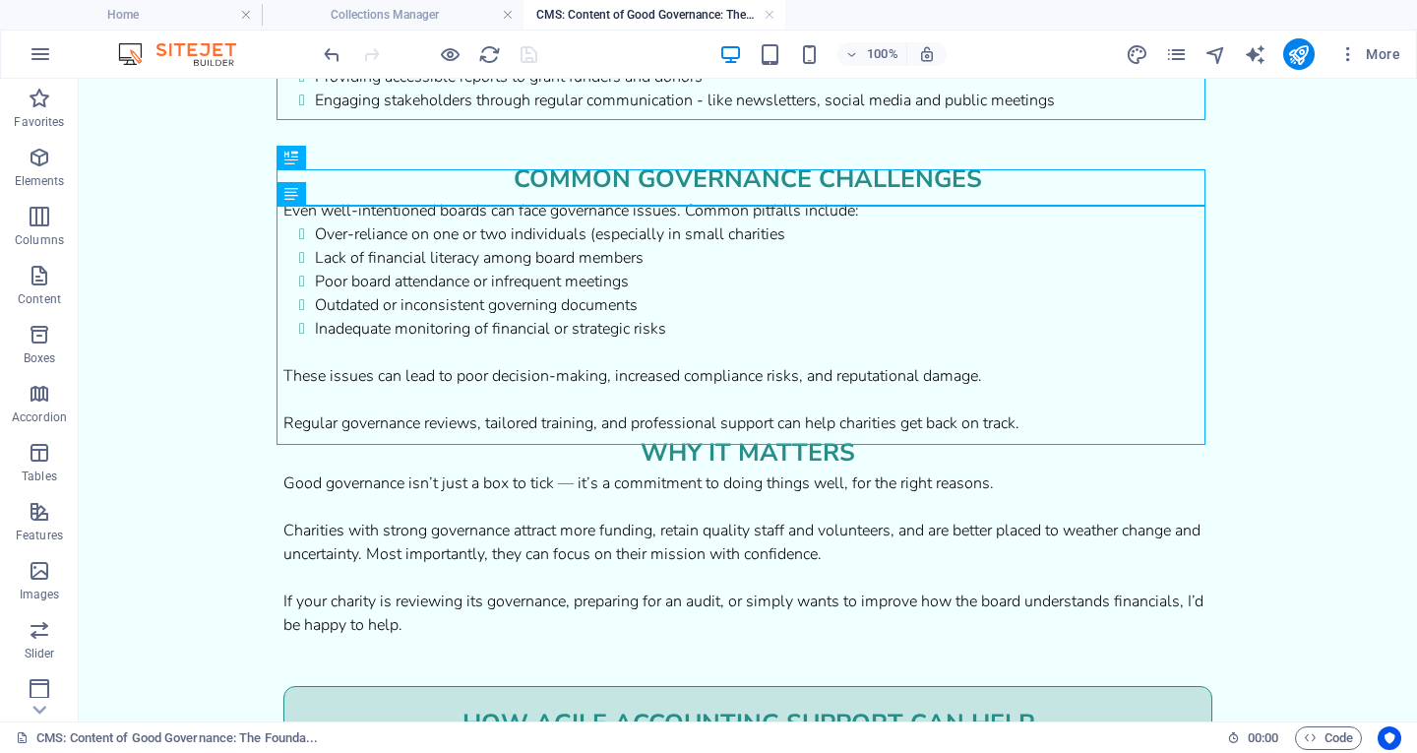
drag, startPoint x: 1401, startPoint y: 512, endPoint x: 1416, endPoint y: 576, distance: 65.9
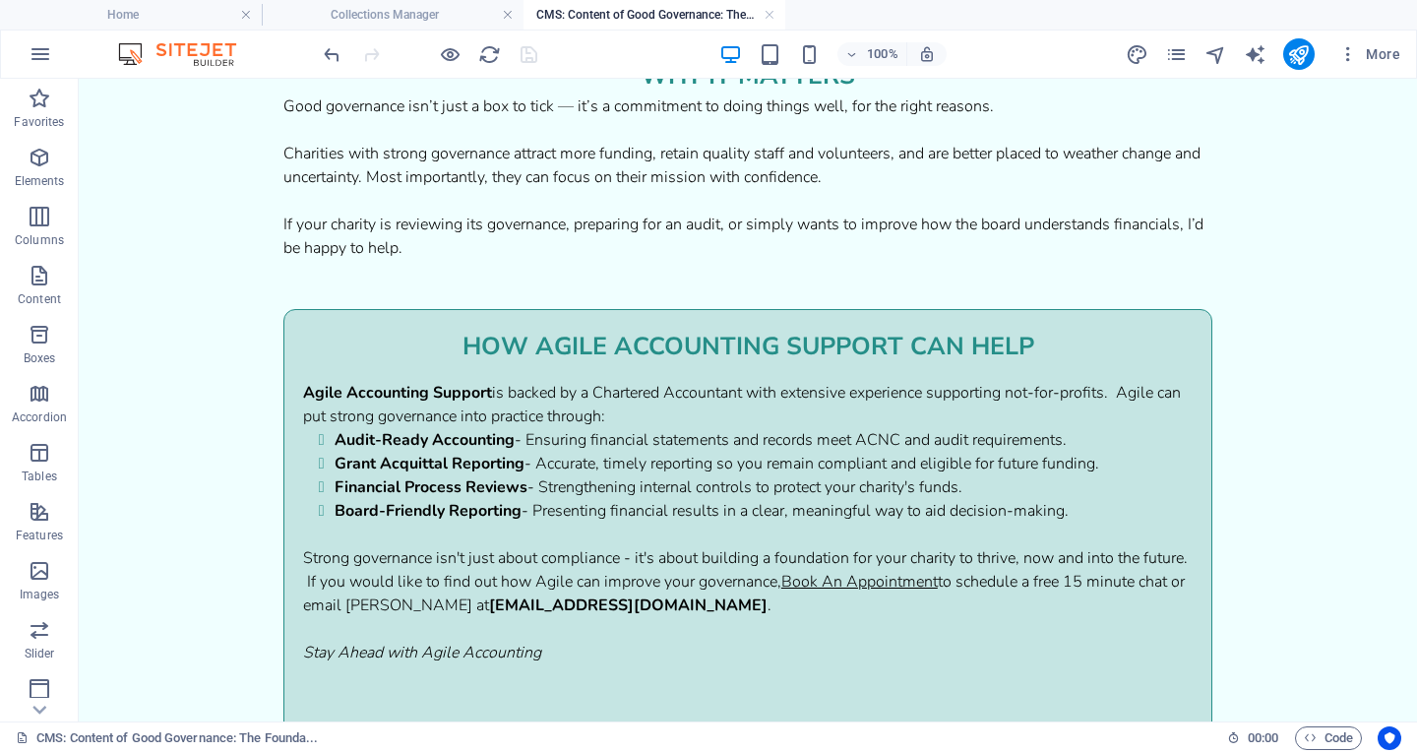
scroll to position [2198, 0]
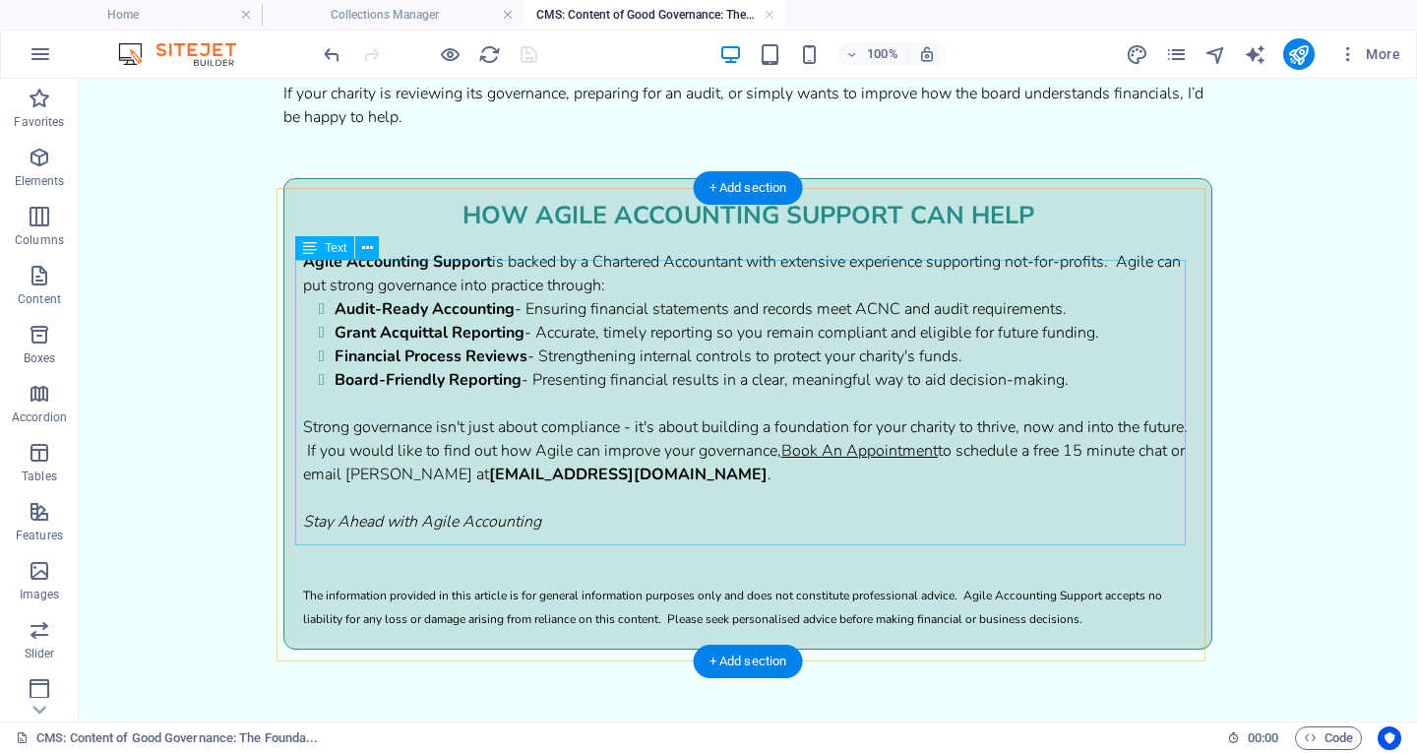
click at [606, 288] on div "Agile Accounting Support is backed by a Chartered Accountant with extensive exp…" at bounding box center [748, 391] width 890 height 283
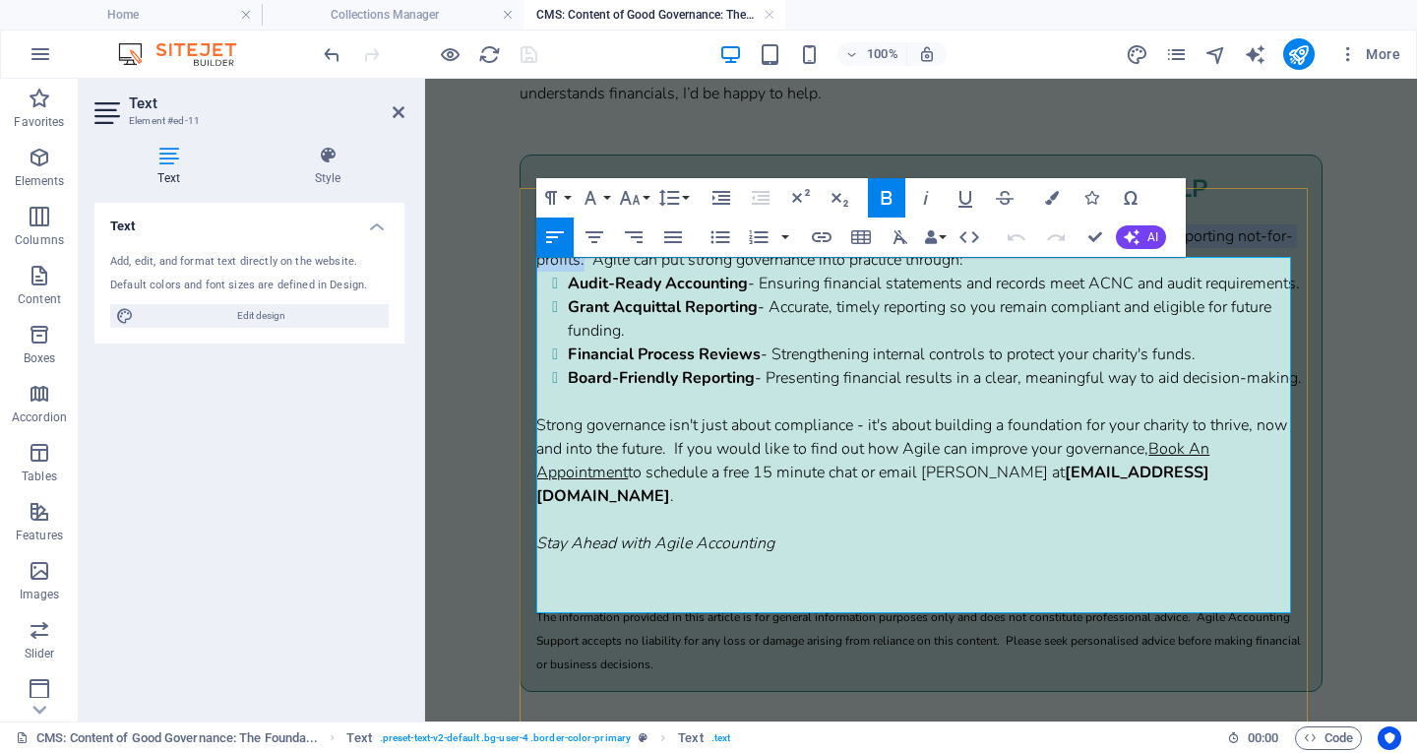
drag, startPoint x: 609, startPoint y: 296, endPoint x: 533, endPoint y: 274, distance: 79.1
click at [533, 274] on div "how agile accounting support can help Agile Accounting Support is backed by a C…" at bounding box center [921, 423] width 803 height 537
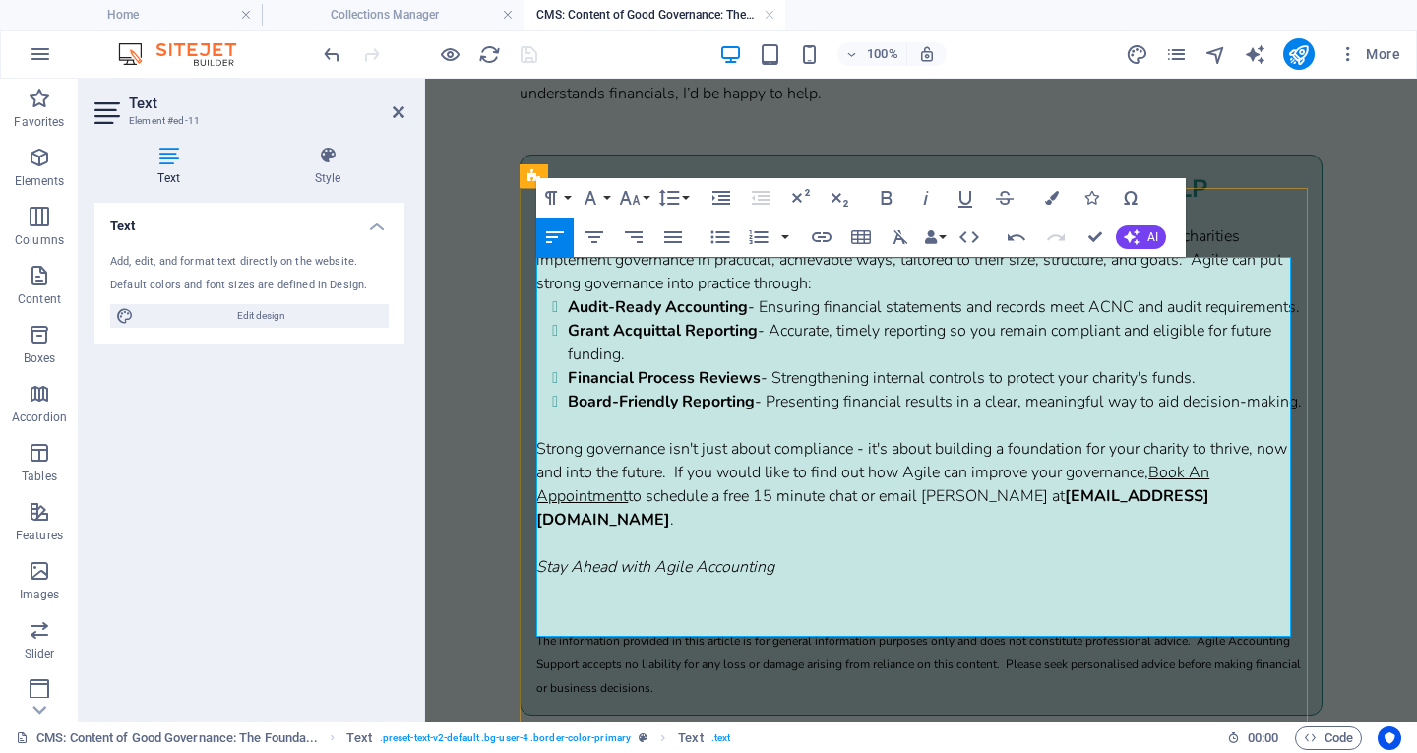
click at [950, 247] on strong "Agile Accounting Support" at bounding box center [1038, 236] width 189 height 22
click at [1231, 269] on p "Governance and financial management go hand in hand. Agile Accounting Support ,…" at bounding box center [920, 259] width 769 height 71
drag, startPoint x: 1255, startPoint y: 267, endPoint x: 1121, endPoint y: 273, distance: 134.0
click at [1121, 273] on p "Governance and financial management go hand in hand. Agile Accounting Support c…" at bounding box center [920, 259] width 769 height 71
click at [540, 530] on p "Strong governance isn't just about compliance - it's about building a foundatio…" at bounding box center [920, 484] width 769 height 94
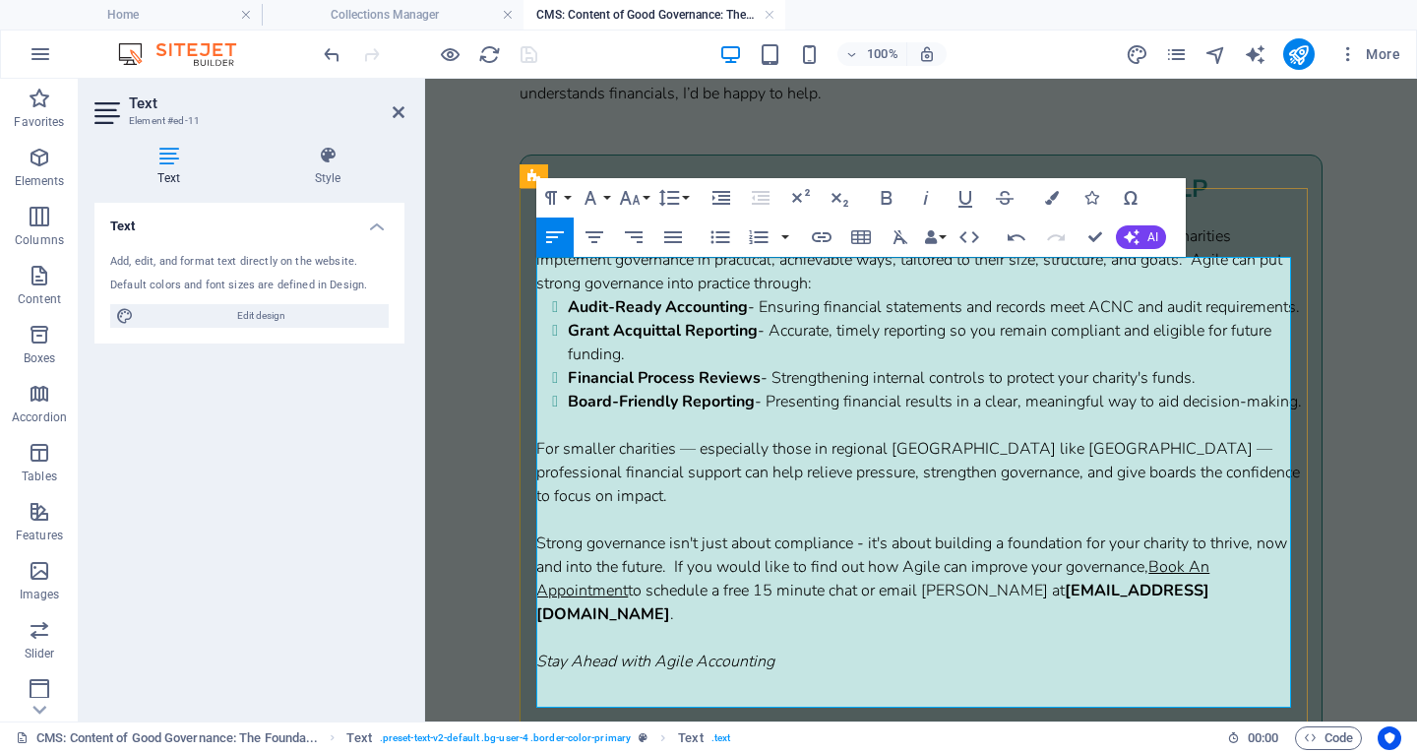
click at [686, 508] on p "For smaller charities — especially those in regional [GEOGRAPHIC_DATA] like [GE…" at bounding box center [920, 472] width 769 height 71
click at [1042, 508] on p "For smaller charities, especially those in regional [GEOGRAPHIC_DATA] like [GEO…" at bounding box center [920, 472] width 769 height 71
click at [857, 508] on p "For smaller charities, especially those in regional [GEOGRAPHIC_DATA] like [GEO…" at bounding box center [920, 472] width 769 height 71
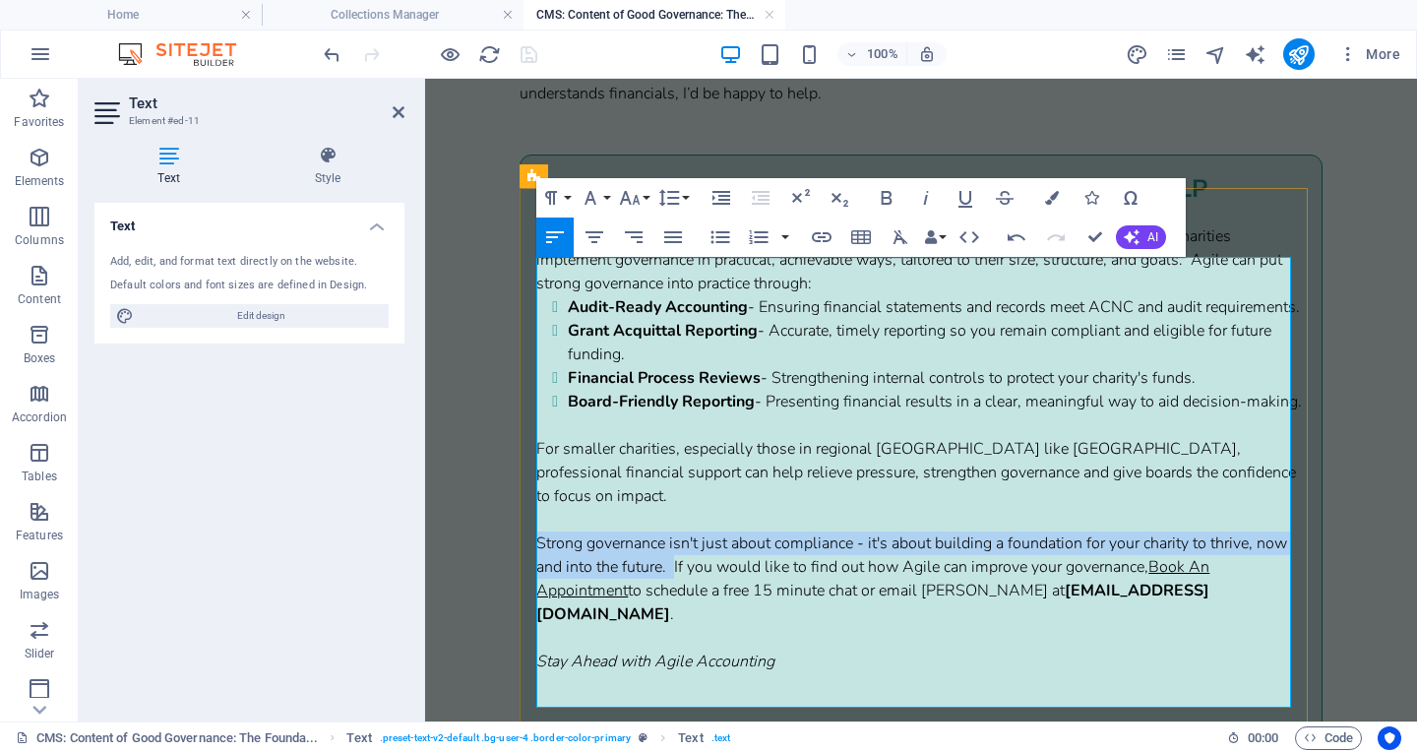
drag, startPoint x: 673, startPoint y: 627, endPoint x: 536, endPoint y: 609, distance: 138.0
click at [536, 609] on p "Strong governance isn't just about compliance - it's about building a foundatio…" at bounding box center [920, 579] width 769 height 94
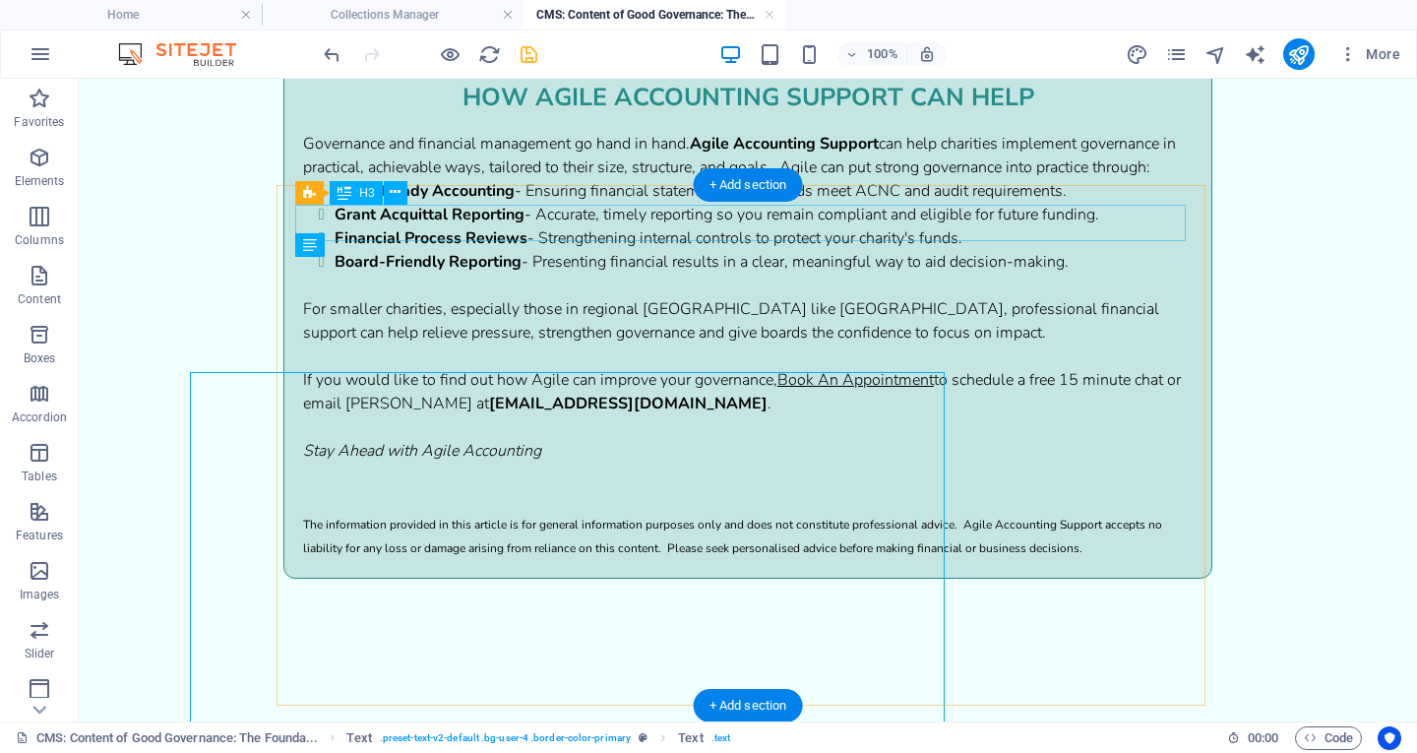
scroll to position [2201, 0]
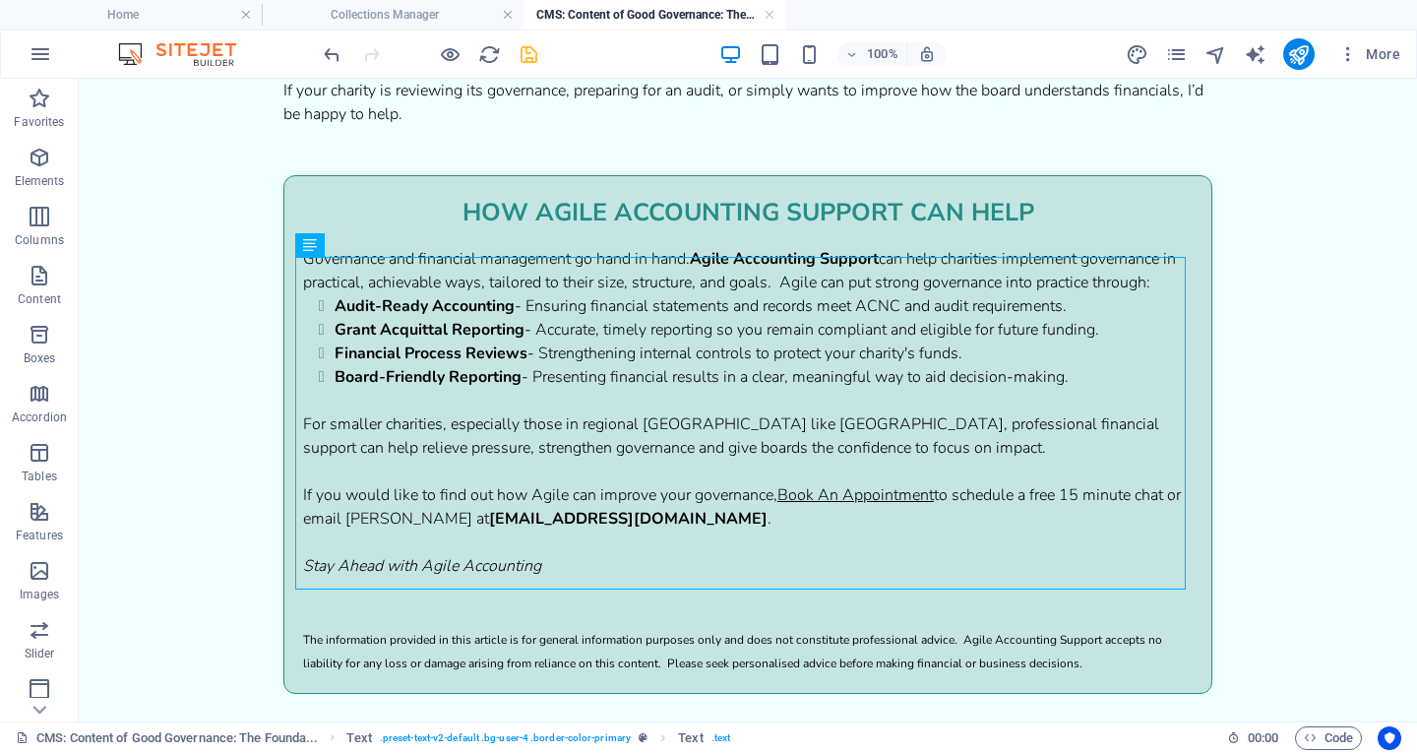
click at [527, 39] on div at bounding box center [430, 53] width 220 height 31
click at [528, 49] on icon "save" at bounding box center [529, 54] width 23 height 23
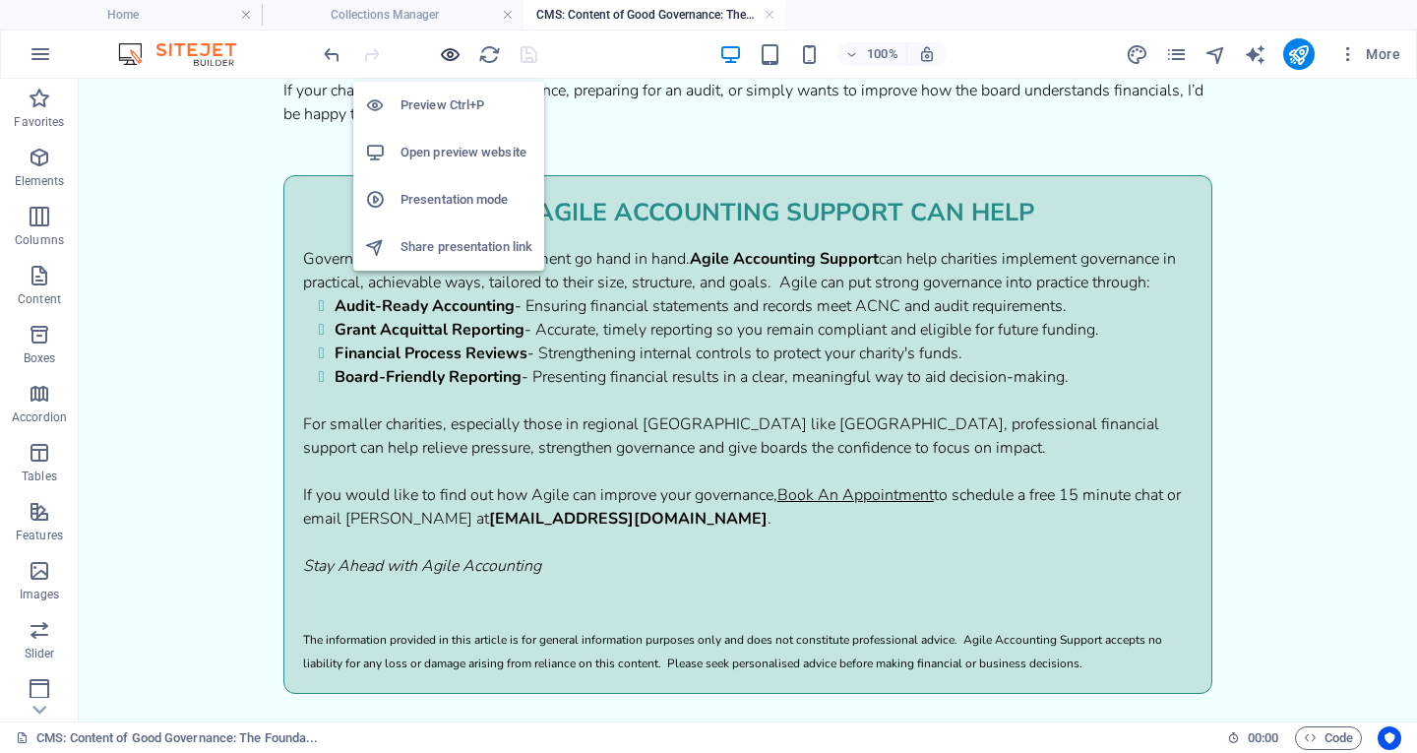
click at [448, 47] on icon "button" at bounding box center [450, 54] width 23 height 23
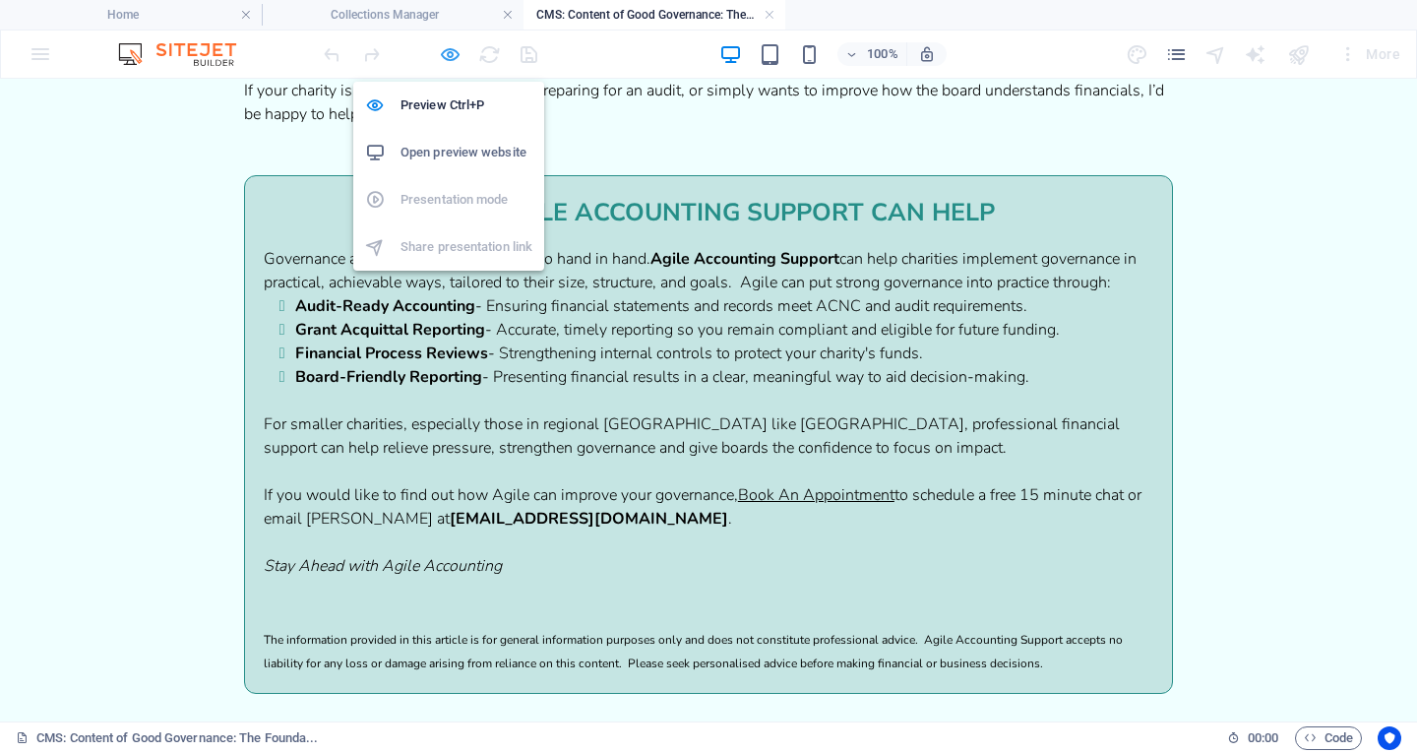
click at [448, 47] on icon "button" at bounding box center [450, 54] width 23 height 23
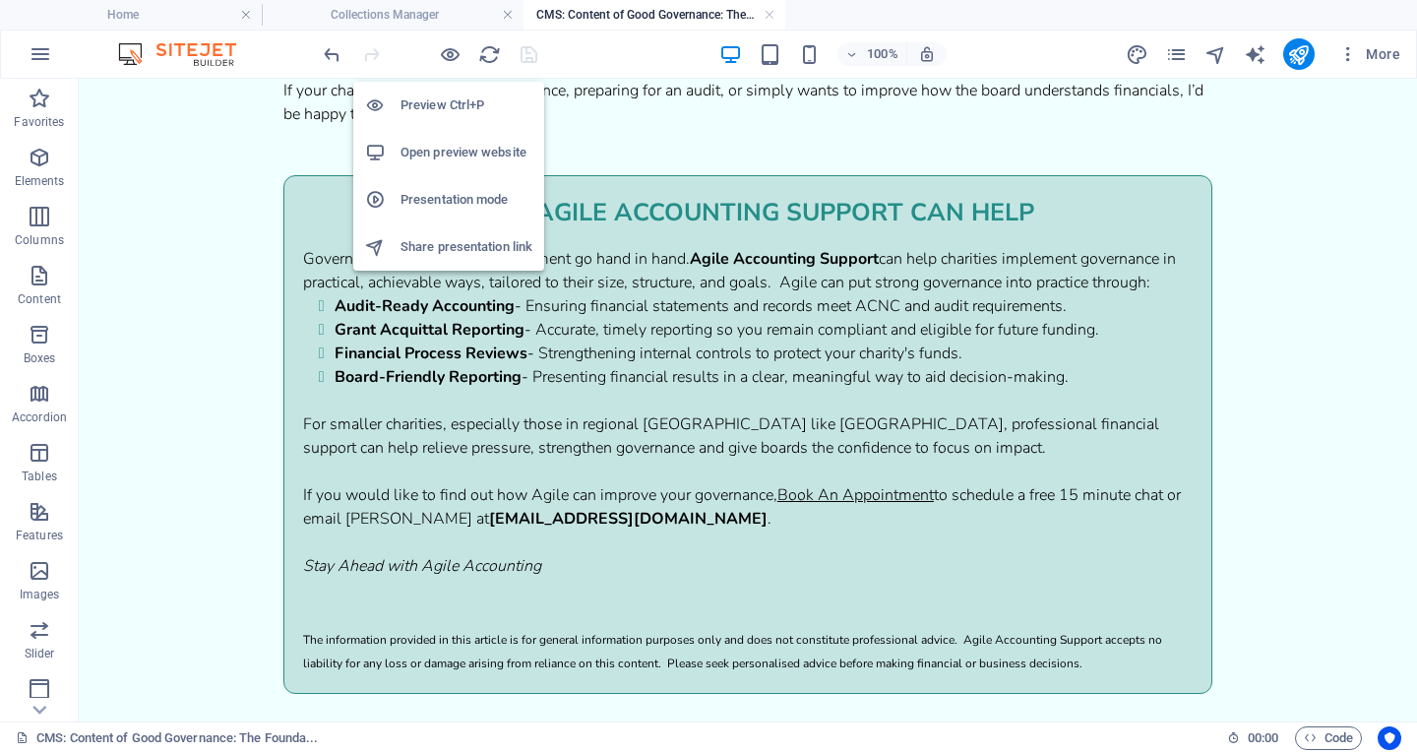
click at [458, 146] on h6 "Open preview website" at bounding box center [467, 153] width 132 height 24
click at [448, 48] on icon "button" at bounding box center [450, 54] width 23 height 23
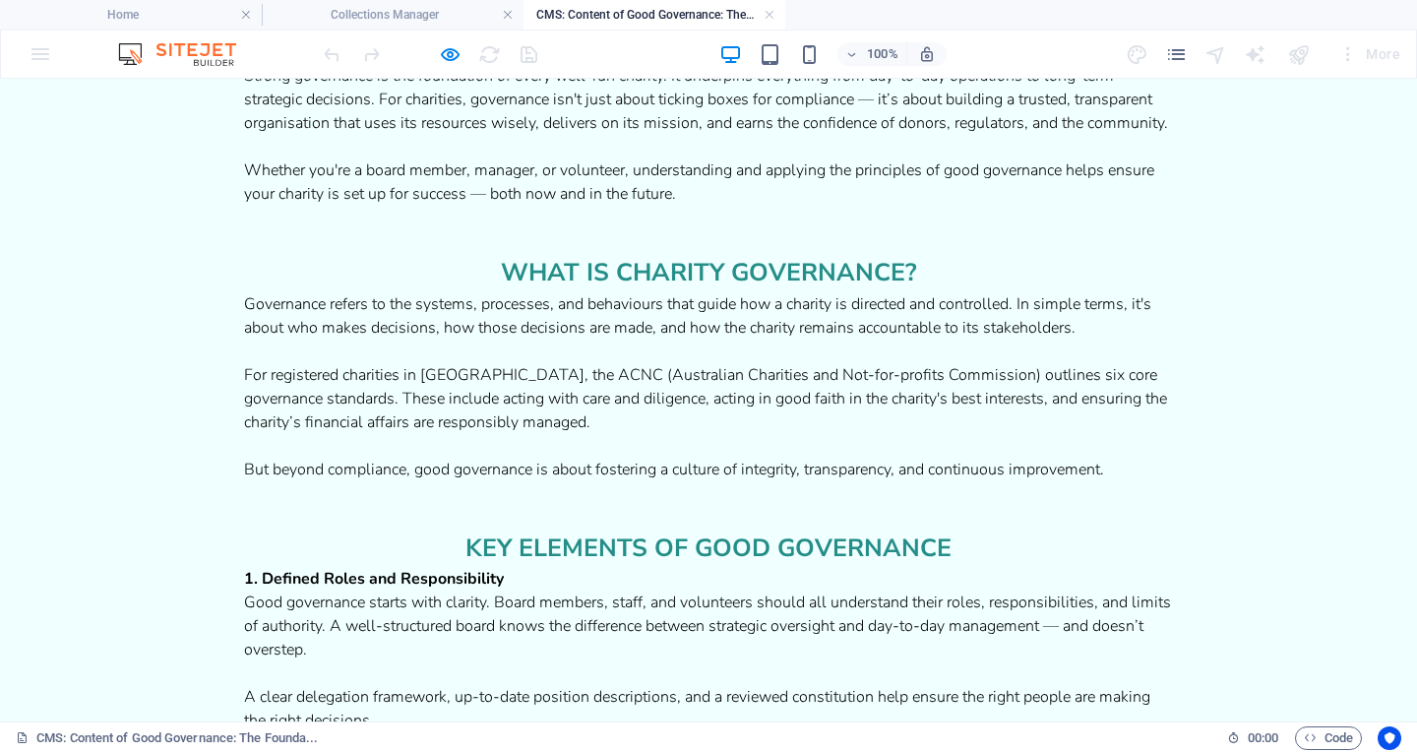
scroll to position [0, 0]
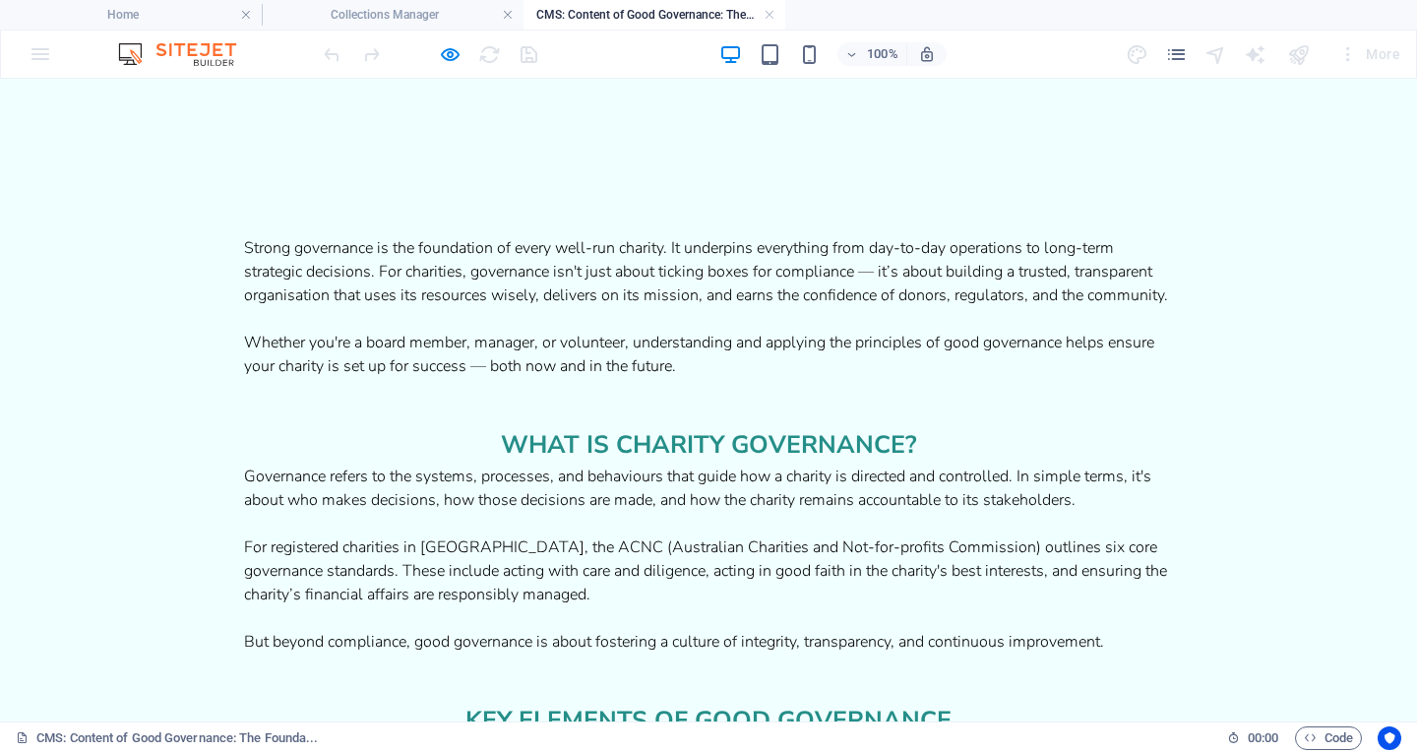
click at [882, 263] on p "Strong governance is the foundation of every well-run charity. It underpins eve…" at bounding box center [708, 307] width 929 height 142
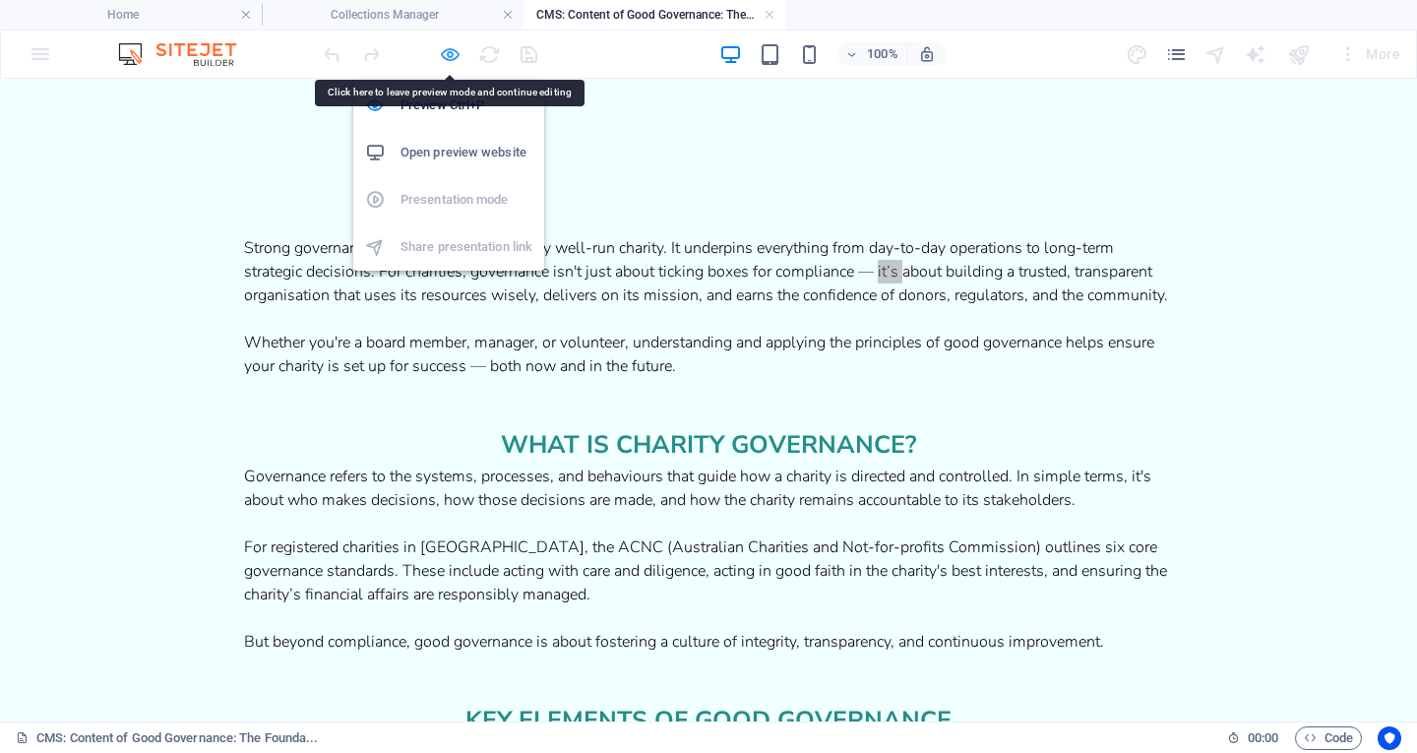
click at [444, 51] on icon "button" at bounding box center [450, 54] width 23 height 23
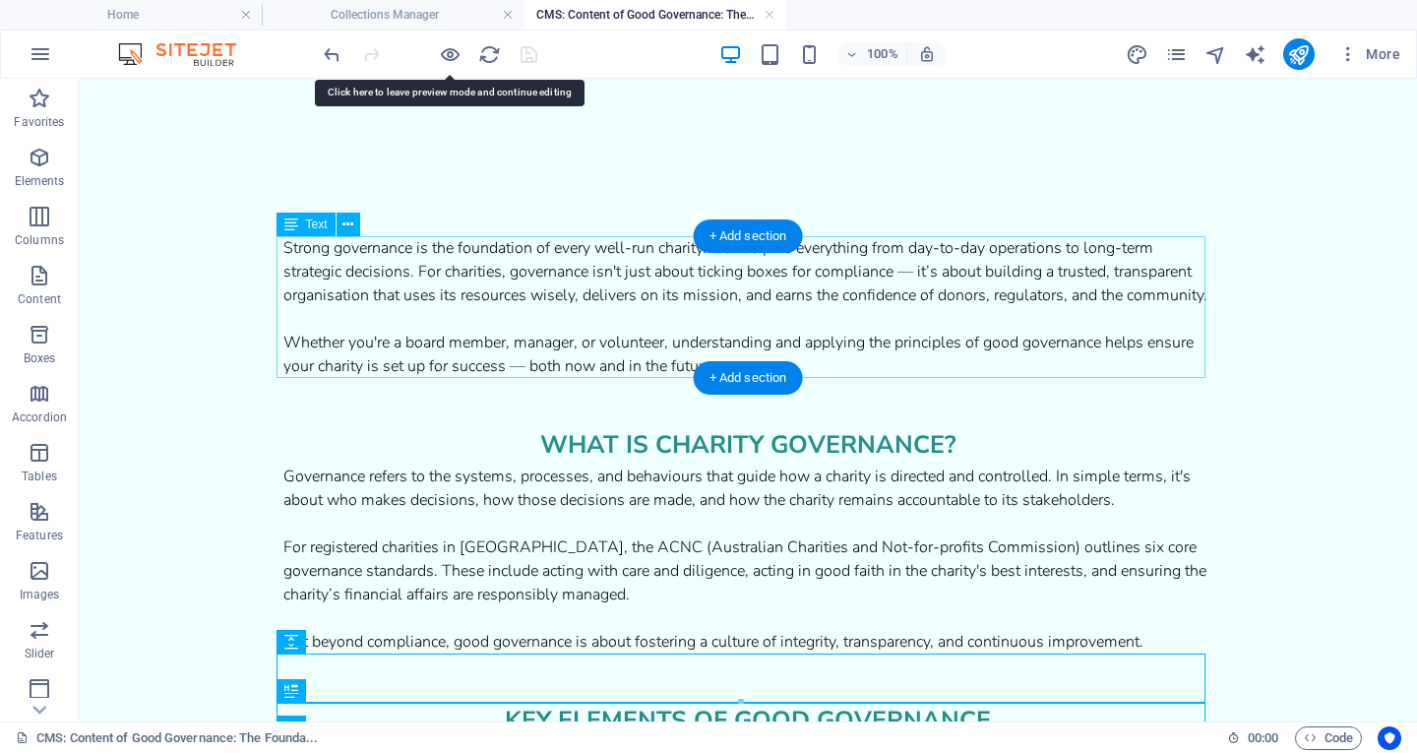
click at [957, 278] on div "Strong governance is the foundation of every well-run charity. It underpins eve…" at bounding box center [747, 307] width 929 height 142
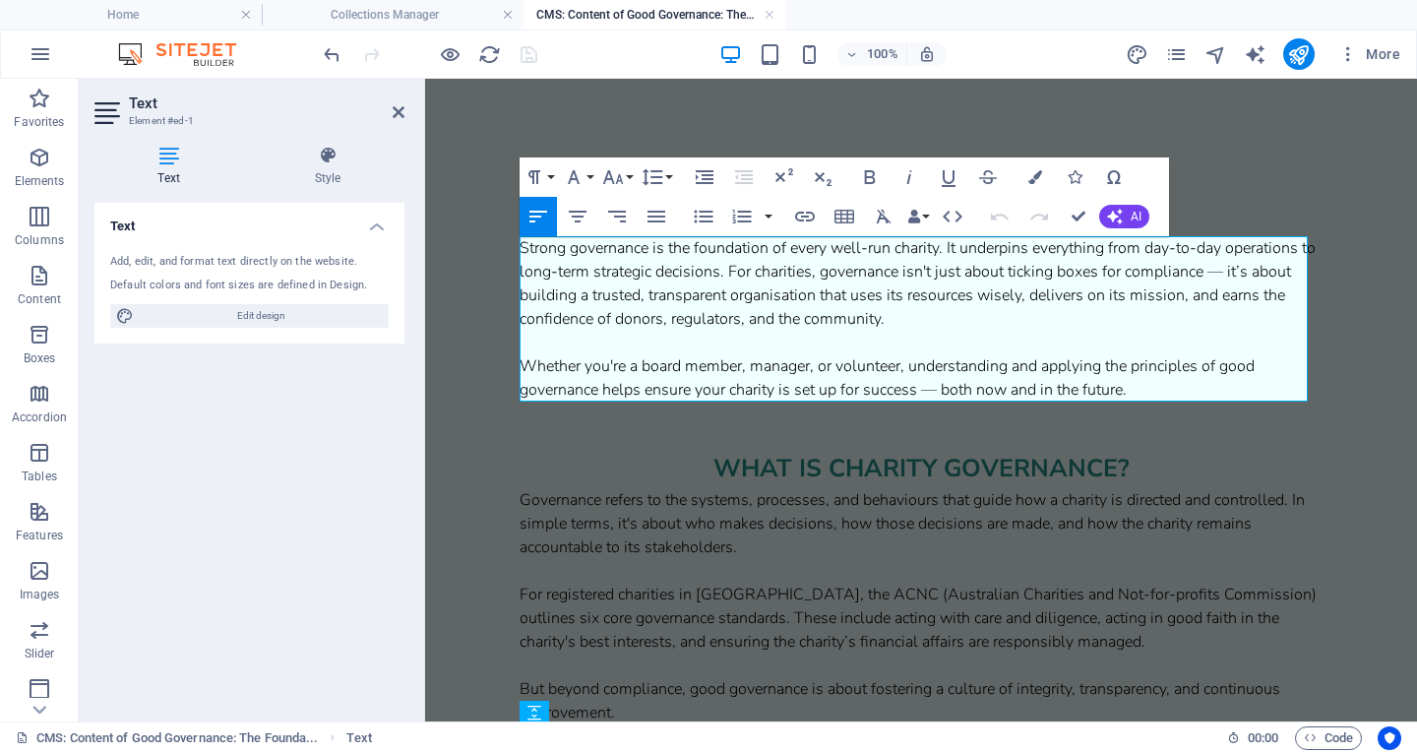
click at [1246, 275] on p "Strong governance is the foundation of every well-run charity. It underpins eve…" at bounding box center [921, 318] width 803 height 165
click at [1191, 297] on p "Strong governance is the foundation of every well-run charity. It underpins eve…" at bounding box center [921, 318] width 803 height 165
click at [746, 321] on p "Strong governance is the foundation of every well-run charity. It underpins eve…" at bounding box center [921, 318] width 803 height 165
click at [935, 392] on p "Strong governance is the foundation of every well-run charity. It underpins eve…" at bounding box center [921, 318] width 803 height 165
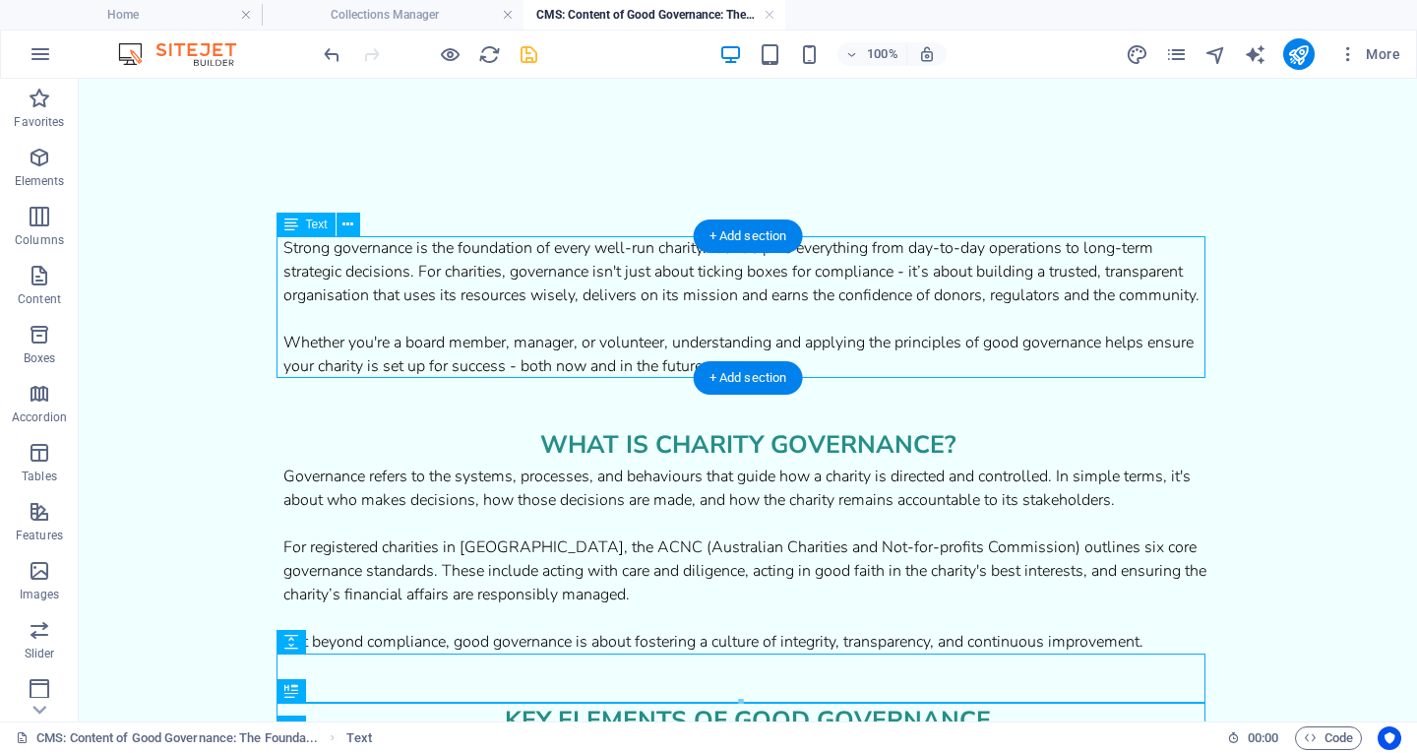
click at [1059, 297] on div "Strong governance is the foundation of every well-run charity. It underpins eve…" at bounding box center [747, 307] width 929 height 142
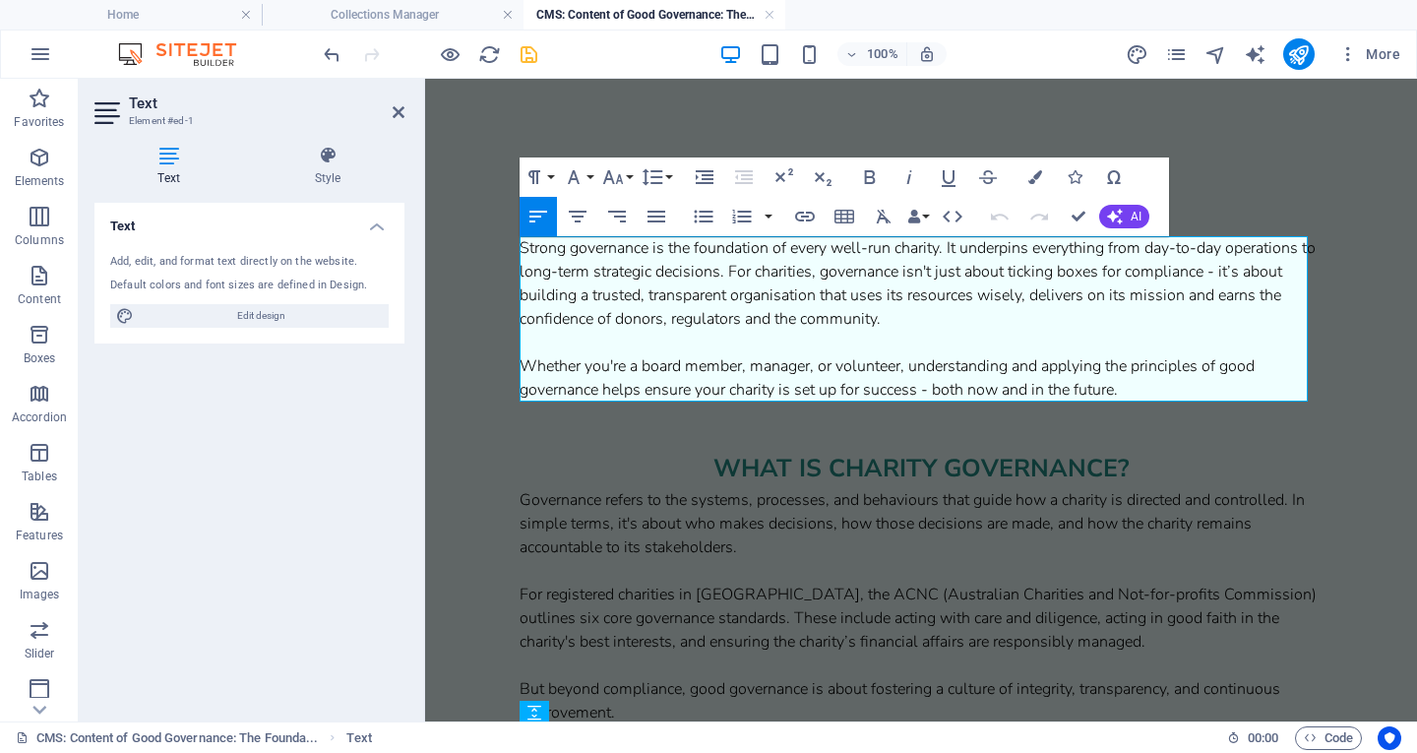
click at [747, 276] on p "Strong governance is the foundation of every well-run charity. It underpins eve…" at bounding box center [921, 318] width 803 height 165
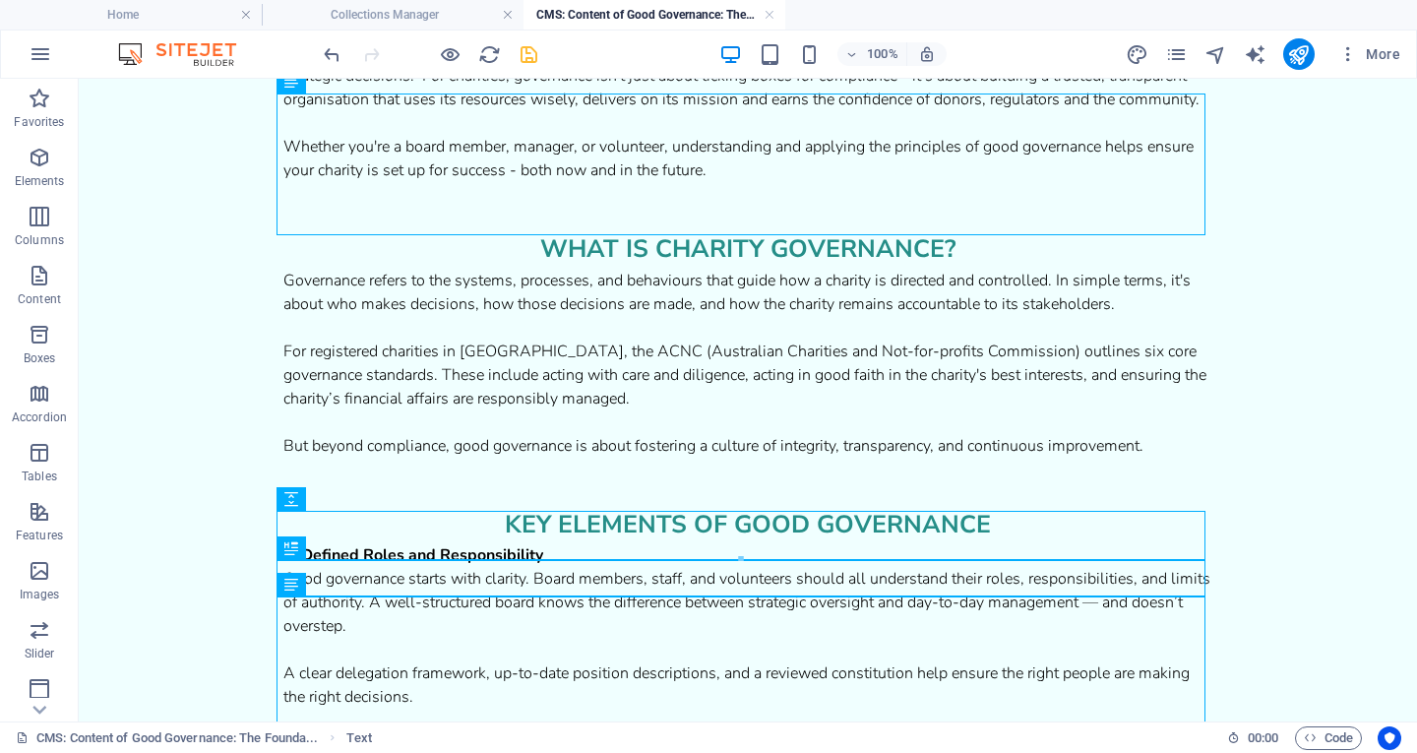
scroll to position [201, 0]
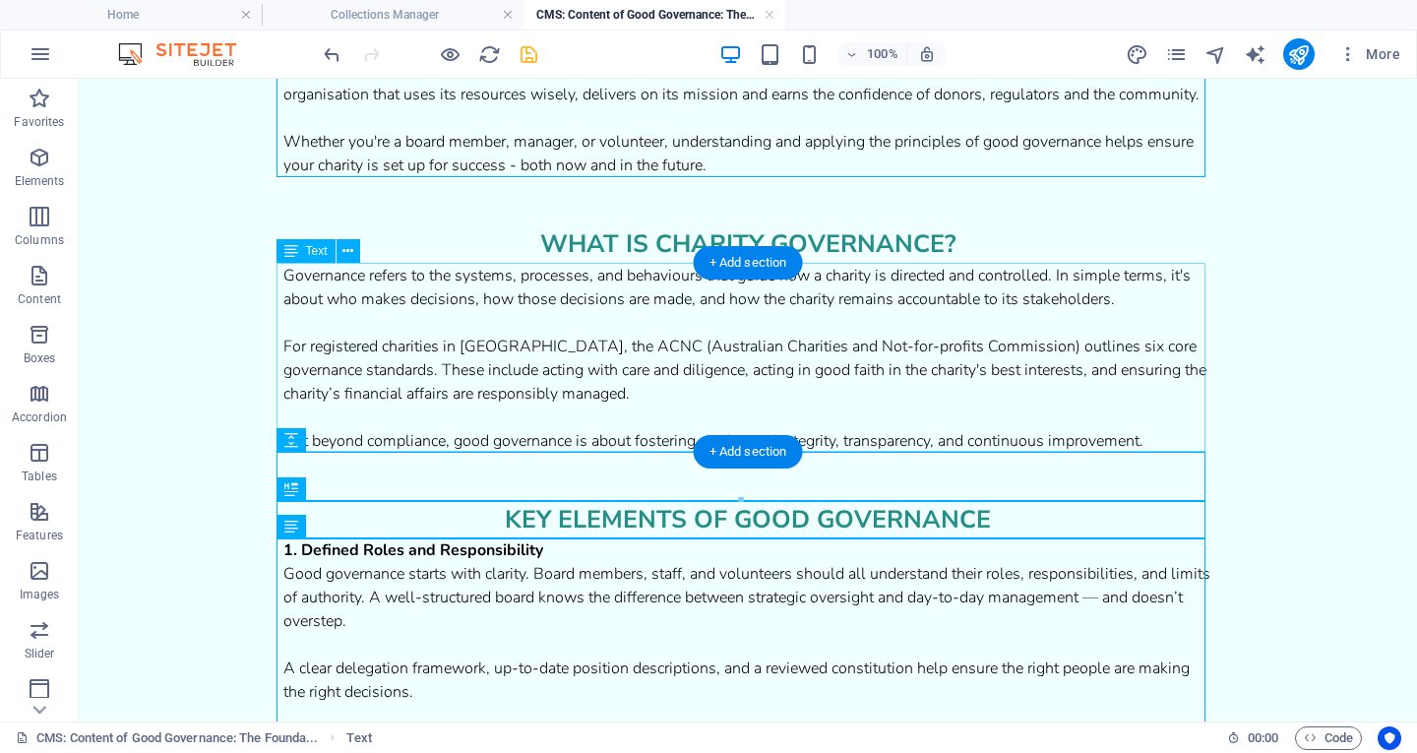
click at [680, 317] on div "Governance refers to the systems, processes, and behaviours that guide how a ch…" at bounding box center [747, 358] width 929 height 189
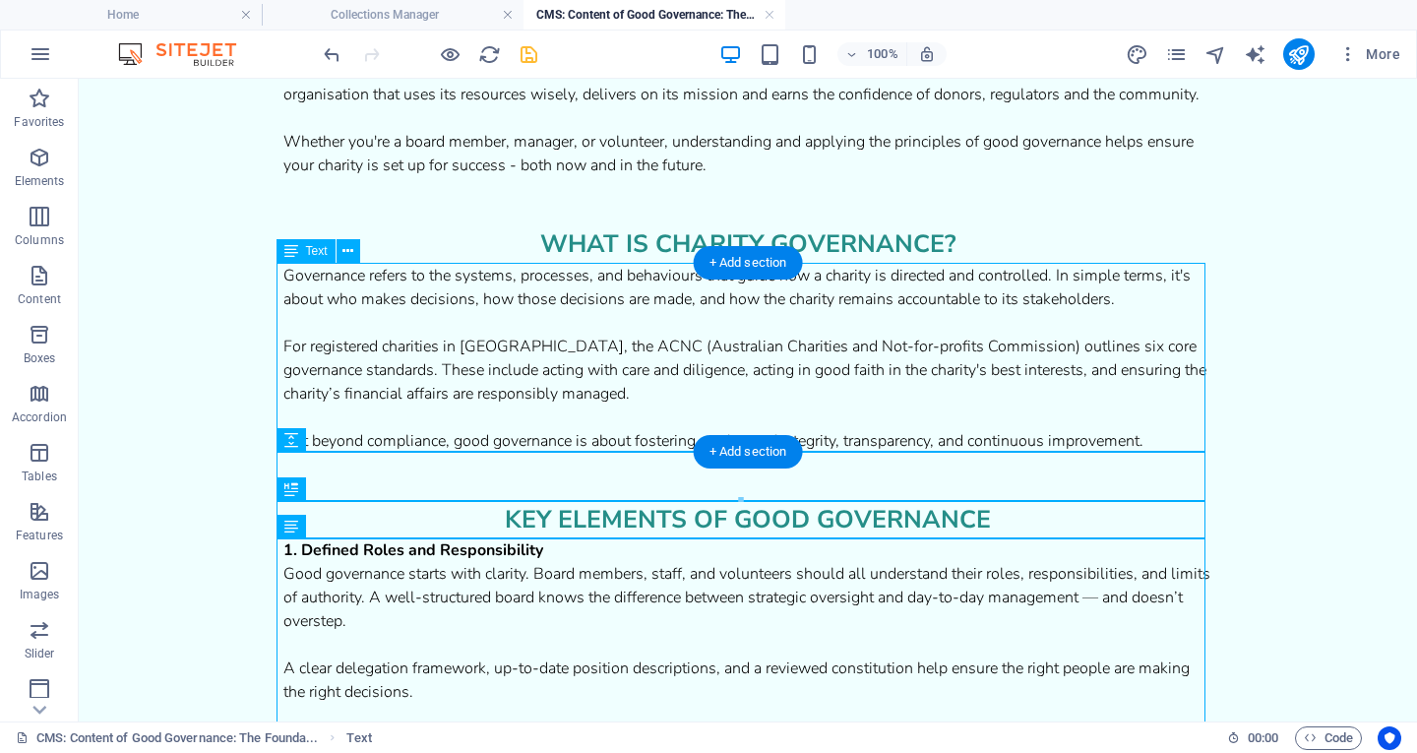
click at [680, 317] on div "Governance refers to the systems, processes, and behaviours that guide how a ch…" at bounding box center [747, 358] width 929 height 189
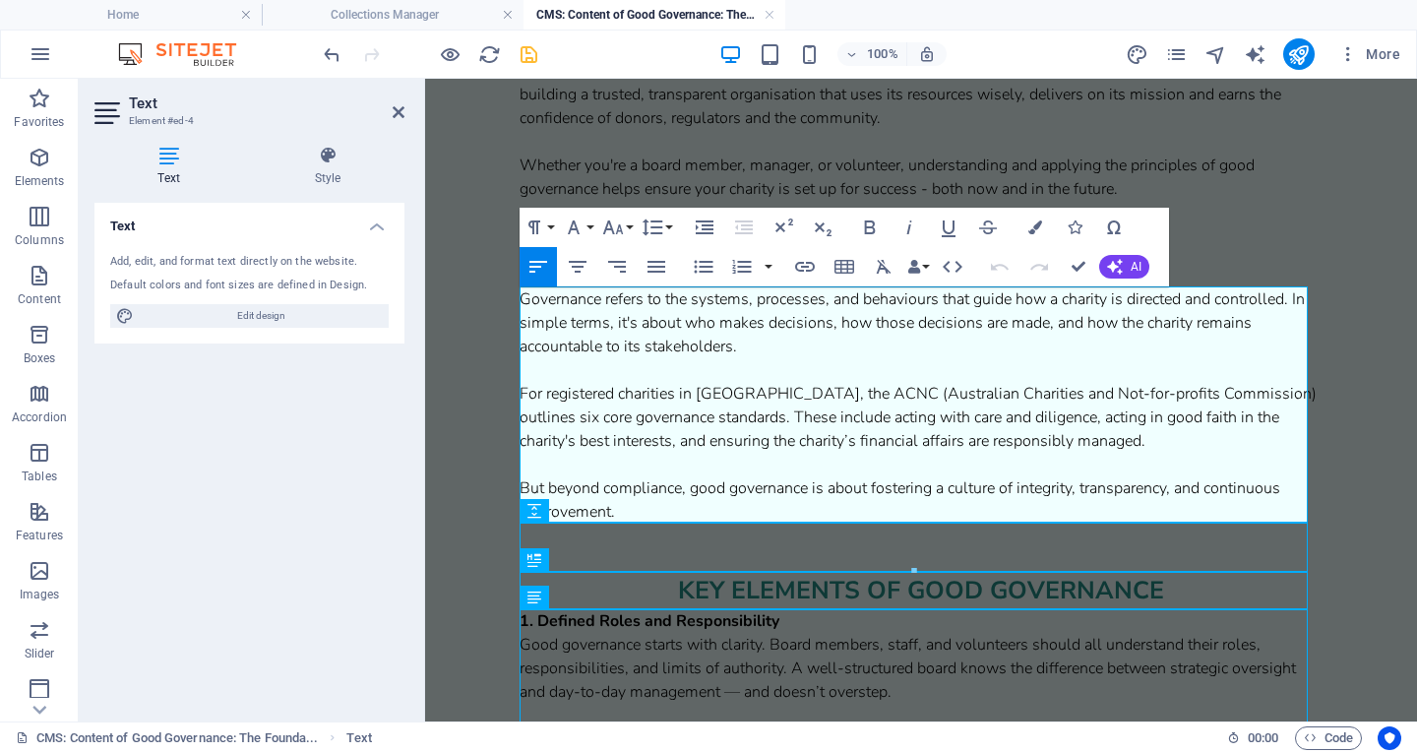
click at [831, 310] on p "Governance refers to the systems, processes, and behaviours that guide how a ch…" at bounding box center [921, 405] width 803 height 236
click at [1294, 301] on p "Governance refers to the systems, processes and behaviours that guide how a cha…" at bounding box center [921, 405] width 803 height 236
click at [1072, 322] on p "Governance refers to the systems, processes and behaviours that guide how a cha…" at bounding box center [921, 405] width 803 height 236
click at [581, 443] on p "Governance refers to the systems, processes and behaviours that guide how a cha…" at bounding box center [921, 405] width 803 height 236
click at [1177, 485] on p "Governance refers to the systems, processes and behaviours that guide how a cha…" at bounding box center [921, 405] width 803 height 236
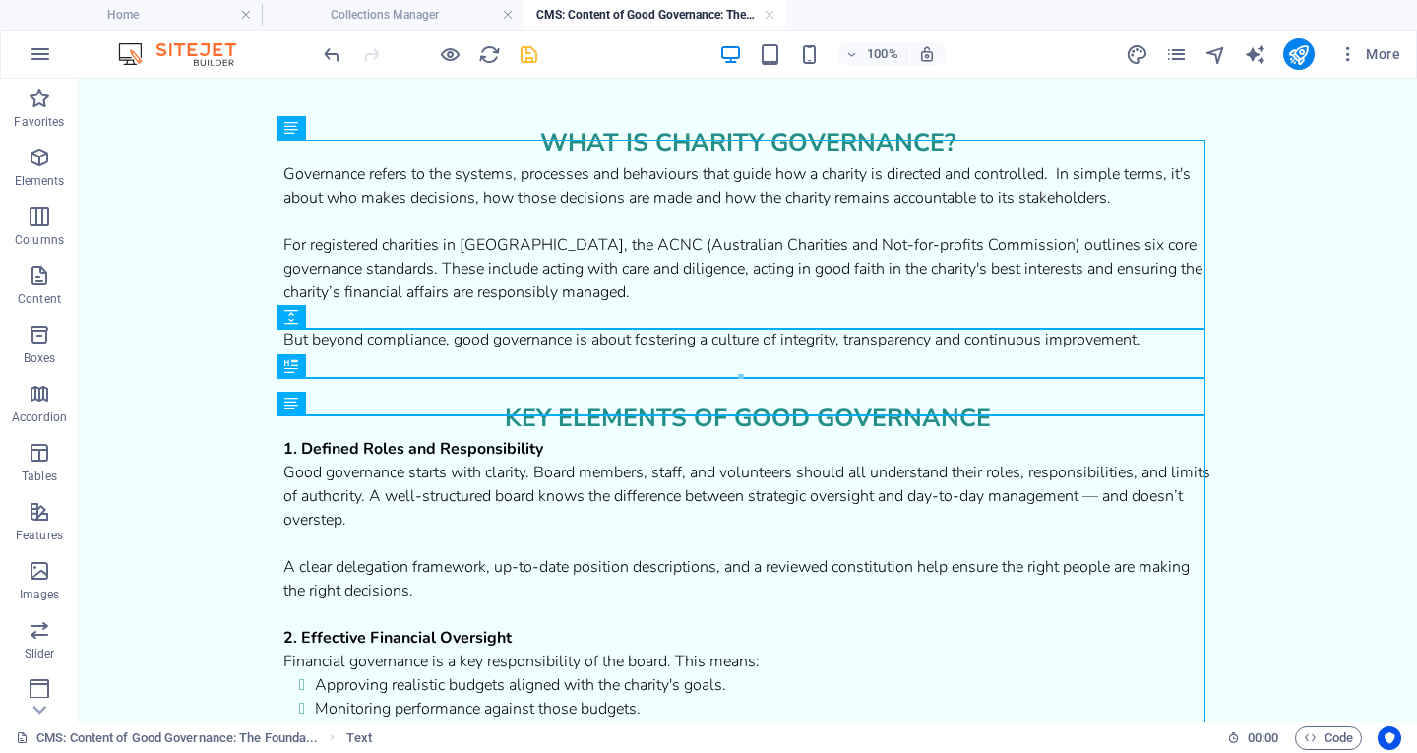
scroll to position [332, 0]
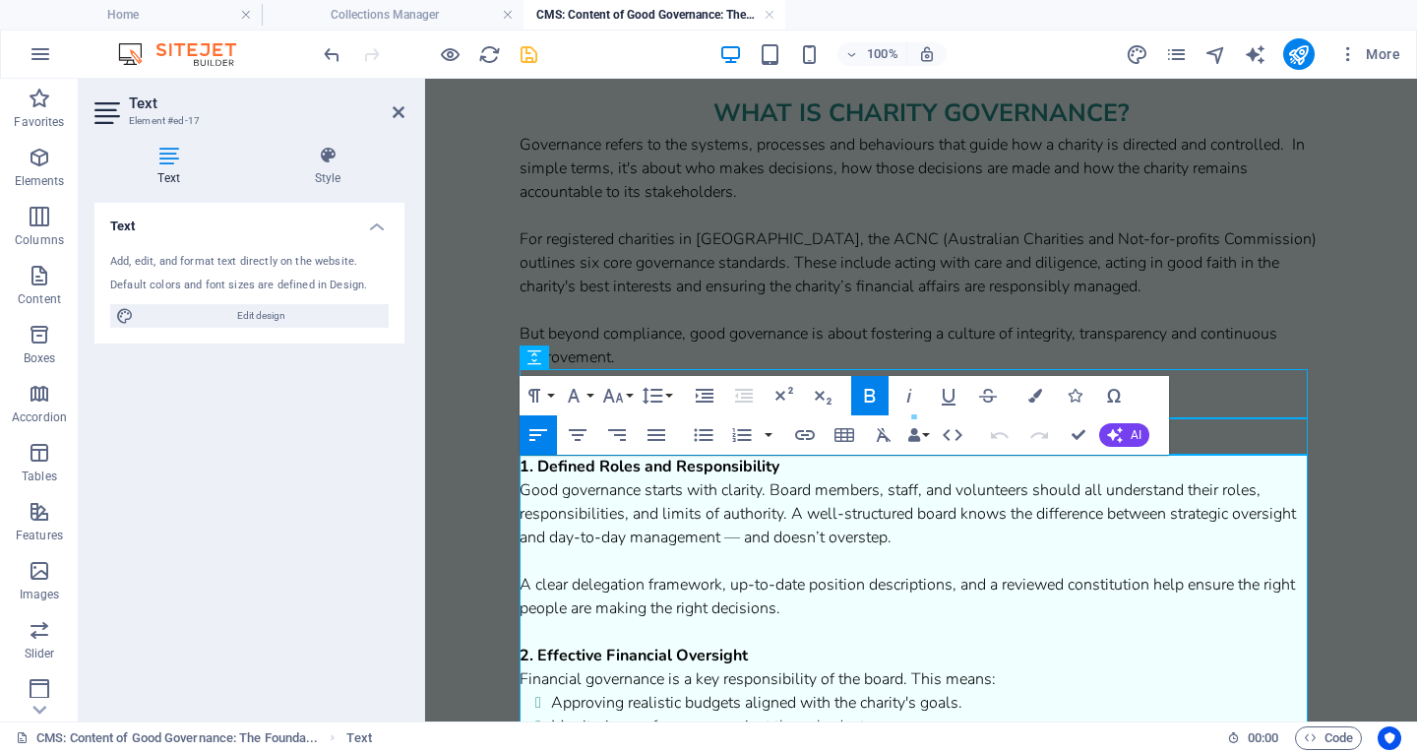
click at [781, 485] on p "Good governance starts with clarity. Board members, staff, and volunteers shoul…" at bounding box center [921, 513] width 803 height 71
click at [934, 491] on p "Good governance starts with clarity. Board members, staff, and volunteers shoul…" at bounding box center [921, 513] width 803 height 71
click at [629, 513] on p "Good governance starts with clarity. Board members, staff and volunteers should…" at bounding box center [921, 513] width 803 height 71
click at [782, 515] on p "Good governance starts with clarity. Board members, staff and volunteers should…" at bounding box center [921, 513] width 803 height 71
click at [737, 541] on p "Good governance starts with clarity. Board members, staff and volunteers should…" at bounding box center [921, 513] width 803 height 71
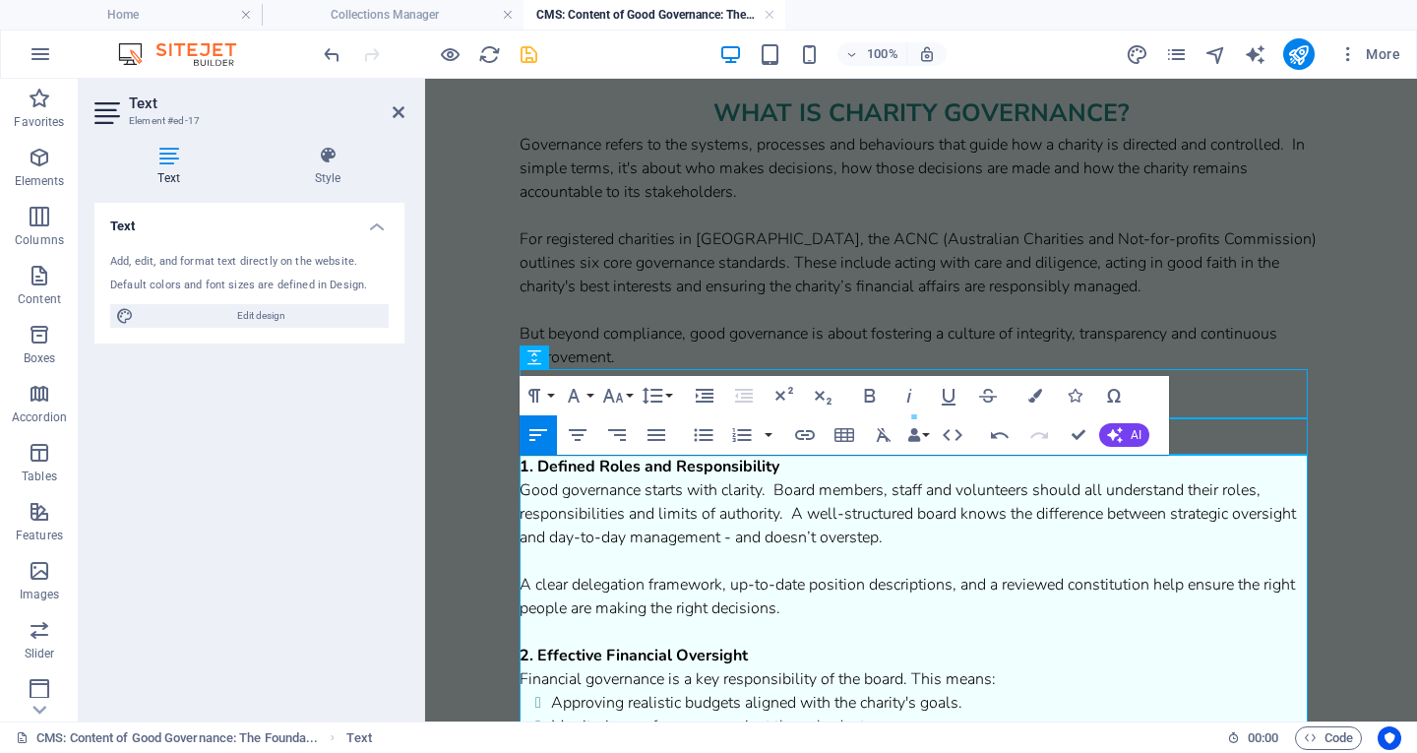
click at [959, 583] on p "A clear delegation framework, up-to-date position descriptions, and a reviewed …" at bounding box center [921, 596] width 803 height 47
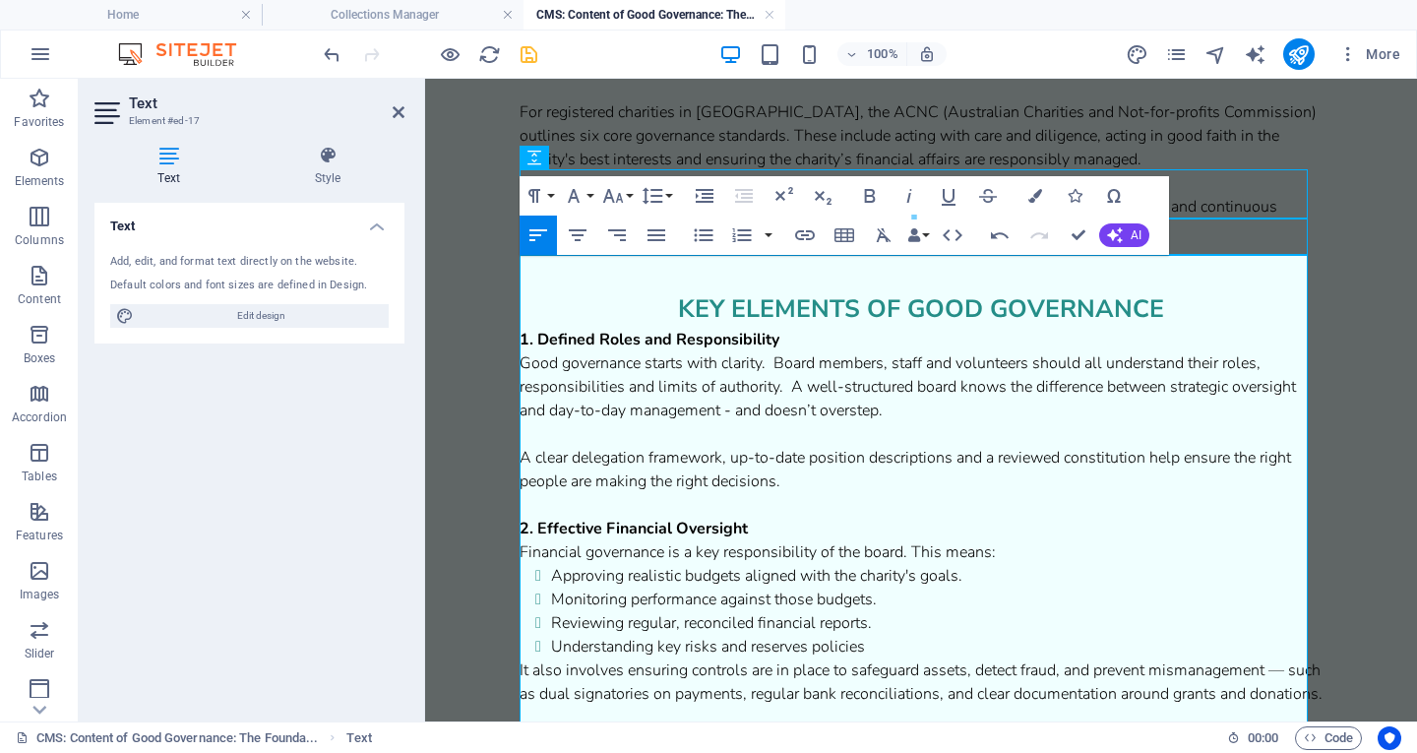
scroll to position [662, 0]
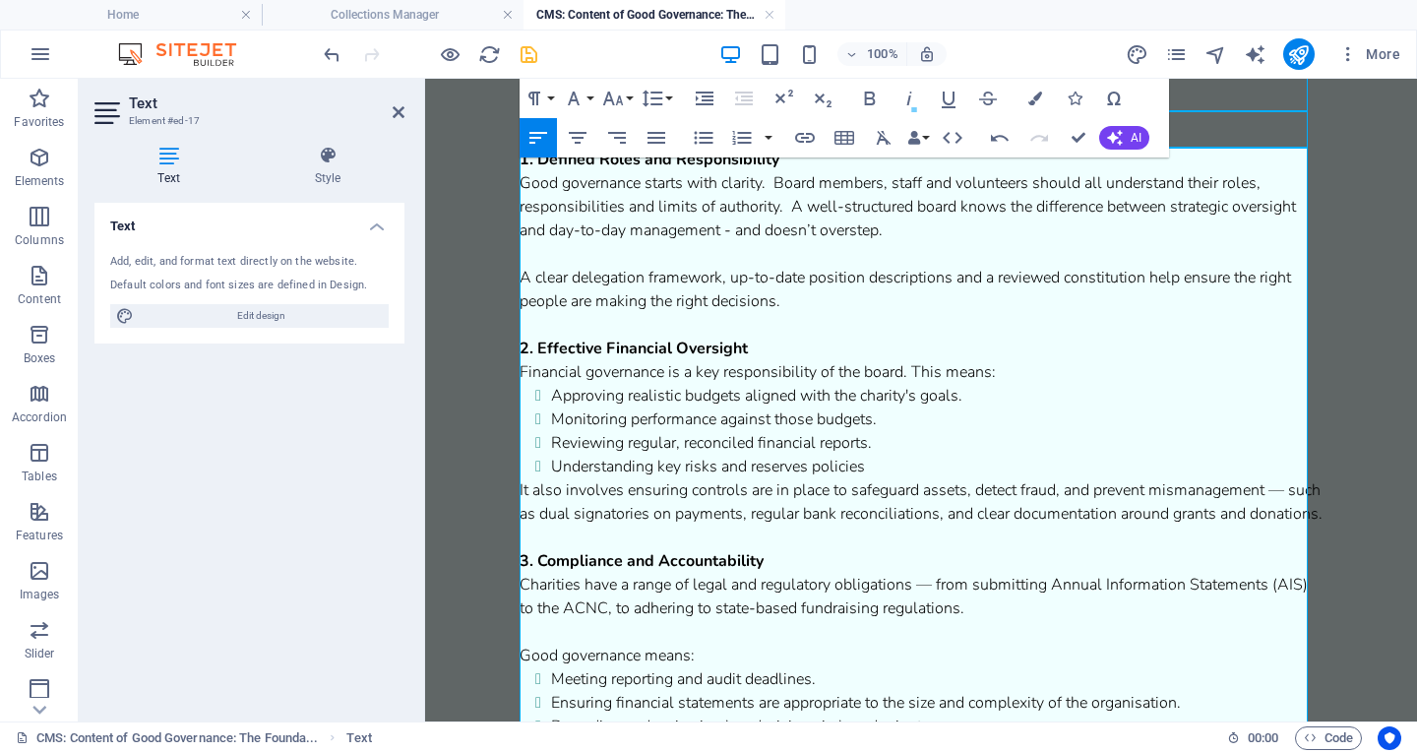
click at [912, 369] on span "Financial governance is a key responsibility of the board. This means:" at bounding box center [758, 372] width 476 height 22
click at [872, 466] on li "Understanding key risks and reserves policies" at bounding box center [937, 467] width 772 height 24
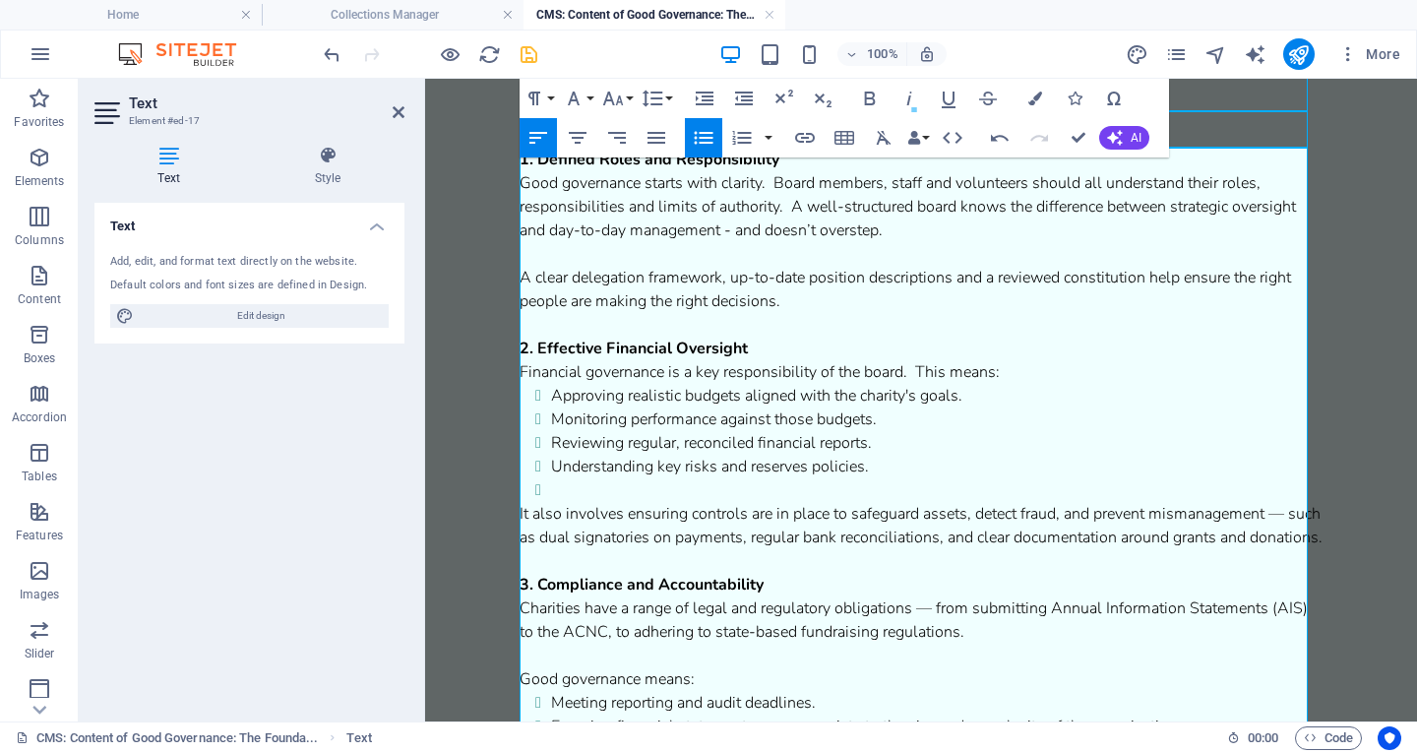
click at [706, 148] on icon "button" at bounding box center [704, 138] width 24 height 24
click at [1058, 518] on p "It also involves ensuring controls are in place to safeguard assets, detect fra…" at bounding box center [921, 525] width 803 height 47
click at [1267, 523] on p "It also involves ensuring controls are in place to safeguard assets, detect fra…" at bounding box center [921, 525] width 803 height 47
click at [940, 543] on p "It also involves ensuring controls are in place to safeguard assets, detect fra…" at bounding box center [921, 525] width 803 height 47
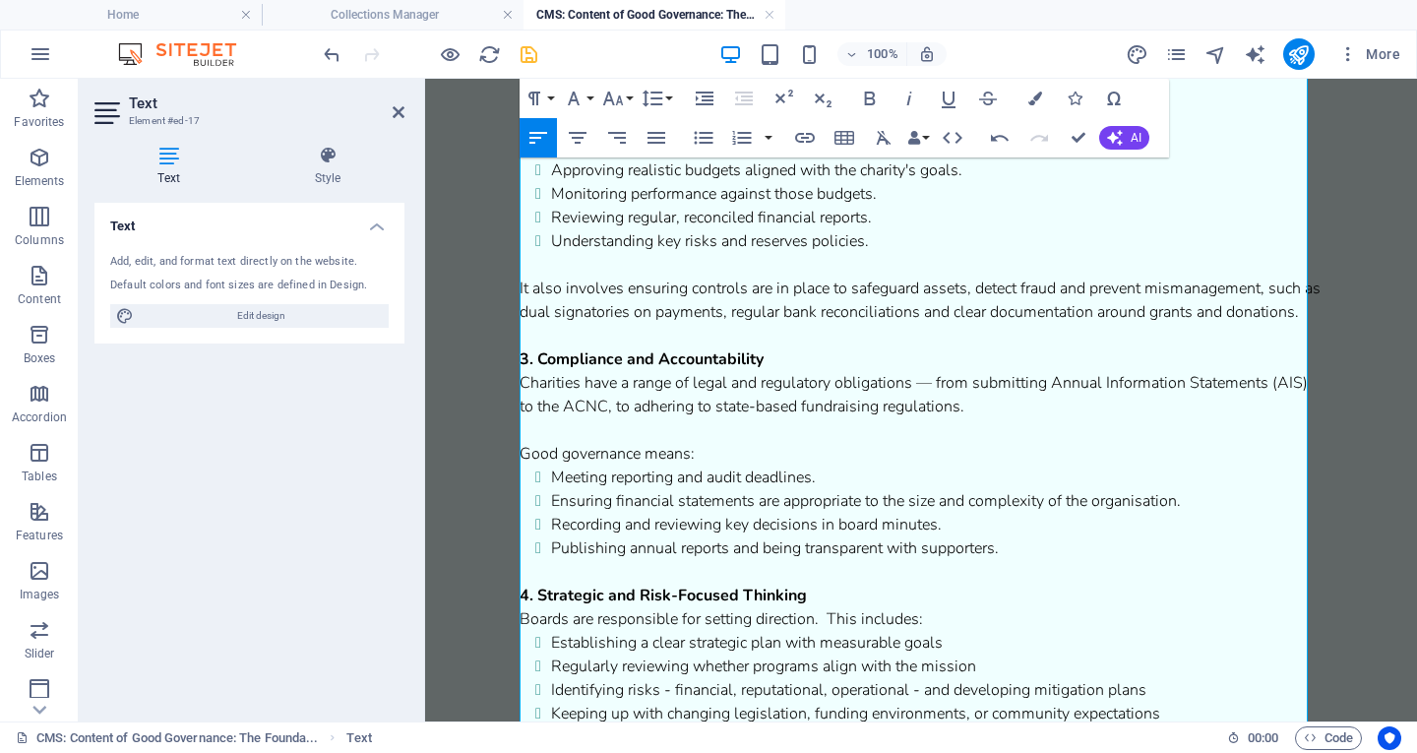
scroll to position [901, 0]
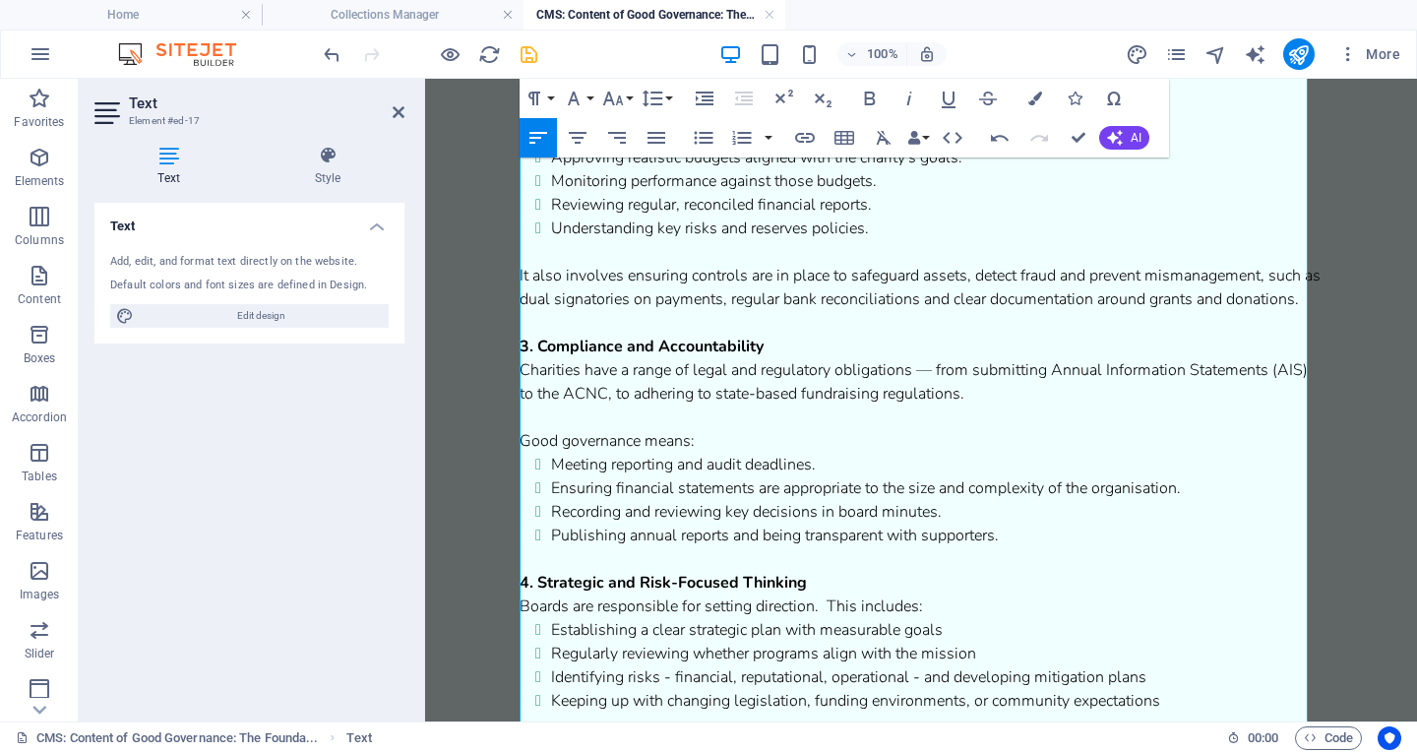
click at [927, 398] on span "Charities have a range of legal and regulatory obligations — from submitting An…" at bounding box center [914, 381] width 788 height 45
click at [1039, 396] on span "Charities have a range of legal and regulatory obligations, from submitting Ann…" at bounding box center [915, 381] width 790 height 45
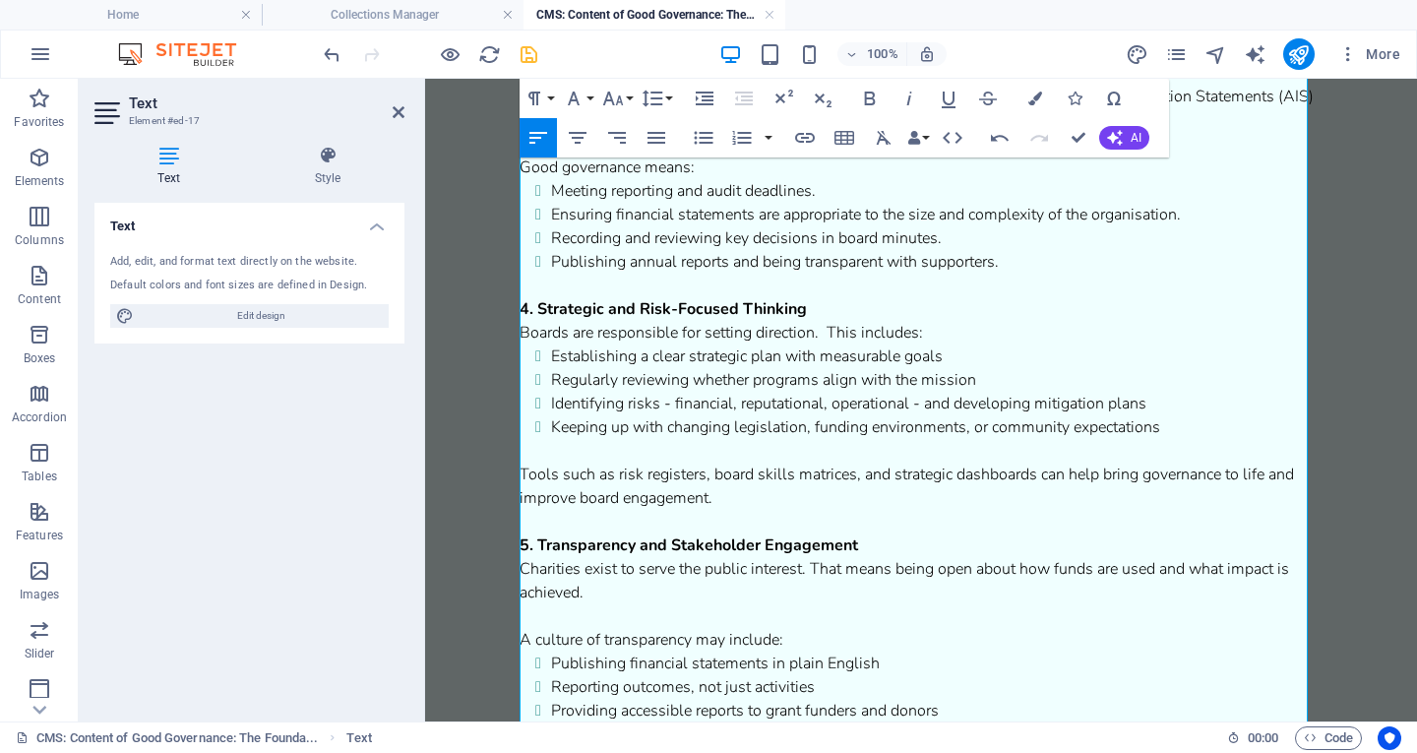
scroll to position [1195, 0]
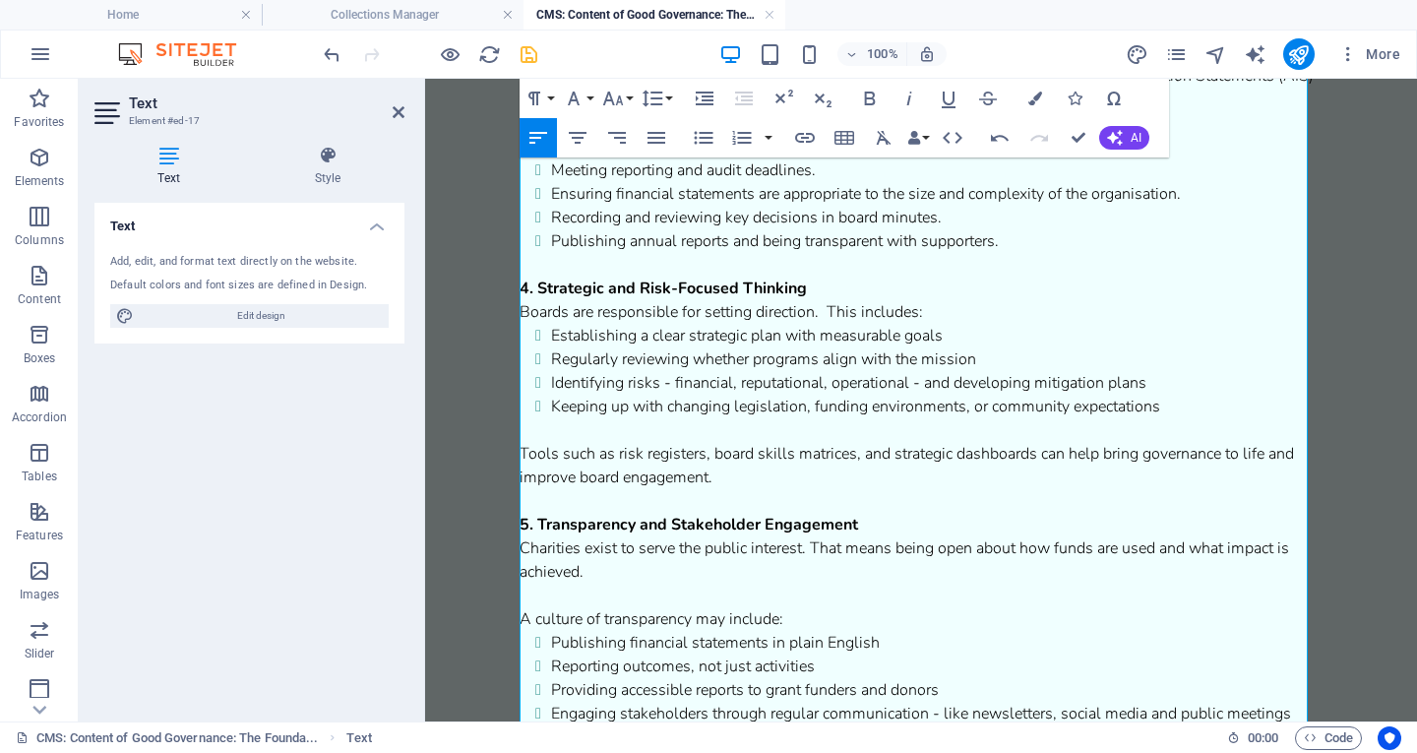
click at [953, 347] on li "Establishing a clear strategic plan with measurable goals" at bounding box center [937, 336] width 772 height 24
click at [986, 371] on li "Regularly reviewing whether programs align with the mission" at bounding box center [937, 359] width 772 height 24
click at [1152, 395] on li "Identifying risks - financial, reputational, operational - and developing mitig…" at bounding box center [937, 383] width 772 height 24
click at [1161, 418] on li "Keeping up with changing legislation, funding environments, or community expect…" at bounding box center [937, 407] width 772 height 24
click at [857, 488] on p "Tools such as risk registers, board skills matrices, and strategic dashboards c…" at bounding box center [921, 465] width 803 height 47
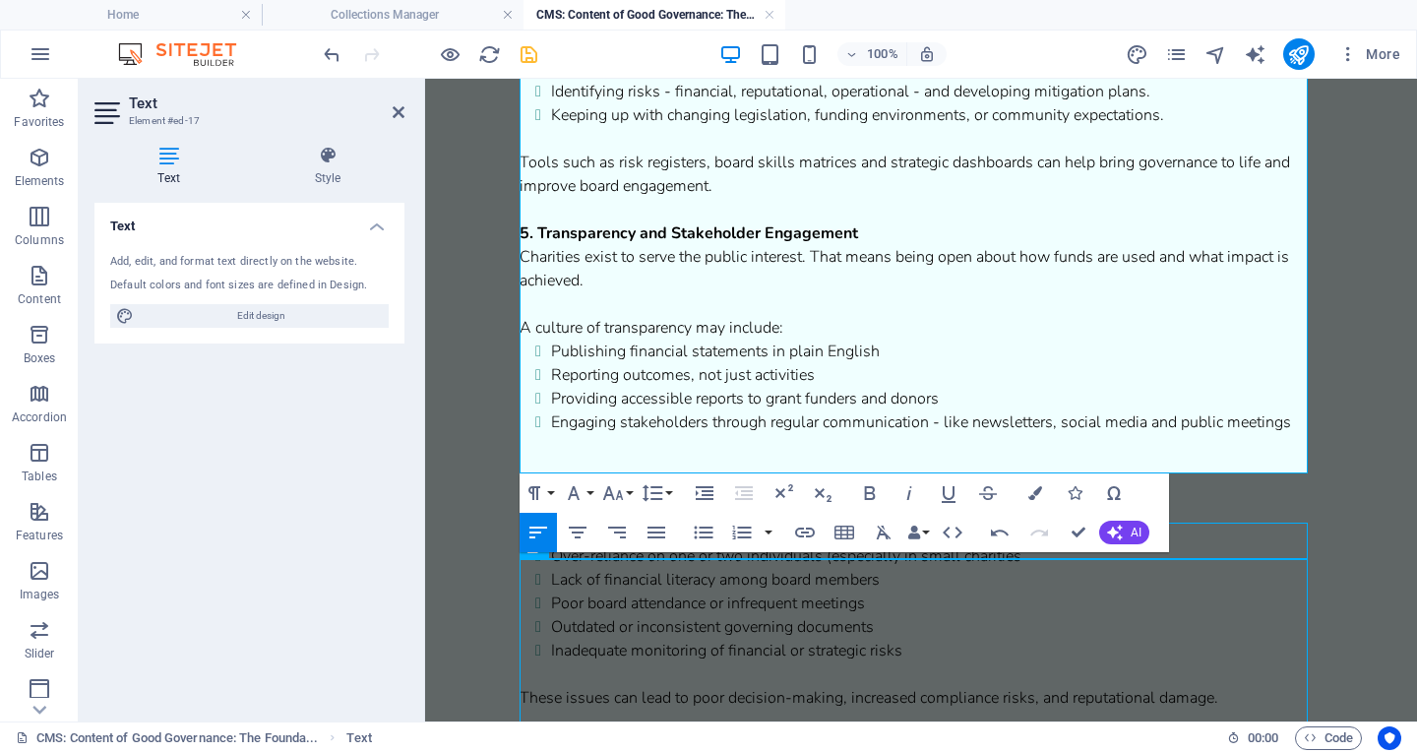
scroll to position [1507, 0]
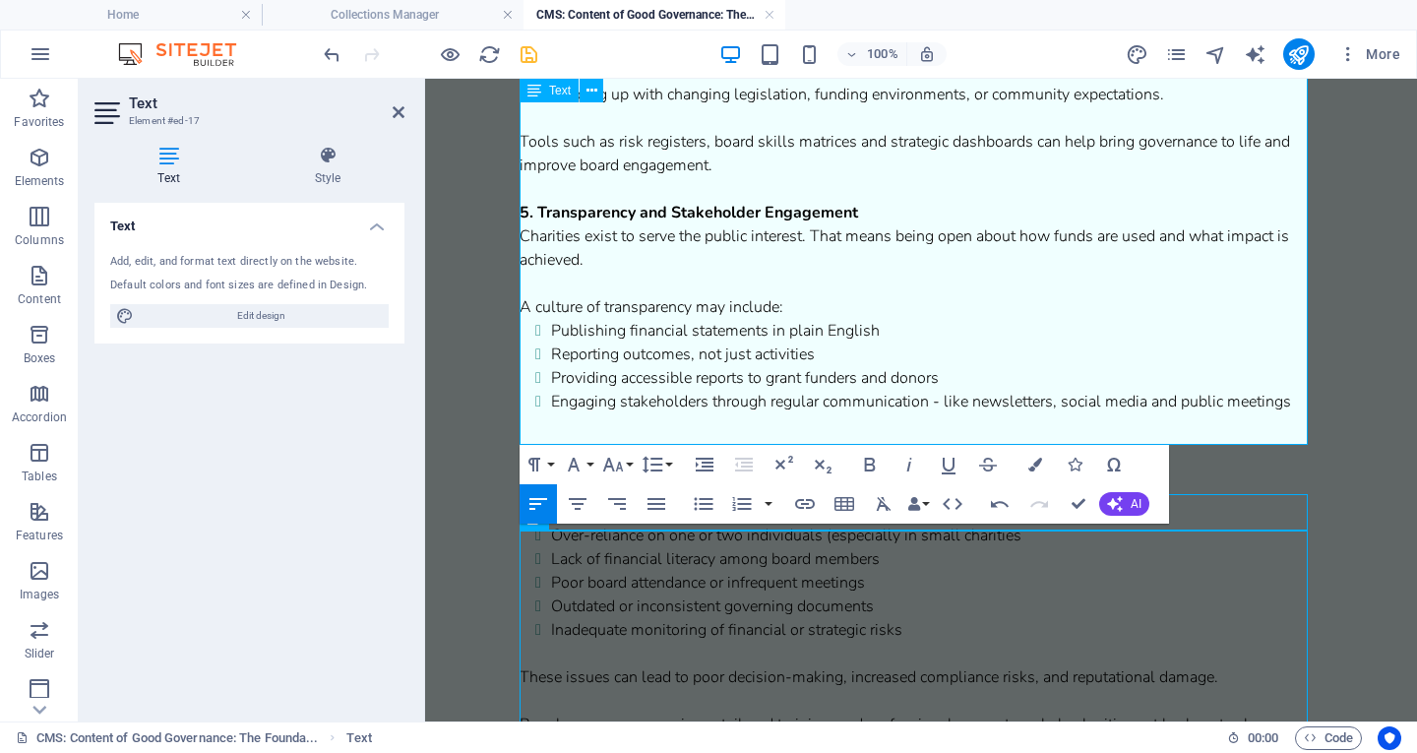
click at [876, 342] on span "Publishing financial statements in plain English" at bounding box center [715, 331] width 329 height 22
click at [826, 366] on li "Reporting outcomes, not just activities" at bounding box center [937, 355] width 772 height 24
click at [963, 390] on li "Providing accessible reports to grant funders and donors" at bounding box center [937, 378] width 772 height 24
click at [1293, 413] on li "Engaging stakeholders through regular communication - like newsletters, social …" at bounding box center [937, 402] width 772 height 24
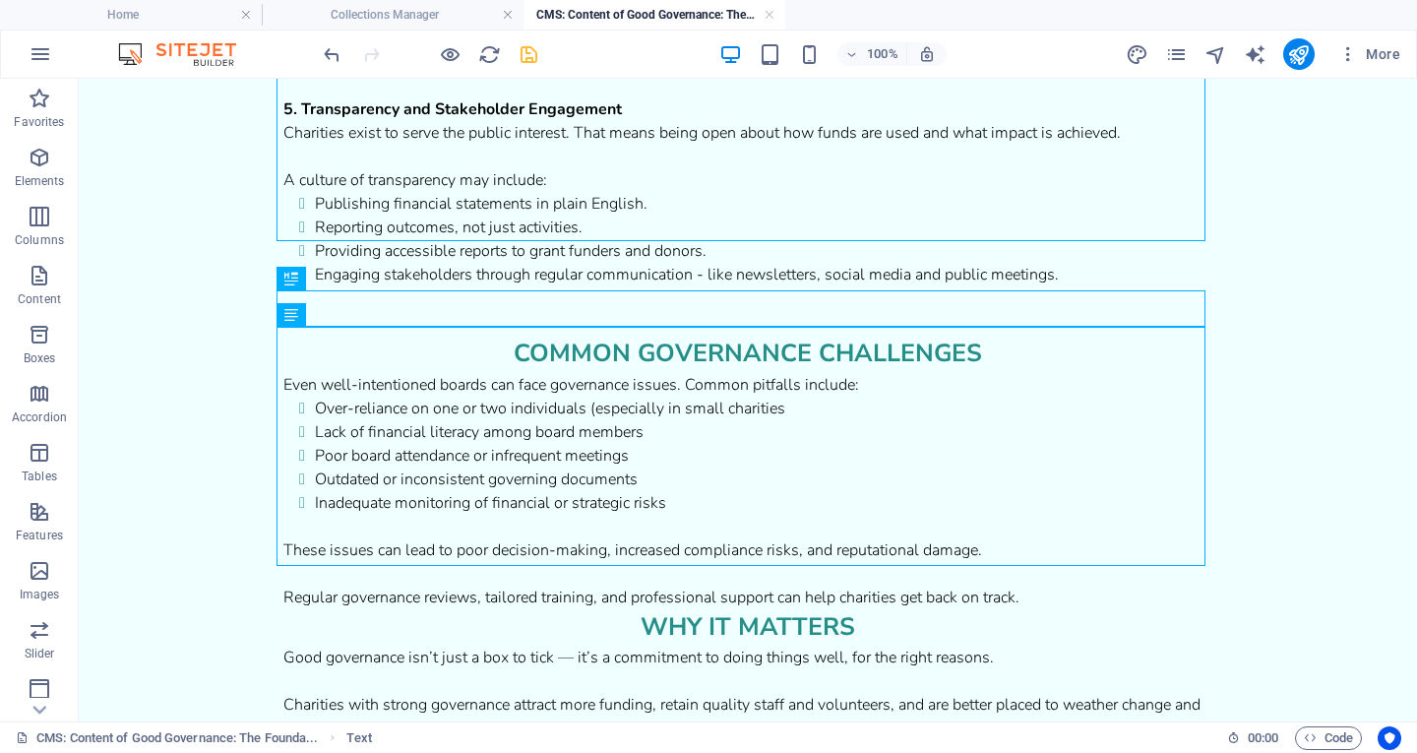
scroll to position [1617, 0]
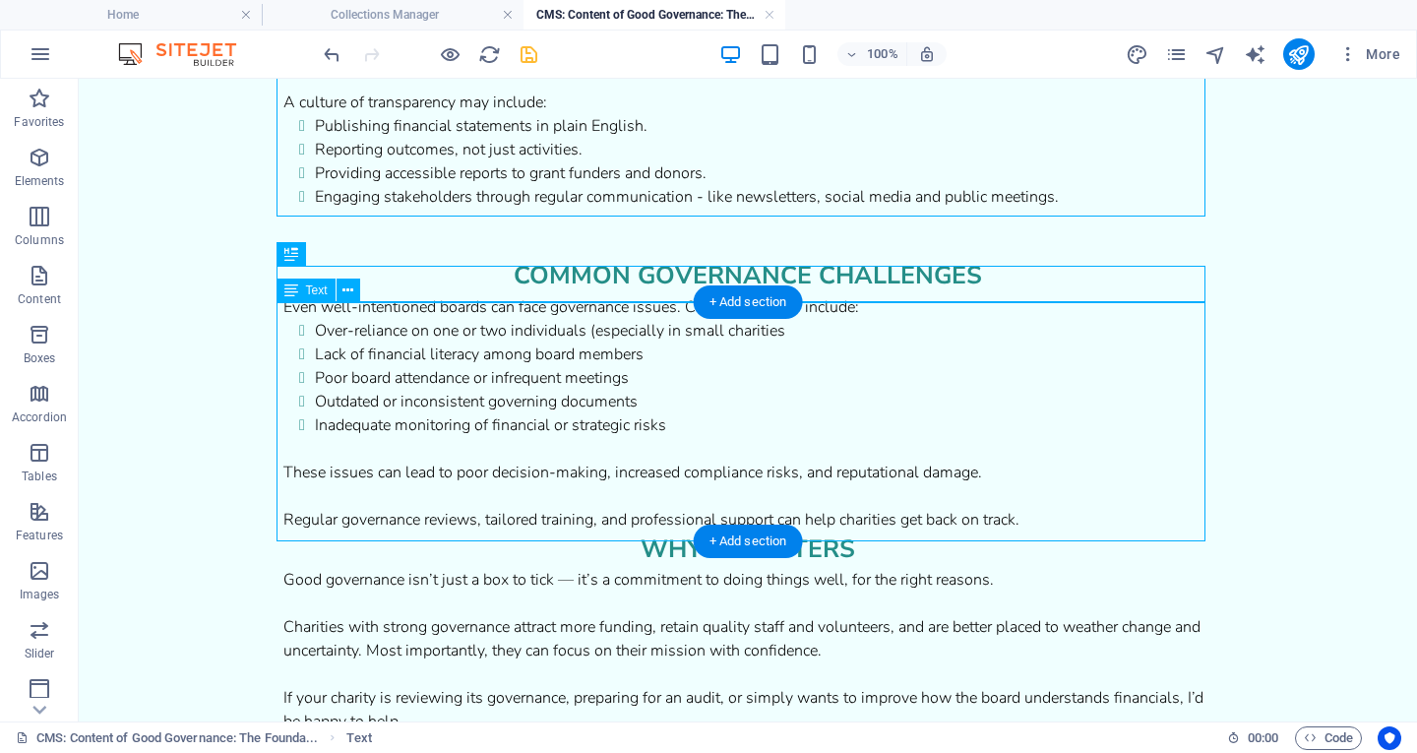
click at [748, 335] on div "Even well-intentioned boards can face governance issues. Common pitfalls includ…" at bounding box center [747, 413] width 929 height 236
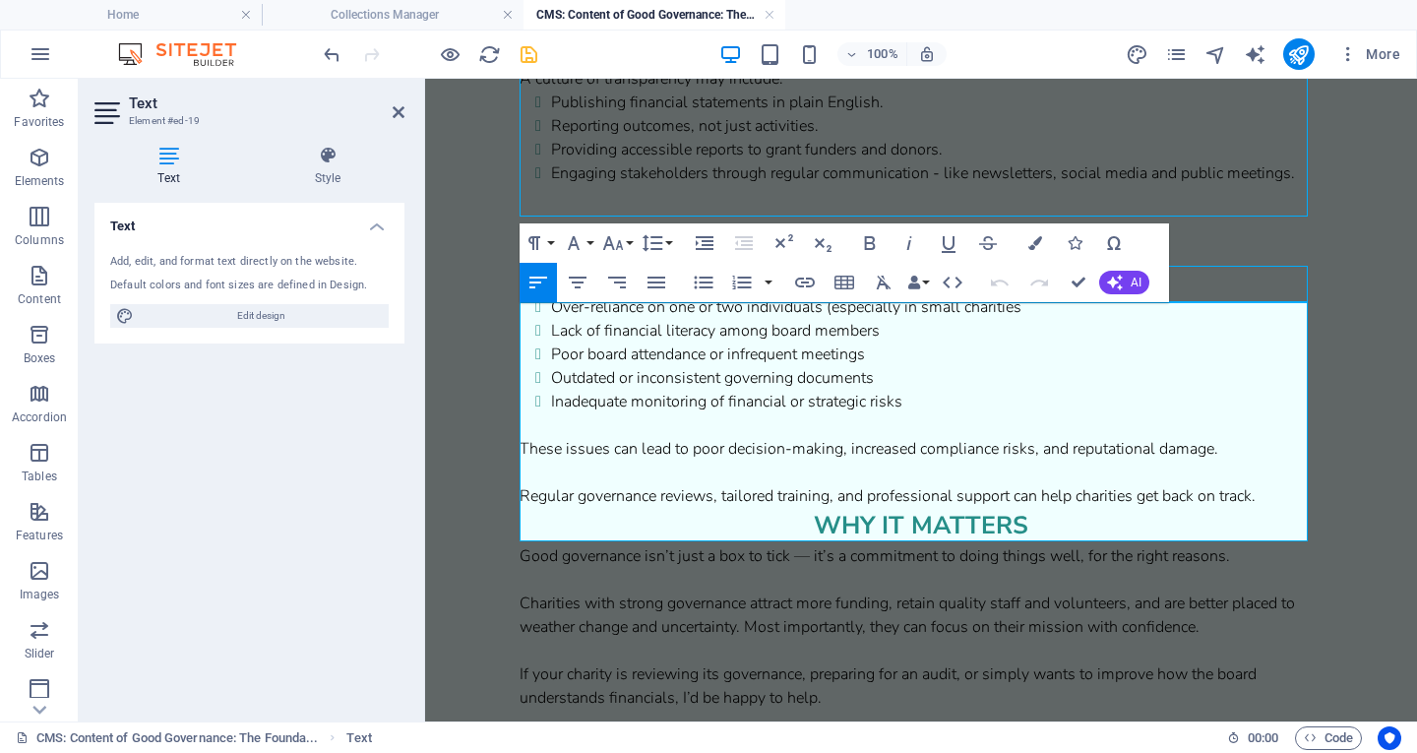
click at [924, 295] on p "Even well-intentioned boards can face governance issues. Common pitfalls includ…" at bounding box center [921, 284] width 803 height 24
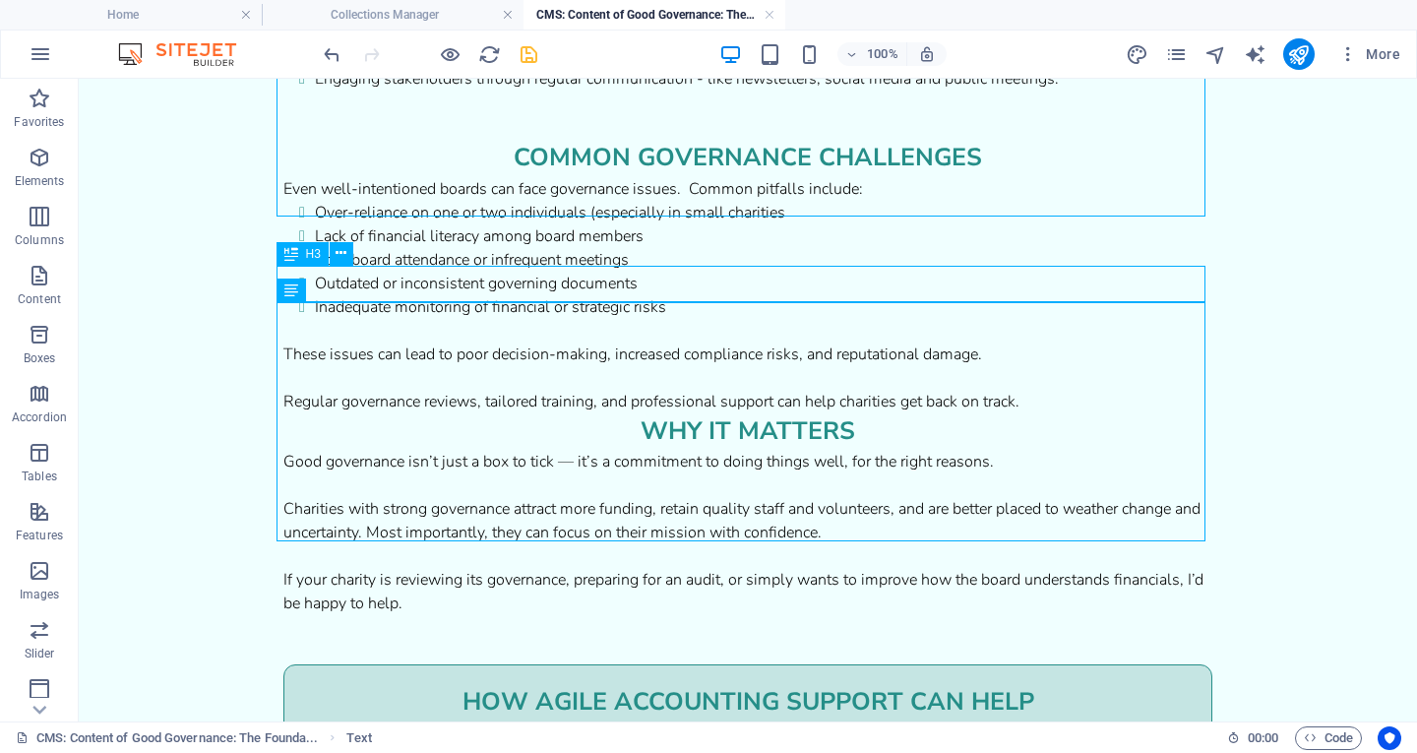
scroll to position [1617, 0]
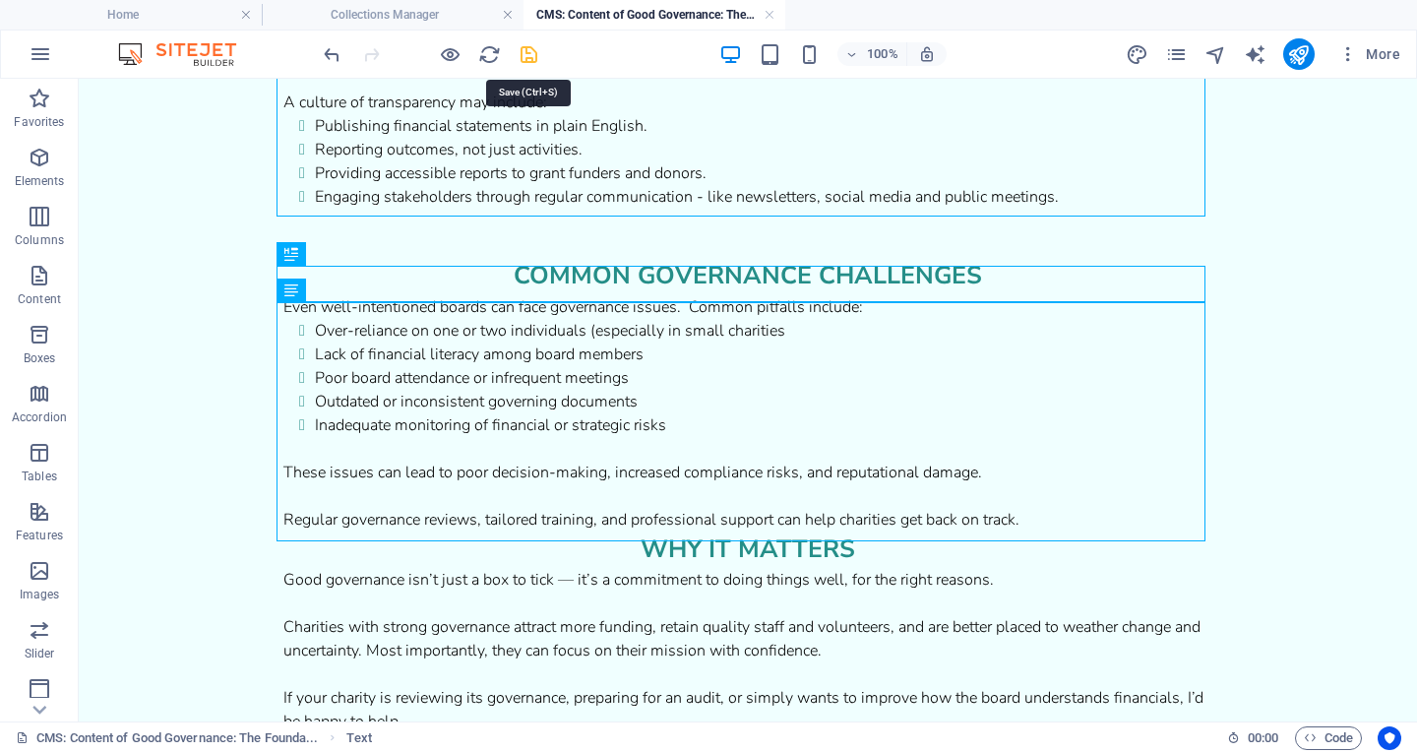
click at [527, 57] on icon "save" at bounding box center [529, 54] width 23 height 23
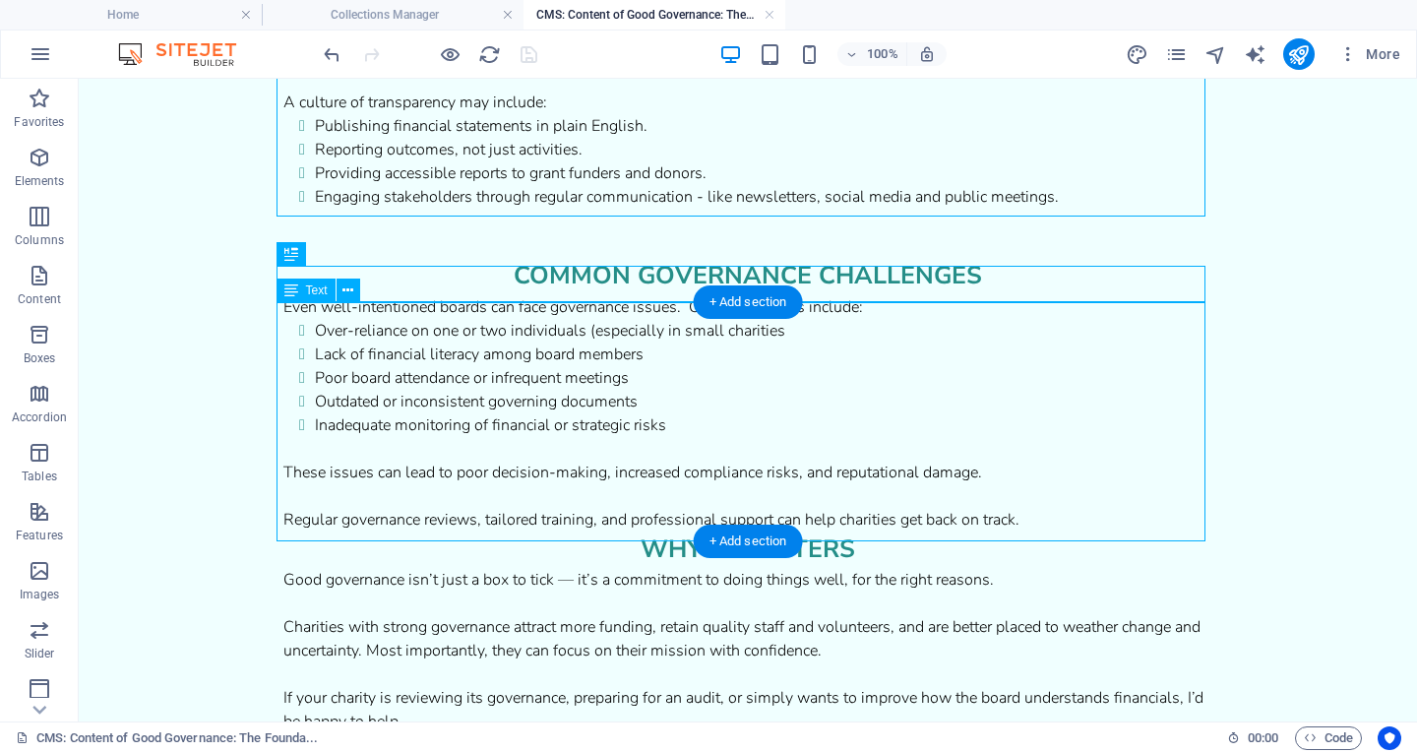
click at [765, 354] on div "Even well-intentioned boards can face governance issues. Common pitfalls includ…" at bounding box center [747, 413] width 929 height 236
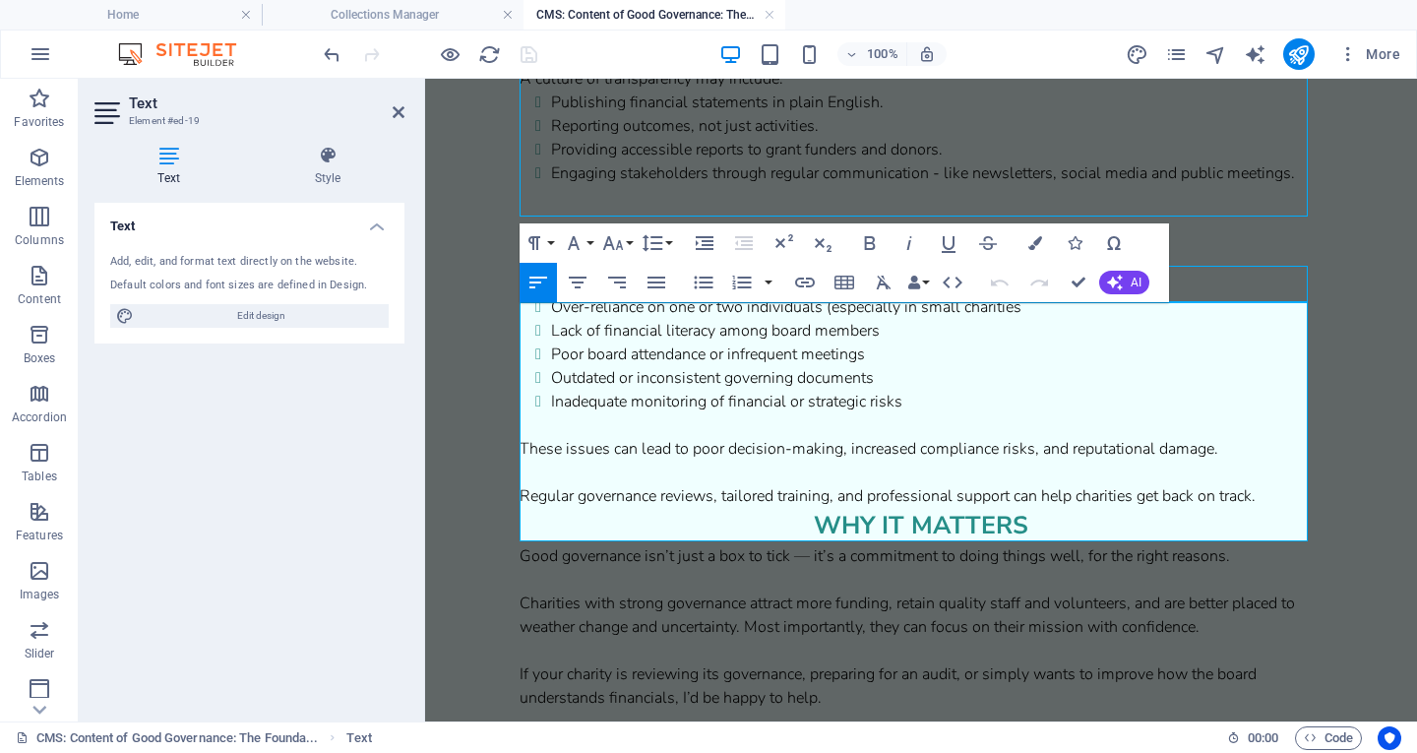
click at [1038, 319] on li "Over-reliance on one or two individuals (especially in small charities" at bounding box center [937, 307] width 772 height 24
click at [890, 343] on li "Lack of financial literacy among board members" at bounding box center [937, 331] width 772 height 24
click at [876, 366] on li "Poor board attendance or infrequent meetings" at bounding box center [937, 355] width 772 height 24
click at [890, 390] on li "Outdated or inconsistent governing documents" at bounding box center [937, 378] width 772 height 24
click at [916, 413] on li "Inadequate monitoring of financial or strategic risks" at bounding box center [937, 402] width 772 height 24
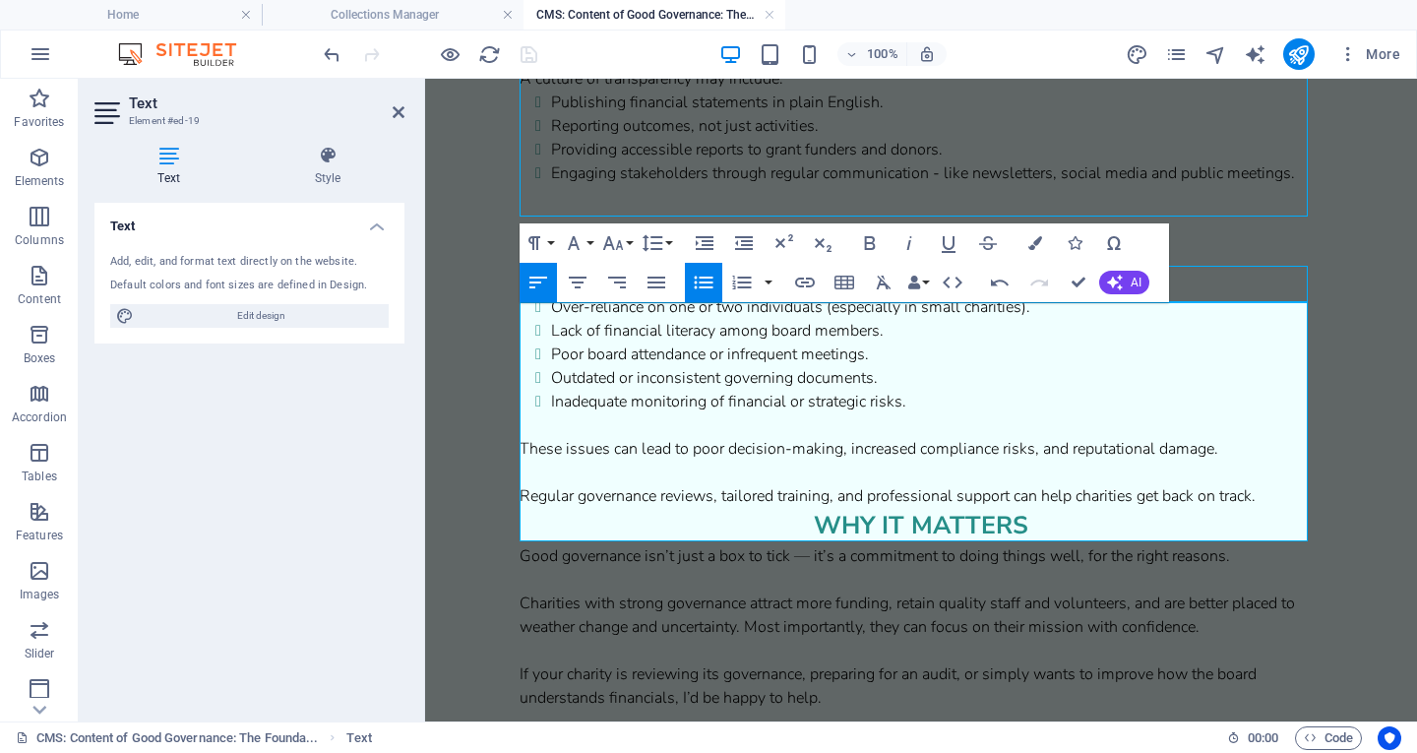
click at [841, 508] on p "Regular governance reviews, tailored training, and professional support can hel…" at bounding box center [921, 496] width 803 height 24
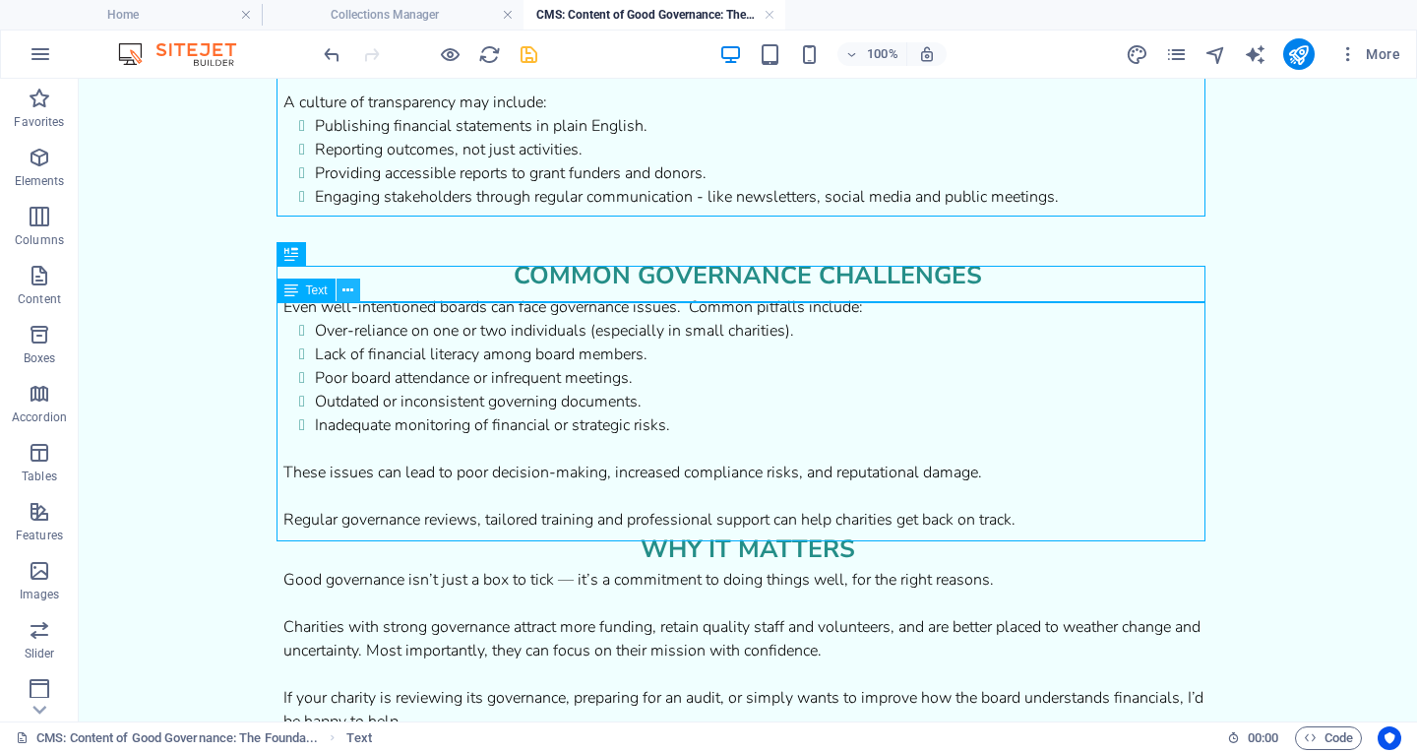
click at [348, 293] on icon at bounding box center [348, 291] width 11 height 21
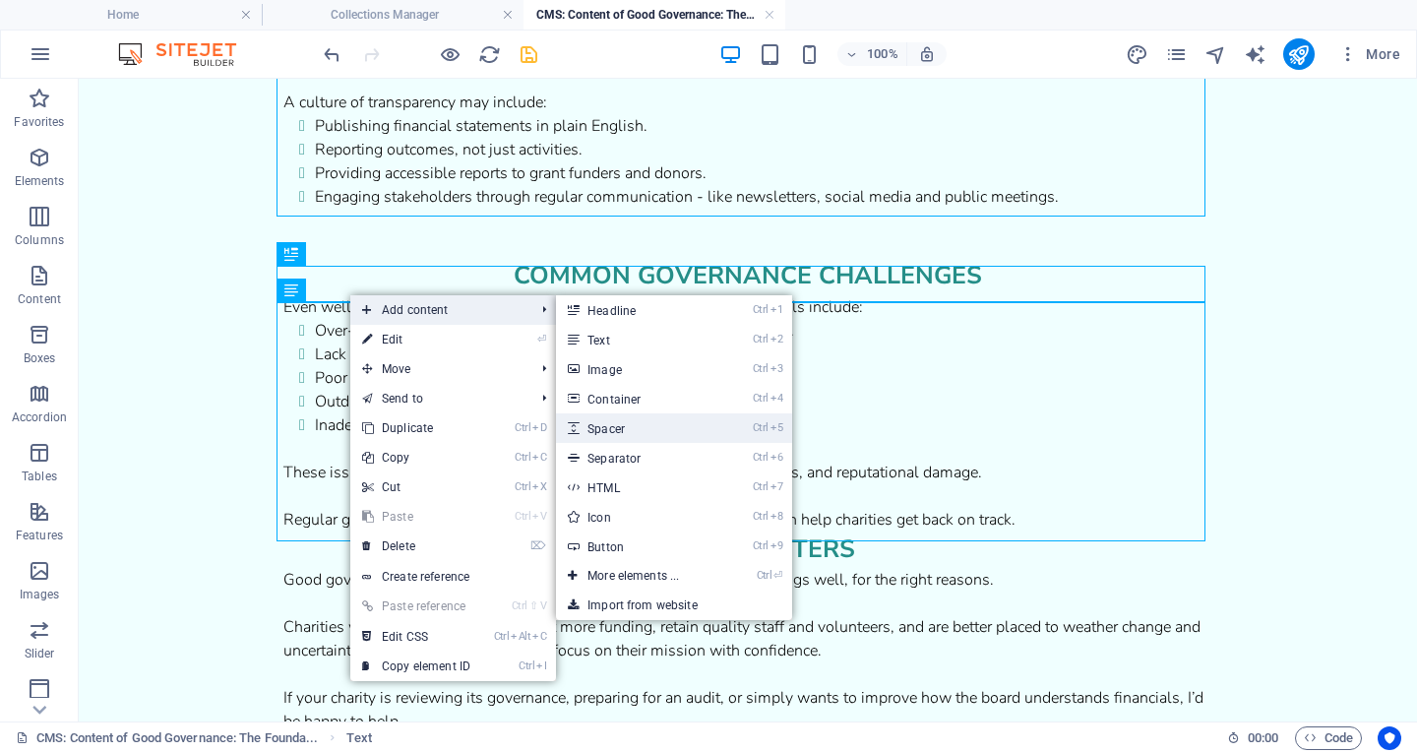
click at [629, 424] on link "Ctrl 5 Spacer" at bounding box center [637, 428] width 162 height 30
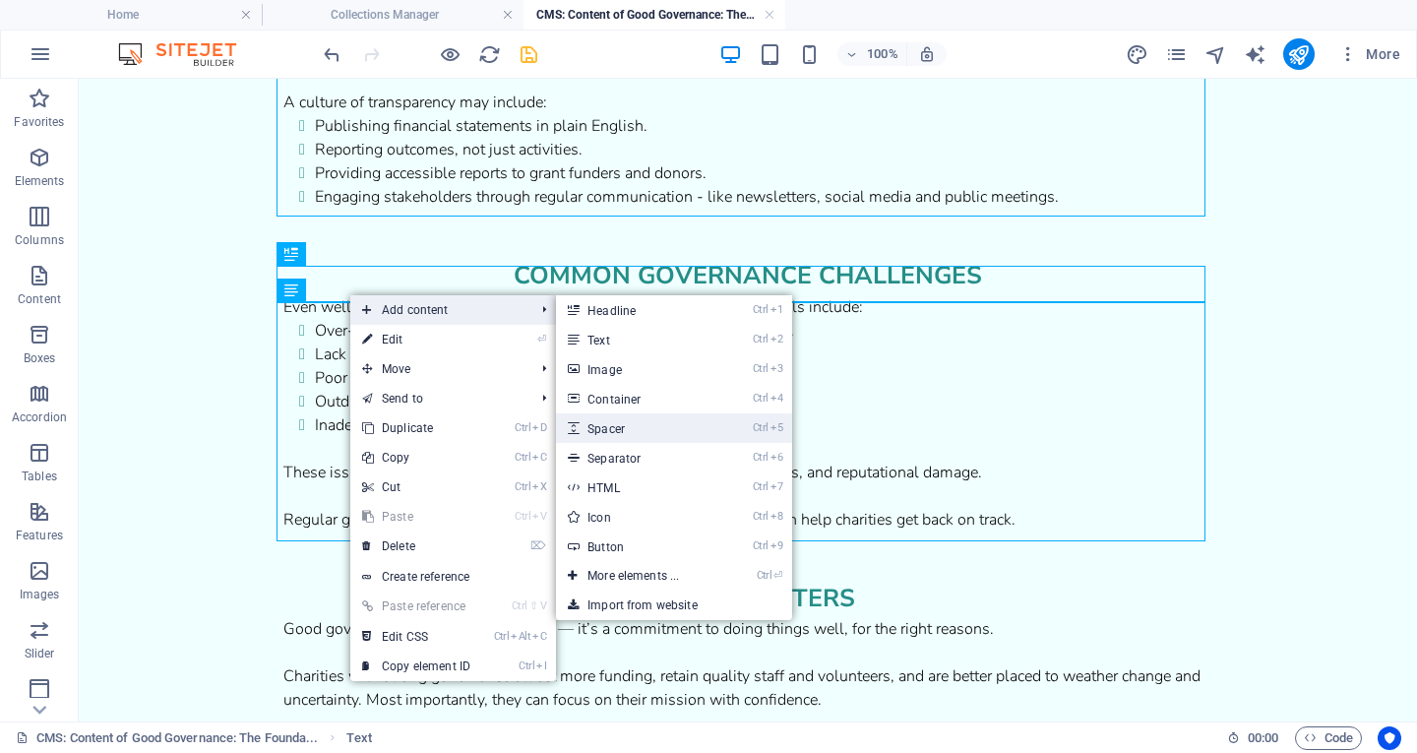
select select "px"
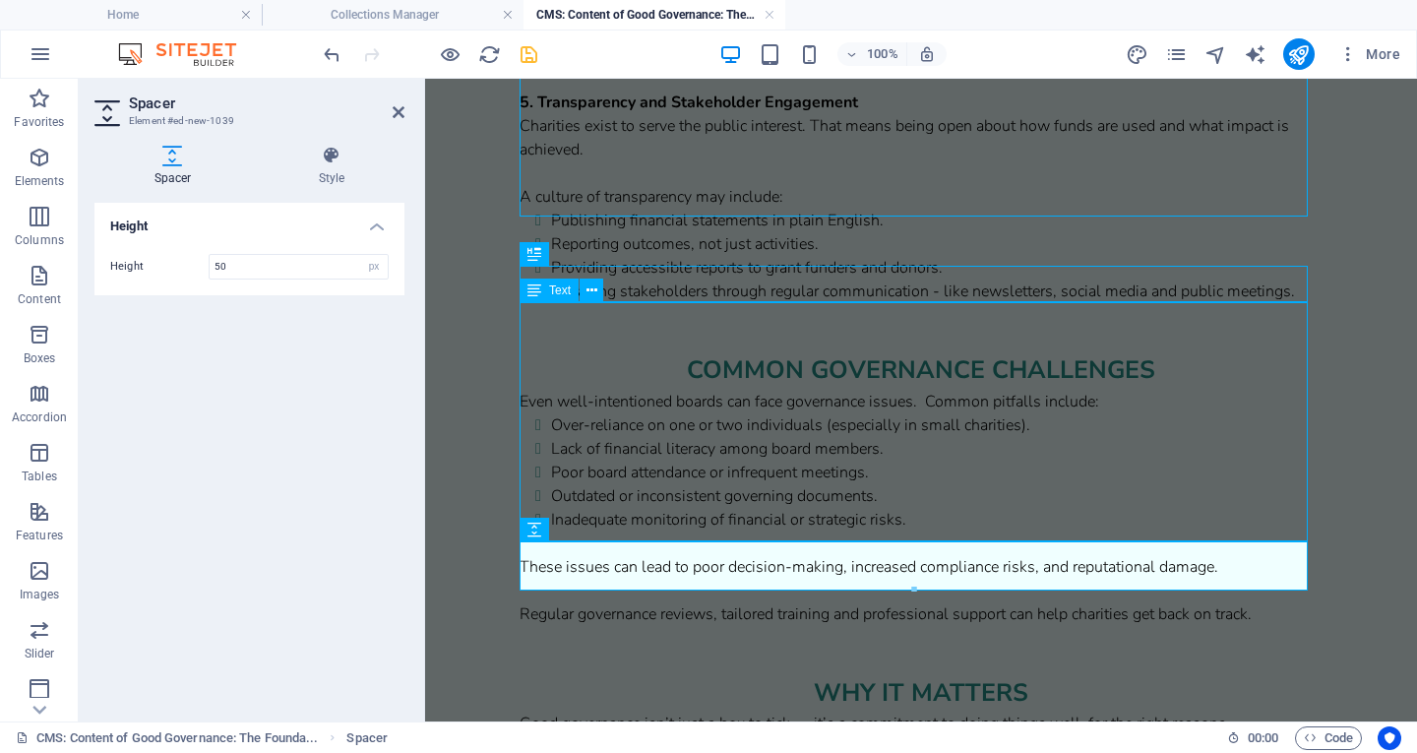
scroll to position [1735, 0]
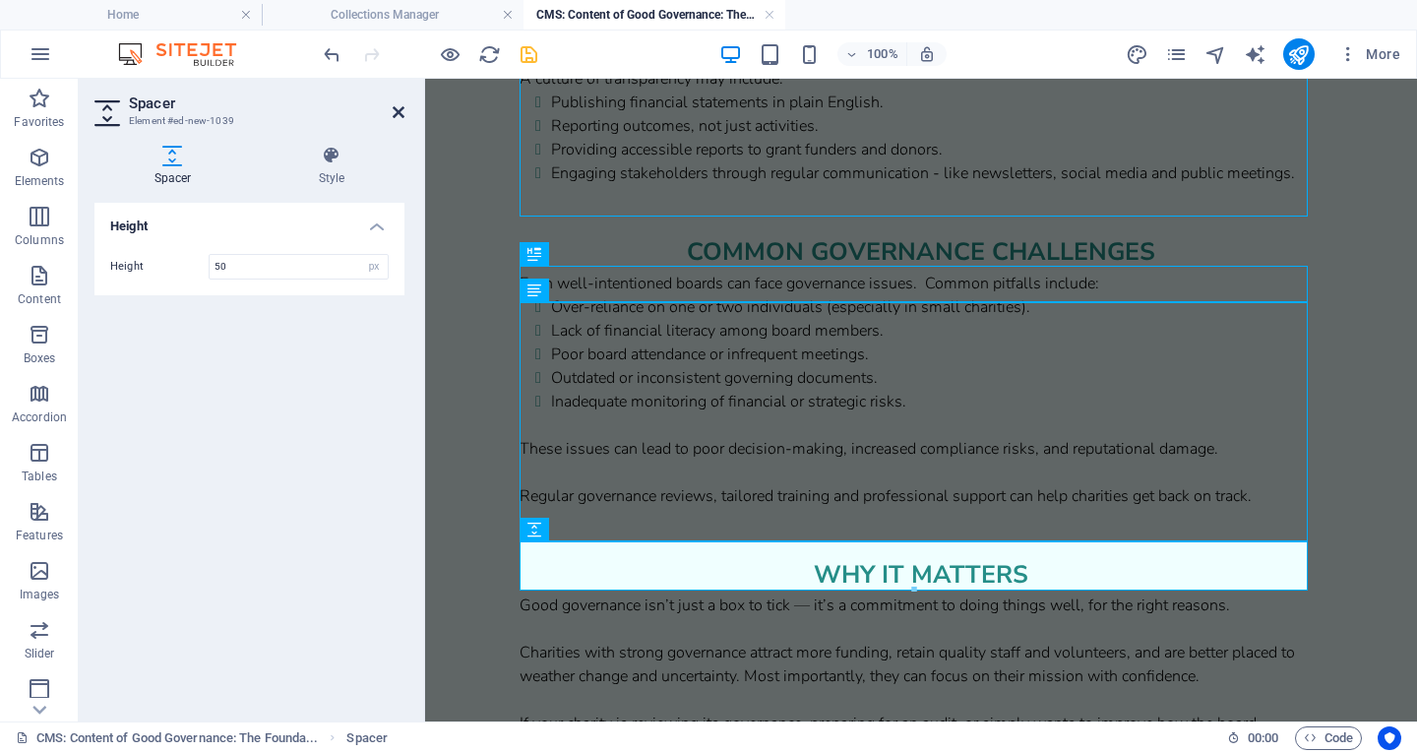
click at [397, 107] on icon at bounding box center [399, 112] width 12 height 16
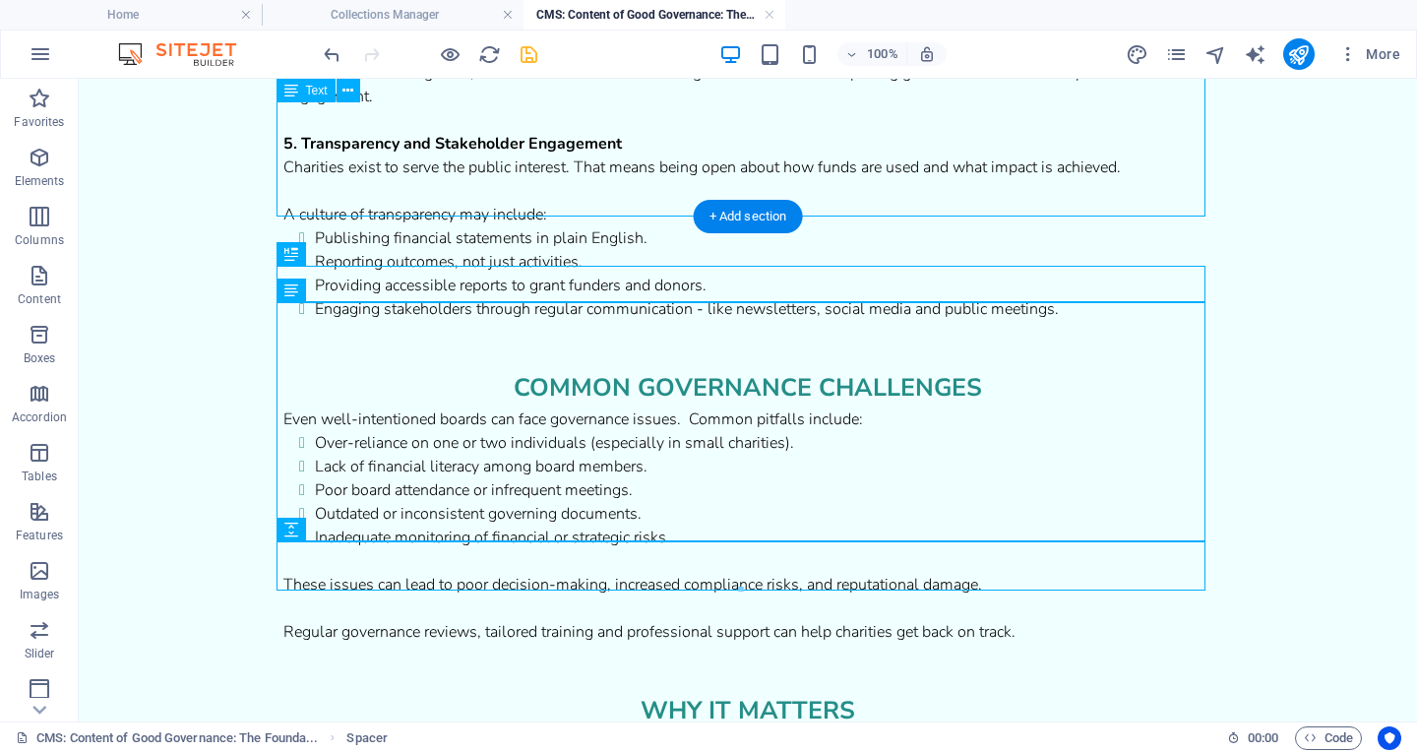
scroll to position [421, 0]
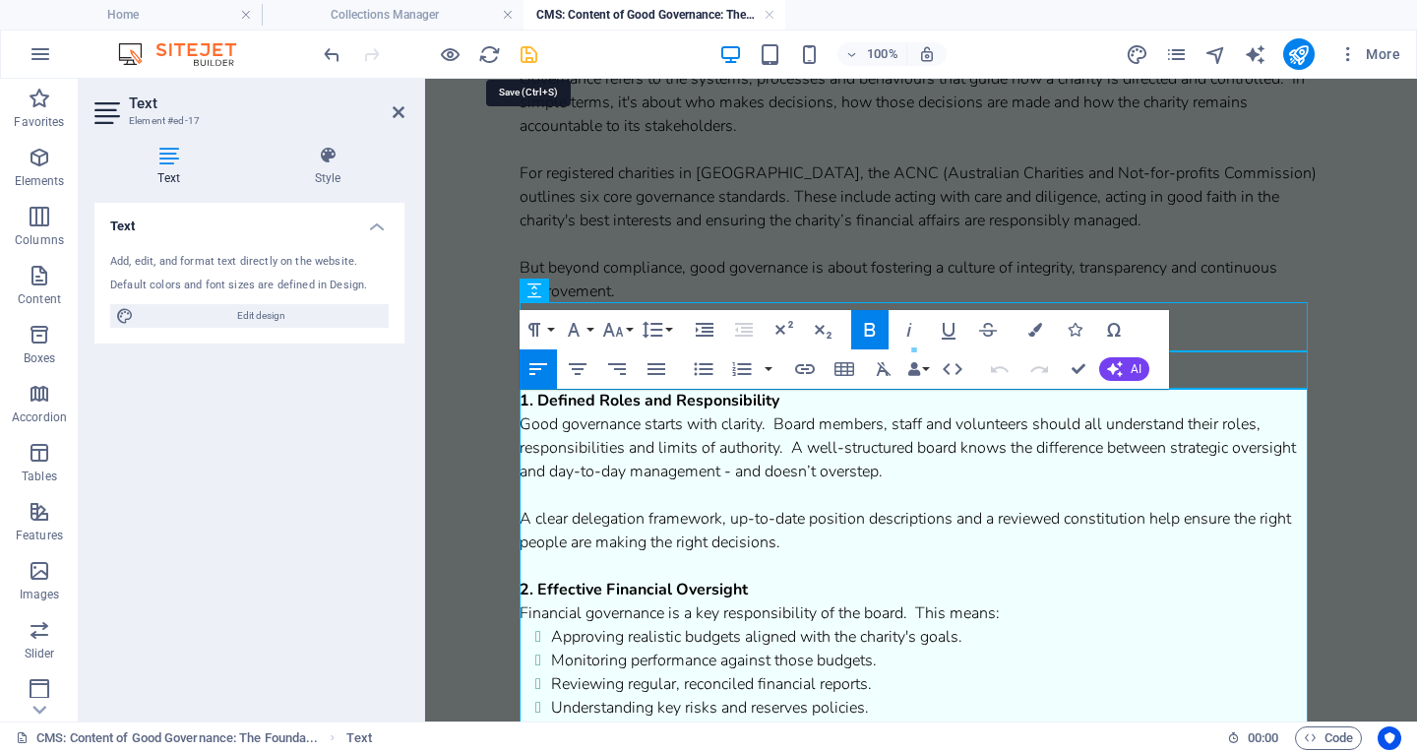
click at [530, 54] on icon "save" at bounding box center [529, 54] width 23 height 23
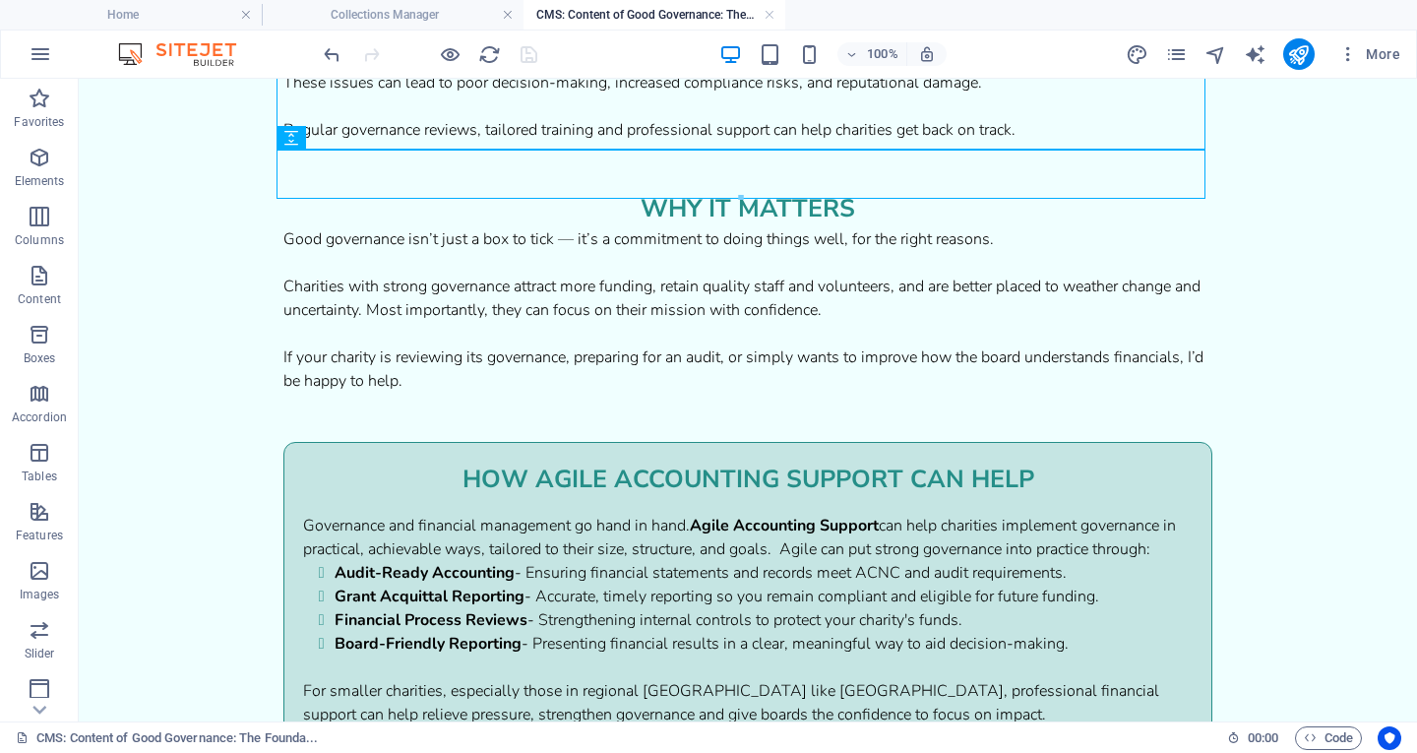
scroll to position [2009, 0]
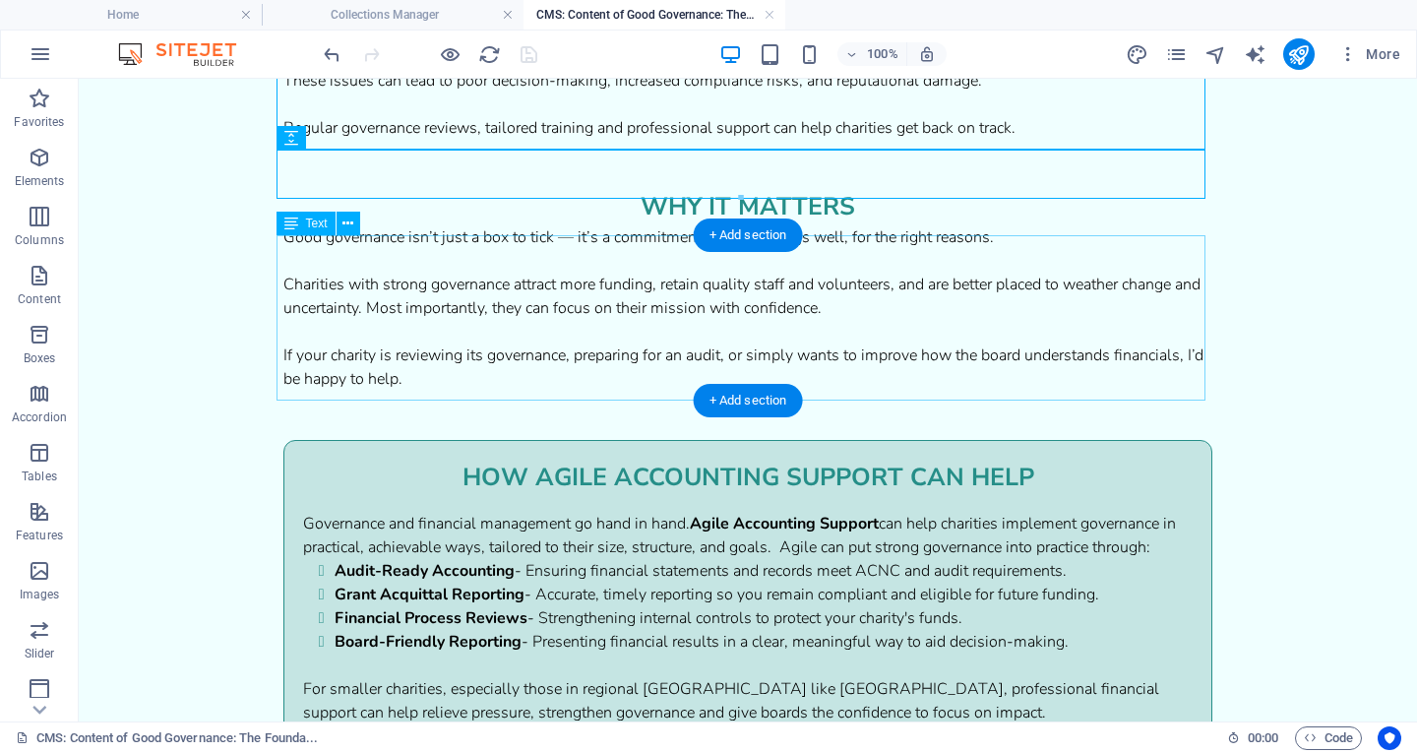
click at [796, 308] on div "Good governance isn’t just a box to tick — it’s a commitment to doing things we…" at bounding box center [747, 307] width 929 height 165
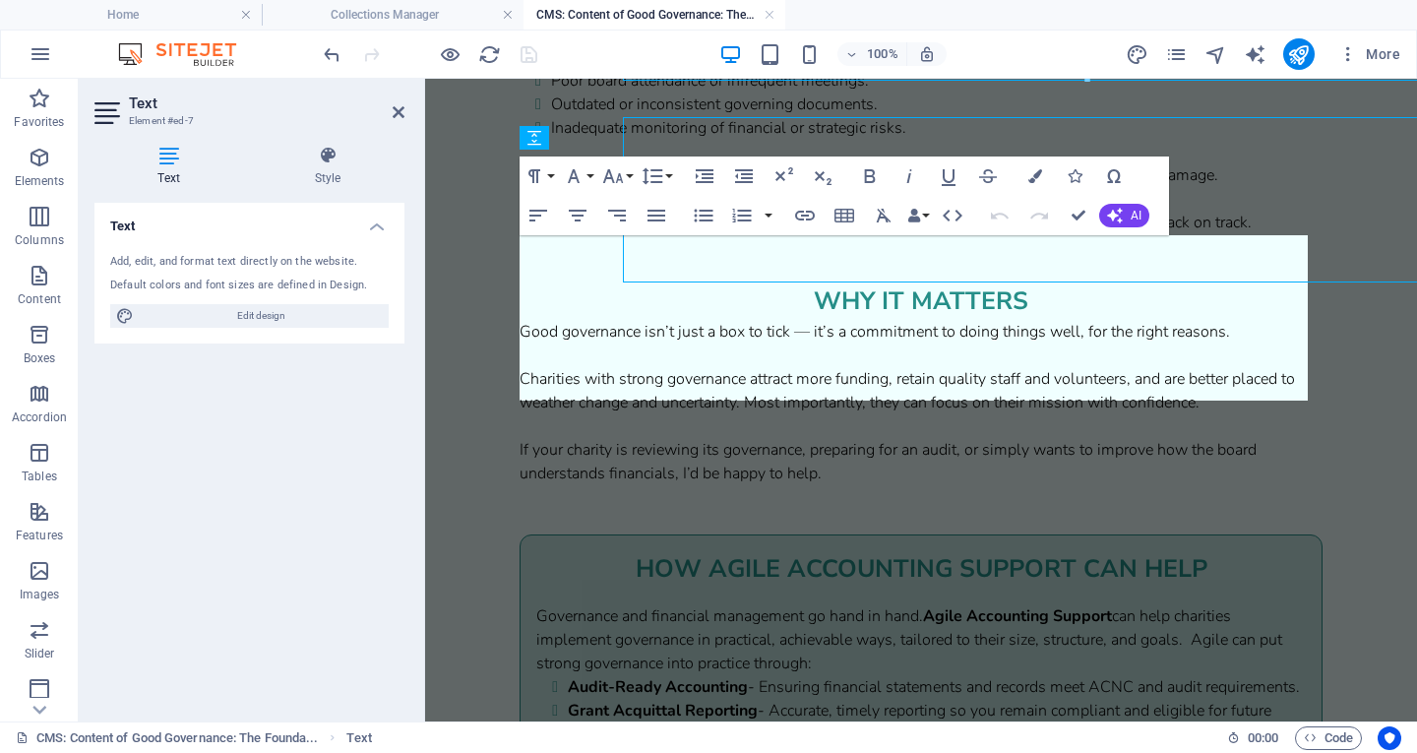
scroll to position [2127, 0]
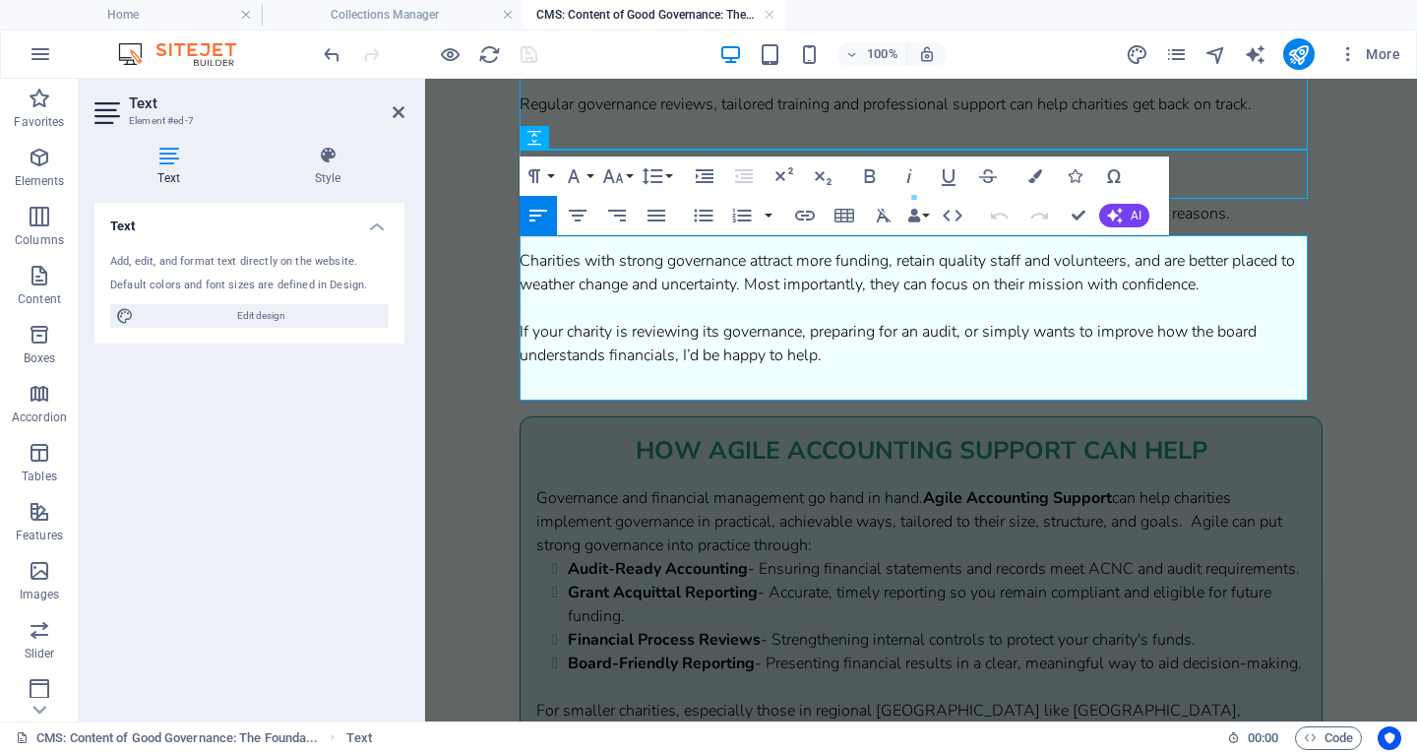
click at [751, 296] on p "Charities with strong governance attract more funding, retain quality staff and…" at bounding box center [921, 272] width 803 height 47
click at [1136, 295] on p "Charities with strong governance attract more funding, retain quality staff and…" at bounding box center [921, 272] width 803 height 47
click at [682, 367] on p "If your charity is reviewing its governance, preparing for an audit, or simply …" at bounding box center [921, 343] width 803 height 47
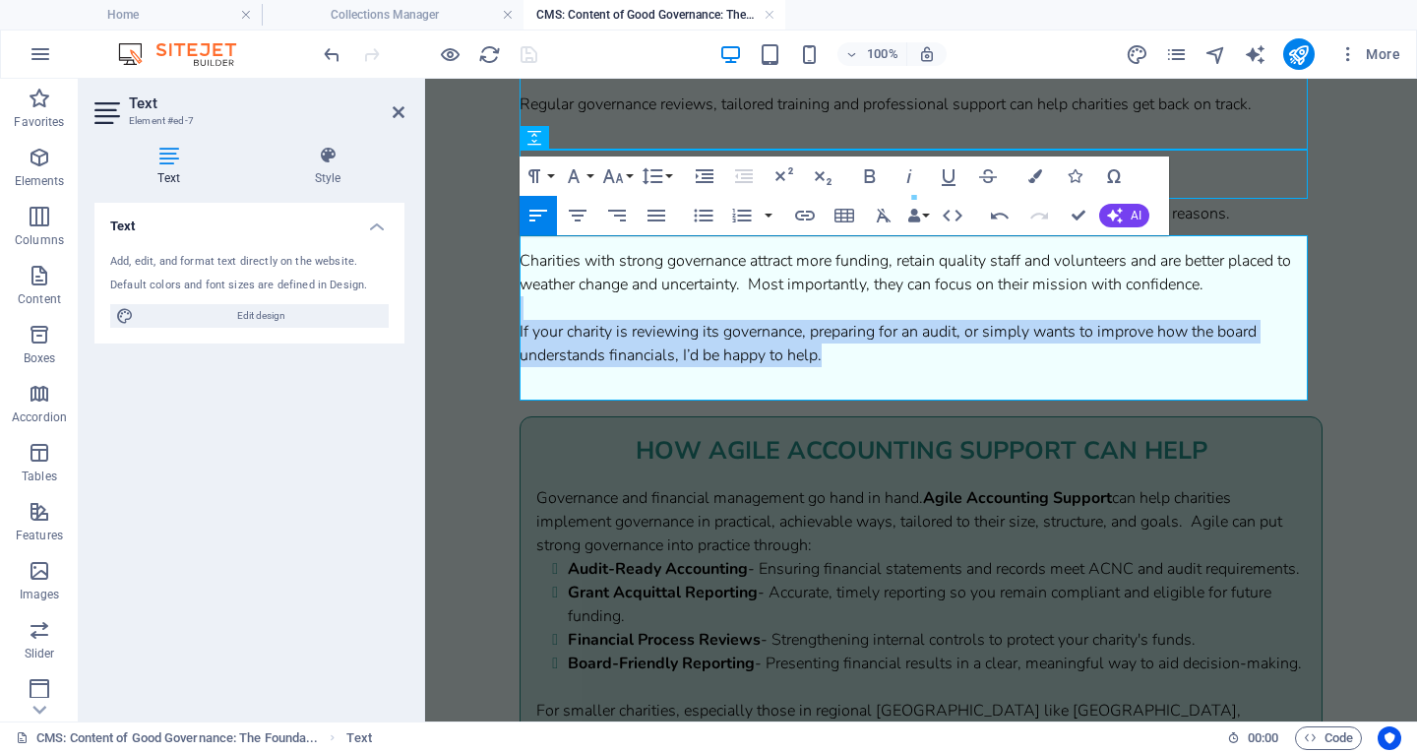
drag, startPoint x: 850, startPoint y: 395, endPoint x: 493, endPoint y: 348, distance: 360.3
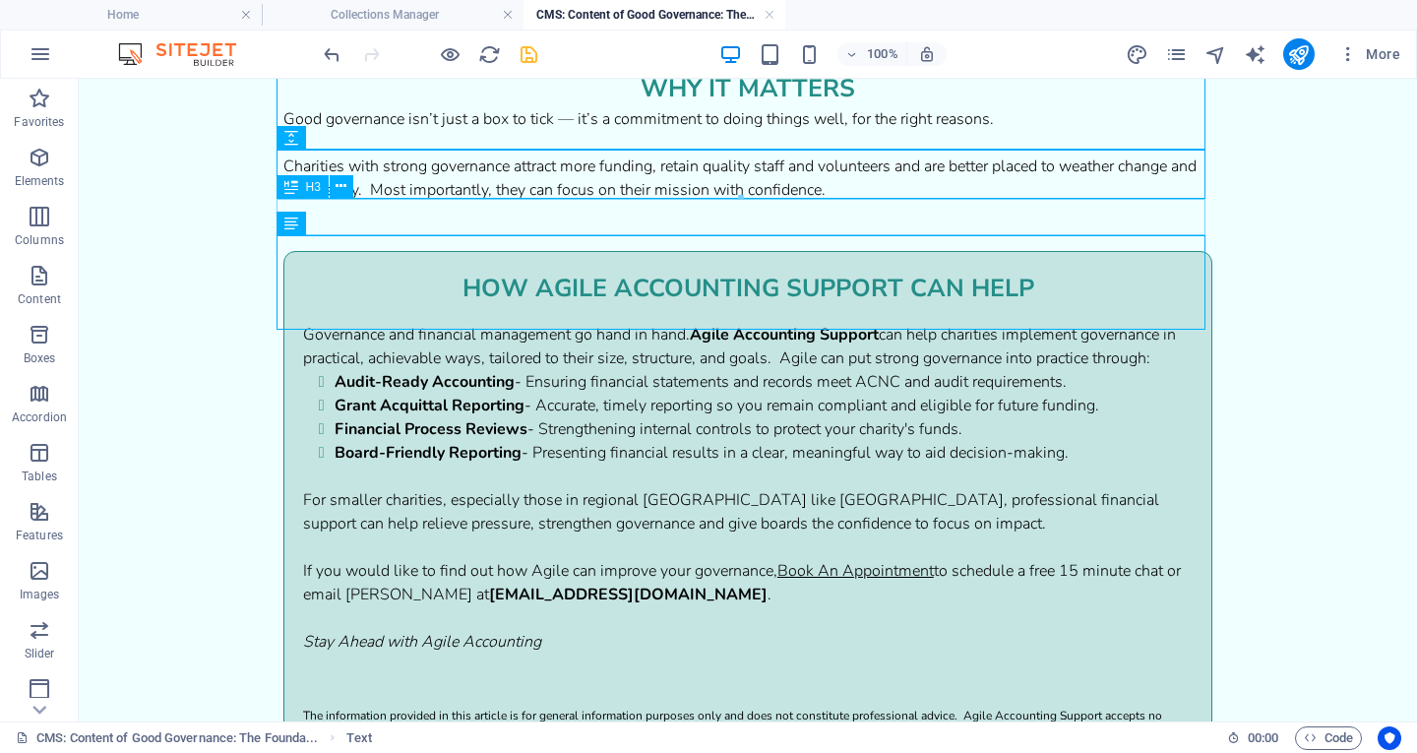
scroll to position [2009, 0]
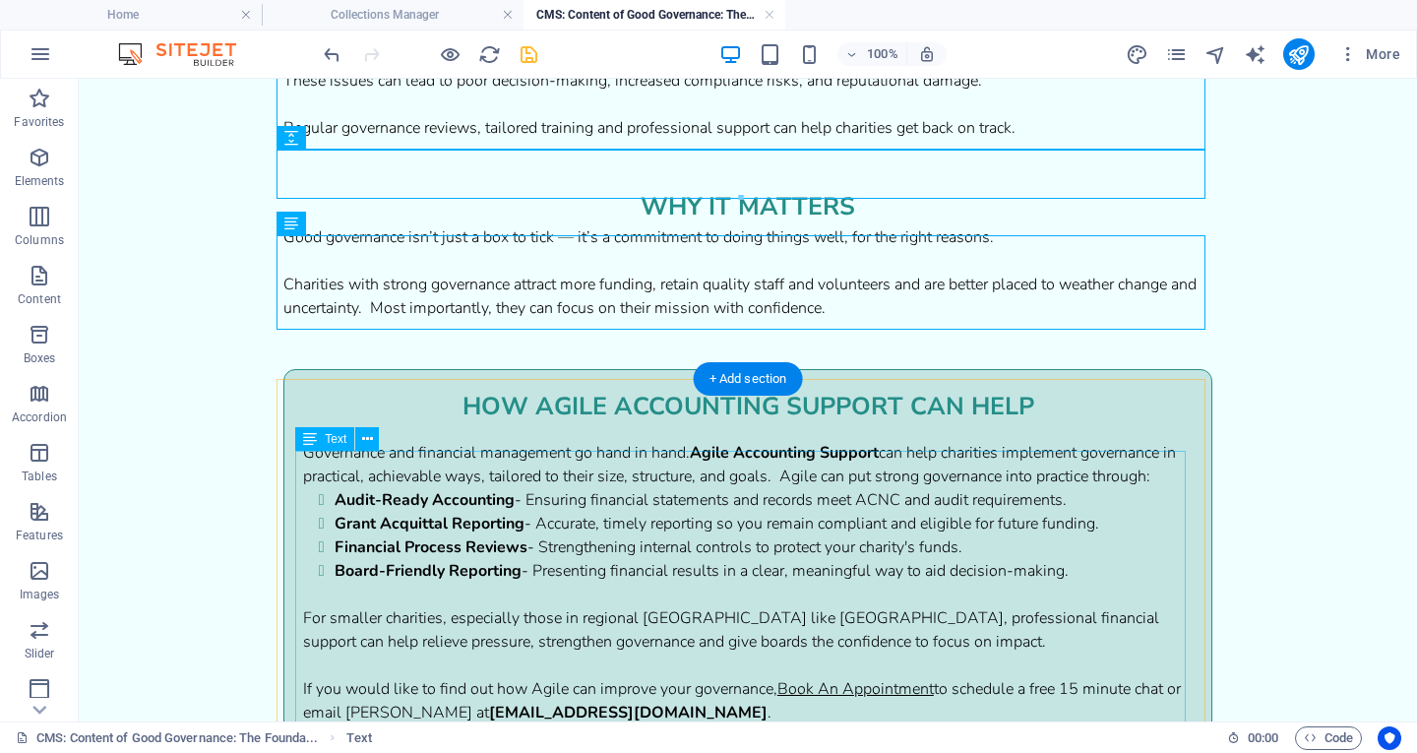
click at [575, 564] on div "Governance and financial management go hand in hand. Agile Accounting Support c…" at bounding box center [748, 606] width 890 height 331
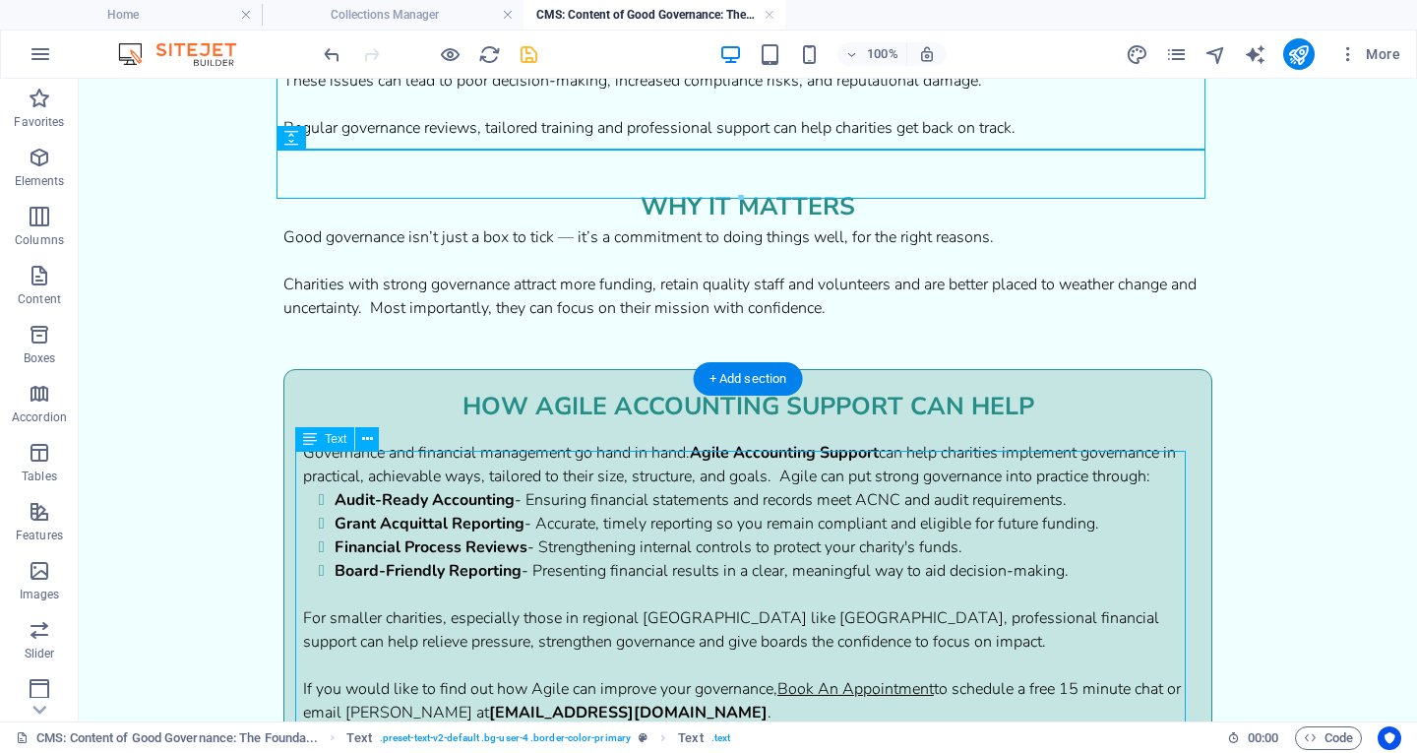
click at [575, 564] on div "Governance and financial management go hand in hand. Agile Accounting Support c…" at bounding box center [748, 606] width 890 height 331
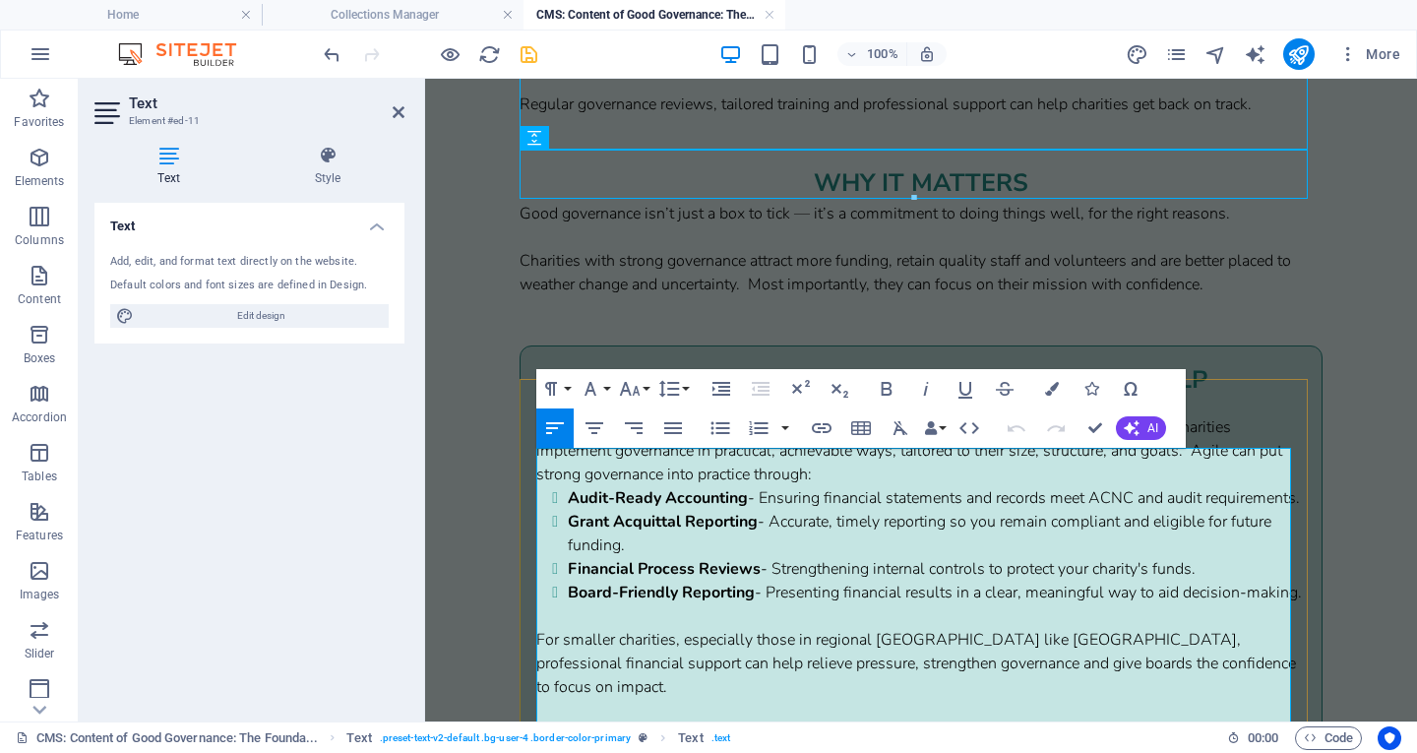
click at [929, 462] on p "Governance and financial management go hand in hand. Agile Accounting Support c…" at bounding box center [920, 450] width 769 height 71
click at [1189, 485] on p "Governance and financial management go hand in hand. Agile Accounting Support c…" at bounding box center [920, 450] width 769 height 71
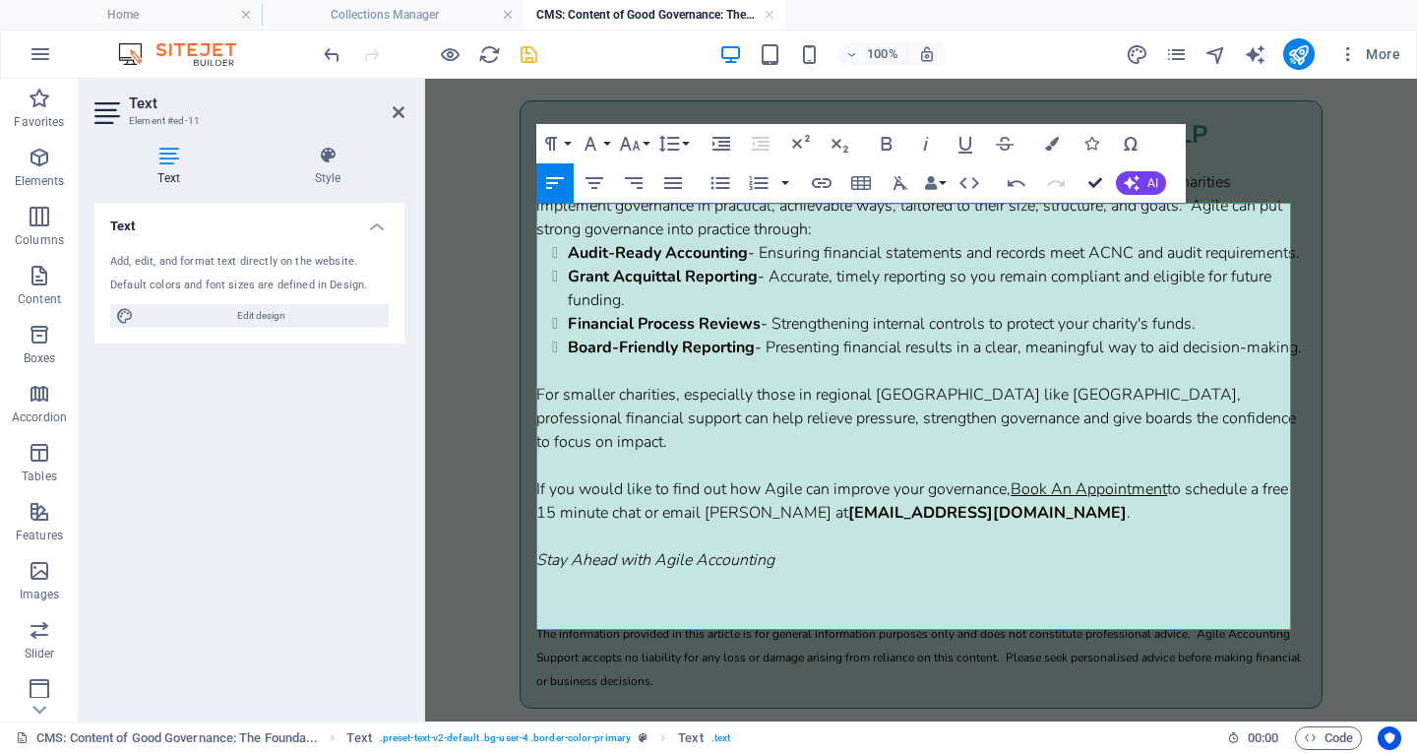
scroll to position [2257, 0]
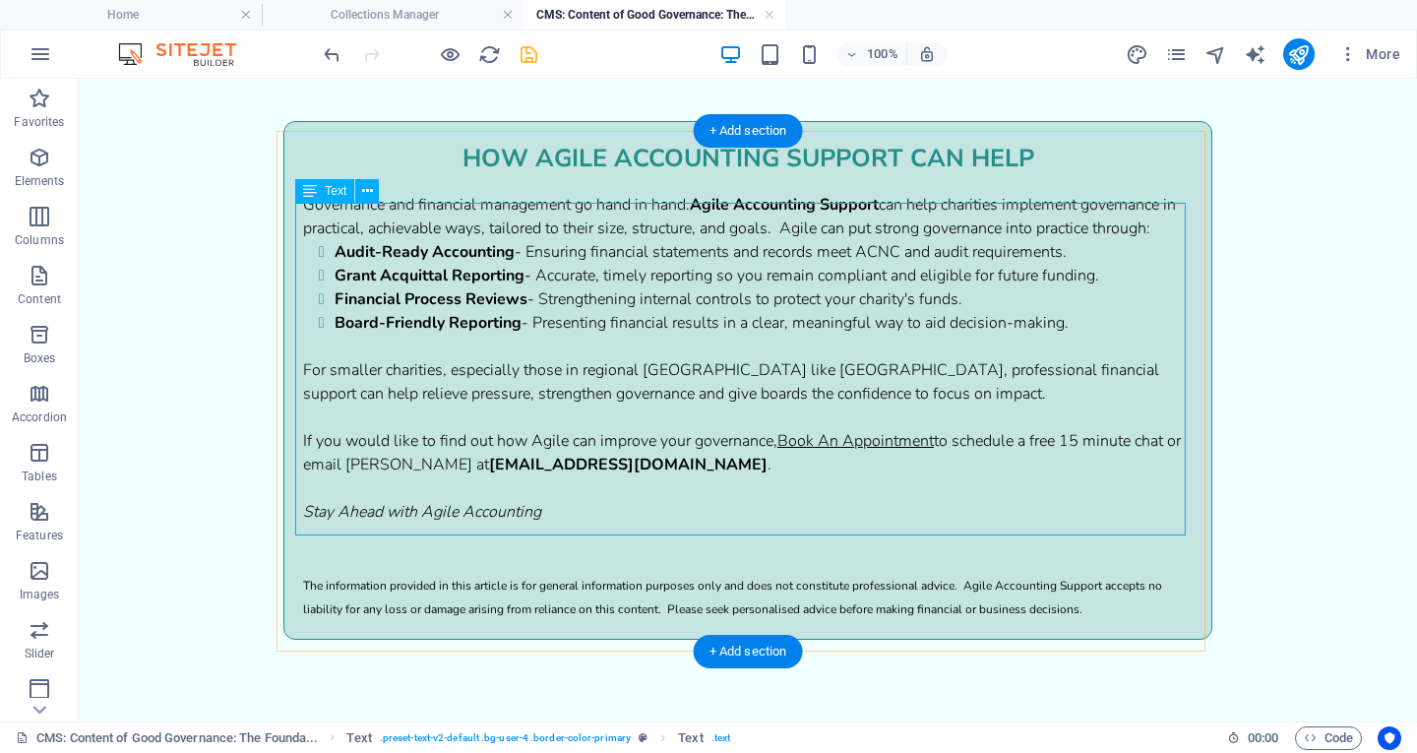
click at [889, 456] on div "Governance and financial management go hand in hand. Agile Accounting Support c…" at bounding box center [748, 358] width 890 height 331
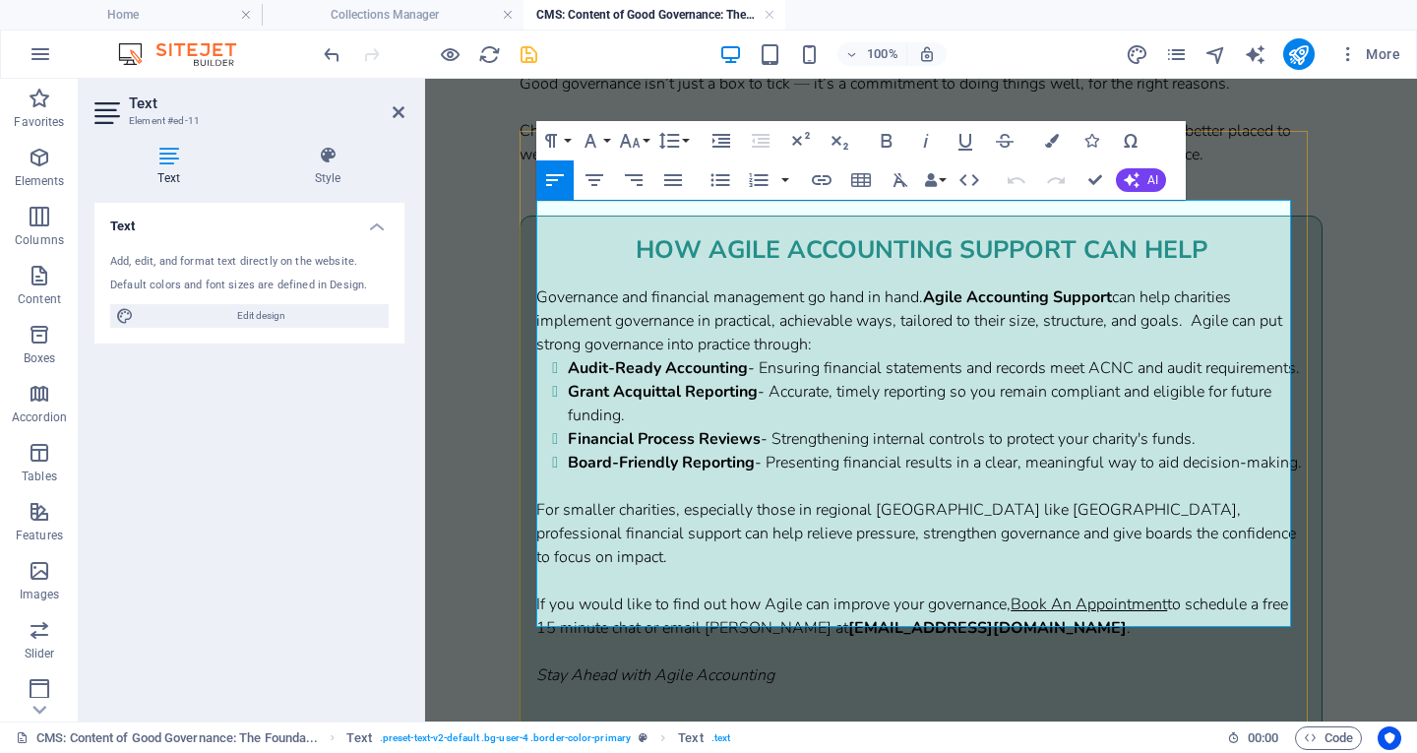
scroll to position [2375, 0]
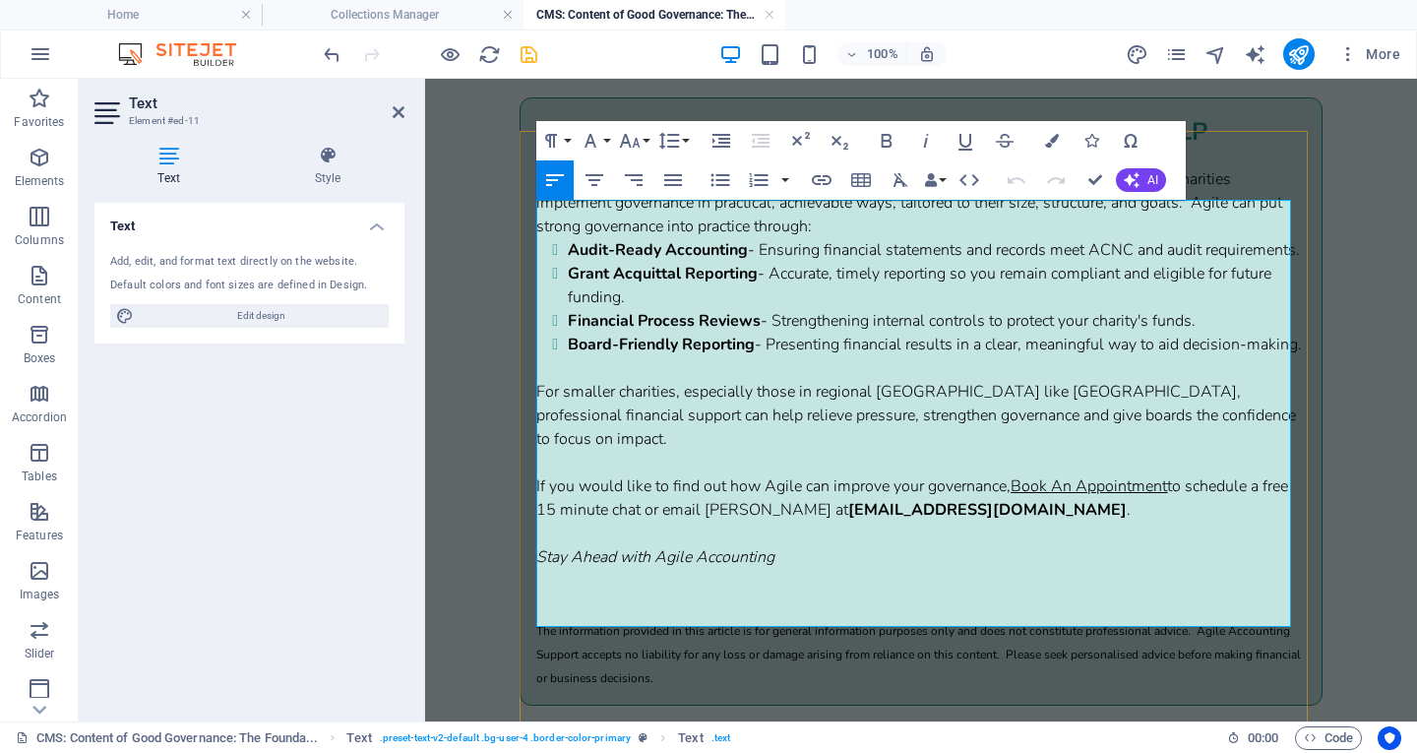
click at [1085, 497] on u "Book An Appointment" at bounding box center [1089, 486] width 156 height 22
click at [1048, 486] on icon "button" at bounding box center [1052, 494] width 24 height 24
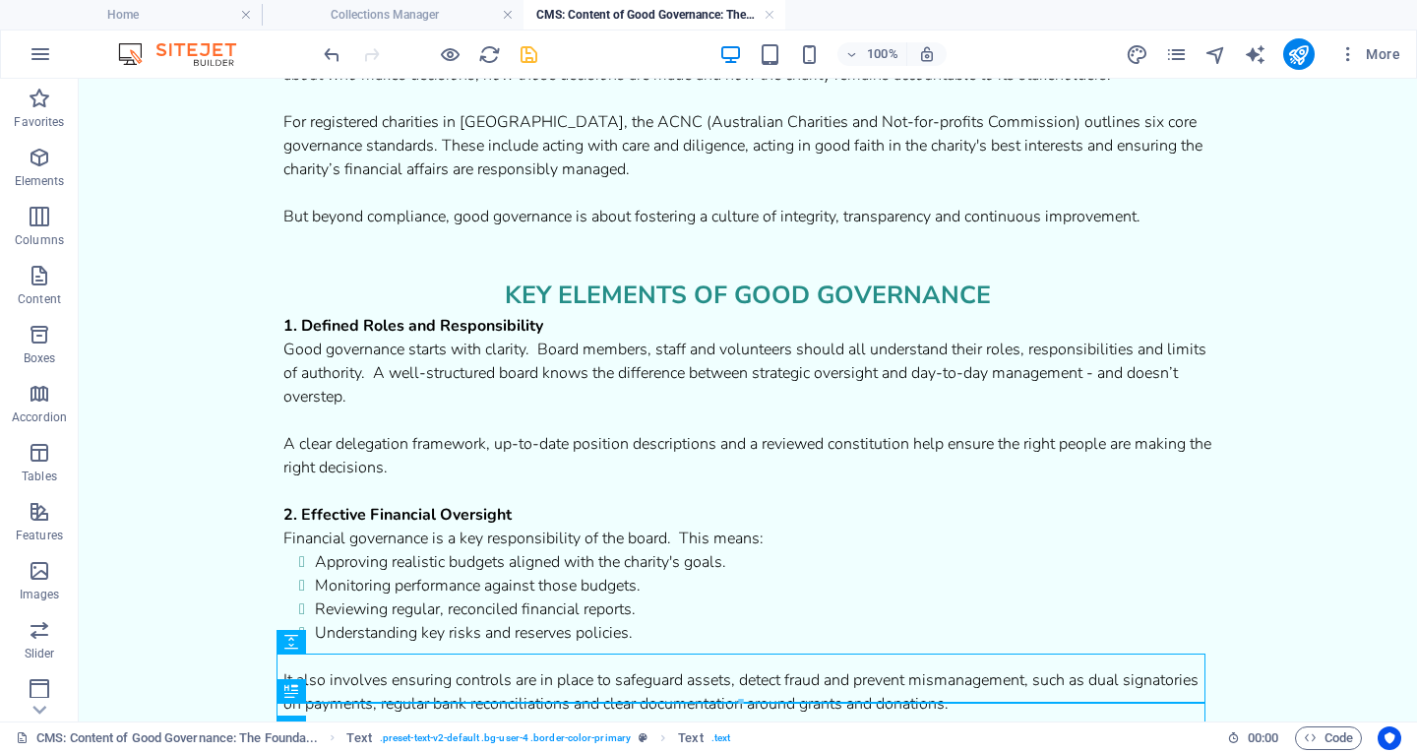
scroll to position [0, 0]
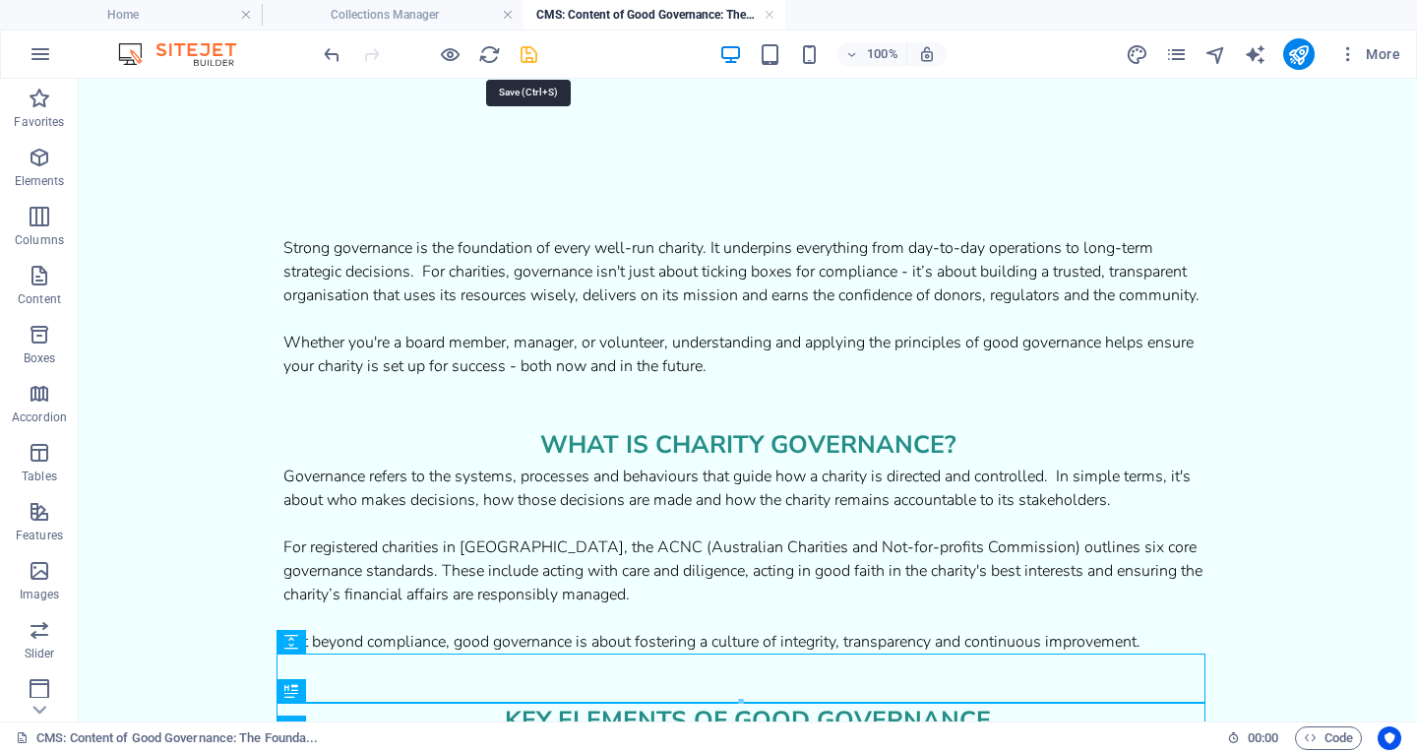
click at [525, 56] on icon "save" at bounding box center [529, 54] width 23 height 23
click at [768, 18] on link at bounding box center [770, 15] width 12 height 19
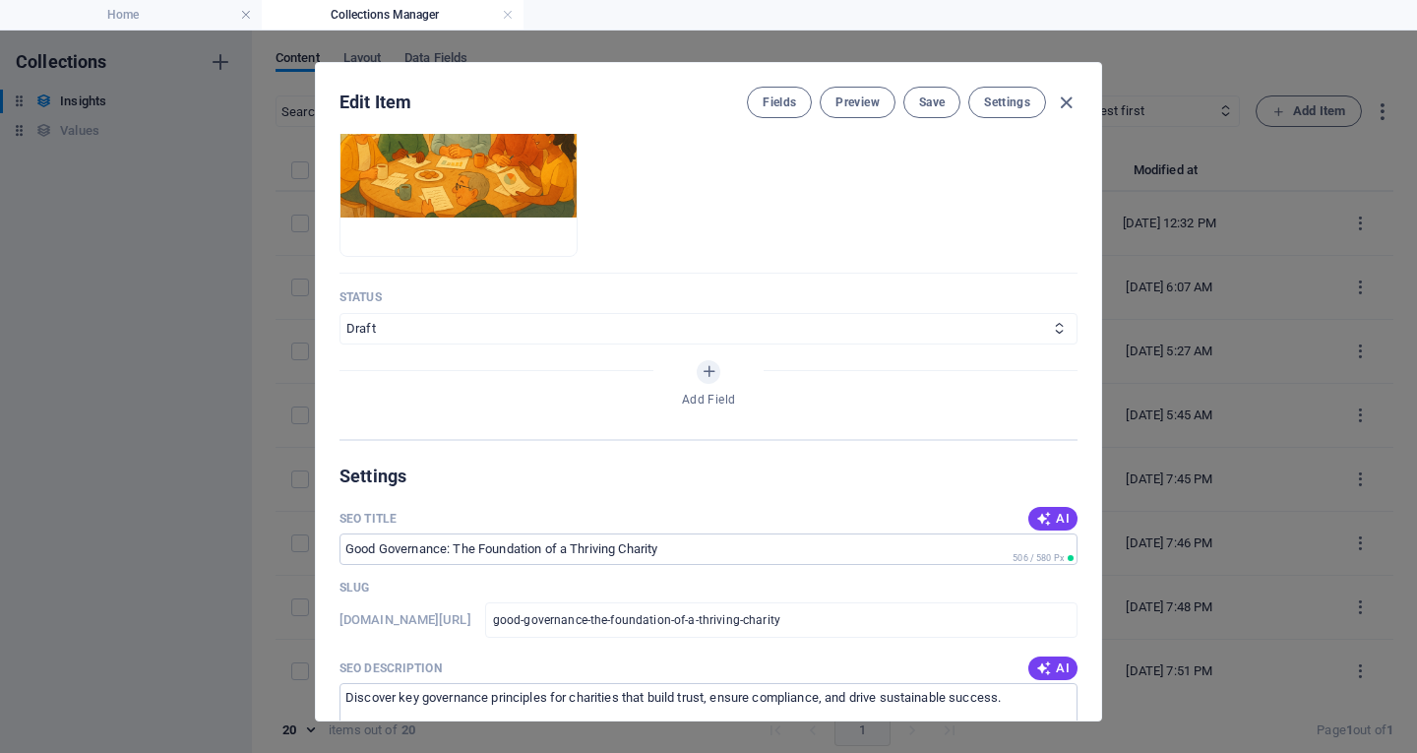
scroll to position [871, 0]
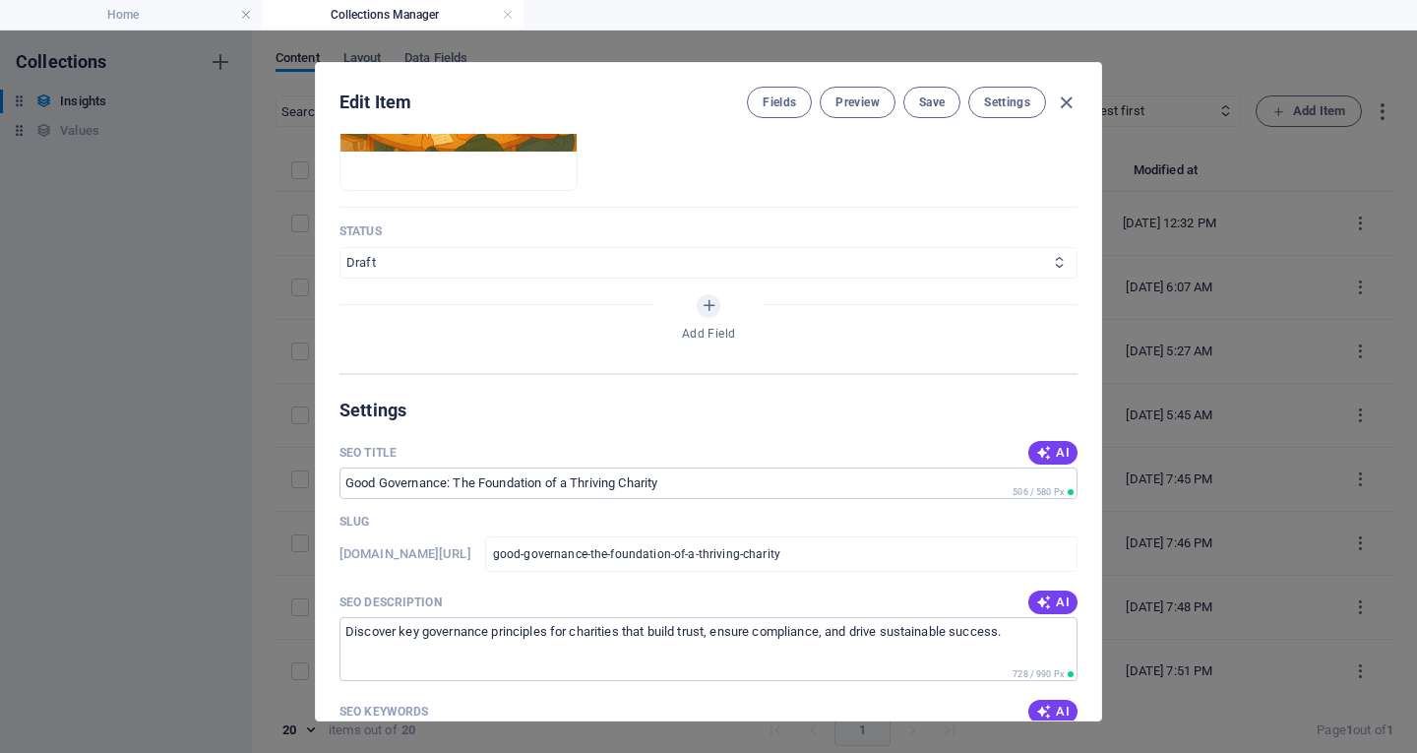
click at [958, 255] on select "Published Draft" at bounding box center [709, 262] width 738 height 31
select select "Published"
click at [340, 247] on select "Published Draft" at bounding box center [709, 262] width 738 height 31
click at [921, 86] on div "Edit Item Fields Preview Save Settings" at bounding box center [708, 98] width 785 height 71
click at [921, 97] on span "Save" at bounding box center [932, 102] width 26 height 16
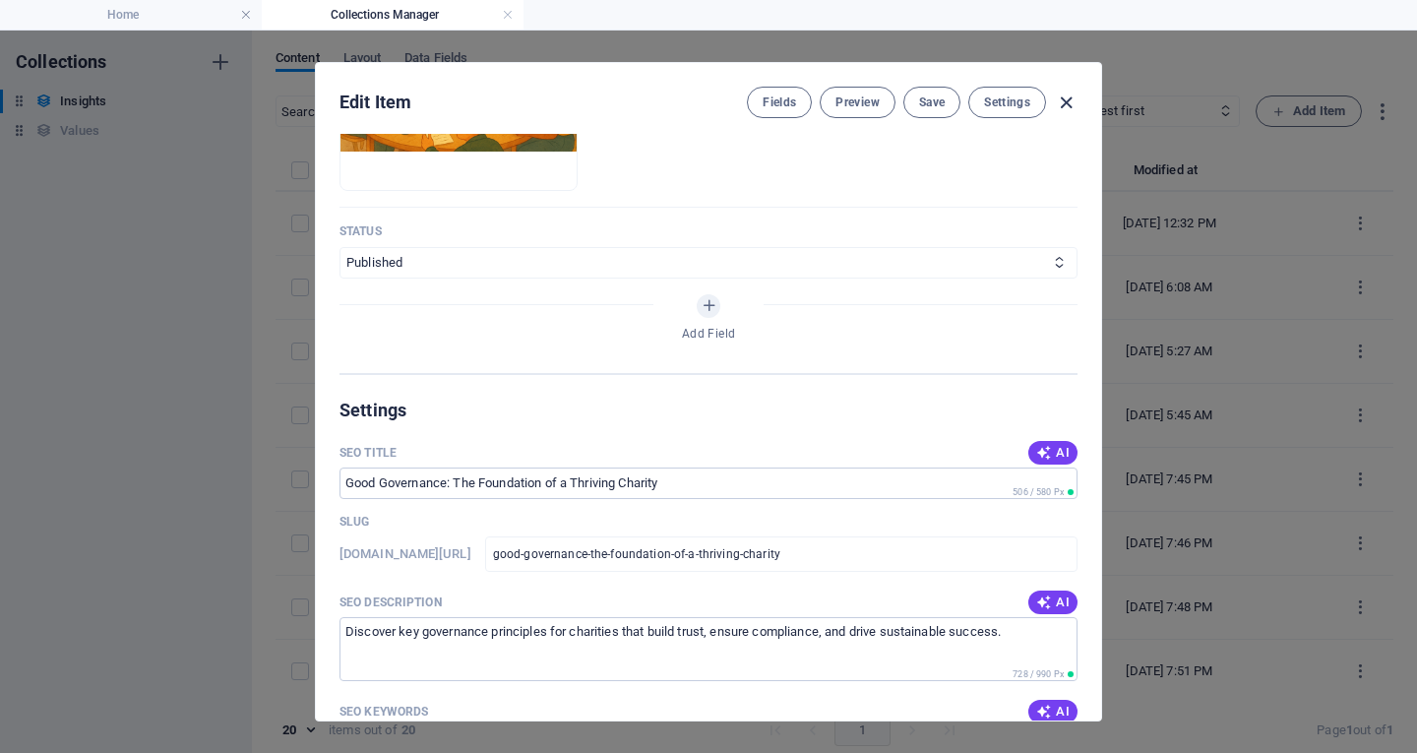
click at [1070, 96] on icon "button" at bounding box center [1066, 103] width 23 height 23
type input "good-governance-the-foundation-of-a-thriving-charity"
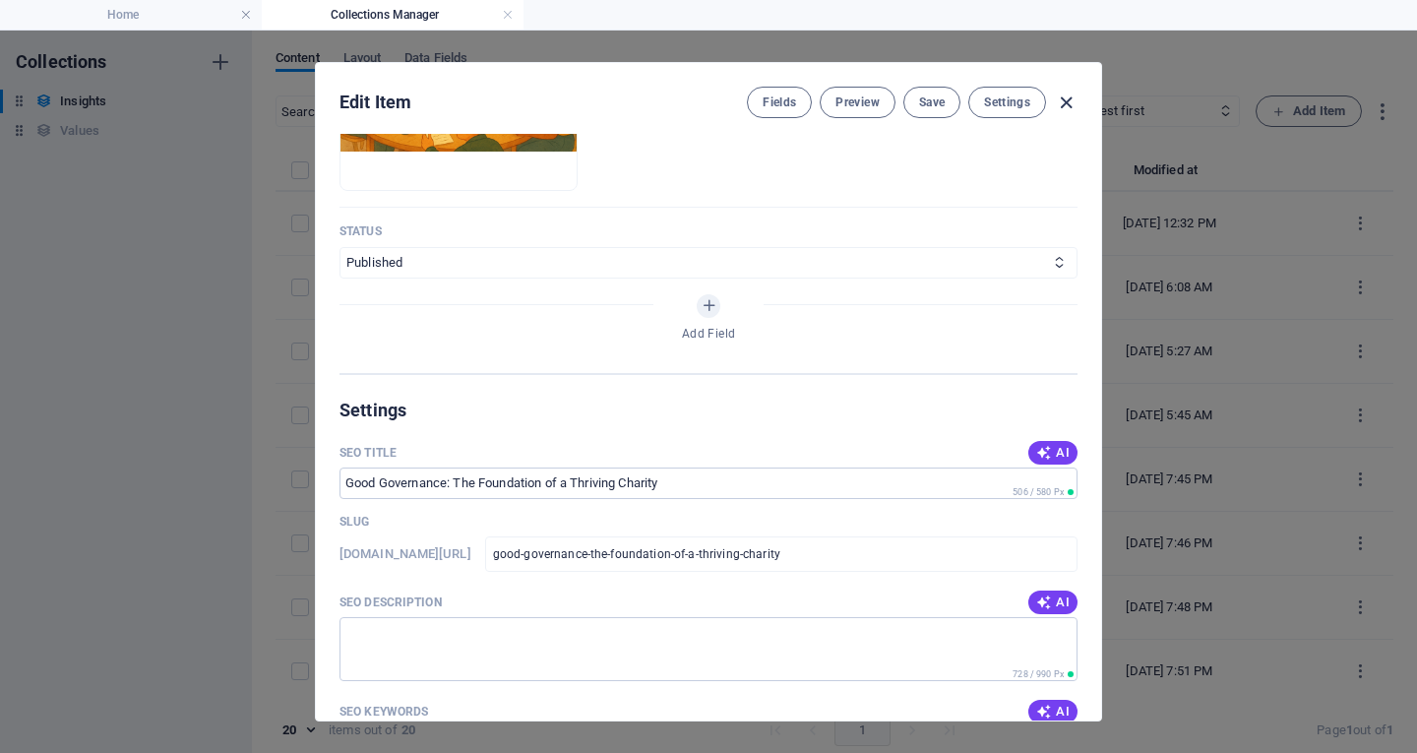
scroll to position [754, 0]
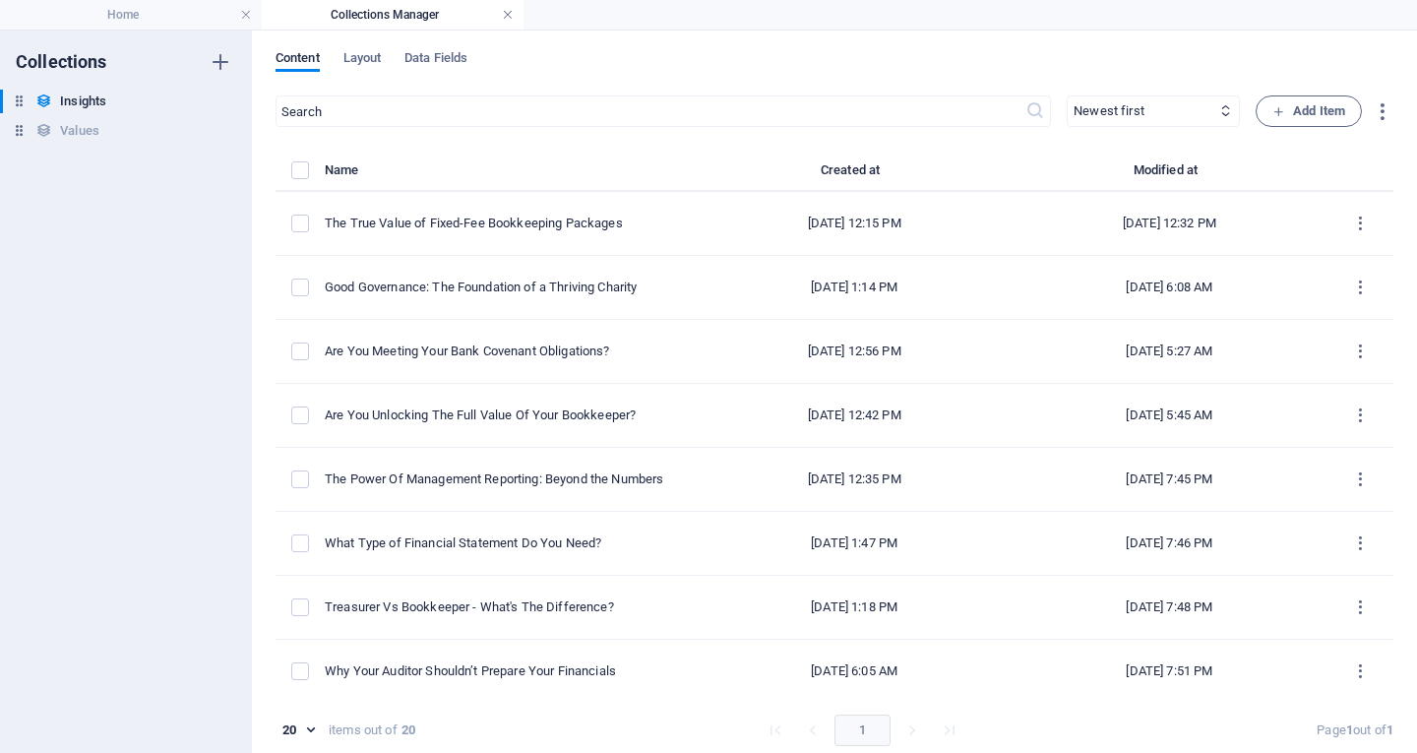
click at [507, 13] on link at bounding box center [508, 15] width 12 height 19
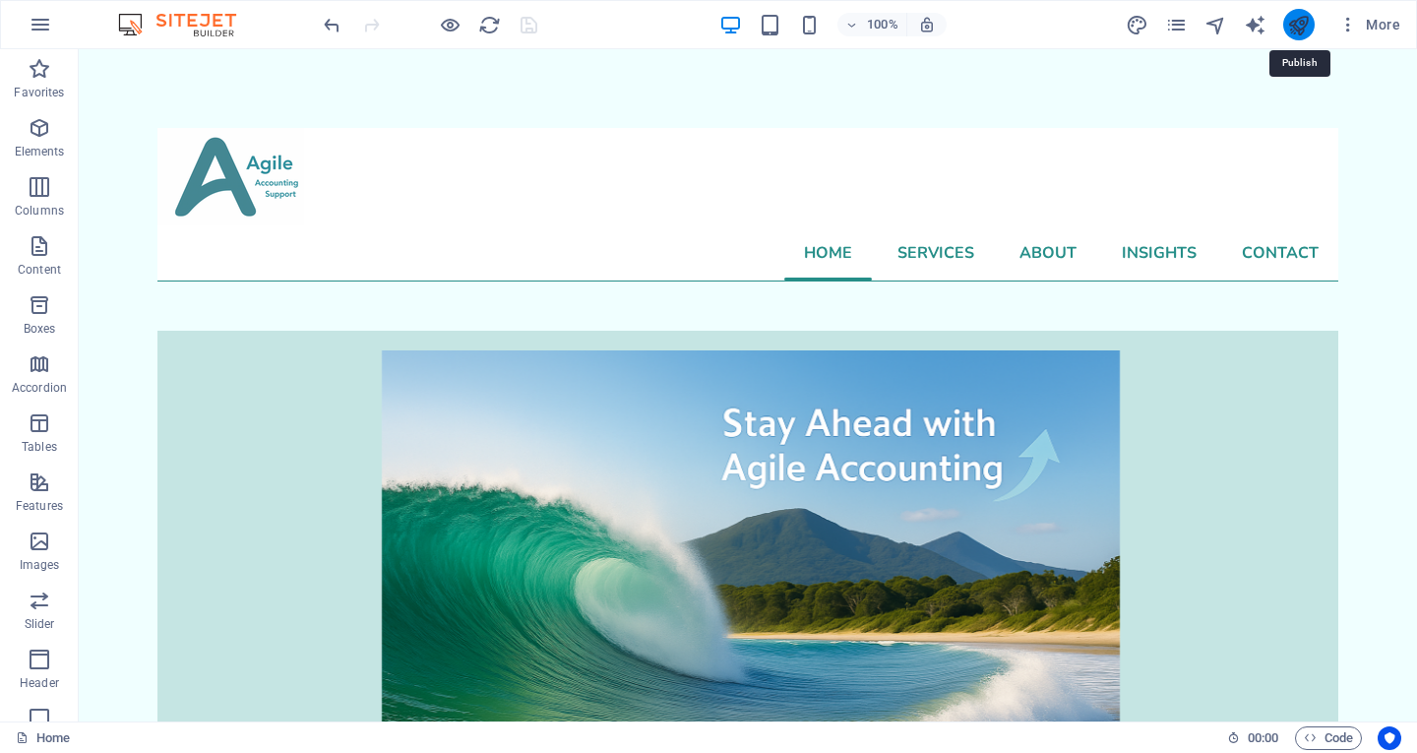
click at [1292, 25] on icon "publish" at bounding box center [1298, 25] width 23 height 23
